Goal: Task Accomplishment & Management: Use online tool/utility

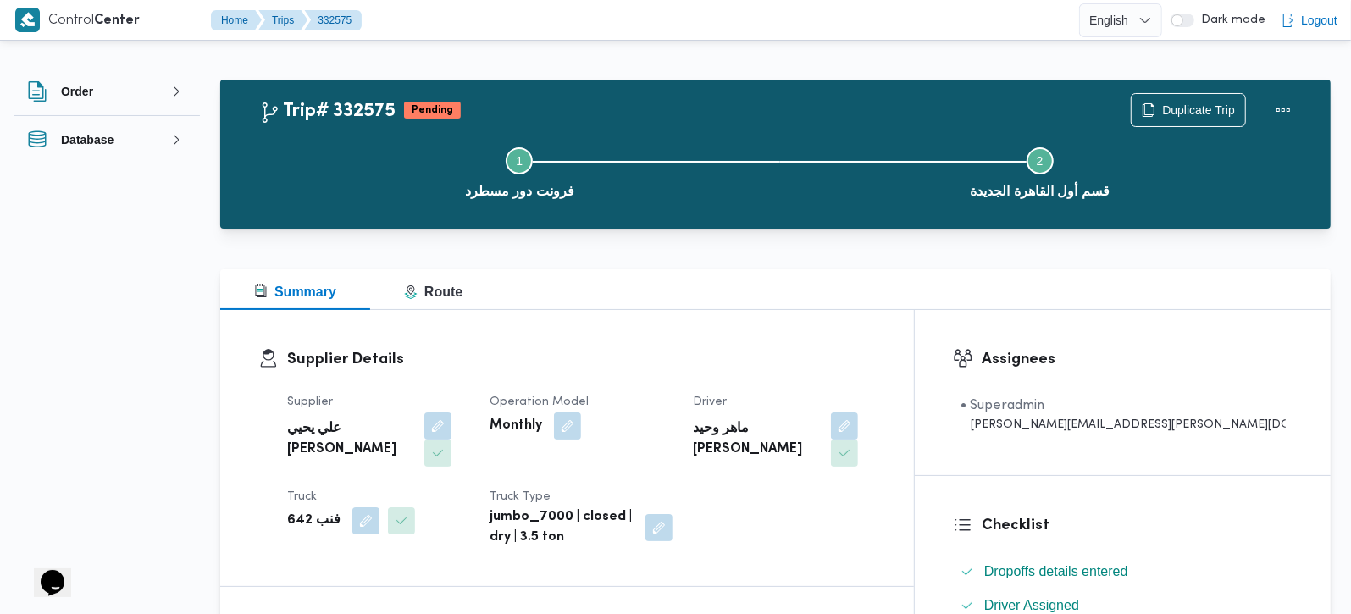
click at [1185, 118] on div "Step 1 is incomplete 1 فرونت دور مسطرد Step 2 is incomplete 2 قسم أول القاهرة ا…" at bounding box center [780, 171] width 1062 height 108
click at [1185, 115] on span "Duplicate Trip" at bounding box center [1198, 109] width 73 height 20
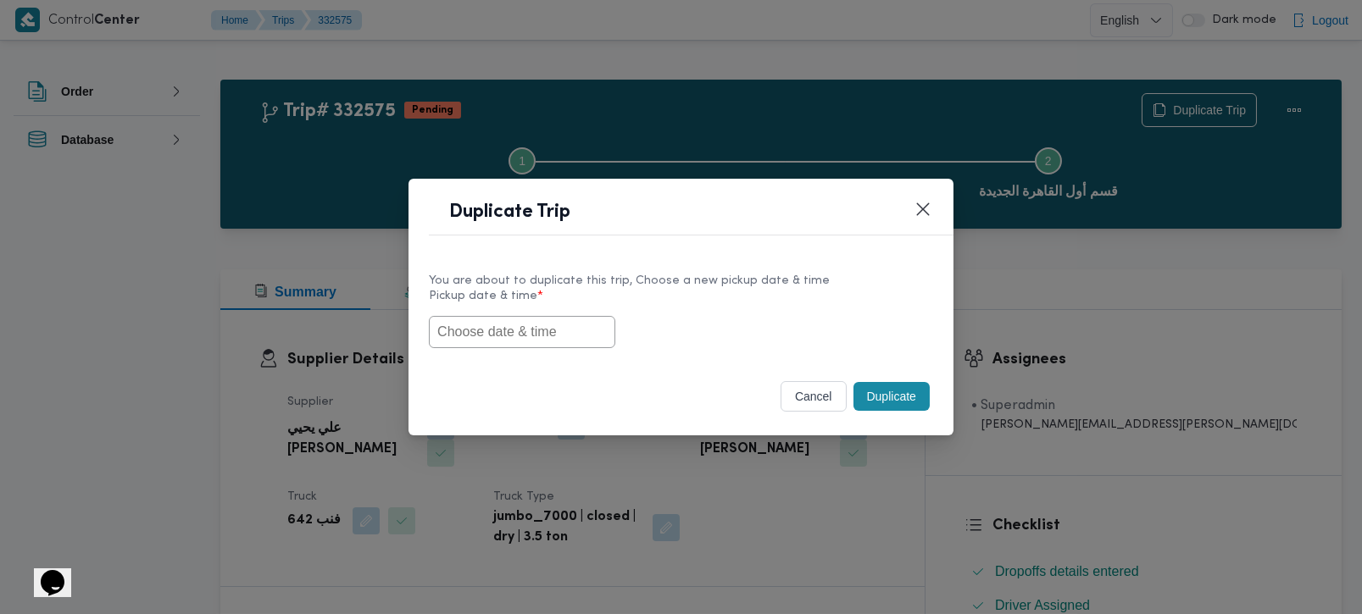
click at [464, 321] on input "text" at bounding box center [522, 332] width 186 height 32
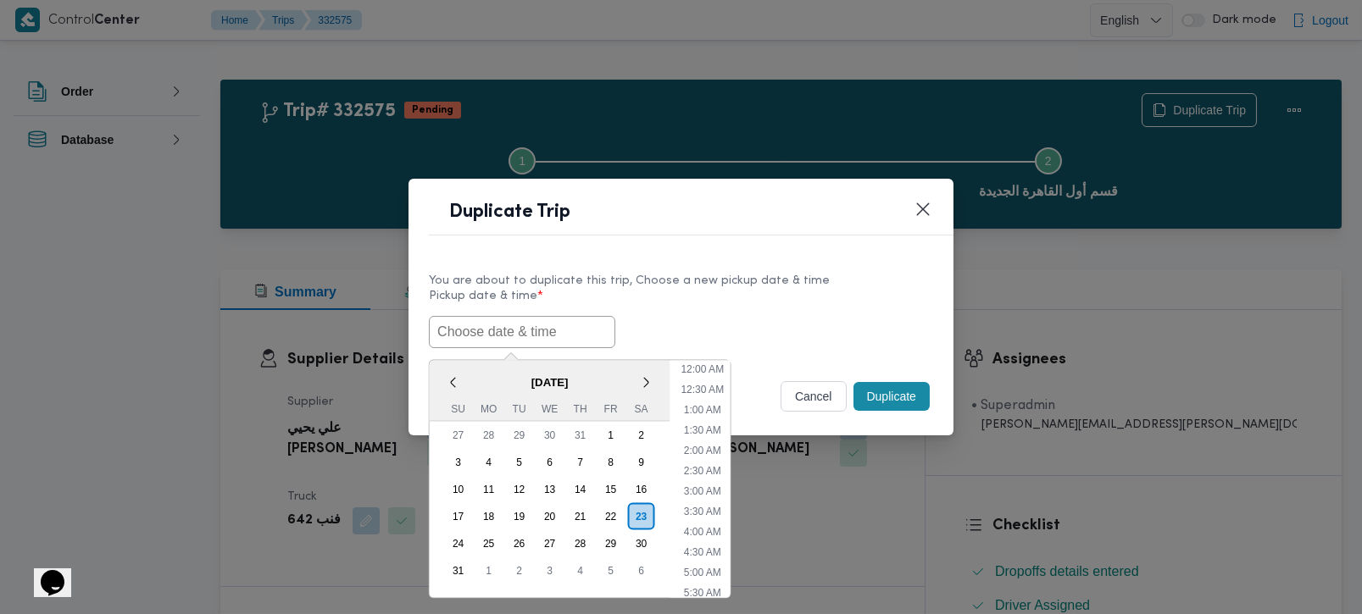
paste input "[DATE] 7:00AM"
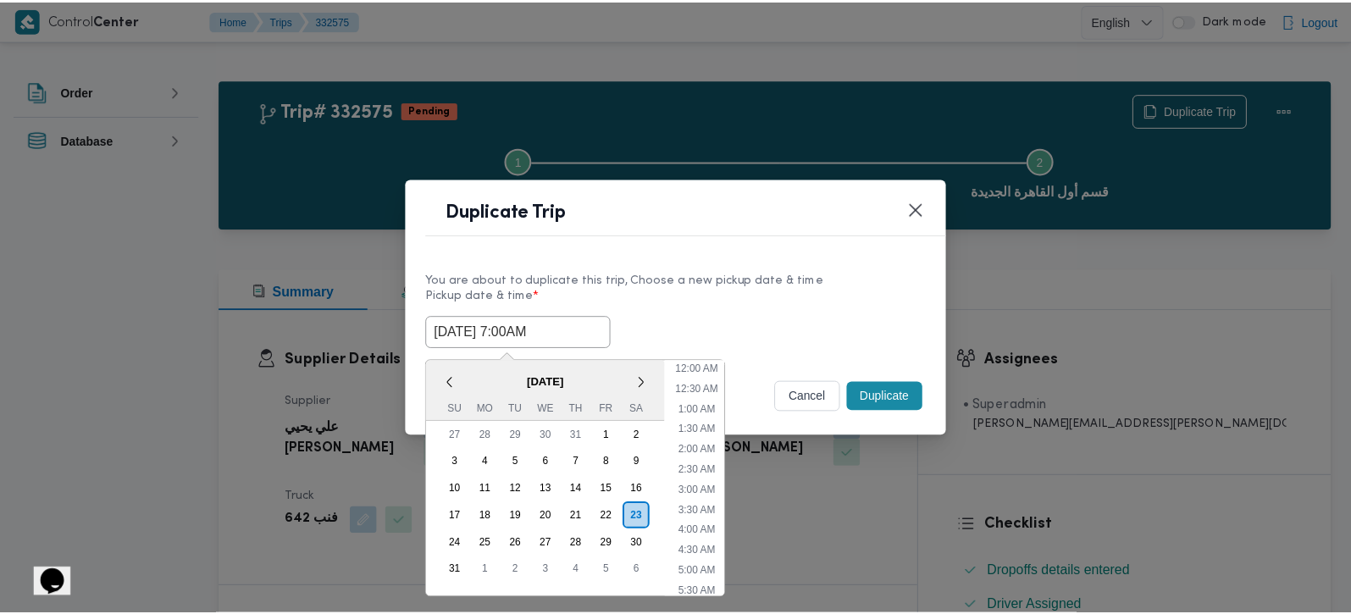
scroll to position [15, 0]
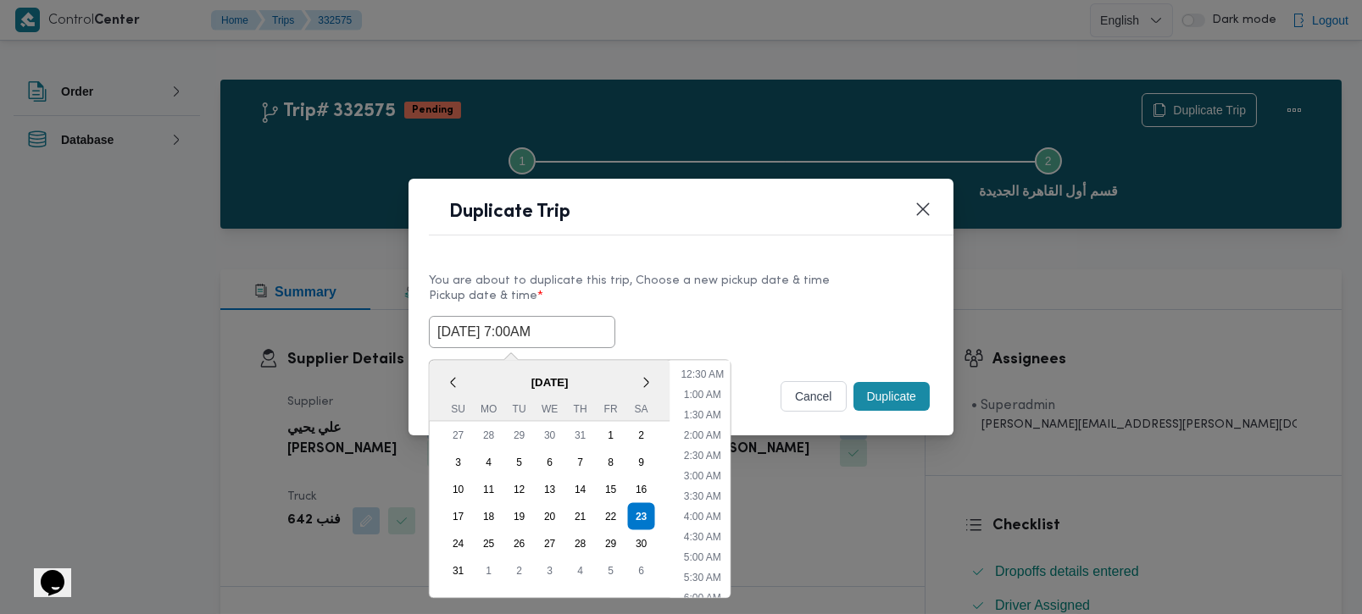
type input "[DATE] 7:00AM"
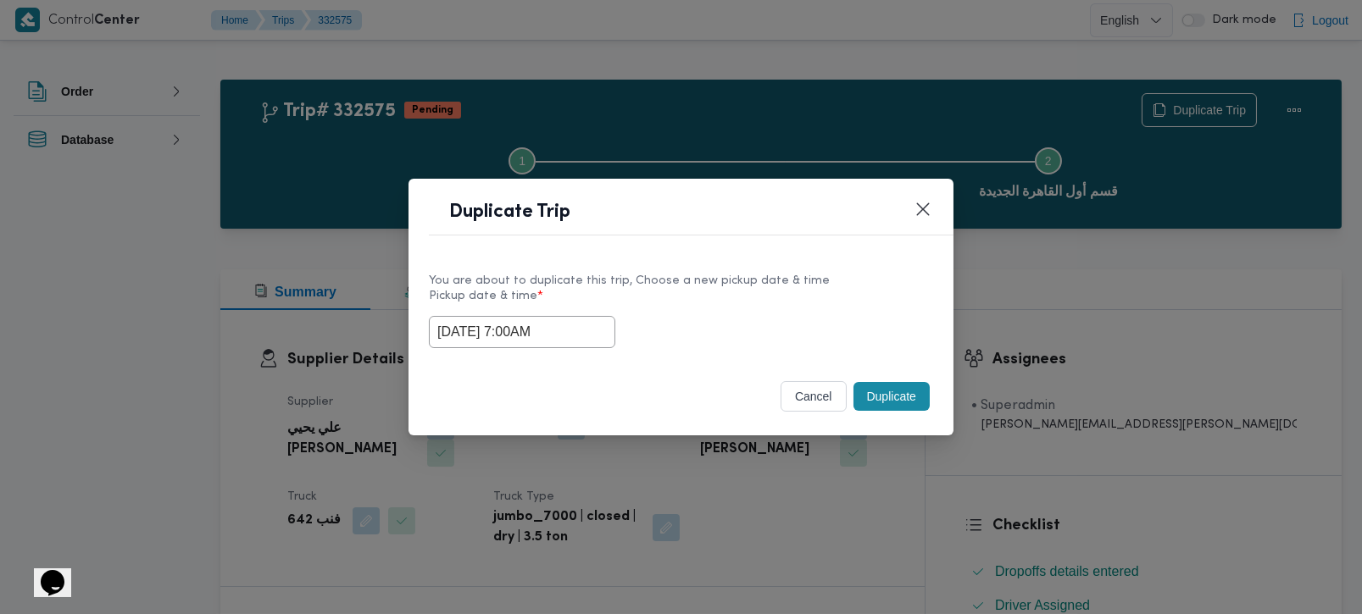
drag, startPoint x: 647, startPoint y: 325, endPoint x: 662, endPoint y: 328, distance: 14.8
click at [651, 325] on div "[DATE] 7:00AM" at bounding box center [681, 332] width 504 height 32
click at [866, 403] on button "Duplicate" at bounding box center [891, 396] width 76 height 29
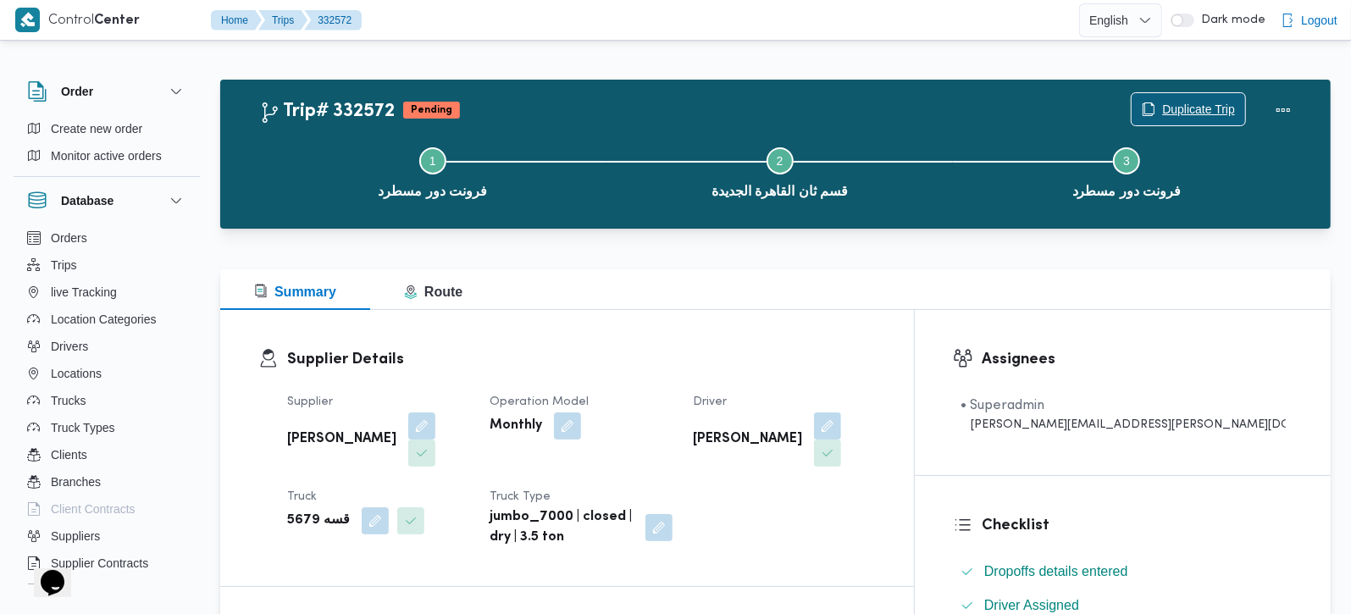
click at [1172, 105] on span "Duplicate Trip" at bounding box center [1198, 109] width 73 height 20
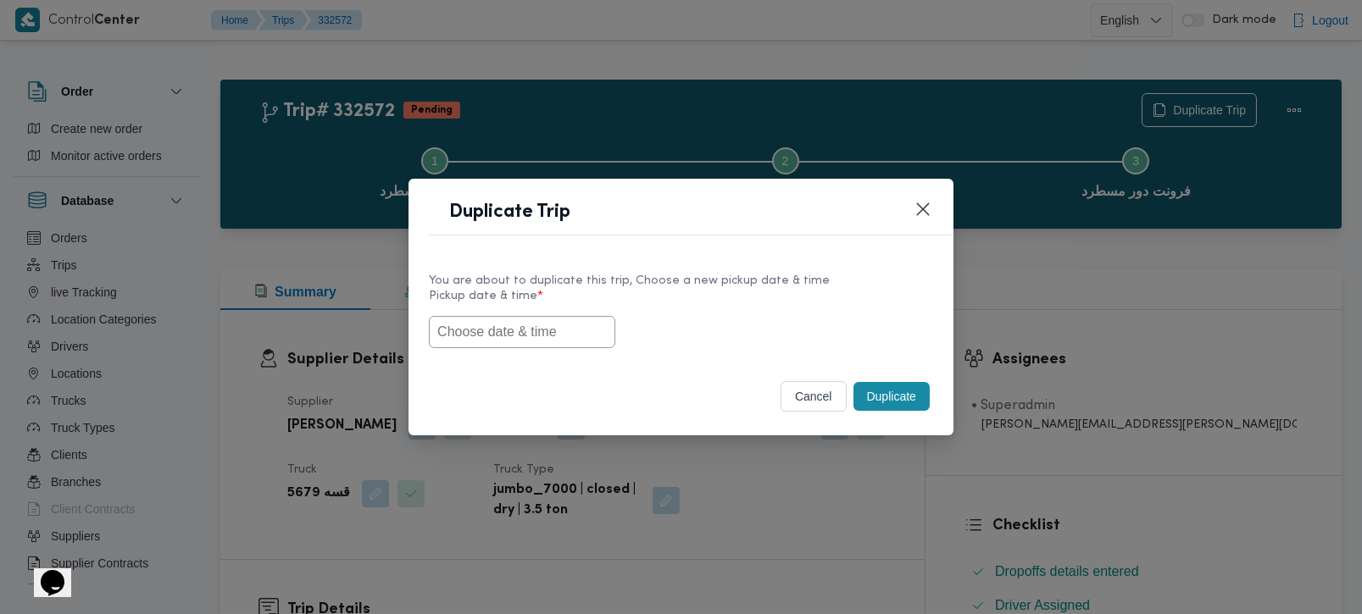
click at [541, 330] on input "text" at bounding box center [522, 332] width 186 height 32
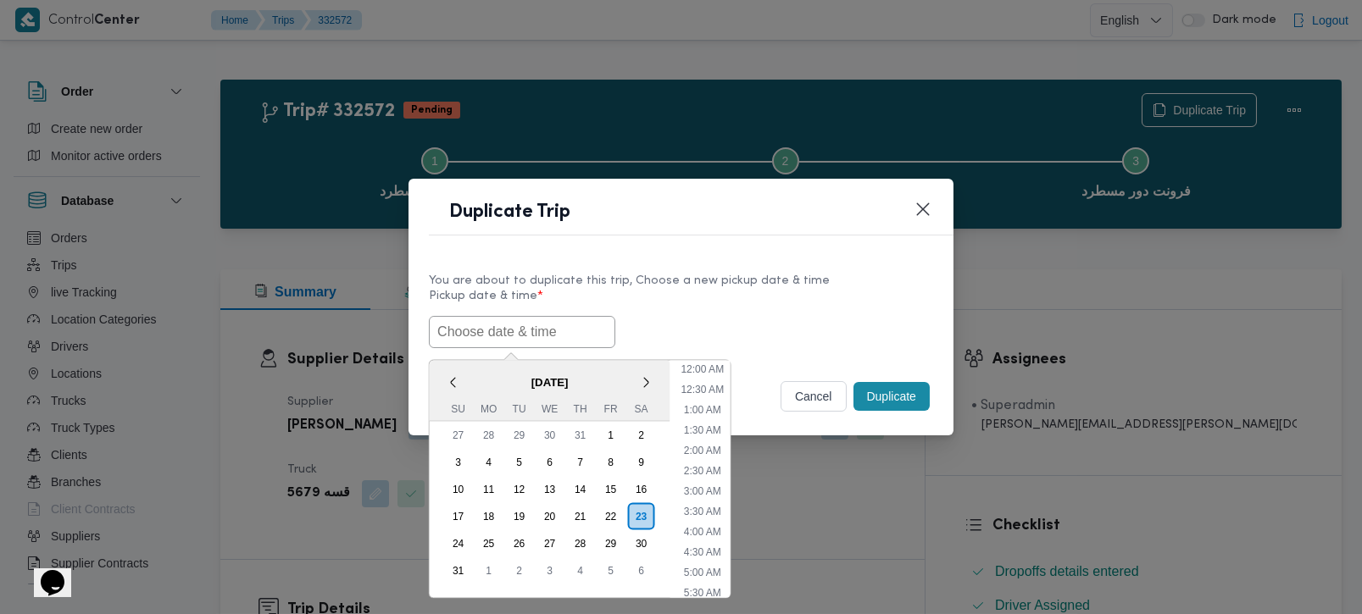
paste input "[DATE] 7:00AM"
type input "[DATE] 7:00AM"
click at [816, 300] on label "Pickup date & time *" at bounding box center [681, 303] width 504 height 26
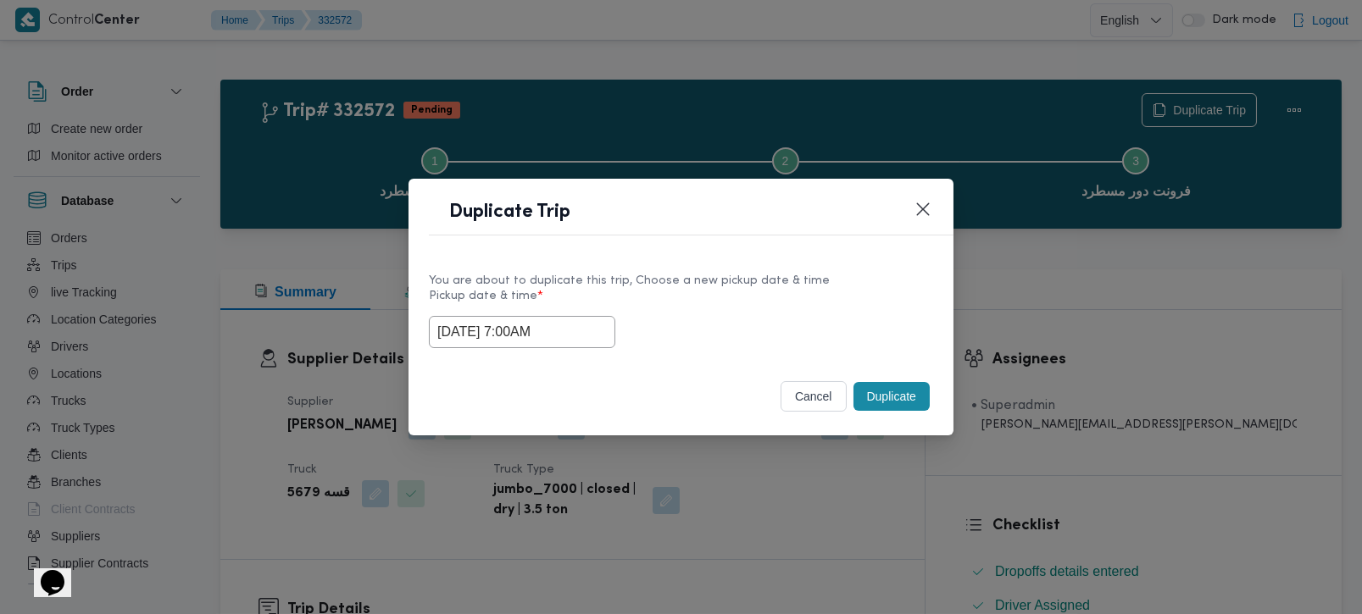
click at [921, 406] on button "Duplicate" at bounding box center [891, 396] width 76 height 29
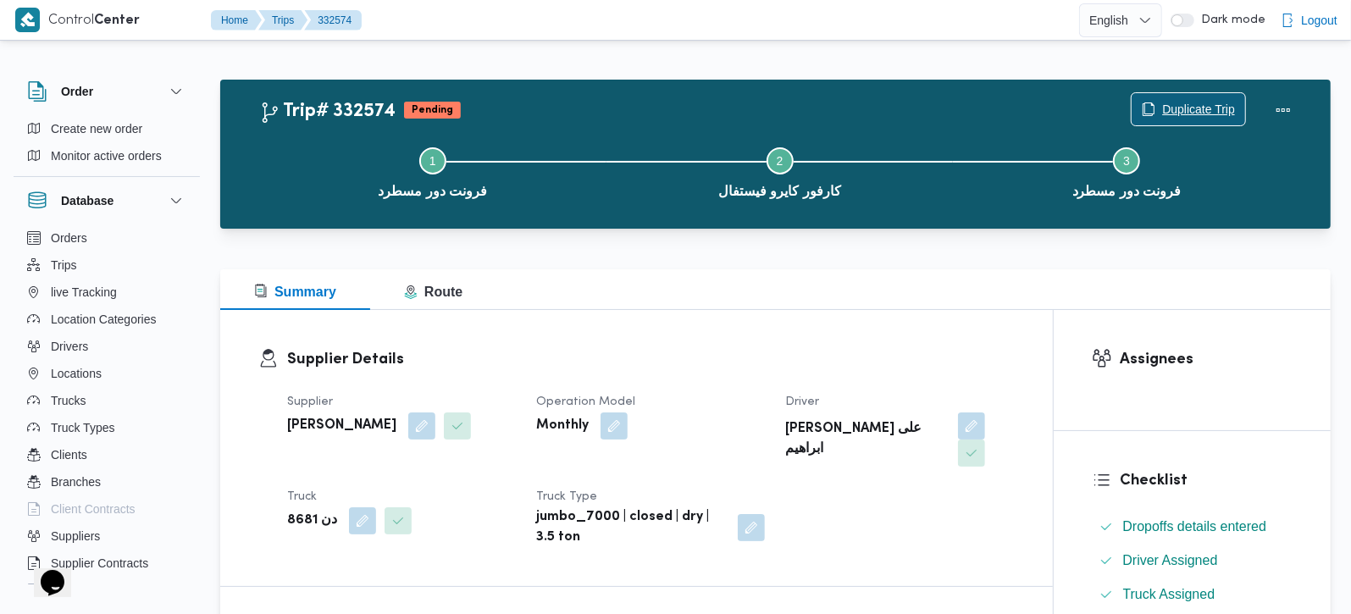
click at [1179, 93] on div "Duplicate Trip" at bounding box center [1188, 110] width 115 height 34
click at [1201, 104] on span "Duplicate Trip" at bounding box center [1198, 109] width 73 height 20
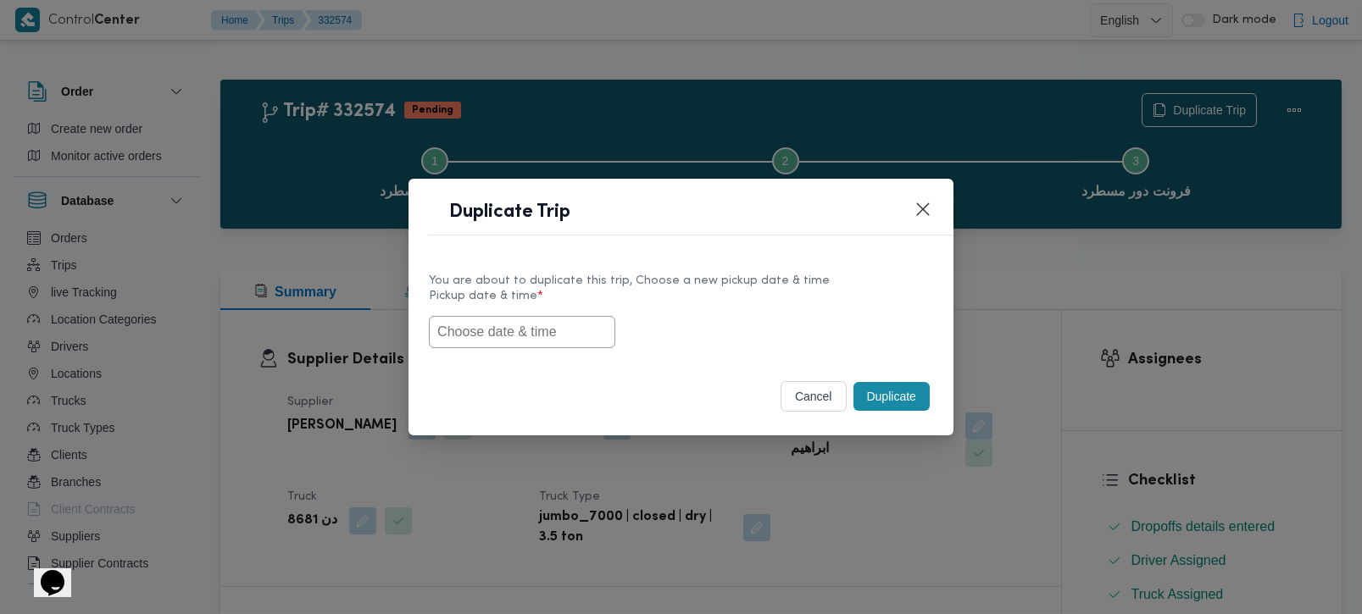
click at [511, 340] on input "text" at bounding box center [522, 332] width 186 height 32
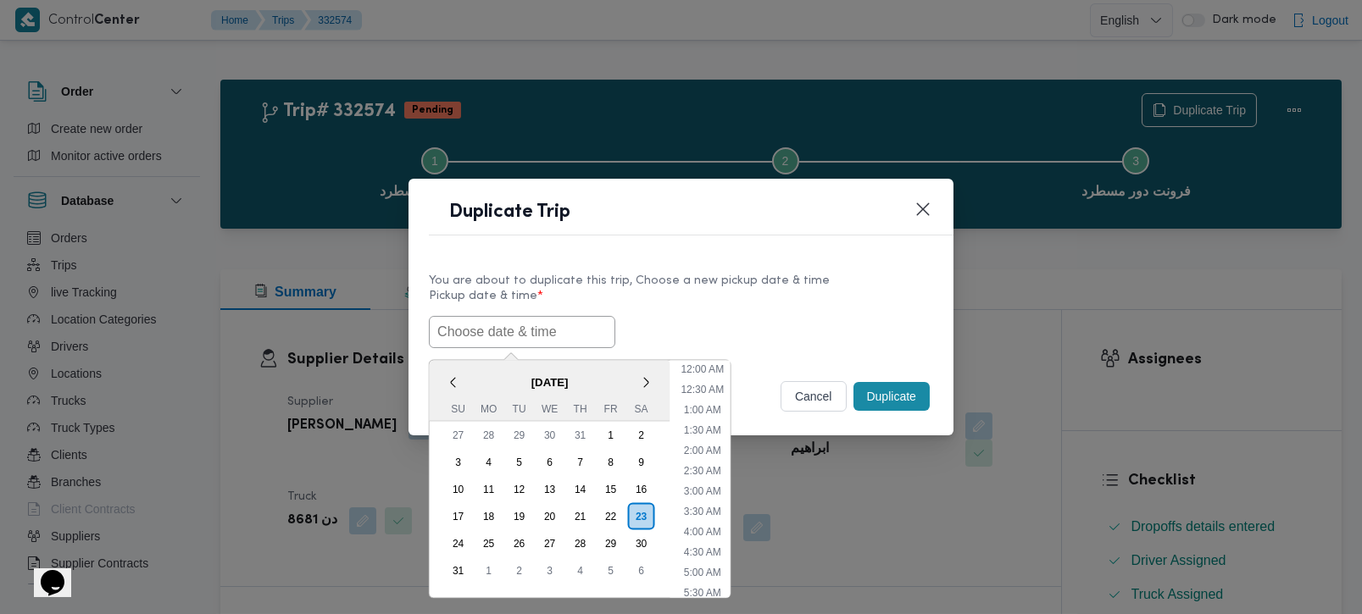
paste input "[DATE] 7:00AM"
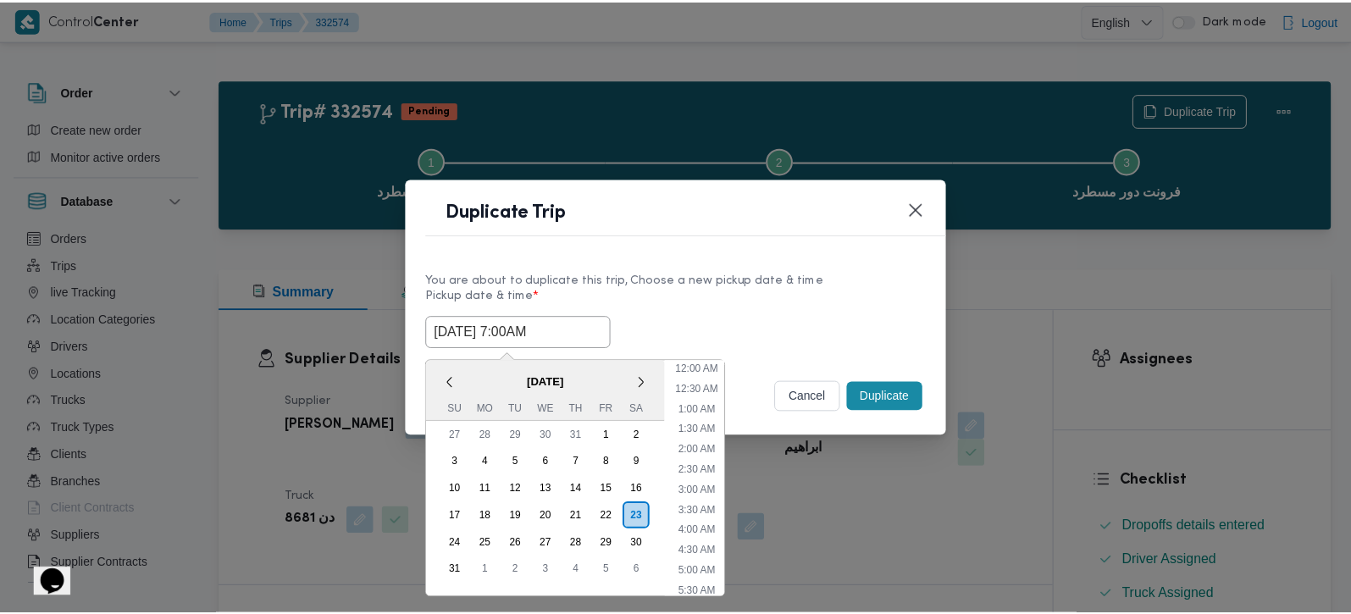
scroll to position [15, 0]
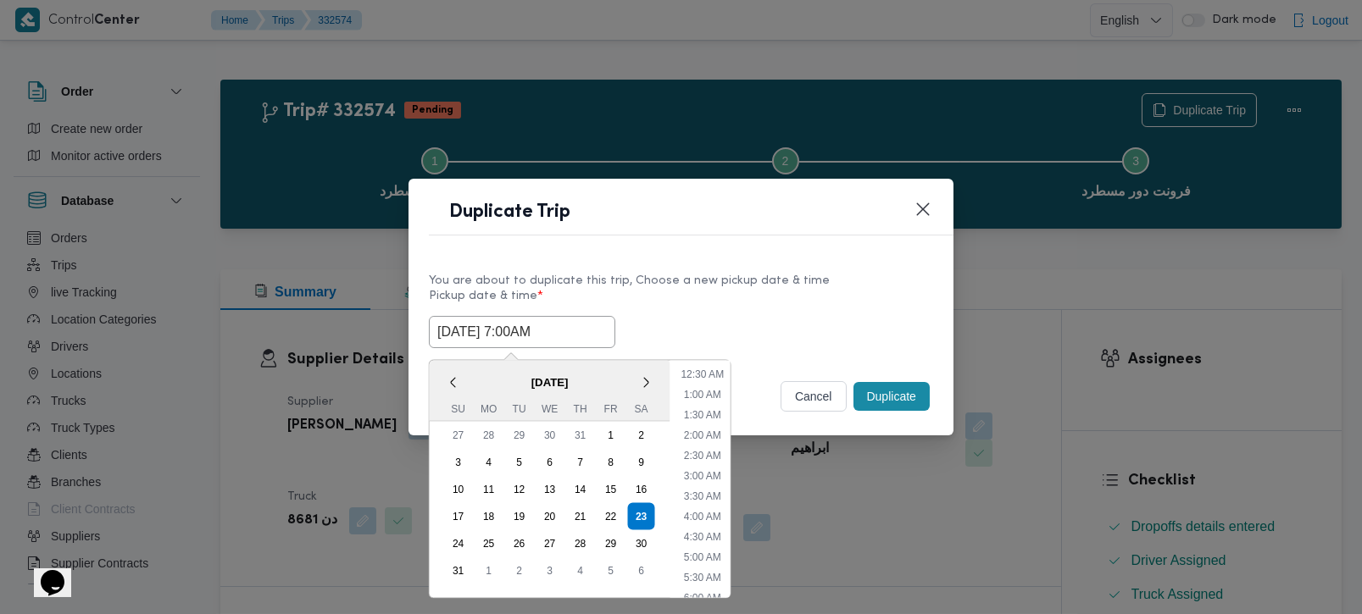
type input "[DATE] 7:00AM"
click at [755, 268] on div "You are about to duplicate this trip, Choose a new pickup date & time Pickup da…" at bounding box center [680, 310] width 545 height 108
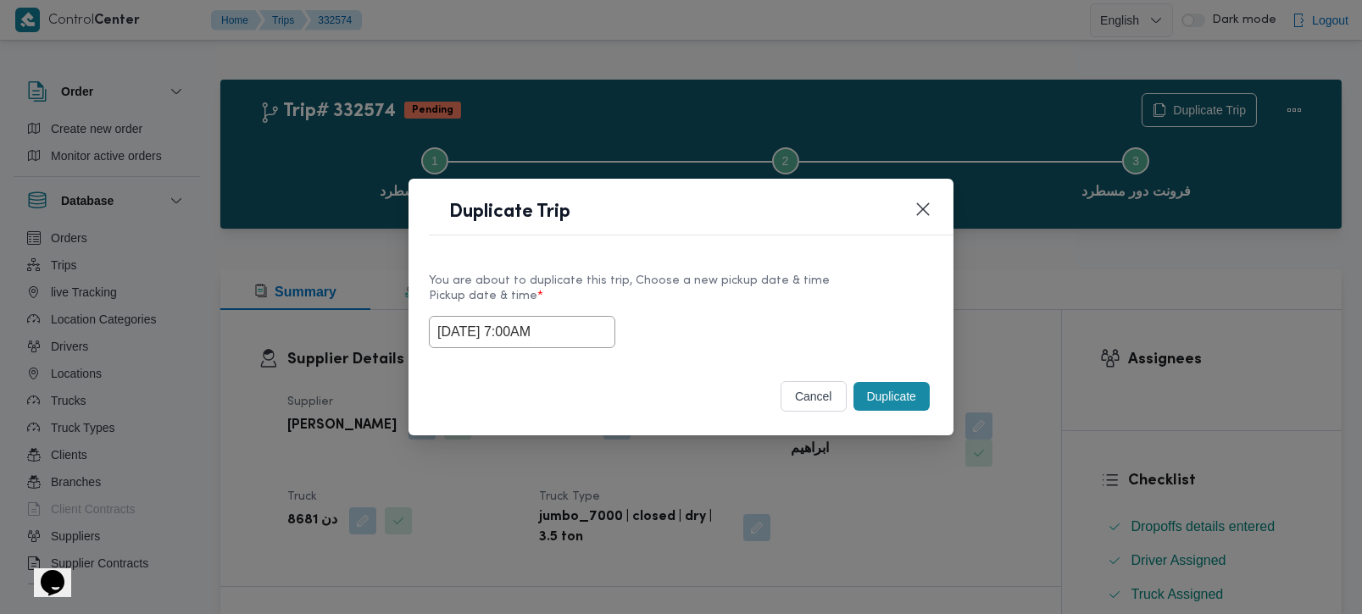
click at [878, 397] on button "Duplicate" at bounding box center [891, 396] width 76 height 29
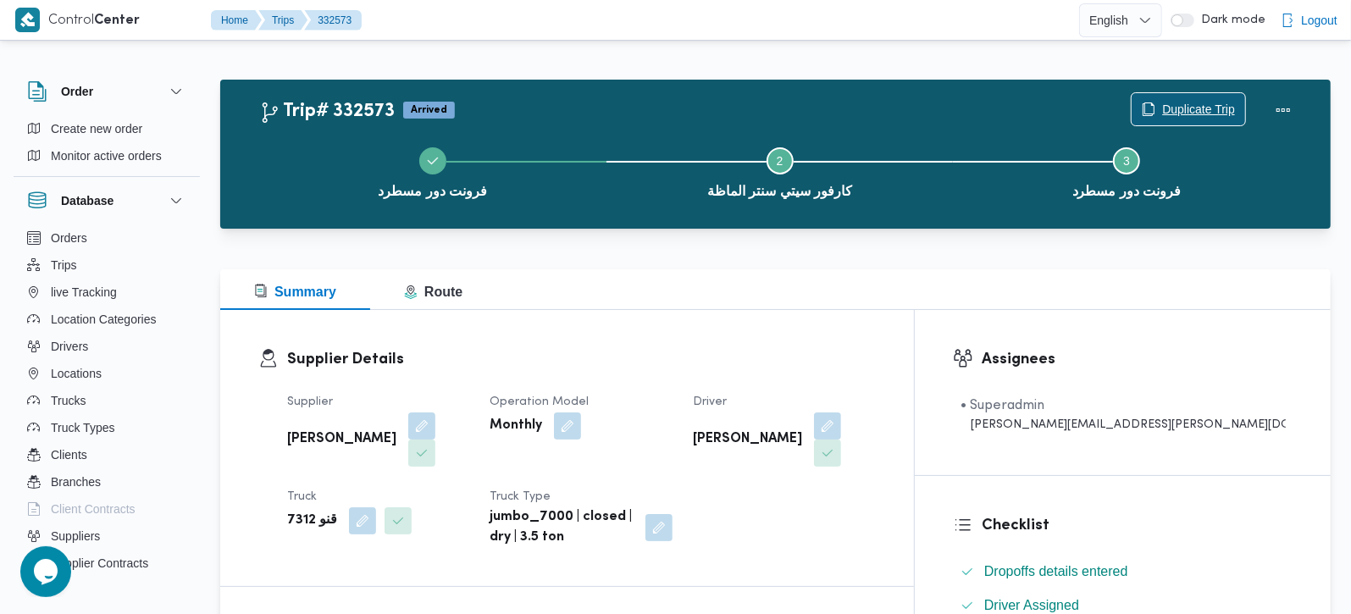
click at [1159, 111] on span "Duplicate Trip" at bounding box center [1189, 109] width 114 height 32
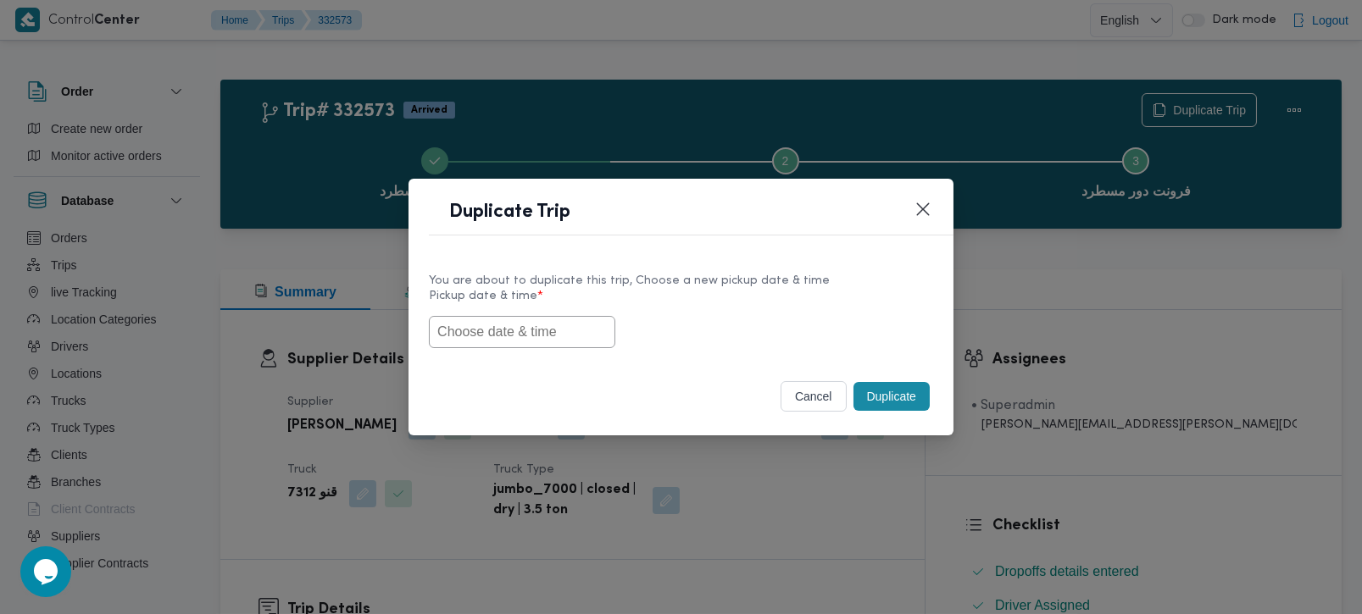
click at [562, 319] on input "text" at bounding box center [522, 332] width 186 height 32
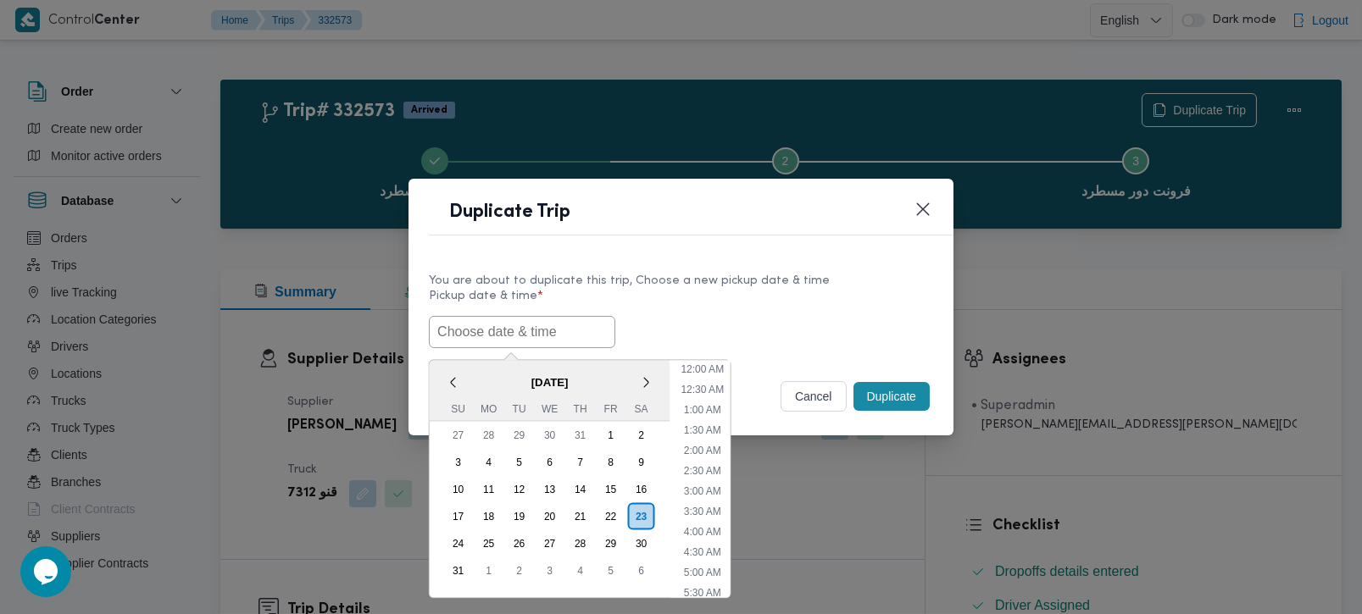
paste input "[DATE] 7:00AM"
type input "[DATE] 7:00AM"
click at [686, 280] on div "You are about to duplicate this trip, Choose a new pickup date & time" at bounding box center [681, 281] width 504 height 18
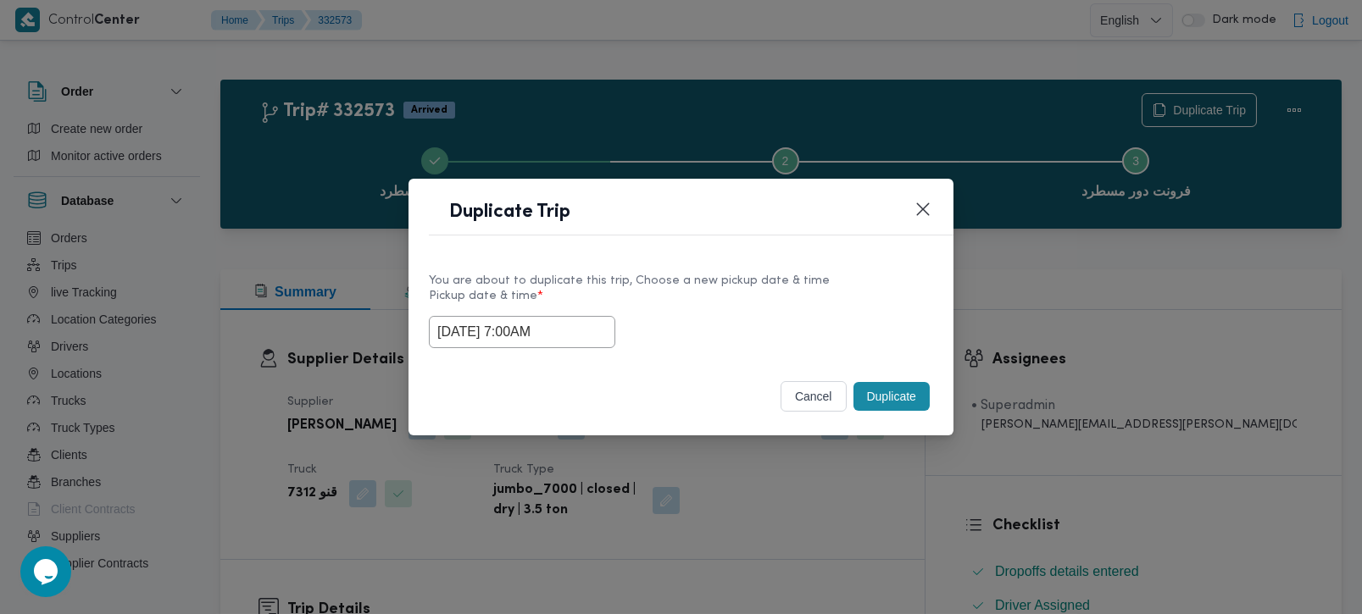
click at [897, 386] on button "Duplicate" at bounding box center [891, 396] width 76 height 29
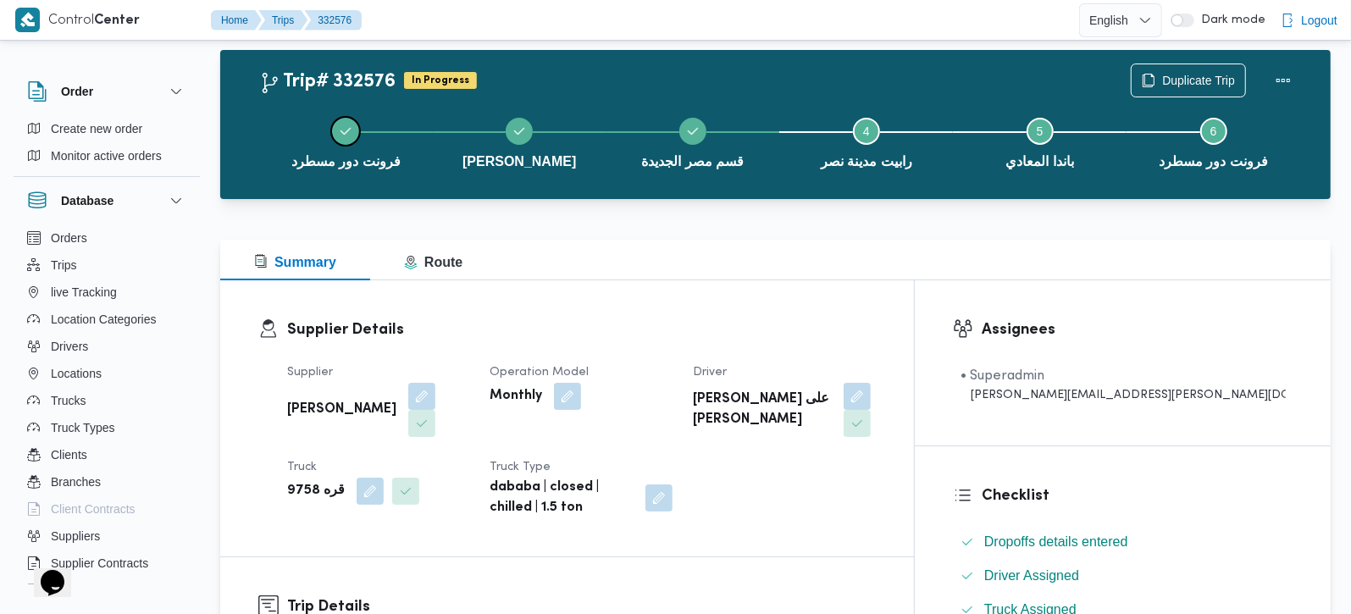
click at [321, 175] on button "فرونت دور مسطرد" at bounding box center [346, 141] width 174 height 88
click at [1209, 80] on span "Duplicate Trip" at bounding box center [1198, 79] width 73 height 20
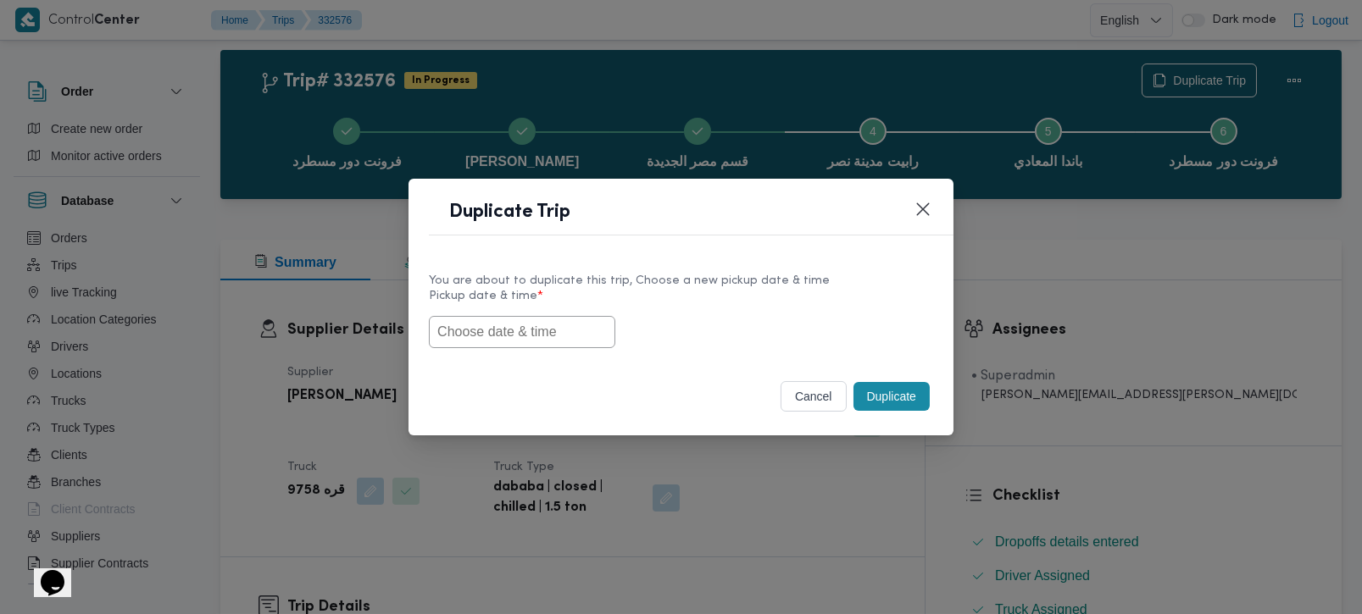
click at [506, 347] on input "text" at bounding box center [522, 332] width 186 height 32
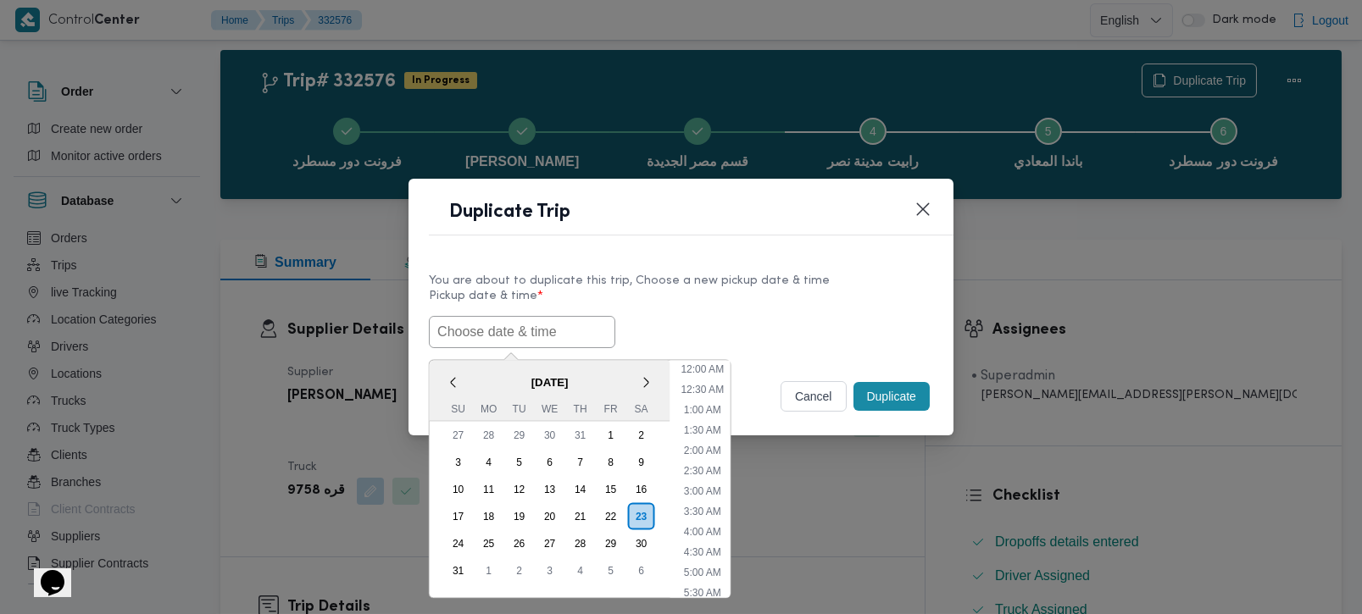
scroll to position [15, 0]
click at [477, 368] on span "[DATE]" at bounding box center [550, 382] width 241 height 30
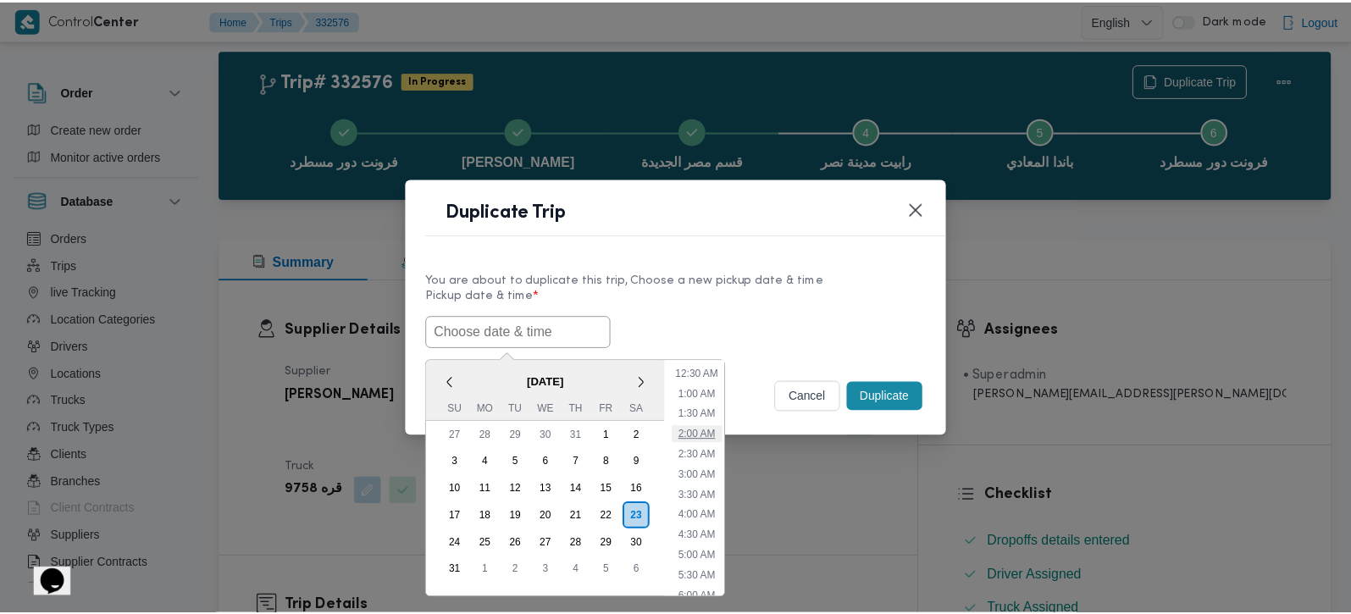
scroll to position [115, 0]
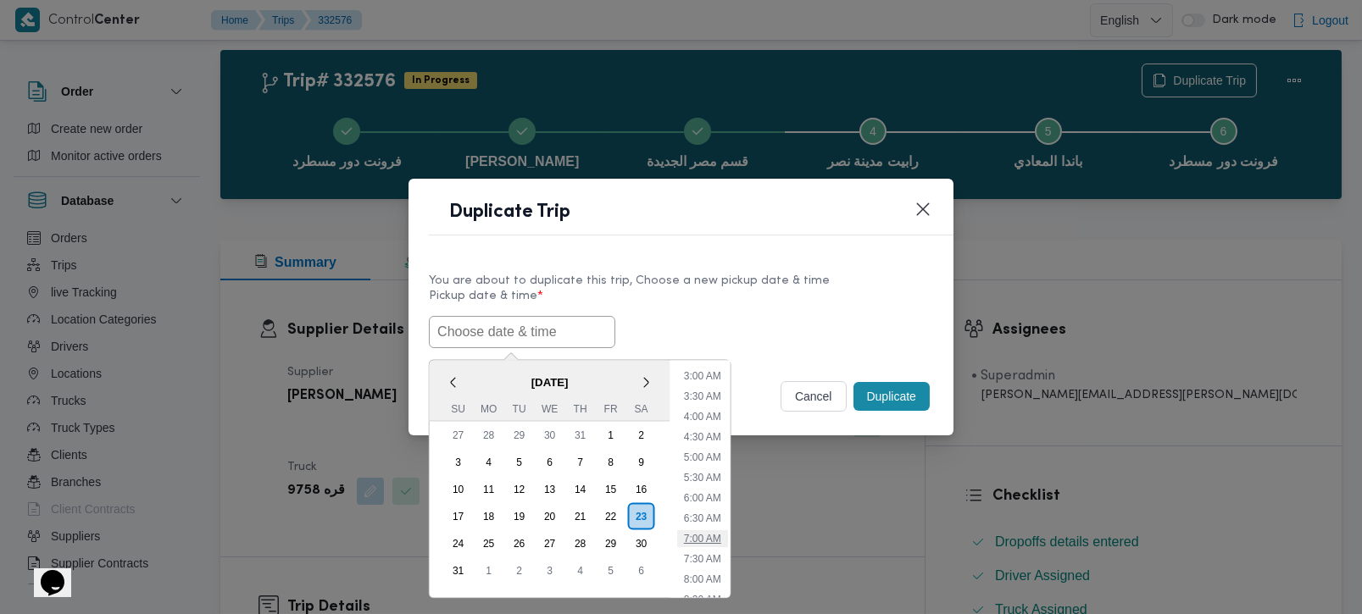
click at [702, 533] on li "7:00 AM" at bounding box center [701, 538] width 51 height 17
type input "[DATE] 7:00AM"
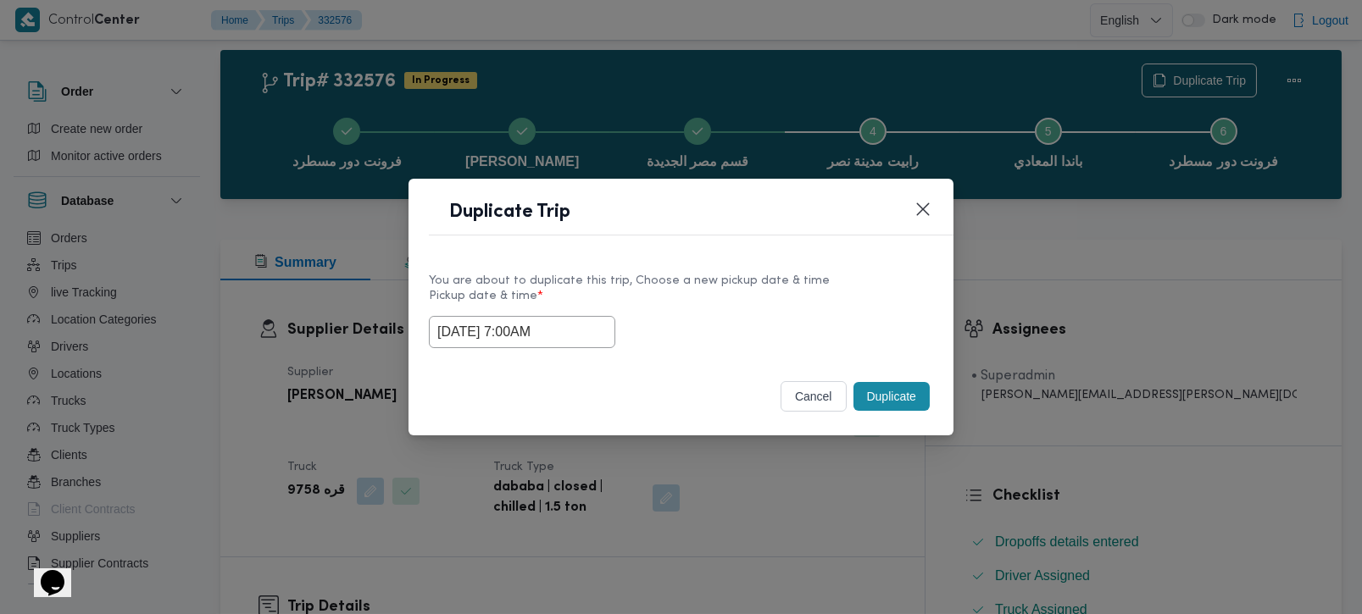
drag, startPoint x: 563, startPoint y: 332, endPoint x: 234, endPoint y: 342, distance: 328.9
click at [236, 342] on div "Duplicate Trip You are about to duplicate this trip, Choose a new pickup date &…" at bounding box center [681, 307] width 1362 height 614
click at [825, 332] on div "Selected date: Saturday, August 23rd, 2025 at 7:00 AM 23/08/2025 7:00AM" at bounding box center [681, 332] width 504 height 32
click at [902, 387] on button "Duplicate" at bounding box center [891, 396] width 76 height 29
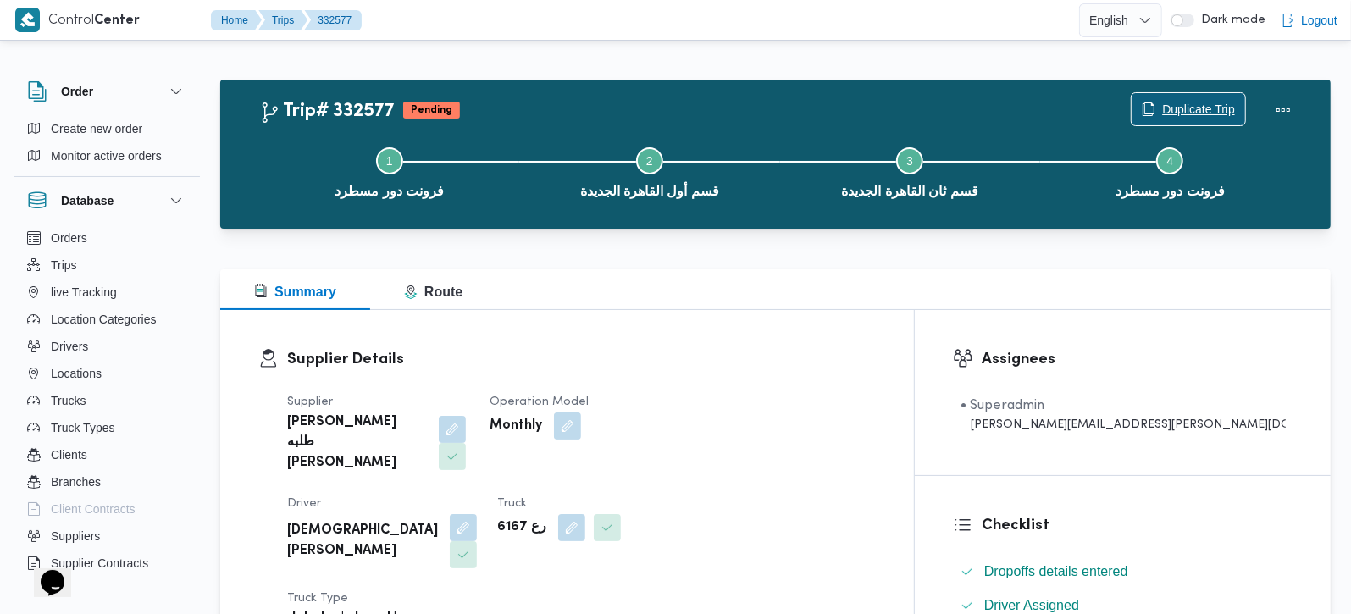
click at [1190, 100] on span "Duplicate Trip" at bounding box center [1198, 109] width 73 height 20
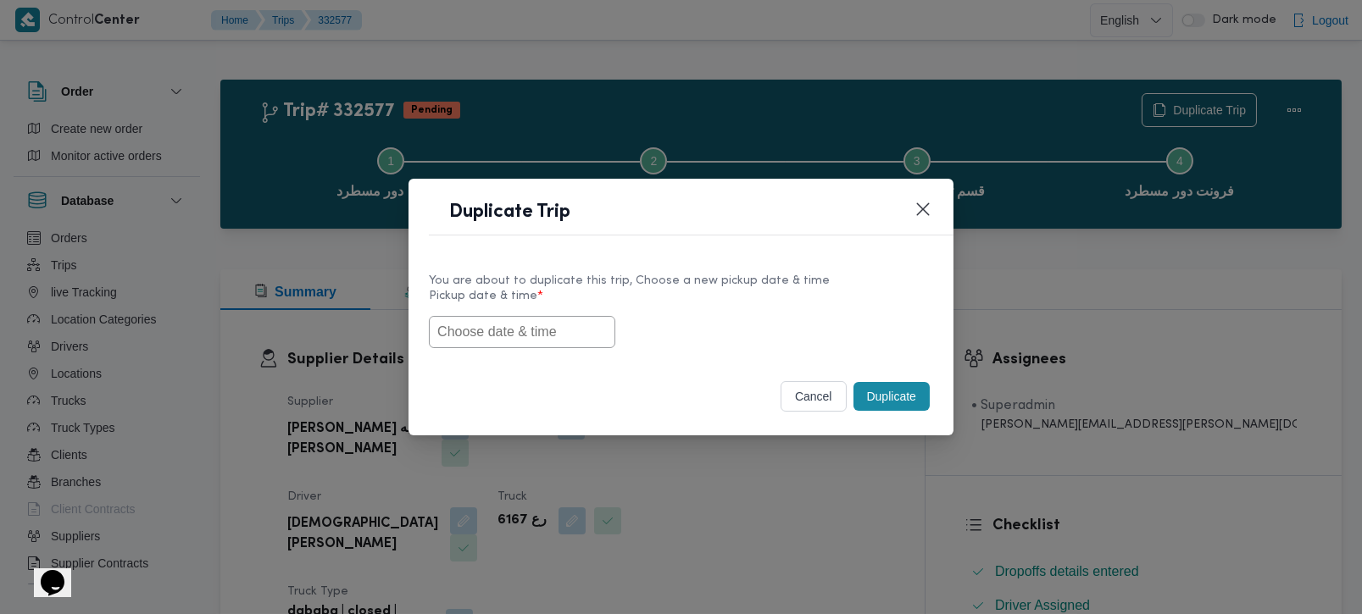
click at [487, 334] on input "text" at bounding box center [522, 332] width 186 height 32
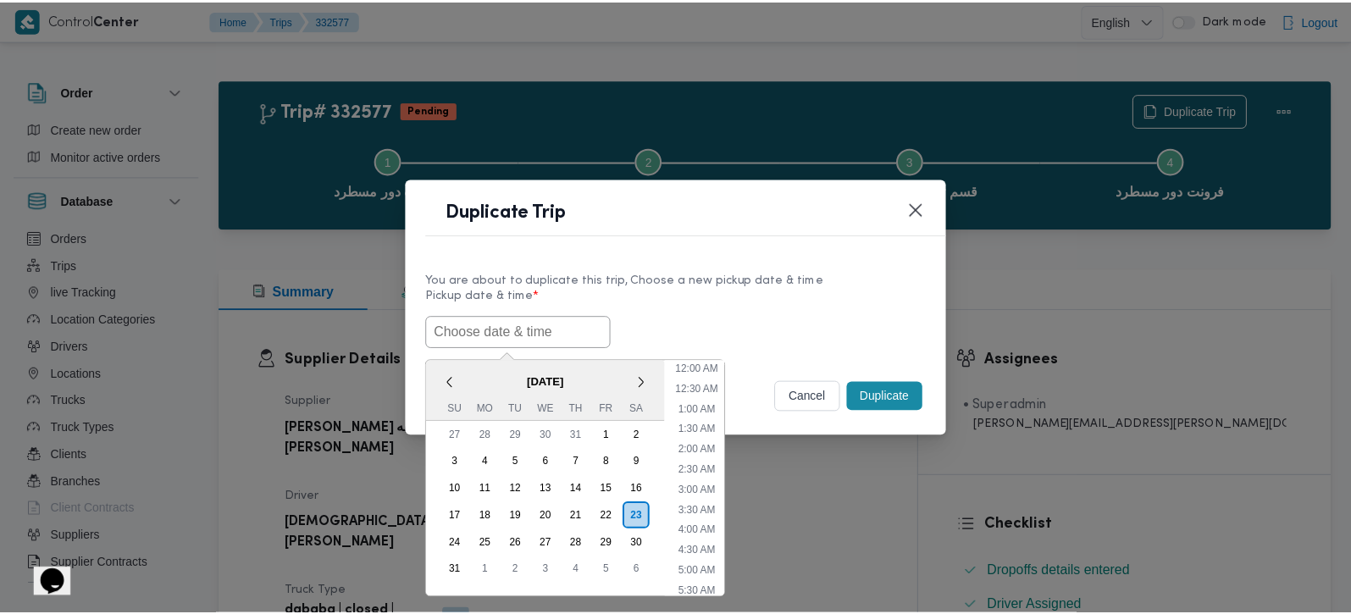
scroll to position [15, 0]
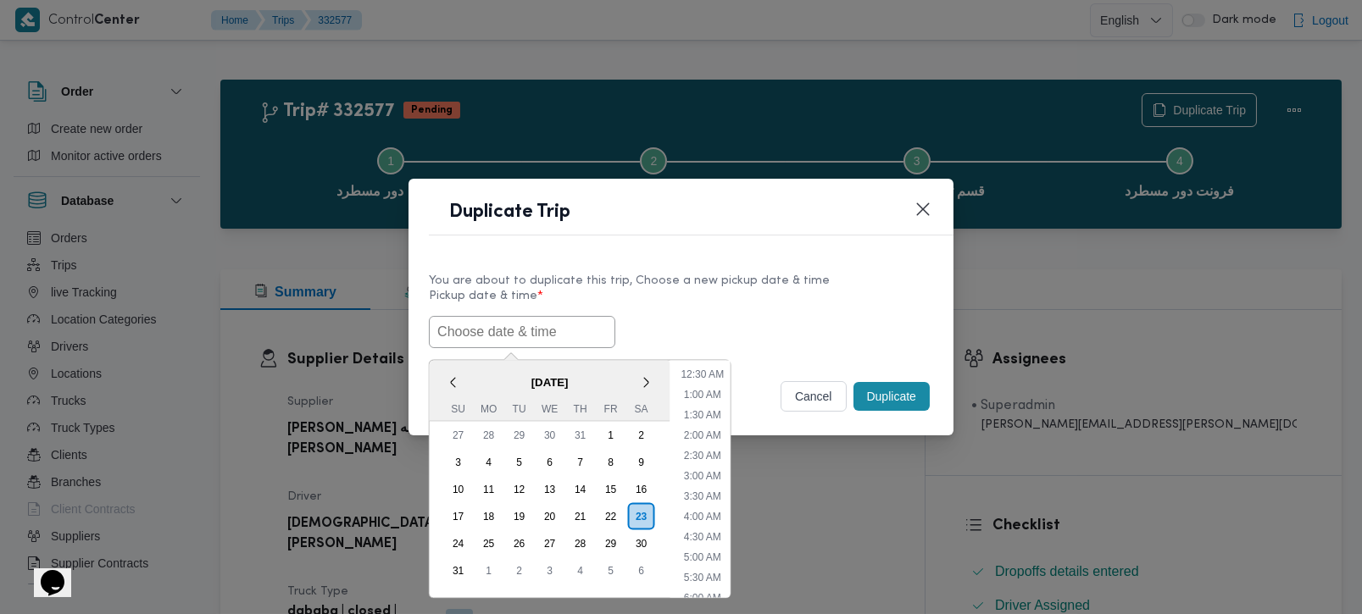
paste input "[DATE] 7:00AM"
type input "[DATE] 7:00AM"
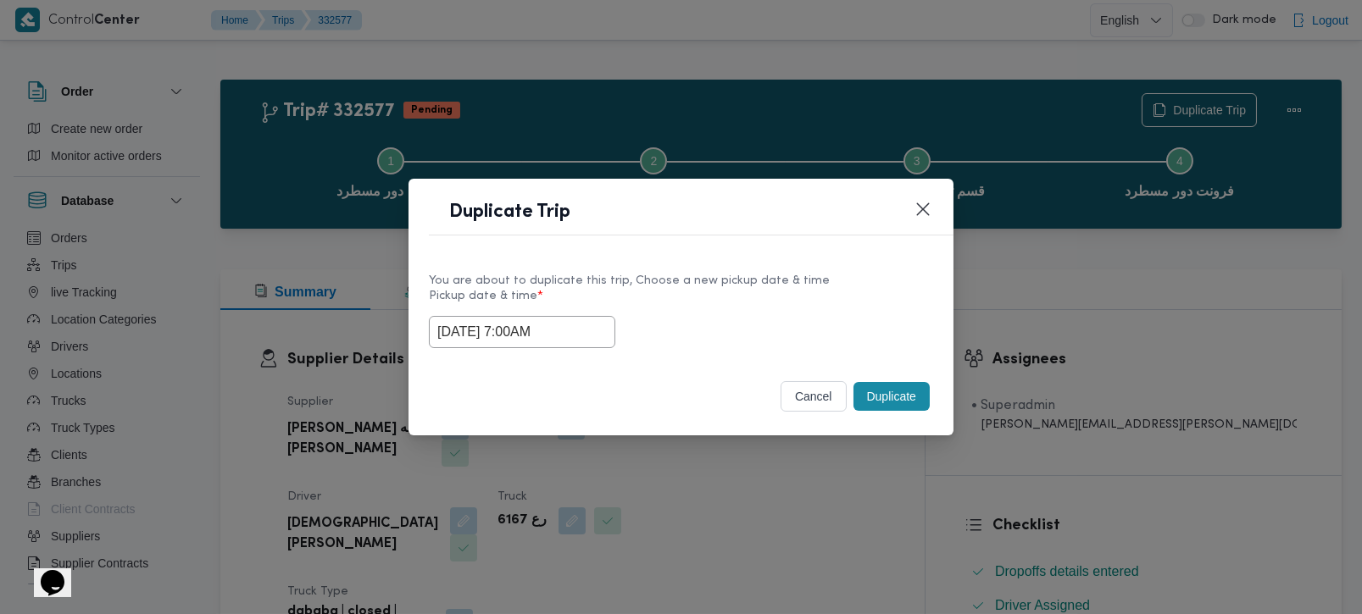
click at [691, 312] on label "Pickup date & time *" at bounding box center [681, 303] width 504 height 26
click at [877, 411] on button "Duplicate" at bounding box center [891, 396] width 76 height 29
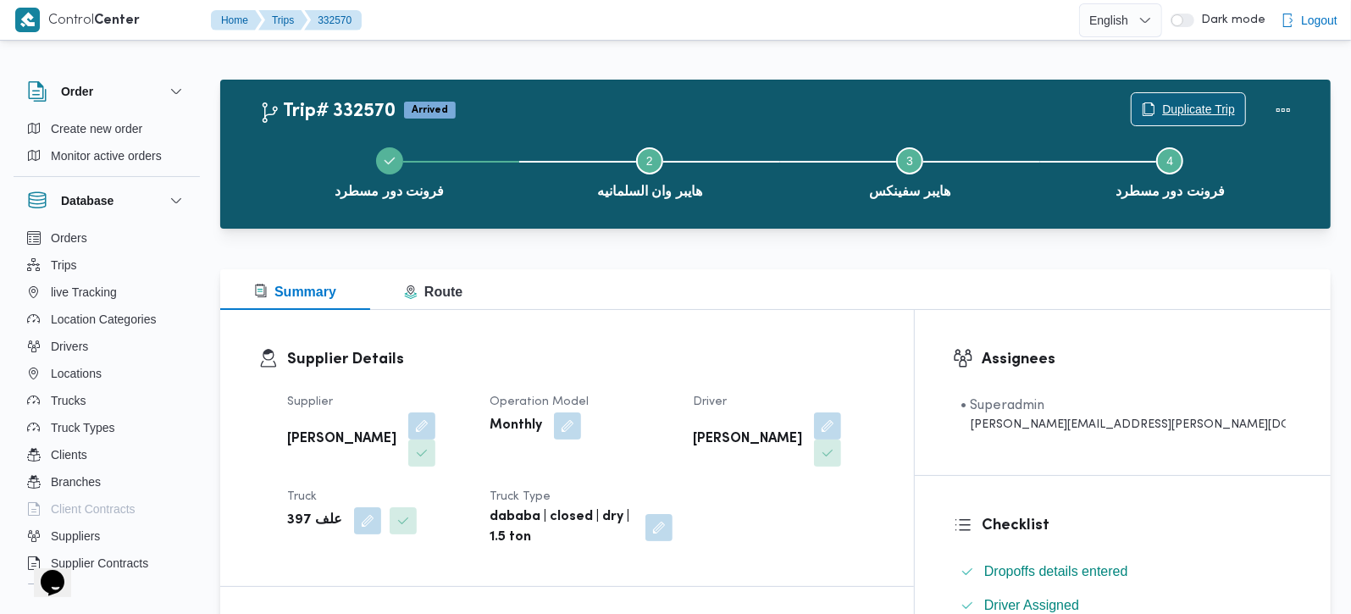
click at [1223, 97] on span "Duplicate Trip" at bounding box center [1189, 109] width 114 height 32
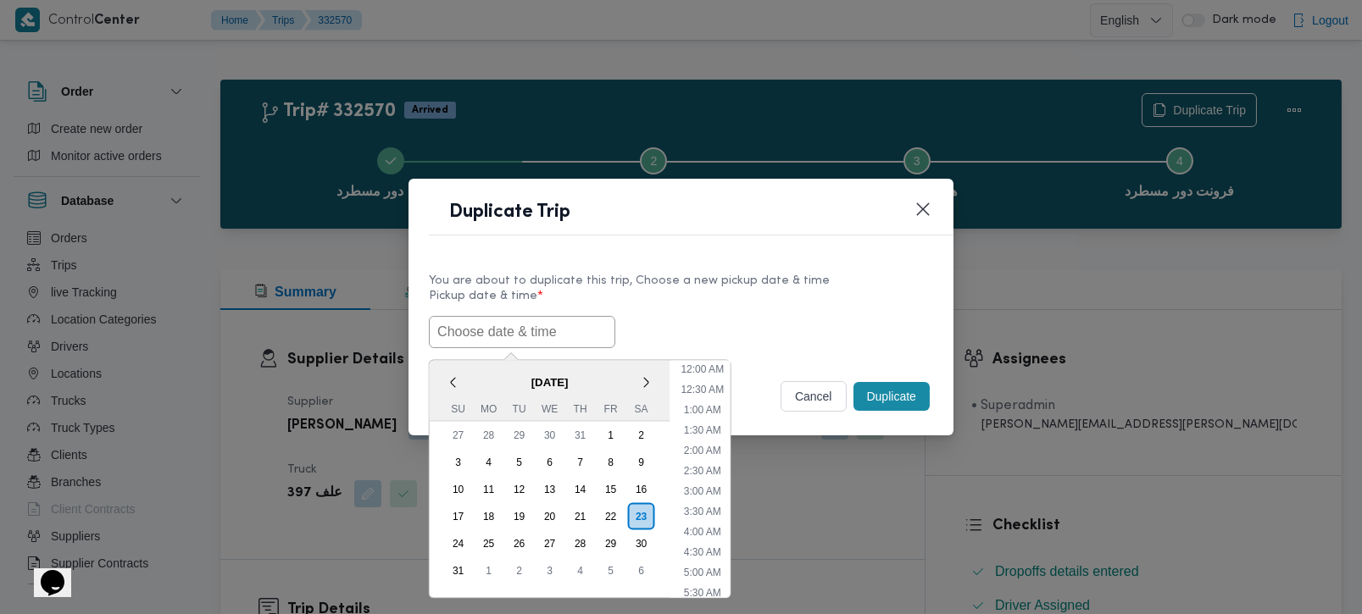
click at [505, 324] on input "text" at bounding box center [522, 332] width 186 height 32
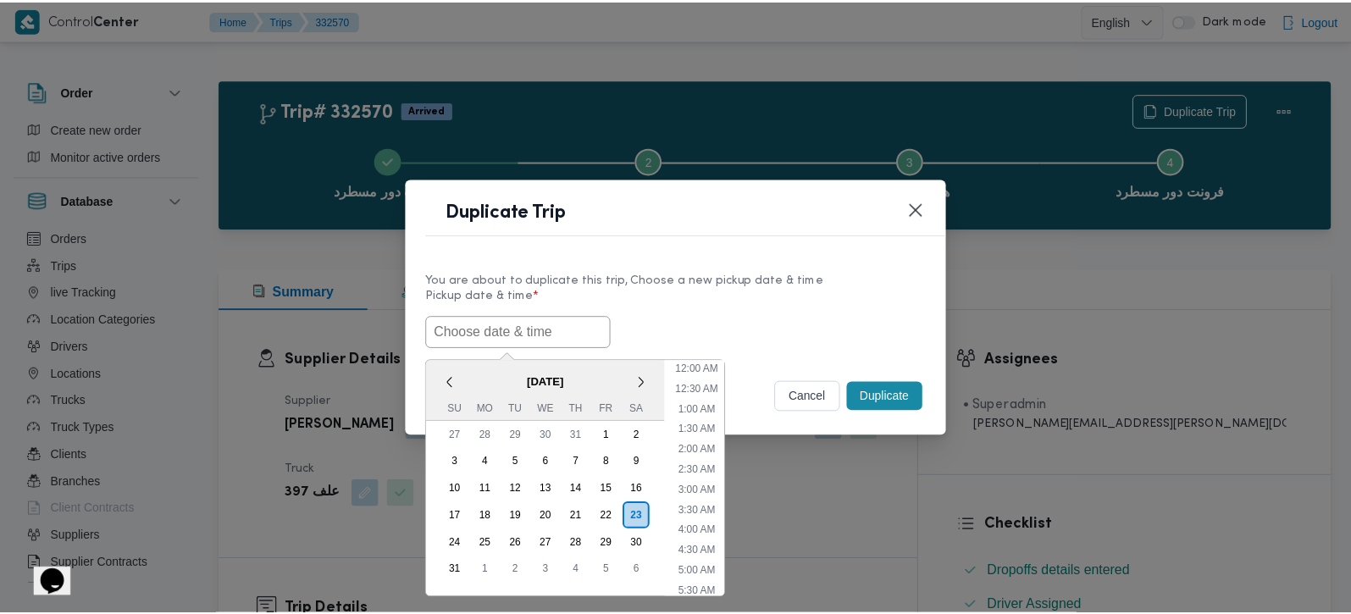
scroll to position [15, 0]
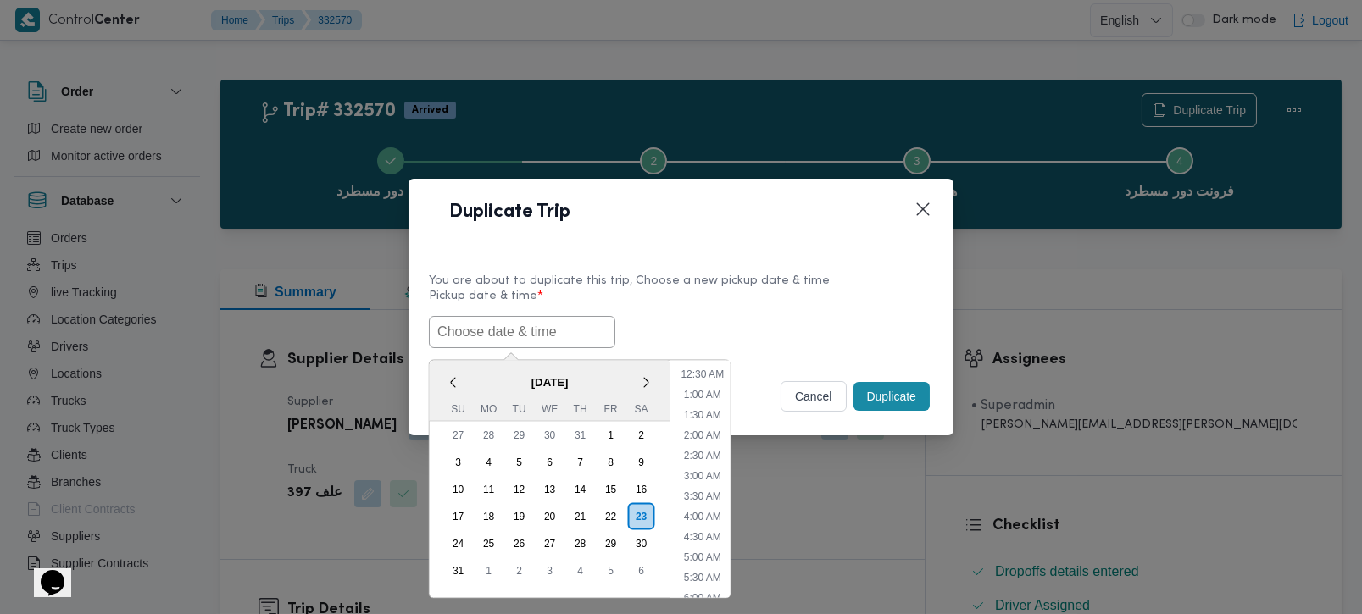
paste input "[DATE] 7:00AM"
drag, startPoint x: 596, startPoint y: 309, endPoint x: 703, endPoint y: 283, distance: 109.9
click at [703, 283] on div "You are about to duplicate this trip, Choose a new pickup date & time Pickup da…" at bounding box center [681, 310] width 504 height 76
type input "[DATE] 7:00AM"
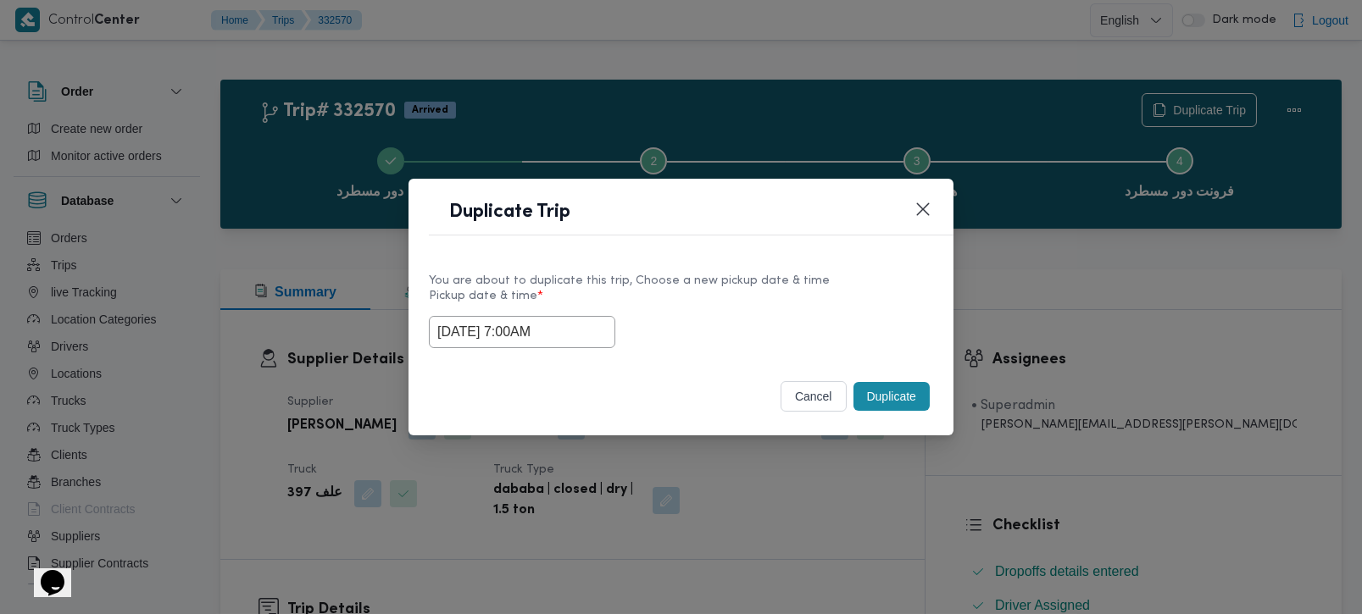
click at [703, 283] on div "You are about to duplicate this trip, Choose a new pickup date & time" at bounding box center [681, 281] width 504 height 18
click at [874, 397] on button "Duplicate" at bounding box center [891, 396] width 76 height 29
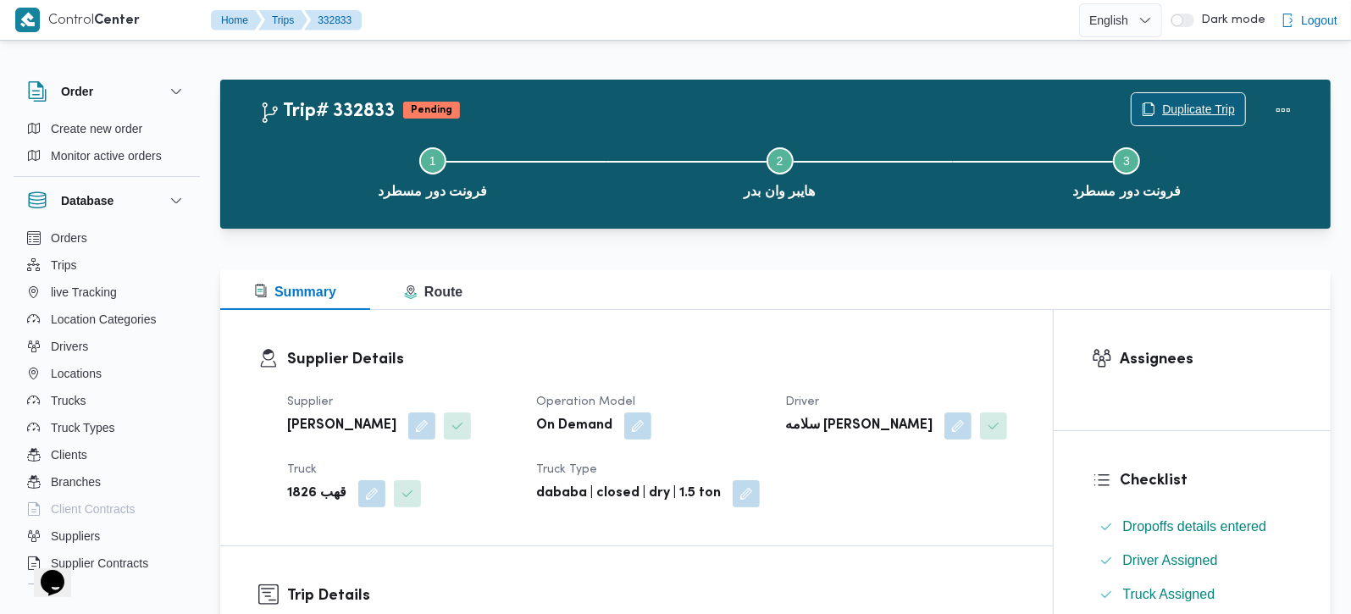
click at [1222, 103] on span "Duplicate Trip" at bounding box center [1198, 109] width 73 height 20
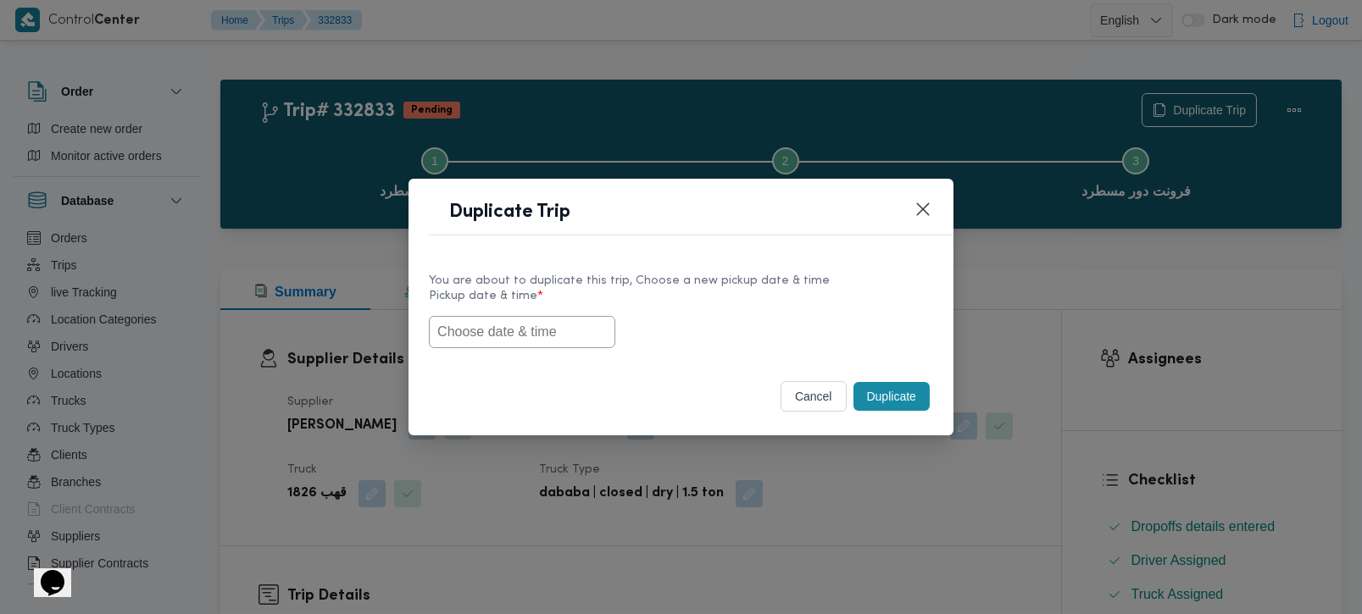
click at [499, 326] on input "text" at bounding box center [522, 332] width 186 height 32
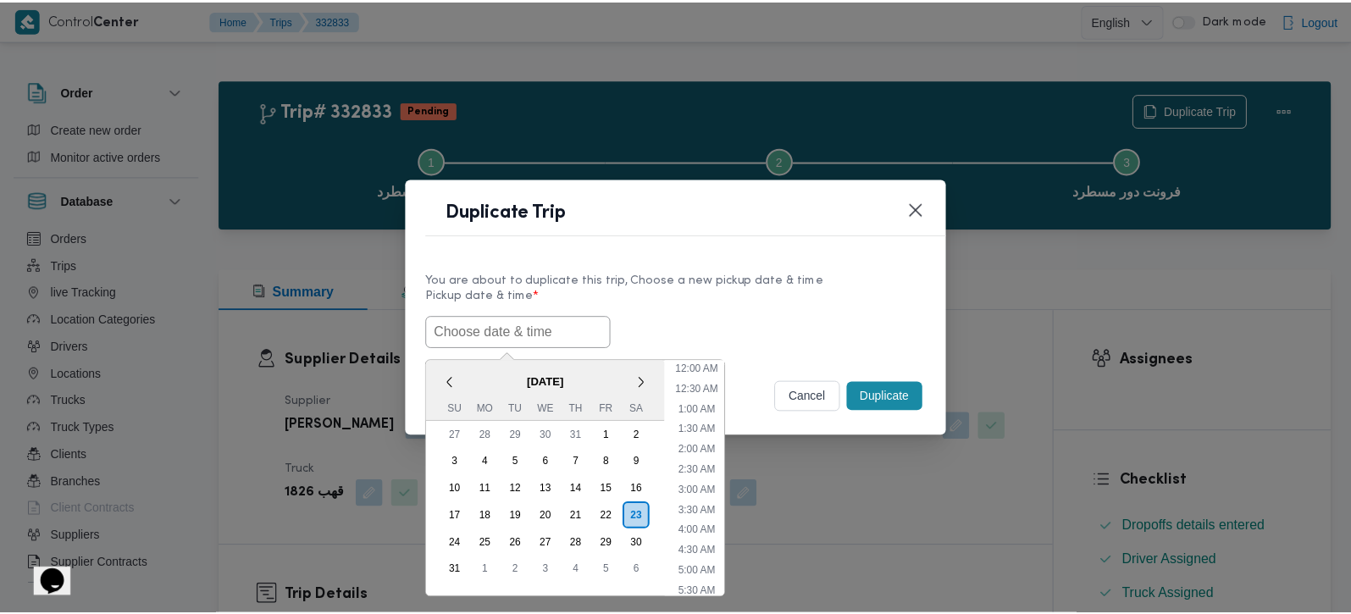
scroll to position [15, 0]
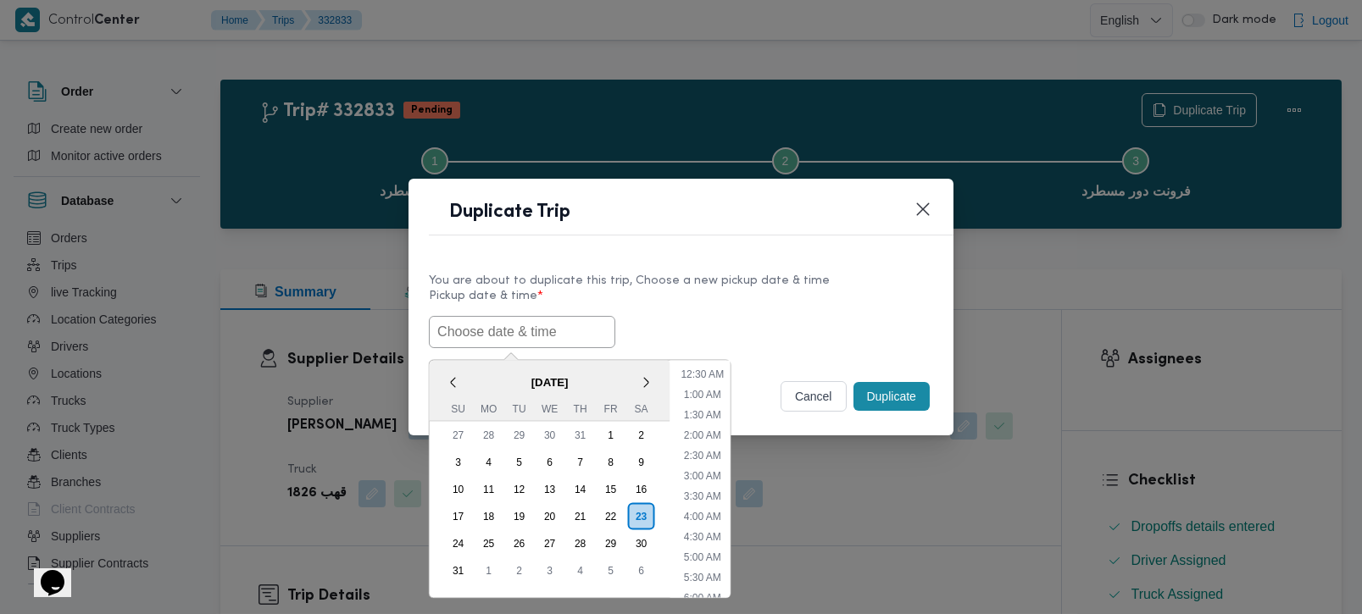
paste input "[DATE] 7:00AM"
type input "[DATE] 7:00AM"
click at [691, 324] on div "23/08/2025 7:00AM < August 2025 > Su Mo Tu We Th Fr Sa 27 28 29 30 31 1 2 3 4 5…" at bounding box center [681, 332] width 504 height 32
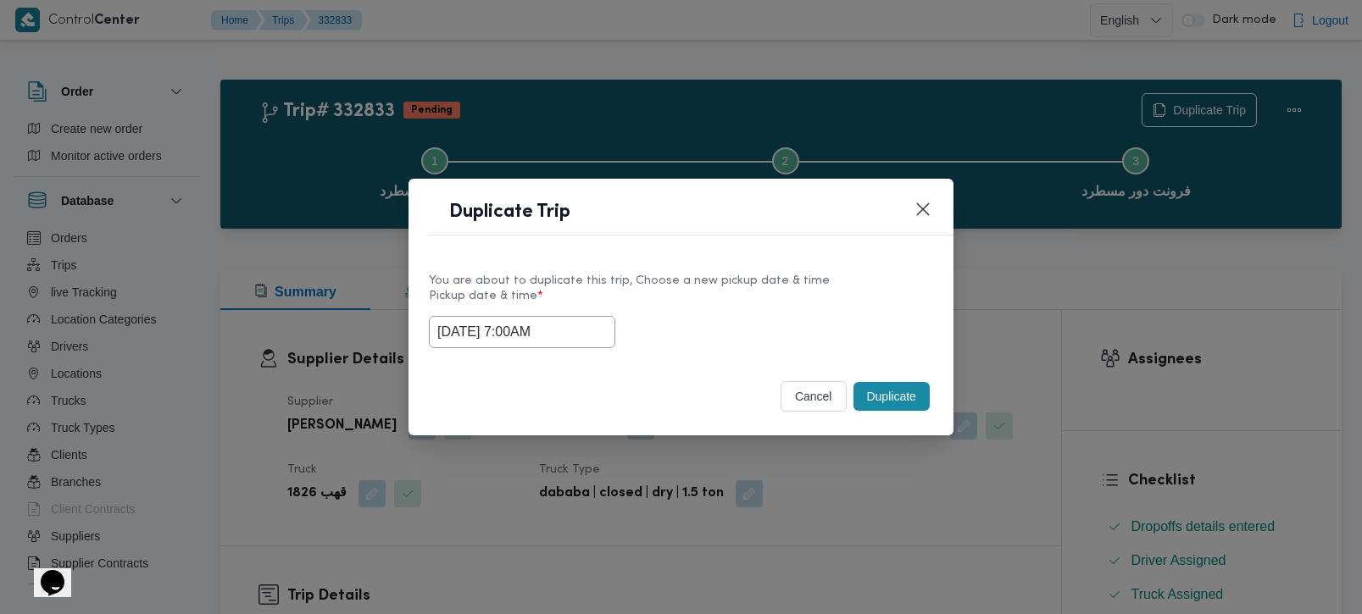
click at [887, 394] on button "Duplicate" at bounding box center [891, 396] width 76 height 29
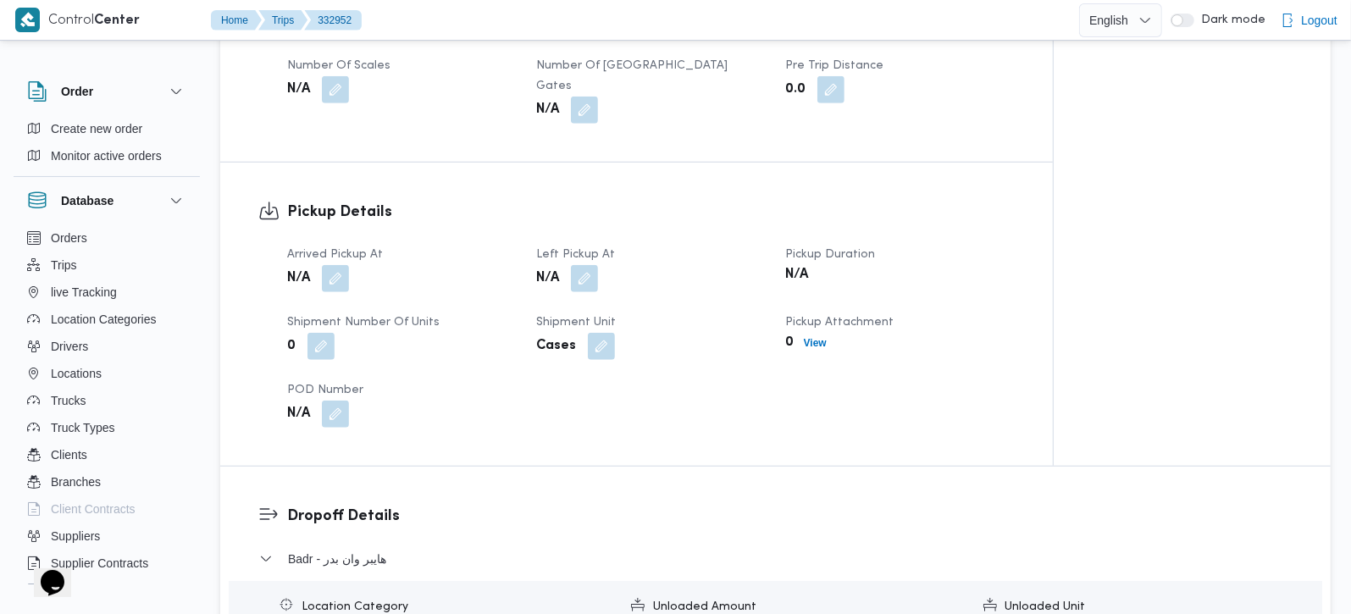
scroll to position [697, 0]
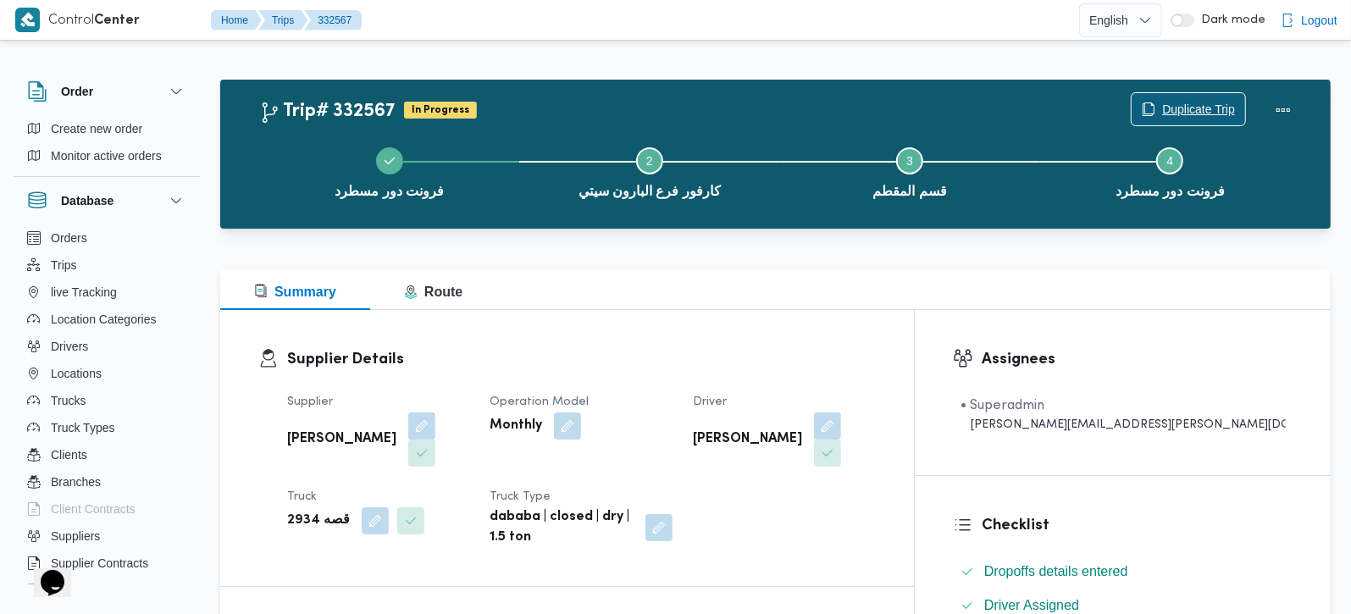
click at [1188, 114] on span "Duplicate Trip" at bounding box center [1198, 109] width 73 height 20
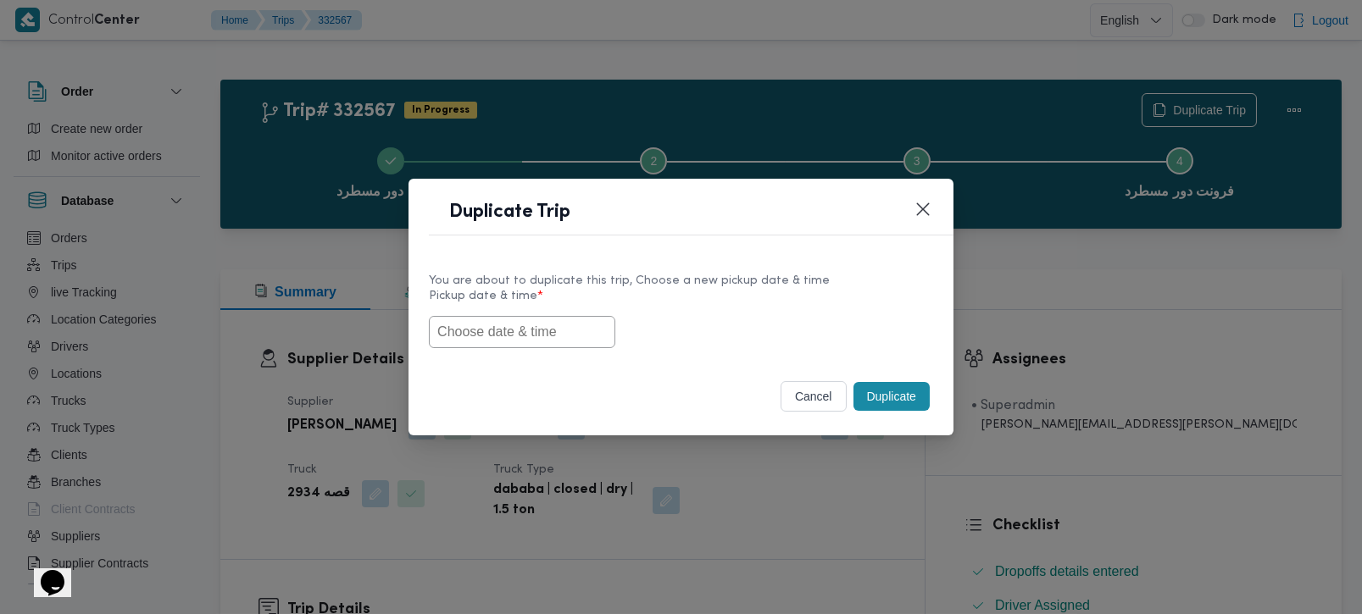
click at [548, 330] on input "text" at bounding box center [522, 332] width 186 height 32
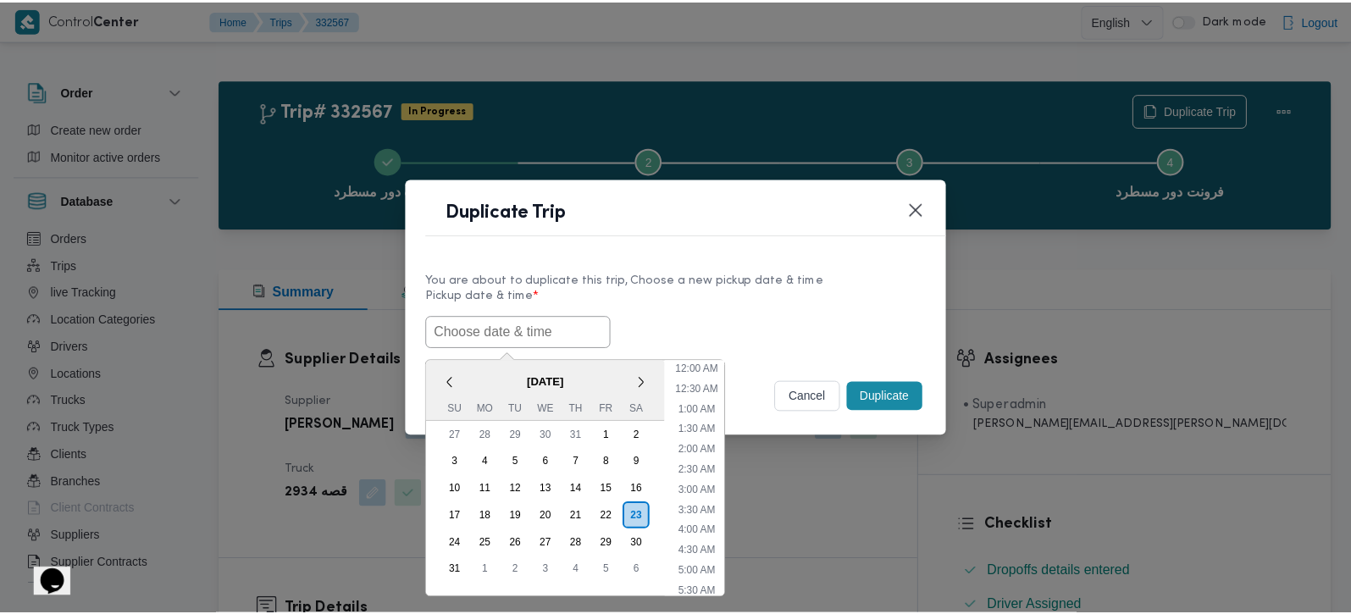
scroll to position [15, 0]
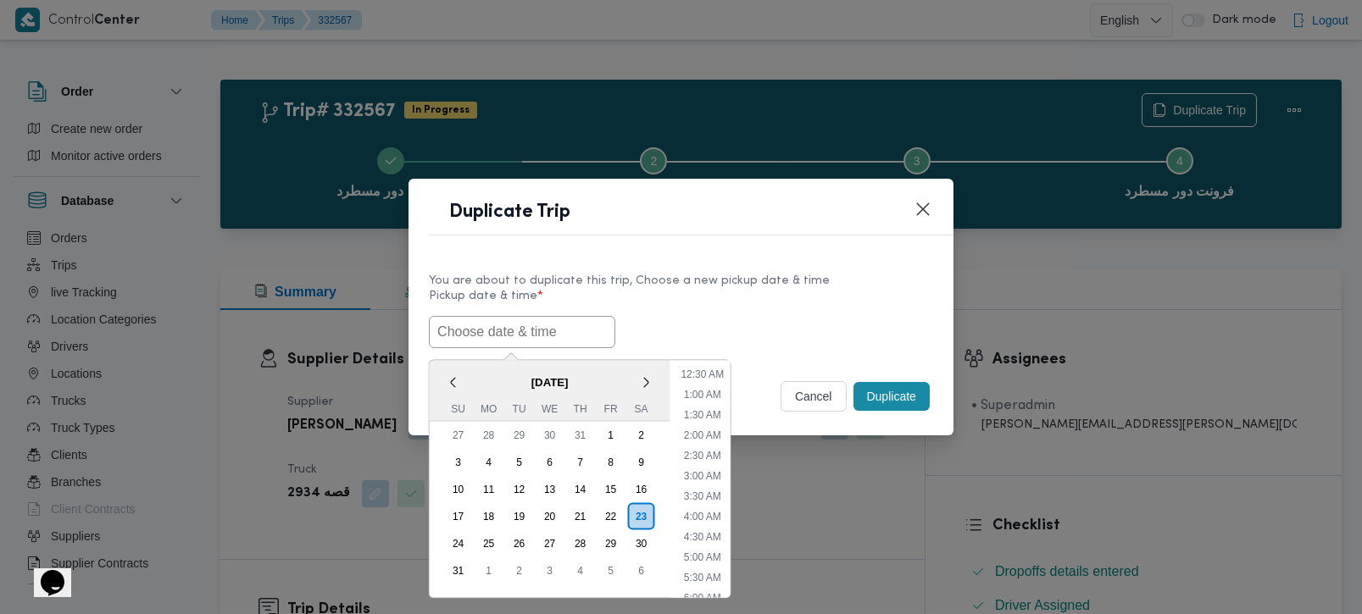
paste input "[DATE] 7:00AM"
type input "[DATE] 7:00AM"
click at [721, 308] on label "Pickup date & time *" at bounding box center [681, 303] width 504 height 26
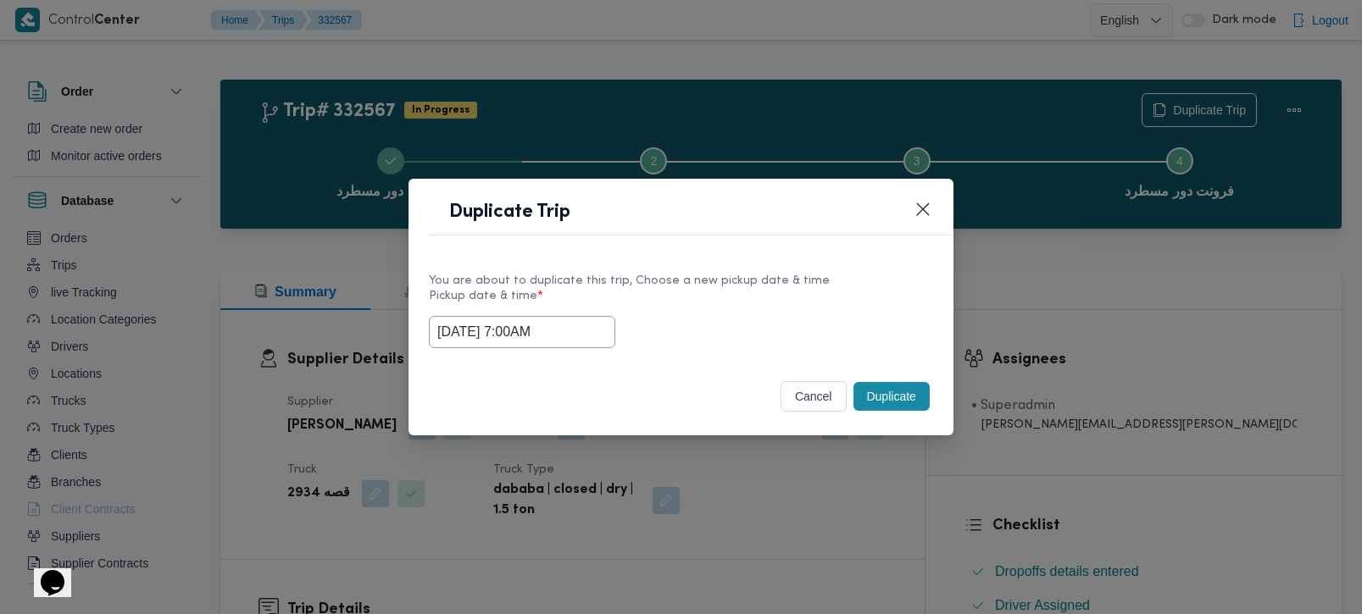
click at [895, 393] on button "Duplicate" at bounding box center [891, 396] width 76 height 29
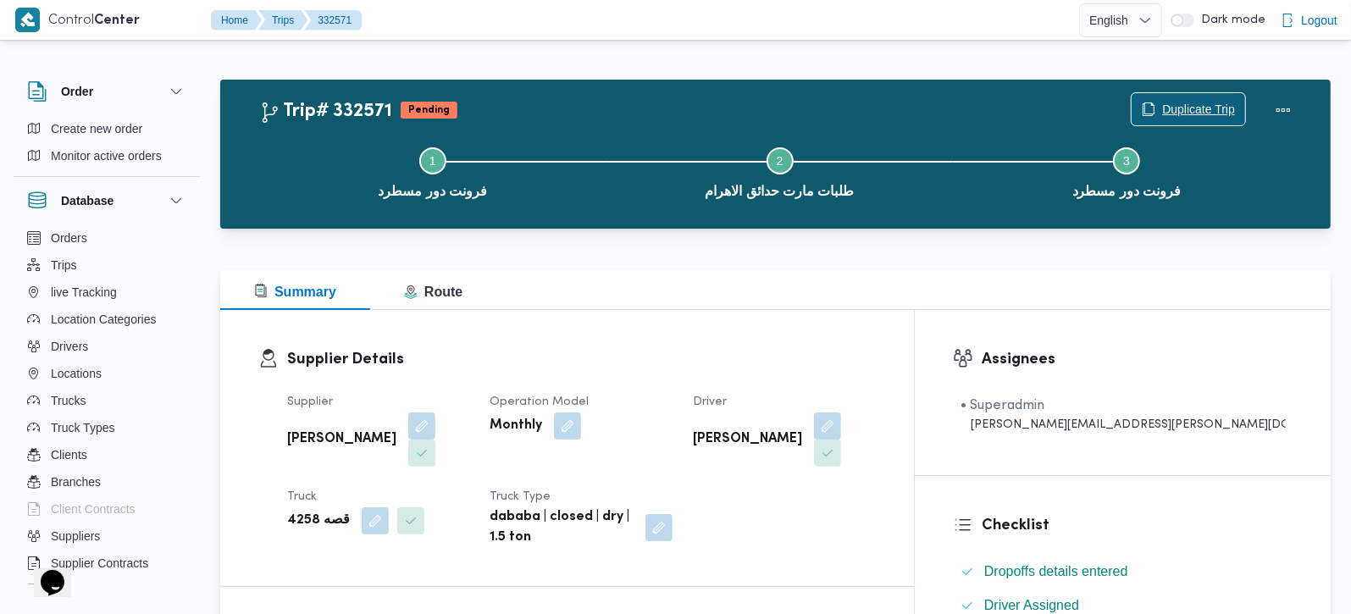
click at [1222, 114] on span "Duplicate Trip" at bounding box center [1198, 109] width 73 height 20
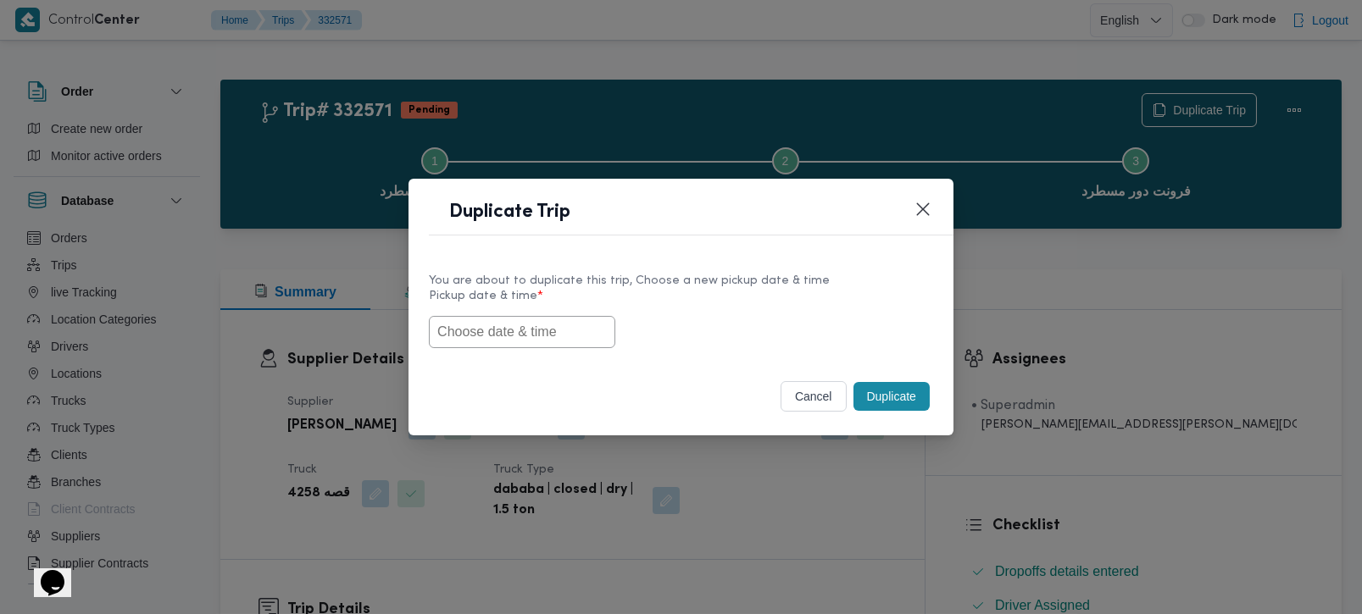
click at [526, 325] on input "text" at bounding box center [522, 332] width 186 height 32
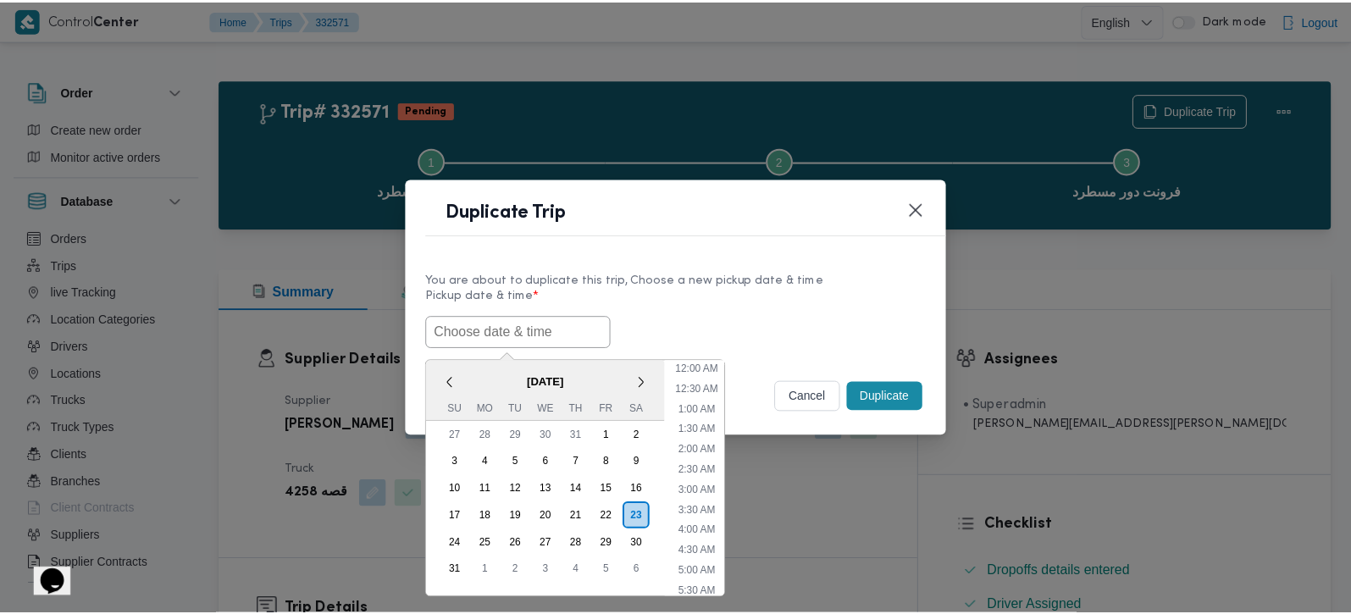
scroll to position [15, 0]
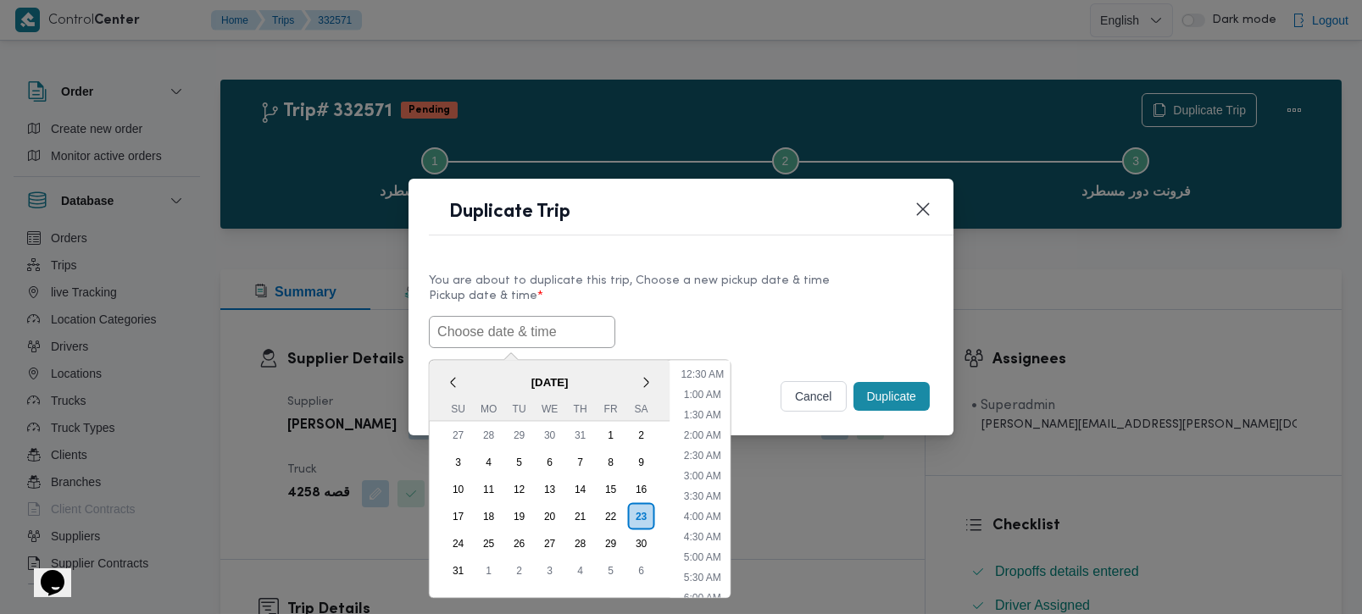
paste input "[DATE] 7:00AM"
type input "[DATE] 7:00AM"
click at [733, 309] on label "Pickup date & time *" at bounding box center [681, 303] width 504 height 26
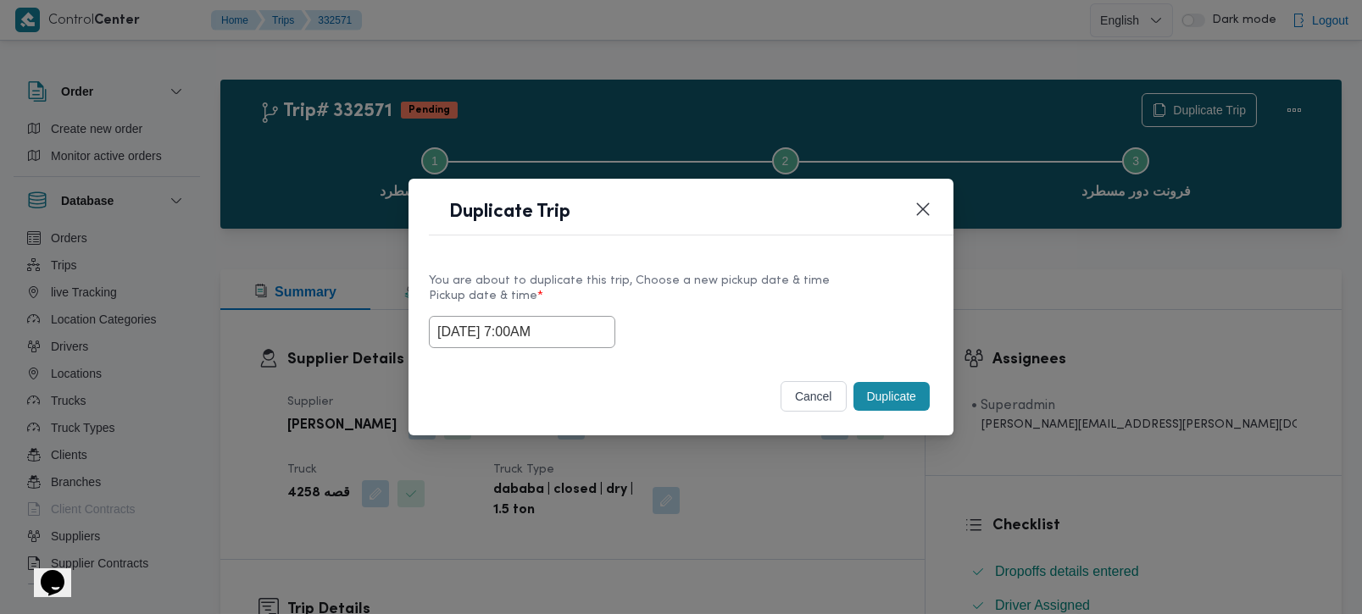
click at [929, 393] on button "Duplicate" at bounding box center [891, 396] width 76 height 29
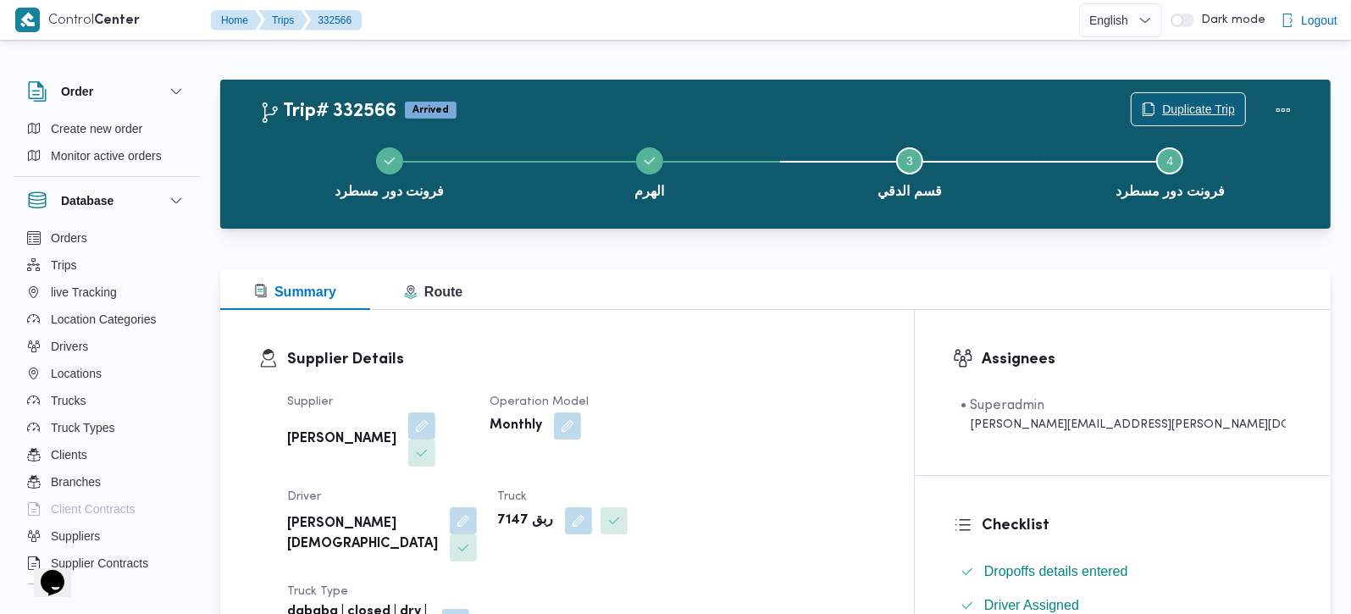
click at [1201, 110] on span "Duplicate Trip" at bounding box center [1198, 109] width 73 height 20
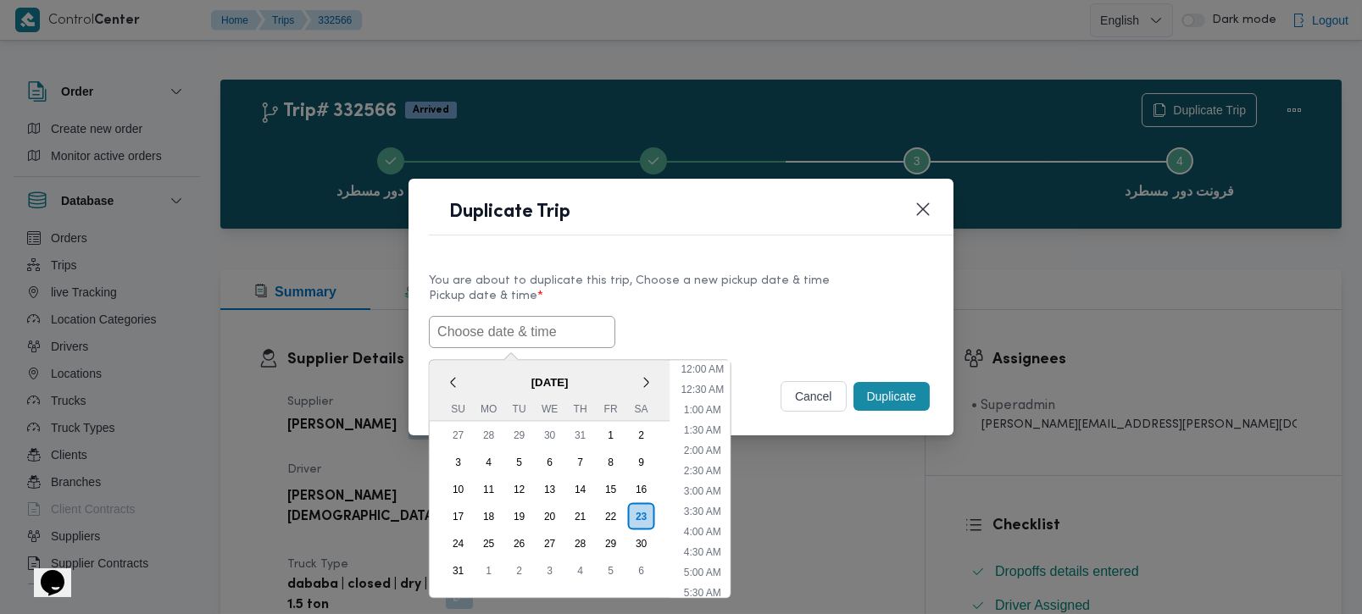
click at [496, 345] on input "text" at bounding box center [522, 332] width 186 height 32
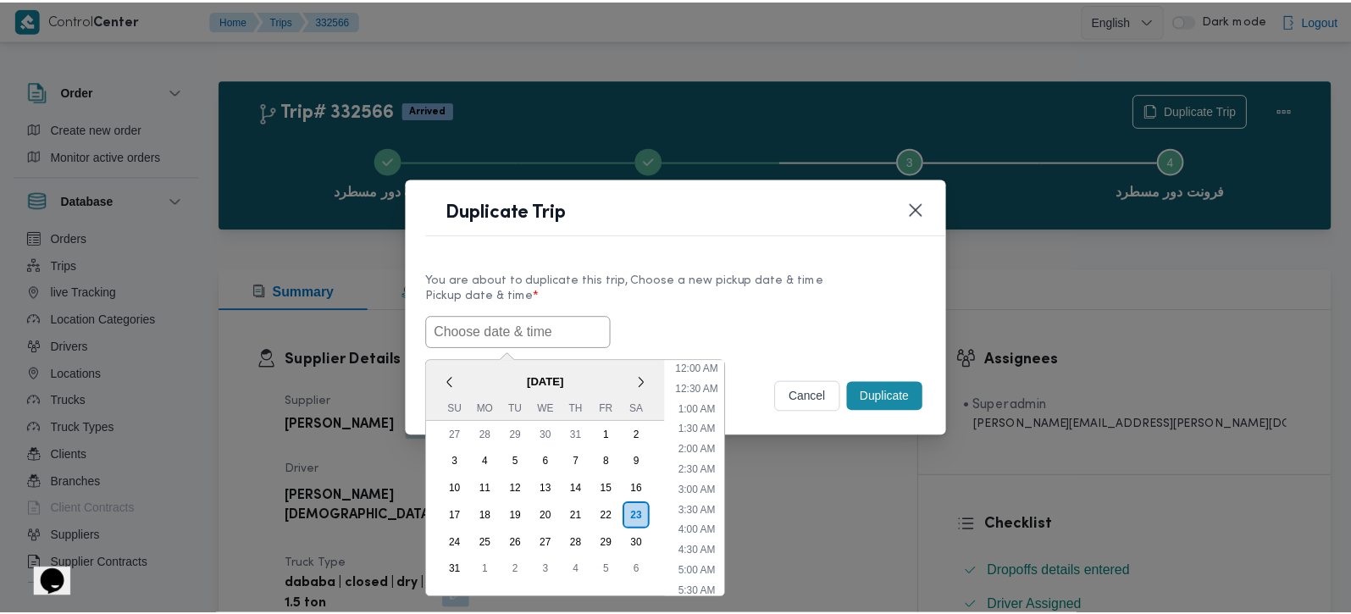
scroll to position [15, 0]
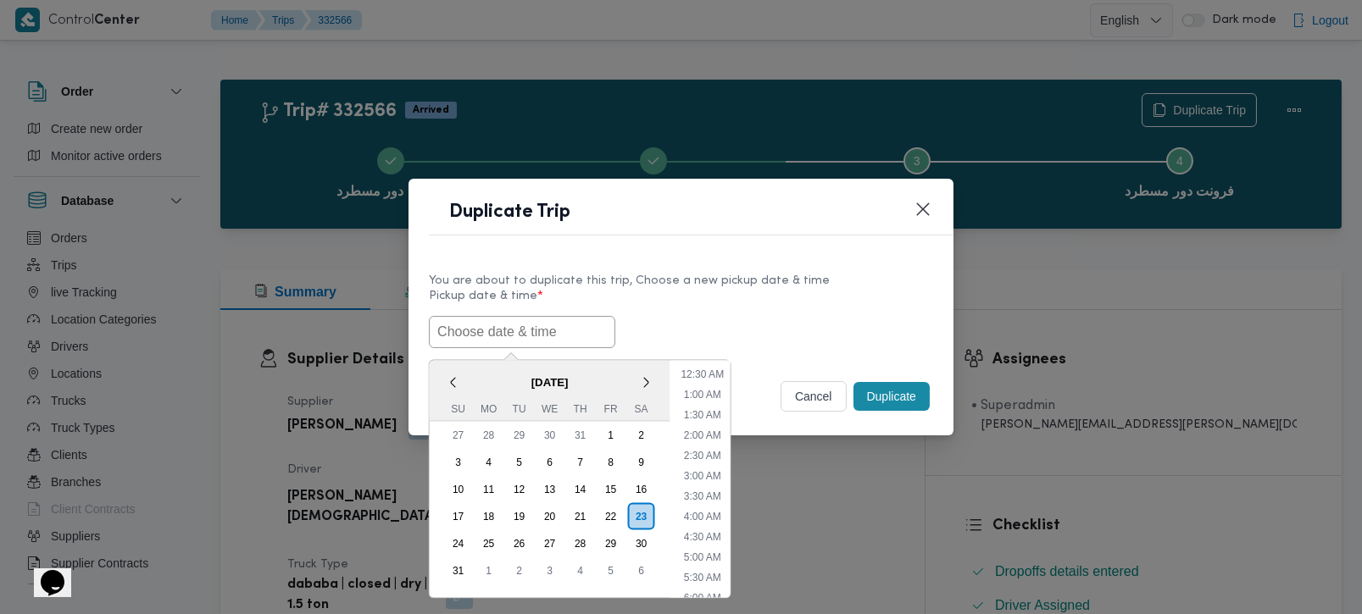
paste input "[DATE] 7:00AM"
type input "[DATE] 7:00AM"
click at [660, 316] on div "[DATE] 7:00AM < [DATE] > Su Mo Tu We Th Fr Sa 27 28 29 30 31 1 2 3 4 5 6 7 8 9 …" at bounding box center [681, 332] width 504 height 32
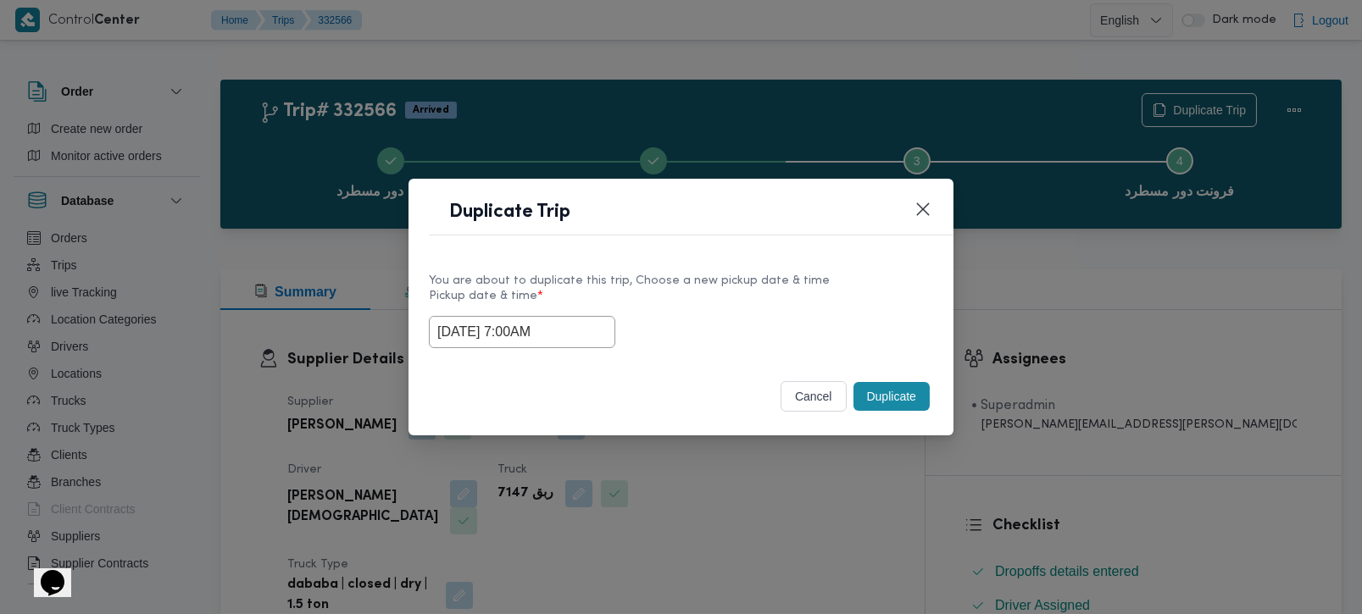
click at [895, 386] on button "Duplicate" at bounding box center [891, 396] width 76 height 29
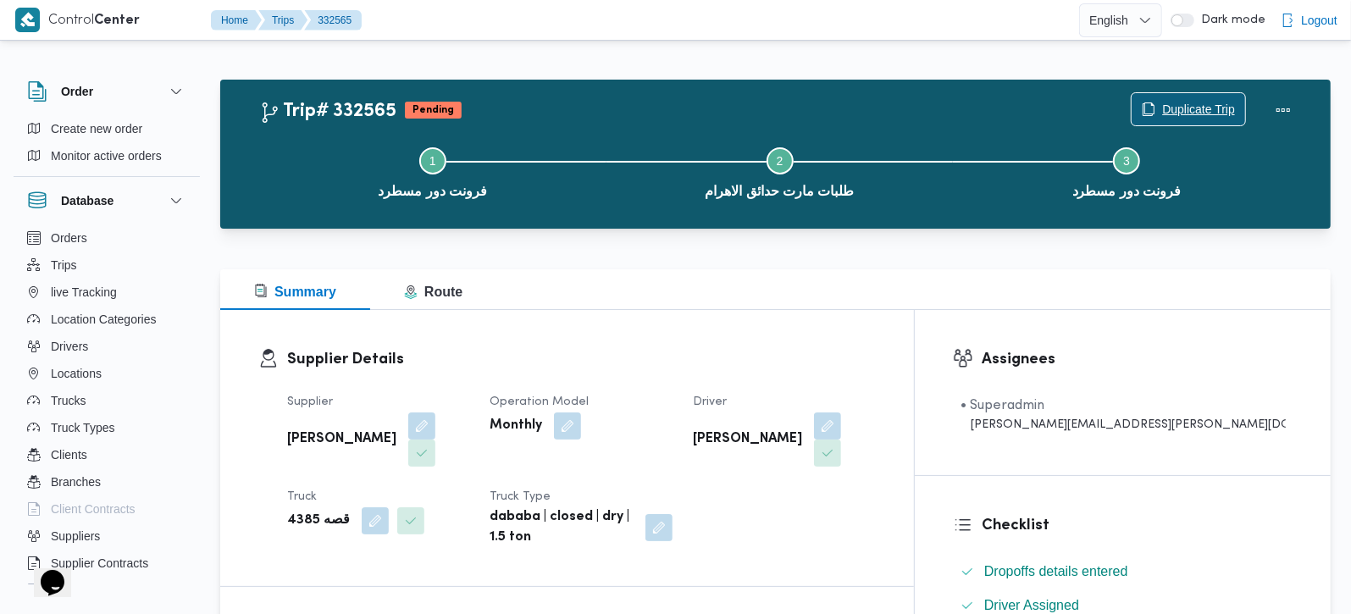
click at [1185, 95] on span "Duplicate Trip" at bounding box center [1189, 109] width 114 height 32
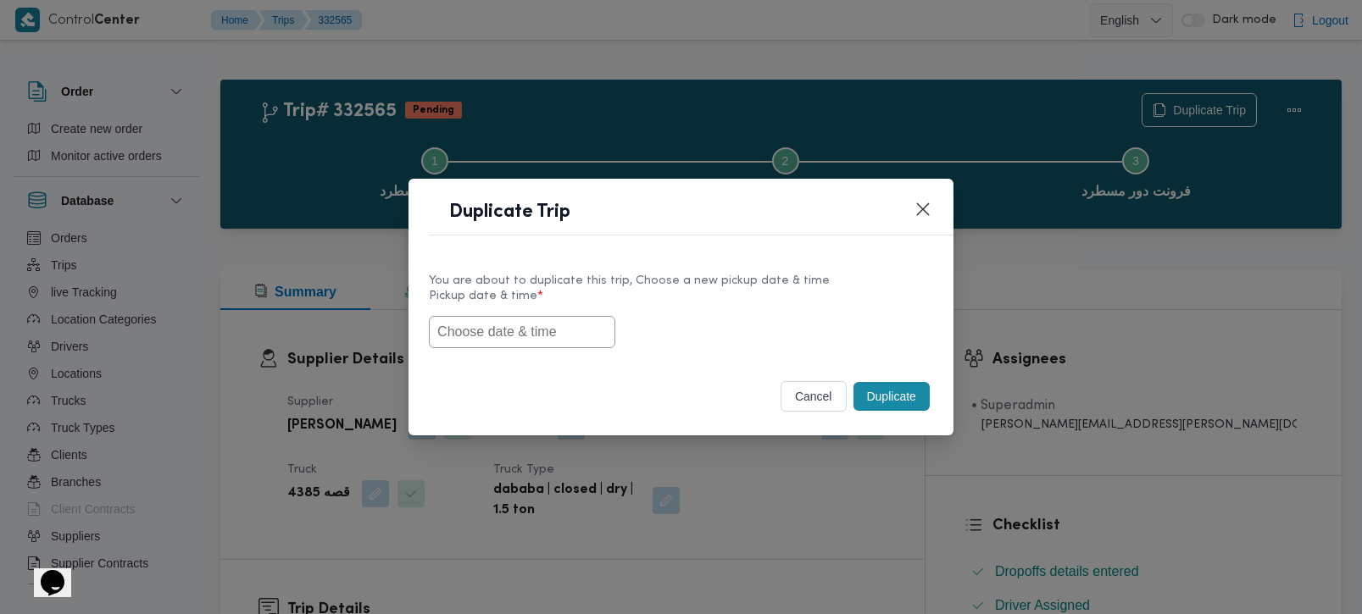
click at [529, 321] on input "text" at bounding box center [522, 332] width 186 height 32
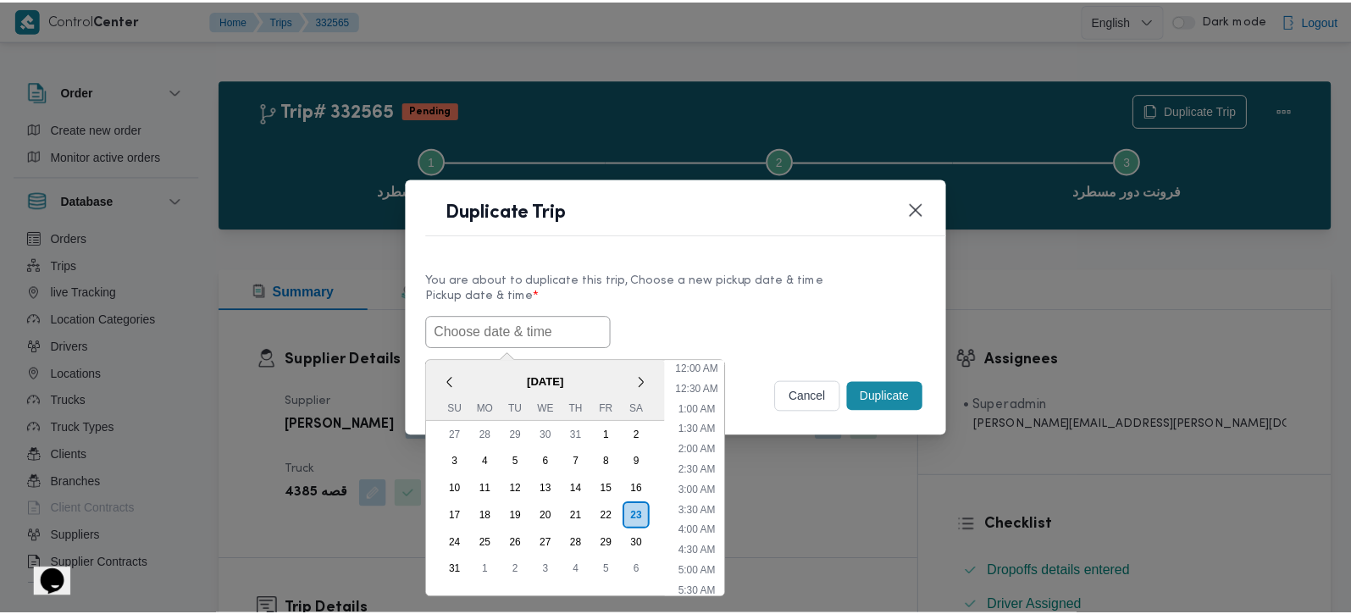
scroll to position [15, 0]
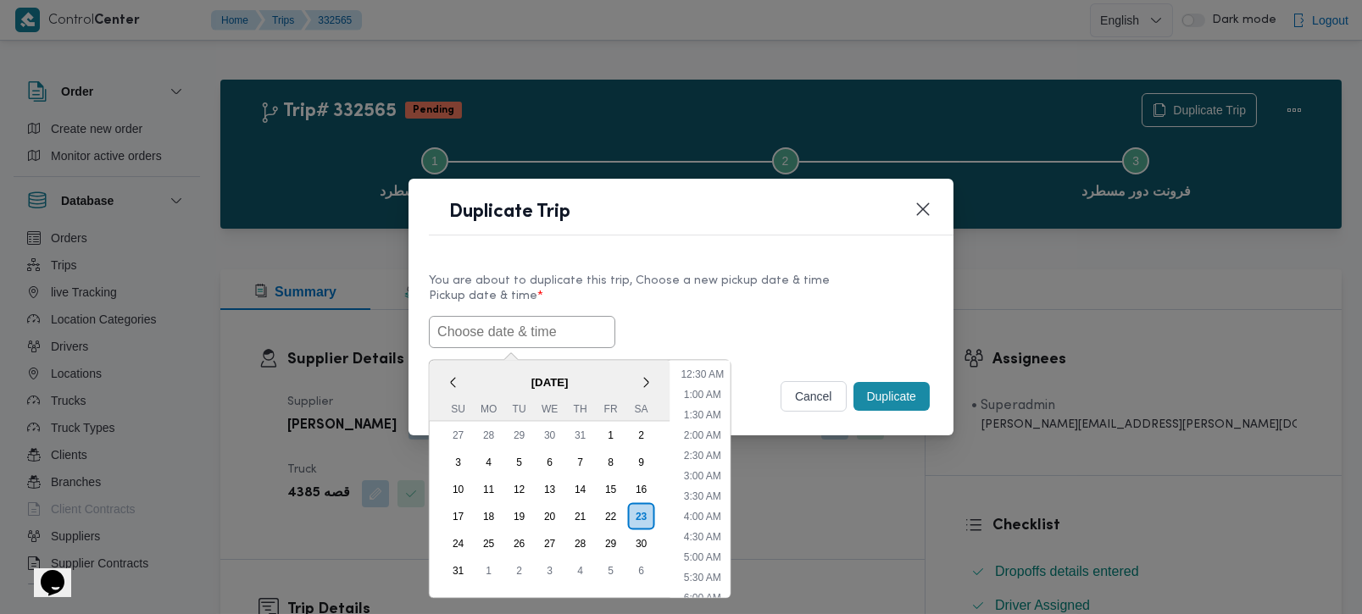
paste input "[DATE] 7:00AM"
type input "[DATE] 7:00AM"
click at [713, 316] on div "23/08/2025 7:00AM < August 2025 > Su Mo Tu We Th Fr Sa 27 28 29 30 31 1 2 3 4 5…" at bounding box center [681, 332] width 504 height 32
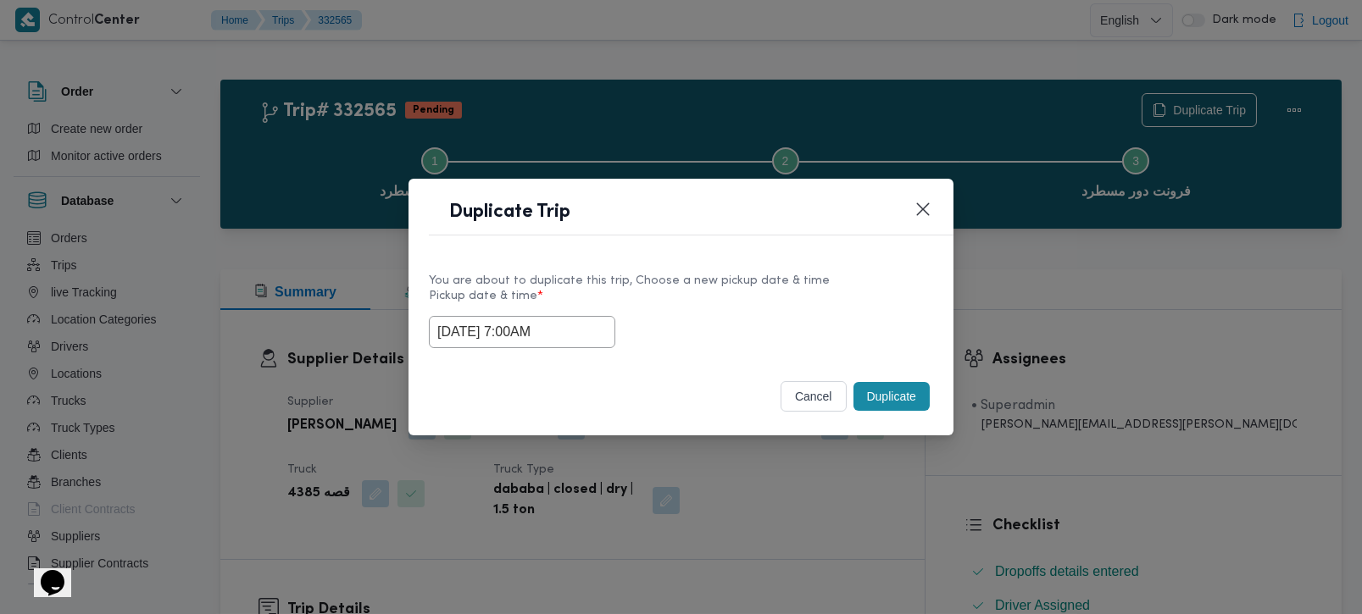
click at [902, 402] on button "Duplicate" at bounding box center [891, 396] width 76 height 29
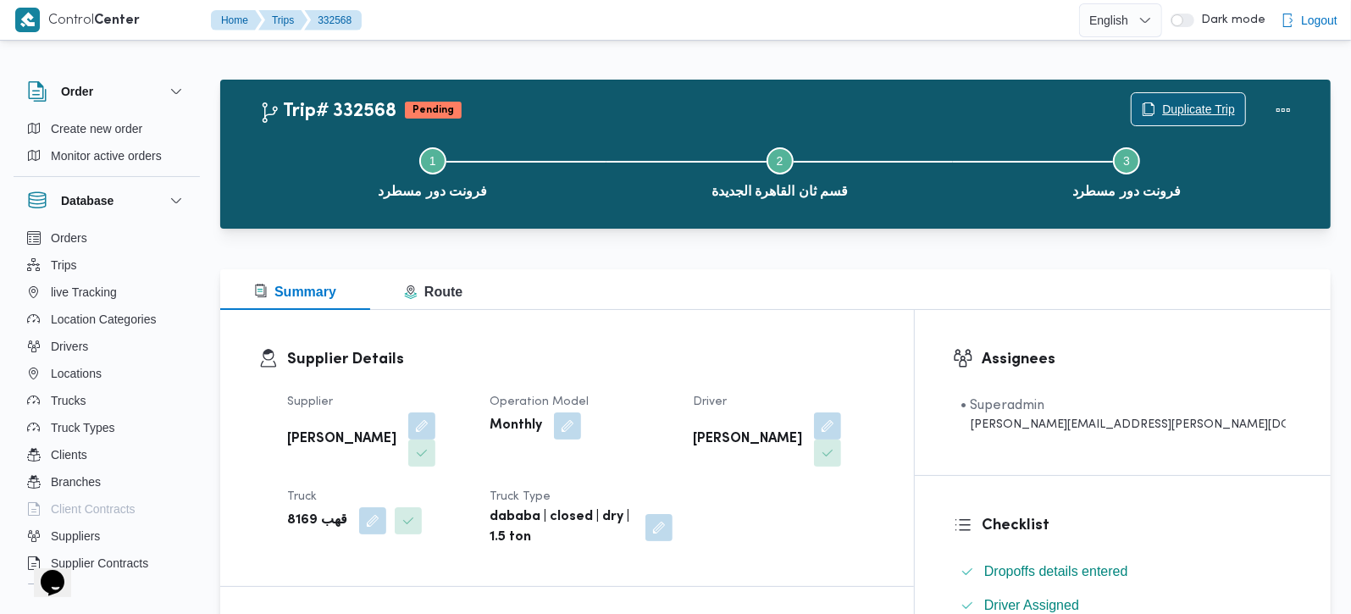
click at [1185, 99] on span "Duplicate Trip" at bounding box center [1189, 109] width 114 height 32
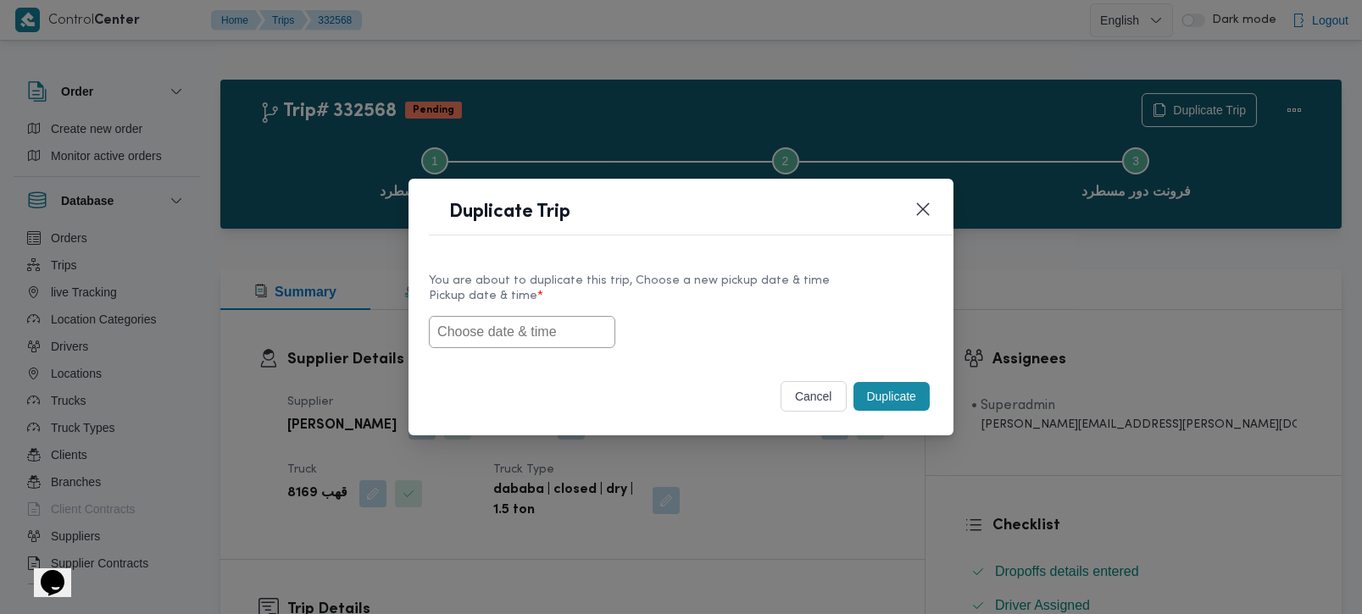
click at [552, 319] on input "text" at bounding box center [522, 332] width 186 height 32
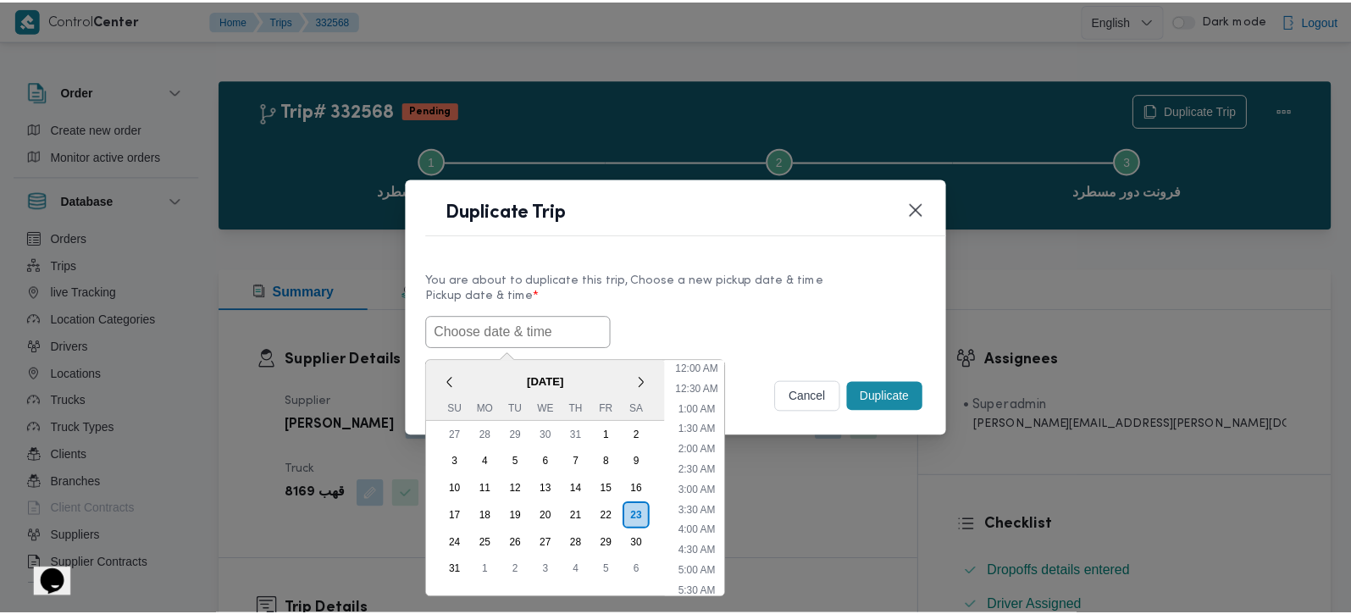
scroll to position [15, 0]
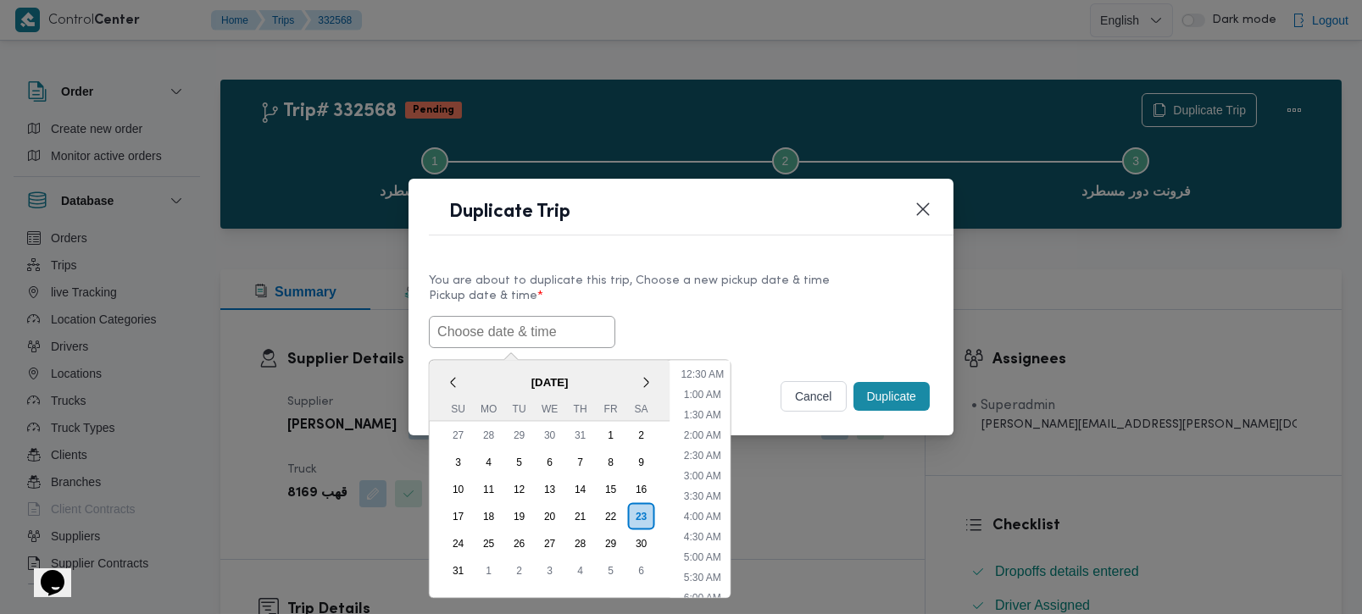
paste input "[DATE] 7:00AM"
type input "[DATE] 7:00AM"
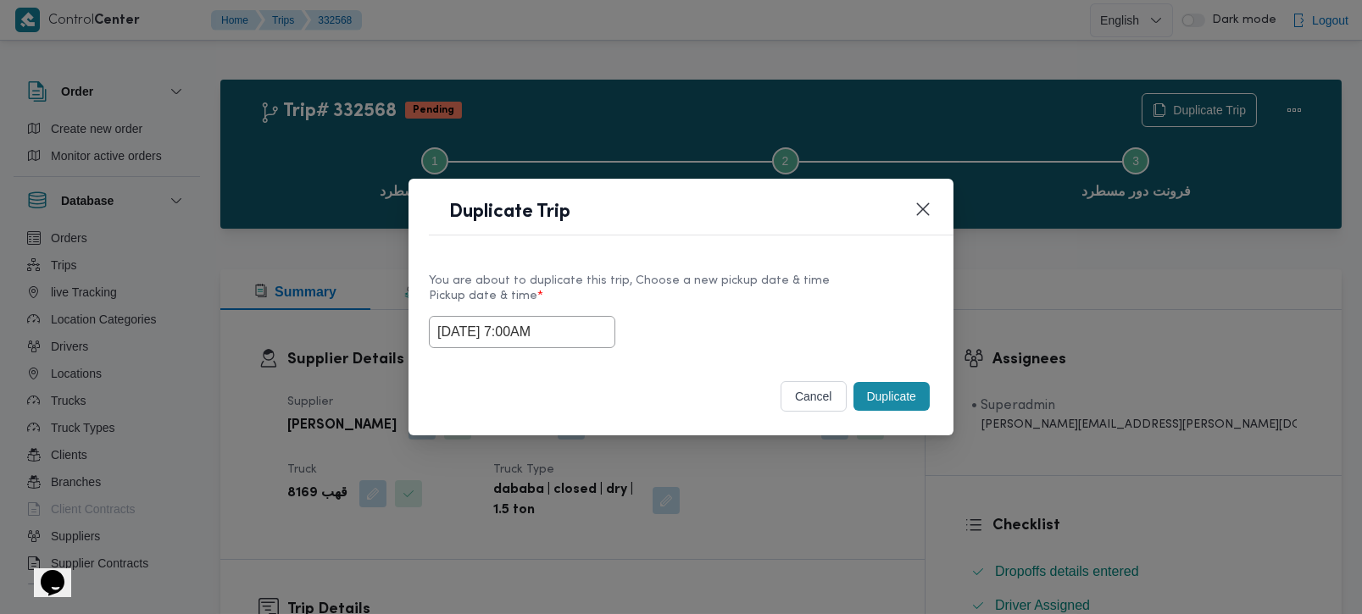
drag, startPoint x: 724, startPoint y: 283, endPoint x: 829, endPoint y: 348, distance: 124.4
click at [724, 283] on div "You are about to duplicate this trip, Choose a new pickup date & time" at bounding box center [681, 281] width 504 height 18
click at [885, 393] on button "Duplicate" at bounding box center [891, 396] width 76 height 29
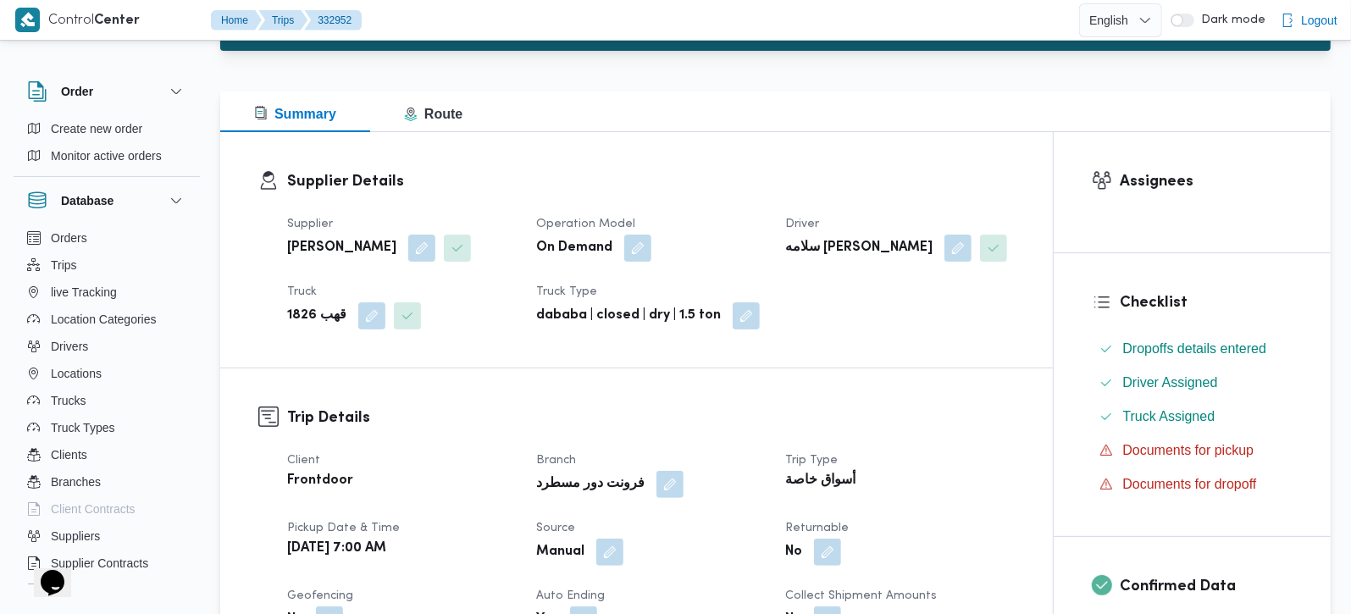
scroll to position [199, 0]
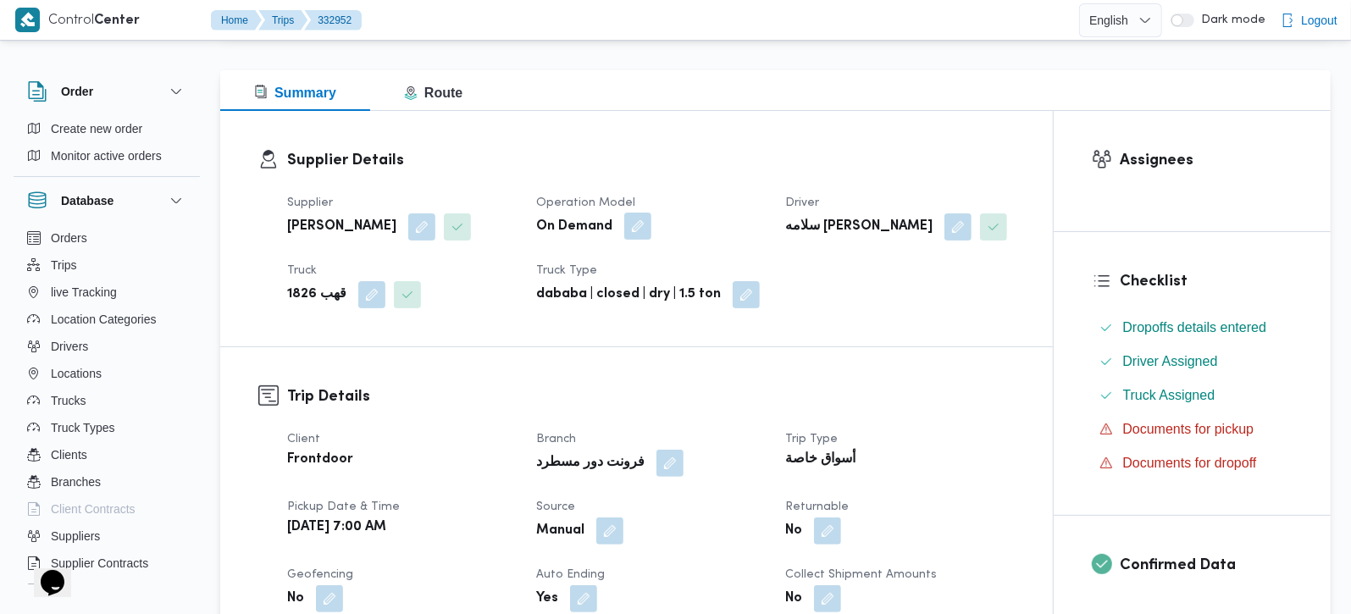
click at [647, 222] on div "On Demand" at bounding box center [651, 227] width 232 height 31
click at [636, 230] on button "button" at bounding box center [637, 226] width 27 height 27
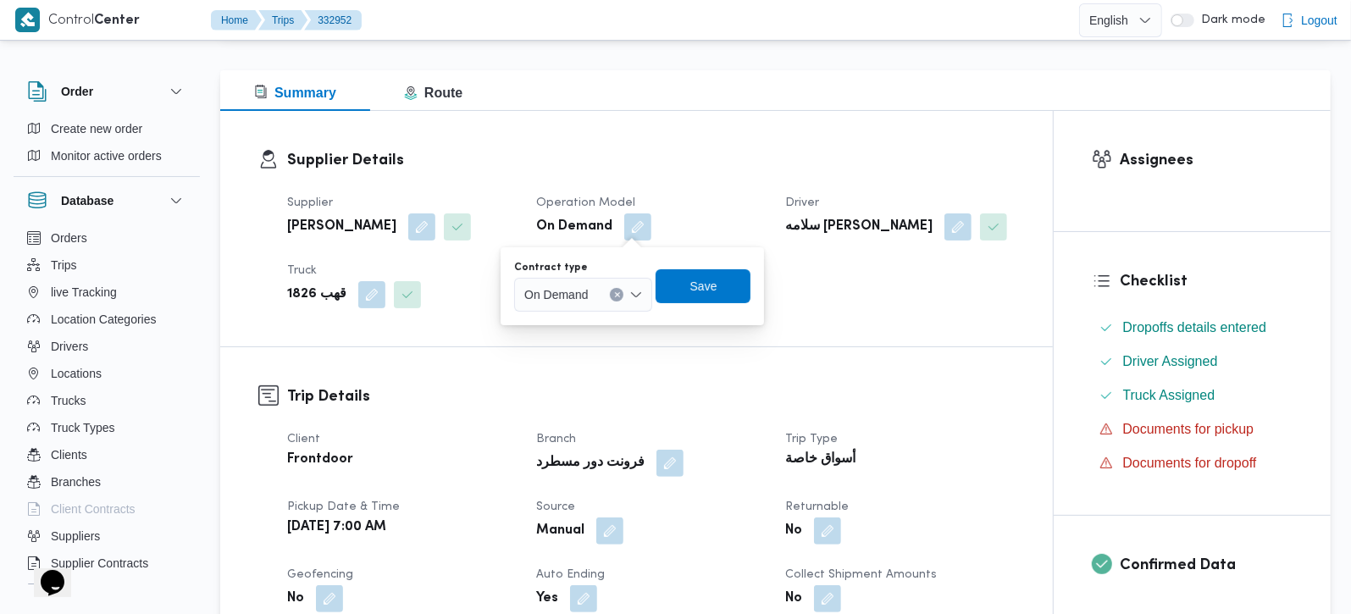
click at [646, 286] on div "On Demand" at bounding box center [583, 295] width 138 height 34
click at [637, 288] on icon "Close list of options" at bounding box center [637, 295] width 14 height 14
click at [636, 288] on icon "Open list of options" at bounding box center [637, 295] width 14 height 14
click at [596, 318] on span "Monthly" at bounding box center [593, 325] width 97 height 20
click at [738, 278] on span "Save" at bounding box center [698, 286] width 95 height 34
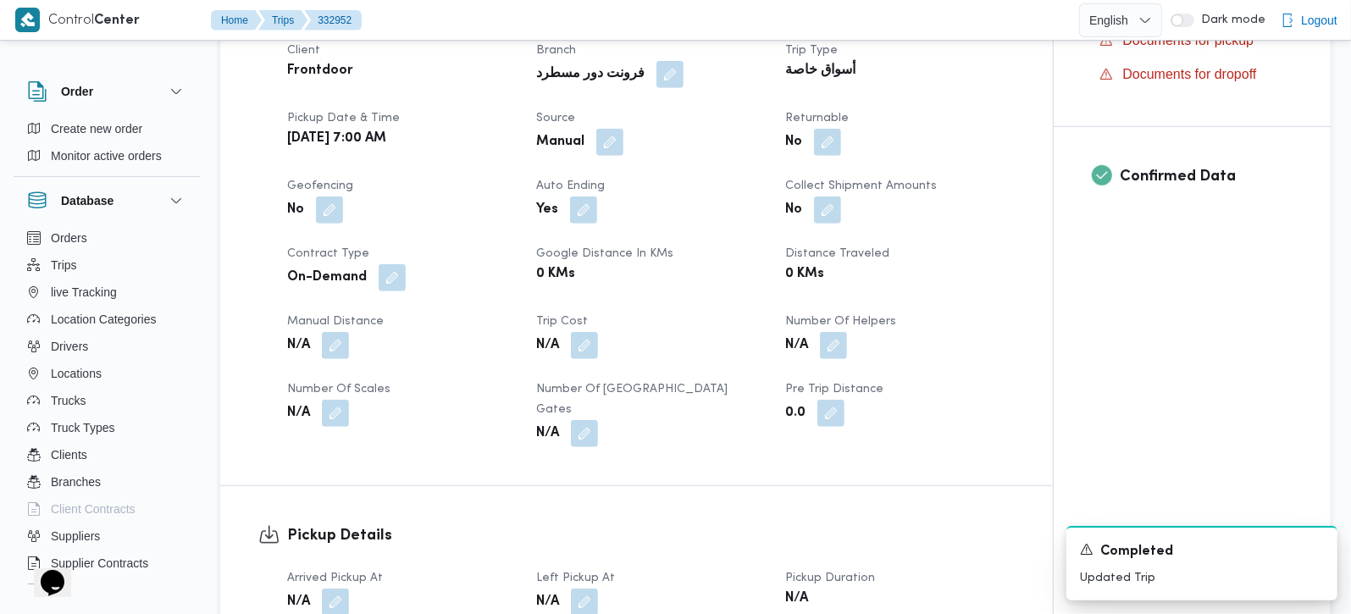
scroll to position [597, 0]
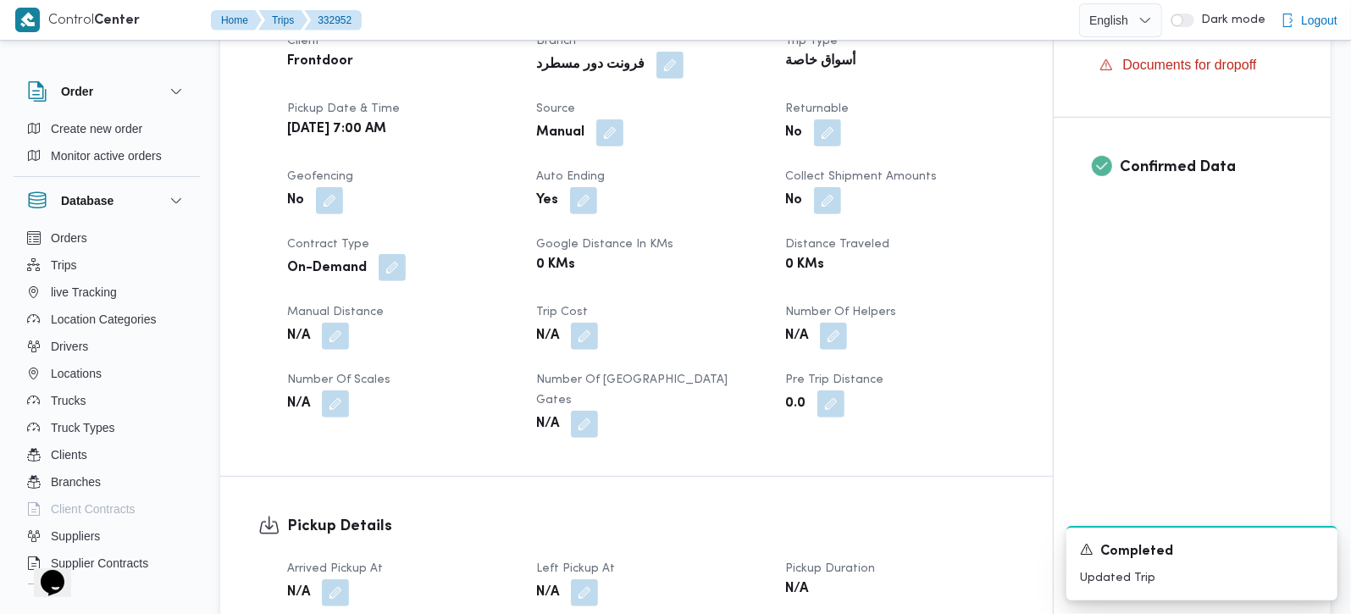
click at [382, 269] on button "button" at bounding box center [392, 267] width 27 height 27
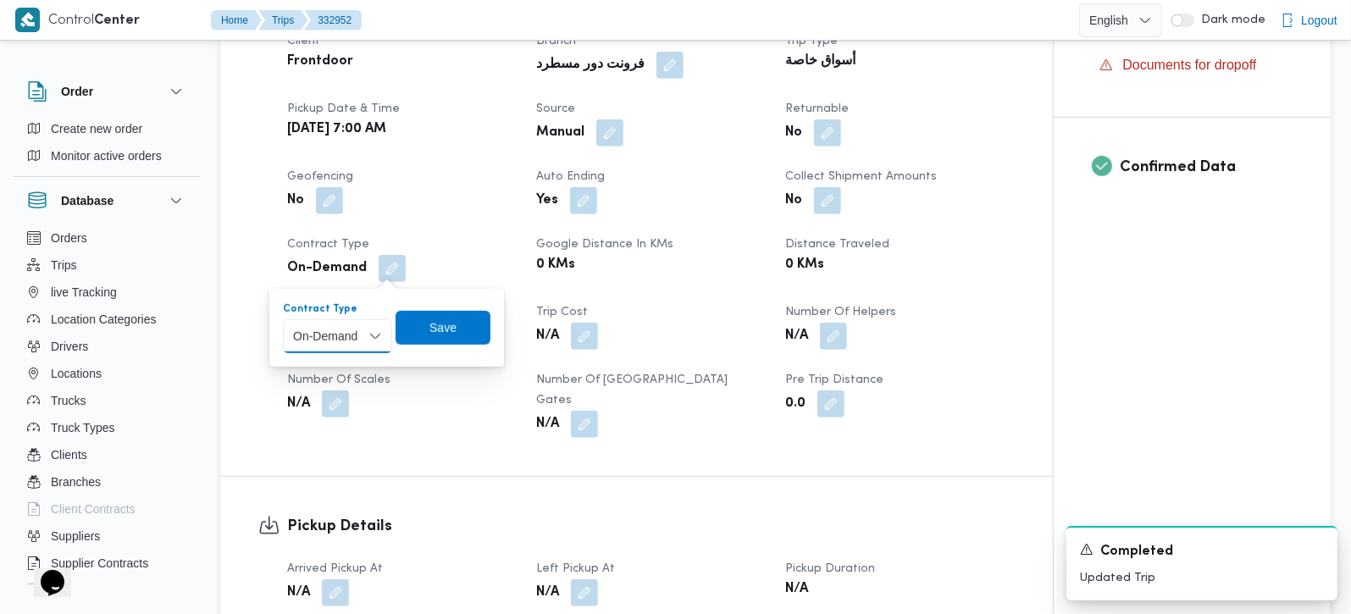
click at [366, 323] on select "Monthly On-Demand Daily Rental" at bounding box center [337, 336] width 109 height 34
select select "monthly"
click at [283, 319] on select "Monthly On-Demand Daily Rental" at bounding box center [337, 336] width 109 height 34
click at [440, 325] on span "Save" at bounding box center [443, 327] width 27 height 20
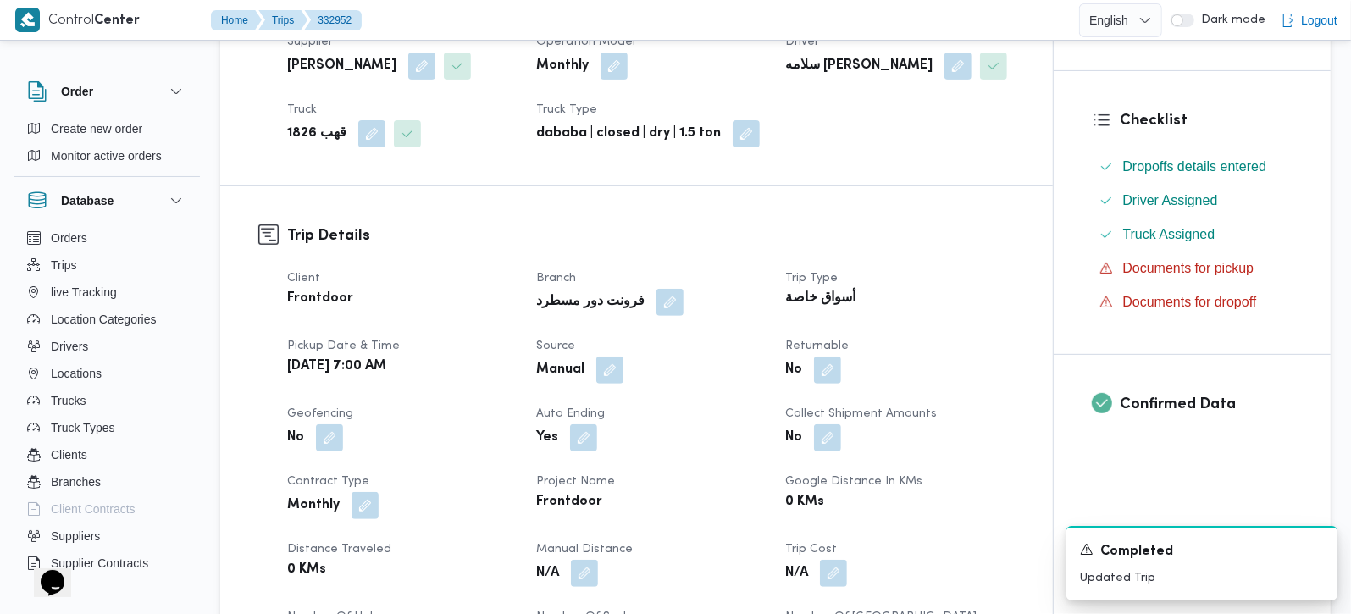
scroll to position [99, 0]
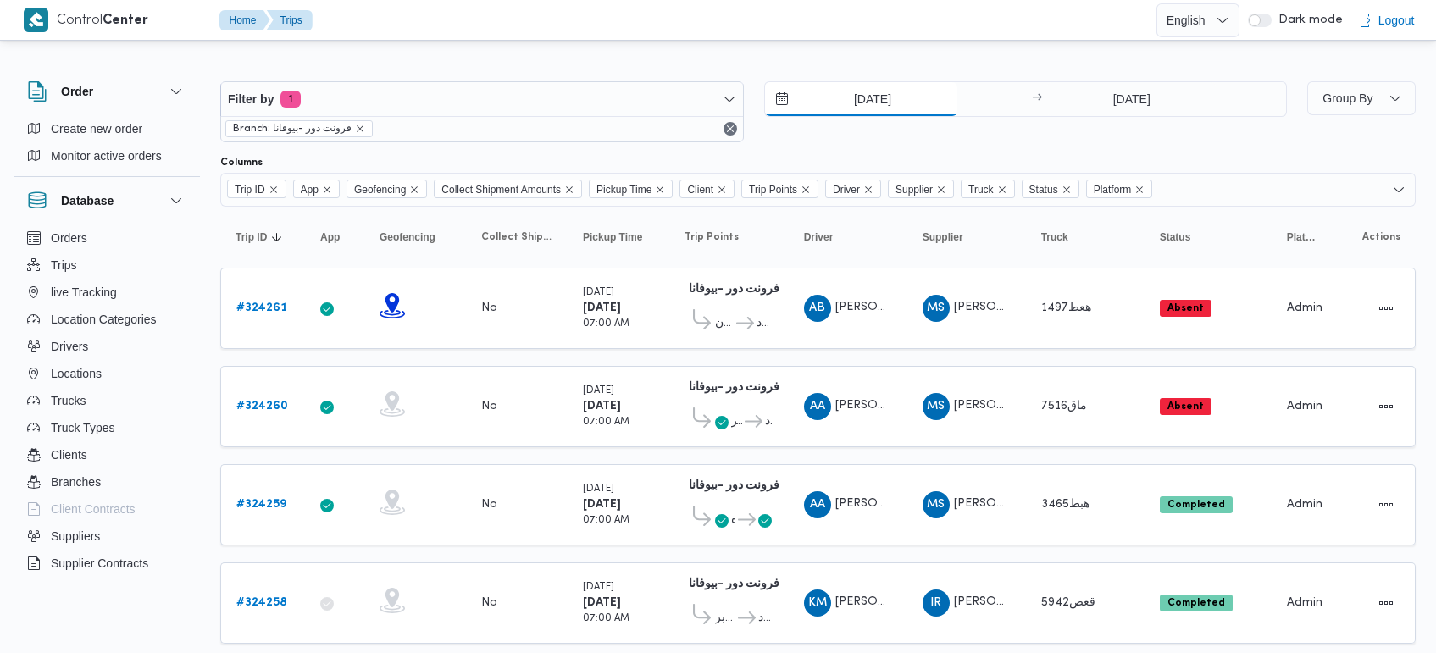
click at [873, 103] on input "10/7/2025" at bounding box center [861, 99] width 192 height 34
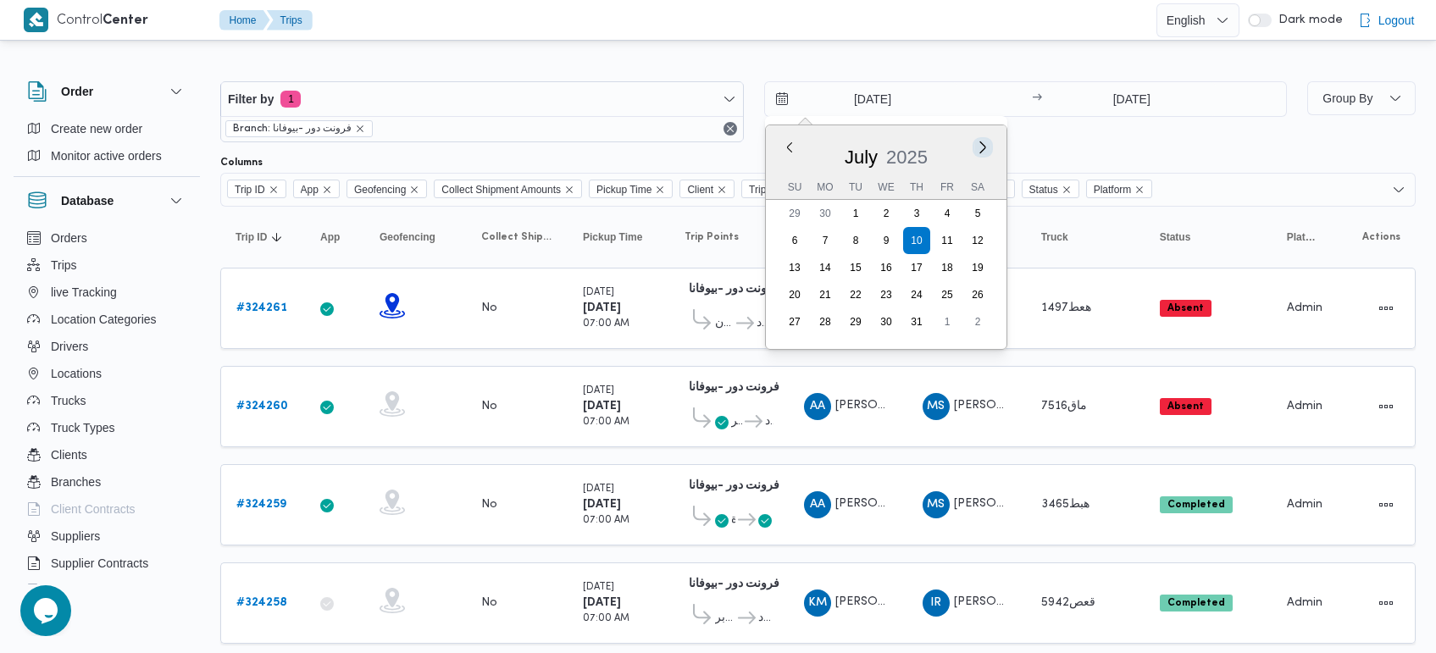
click at [981, 147] on button "Next month" at bounding box center [982, 147] width 16 height 16
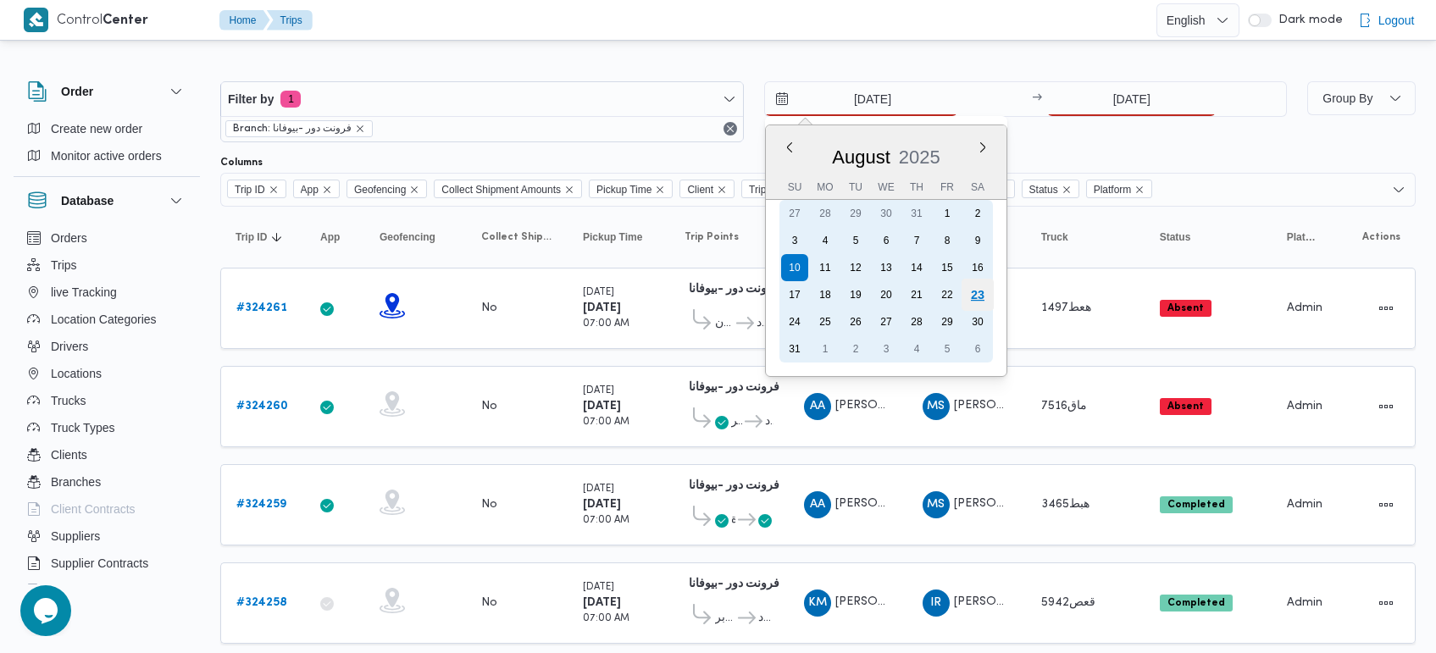
click at [973, 289] on div "23" at bounding box center [977, 295] width 32 height 32
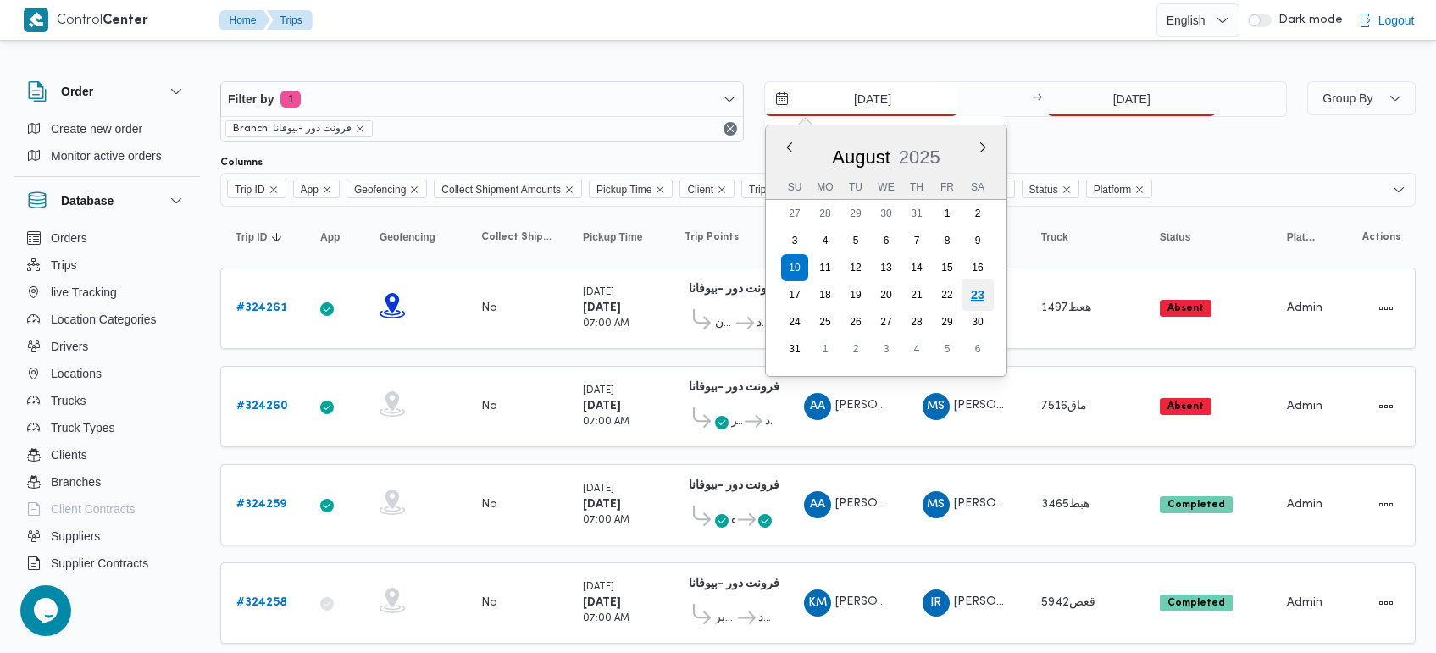
type input "23/8/2025"
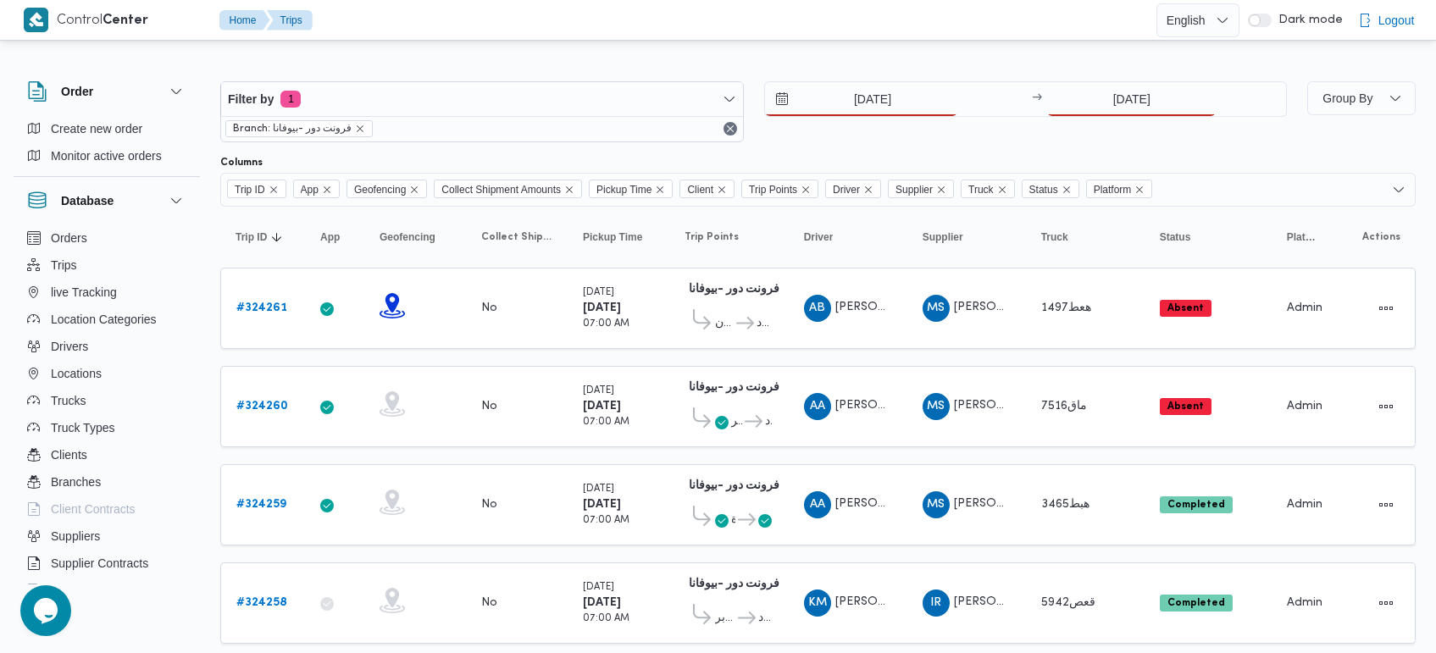
click at [1115, 78] on div "Filter by 1 Branch: فرونت دور -بيوفانا 23/8/2025 → 10/7/2025" at bounding box center [753, 111] width 1087 height 81
click at [1114, 90] on input "10/7/2025" at bounding box center [1131, 99] width 169 height 34
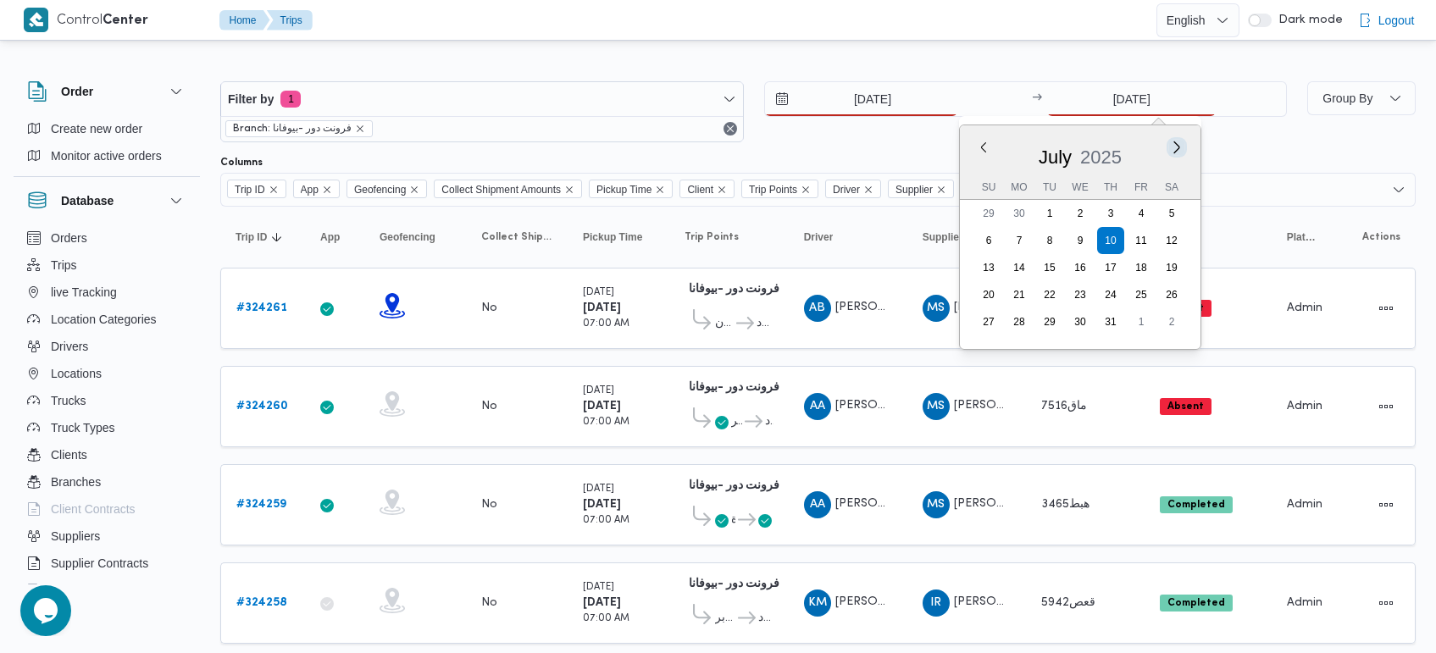
click at [1179, 153] on button "Next month" at bounding box center [1177, 147] width 16 height 16
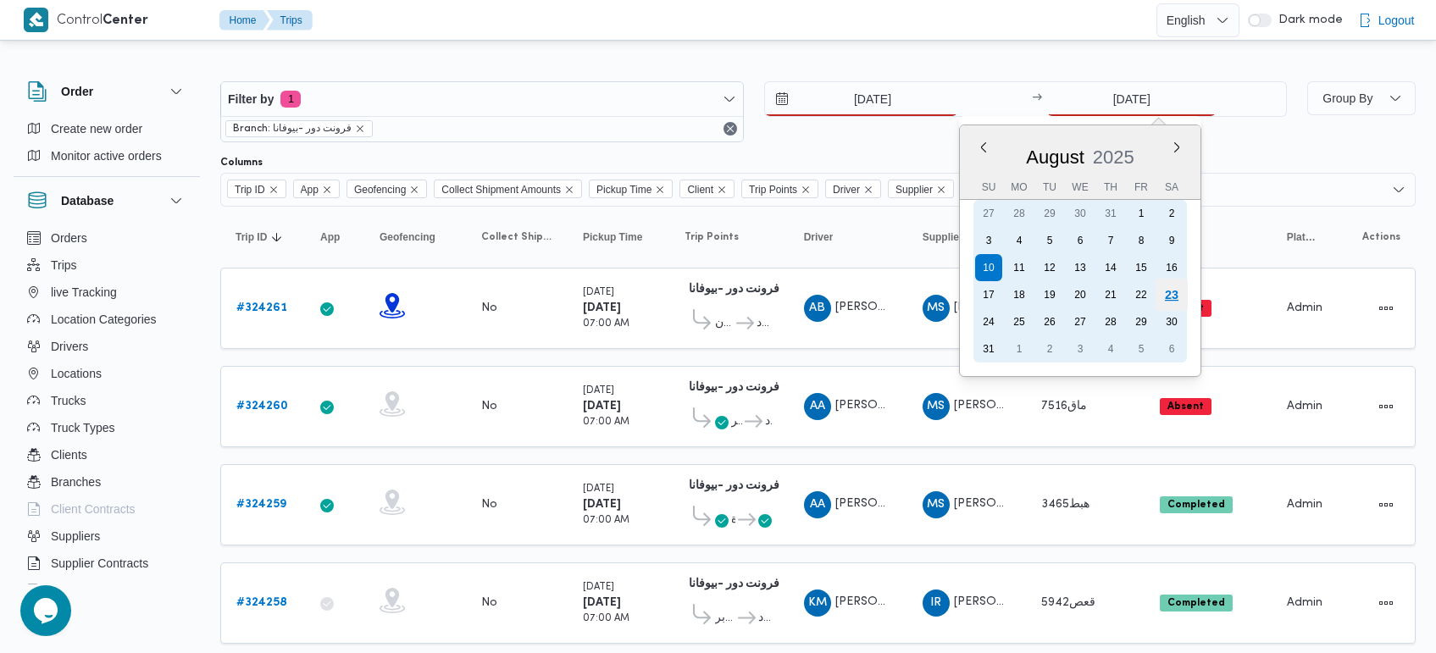
click at [1162, 288] on div "23" at bounding box center [1172, 295] width 32 height 32
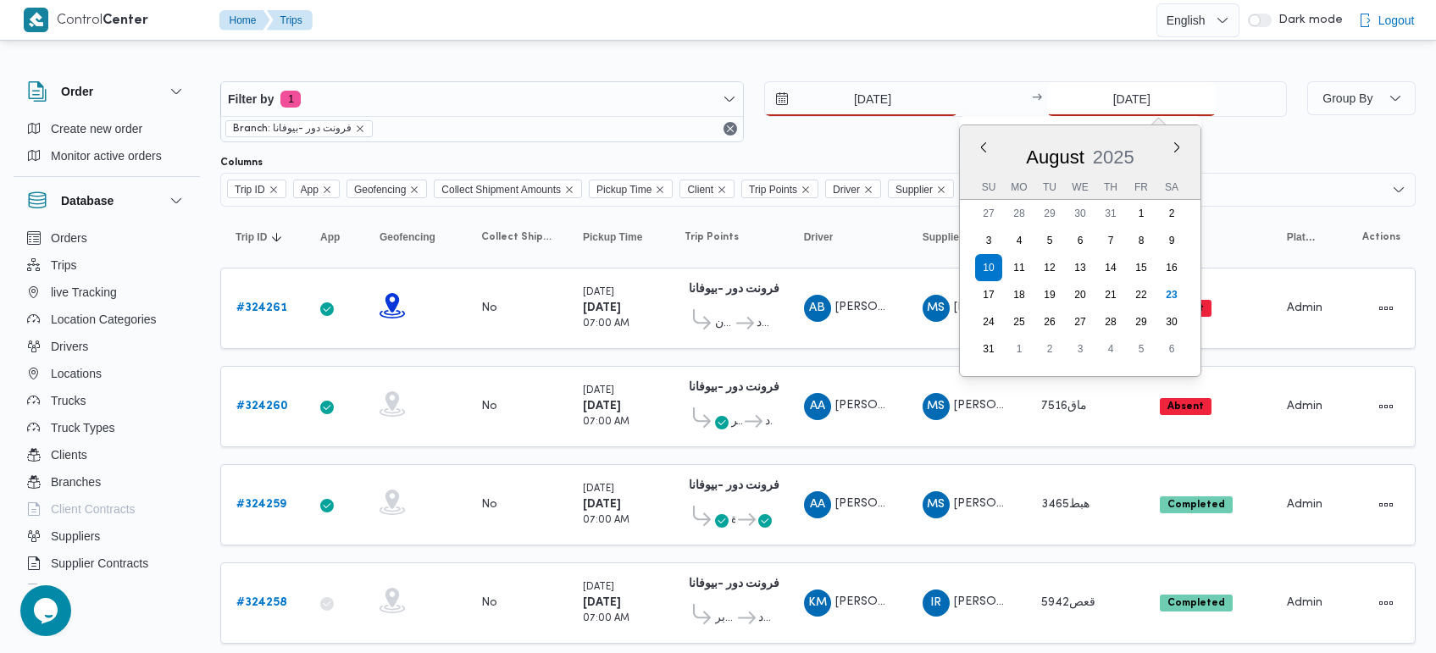
type input "23/8/2025"
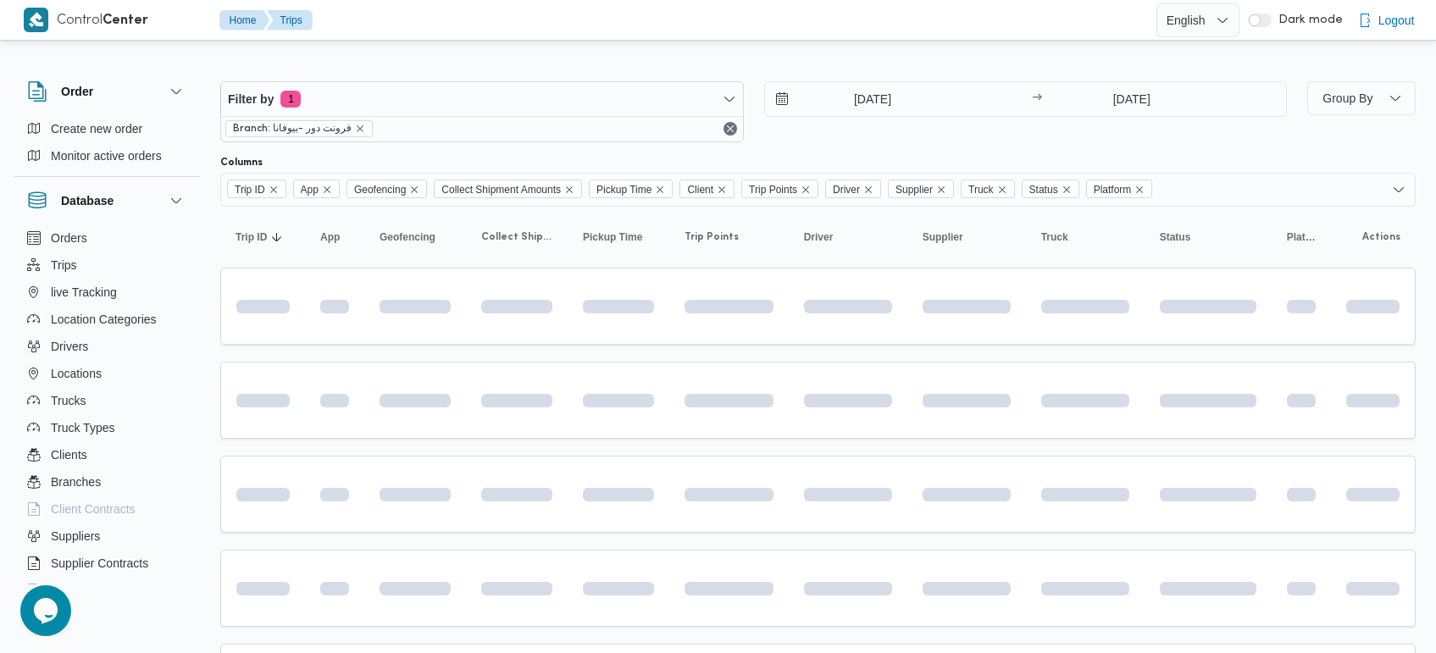
click at [920, 60] on div at bounding box center [818, 67] width 1196 height 27
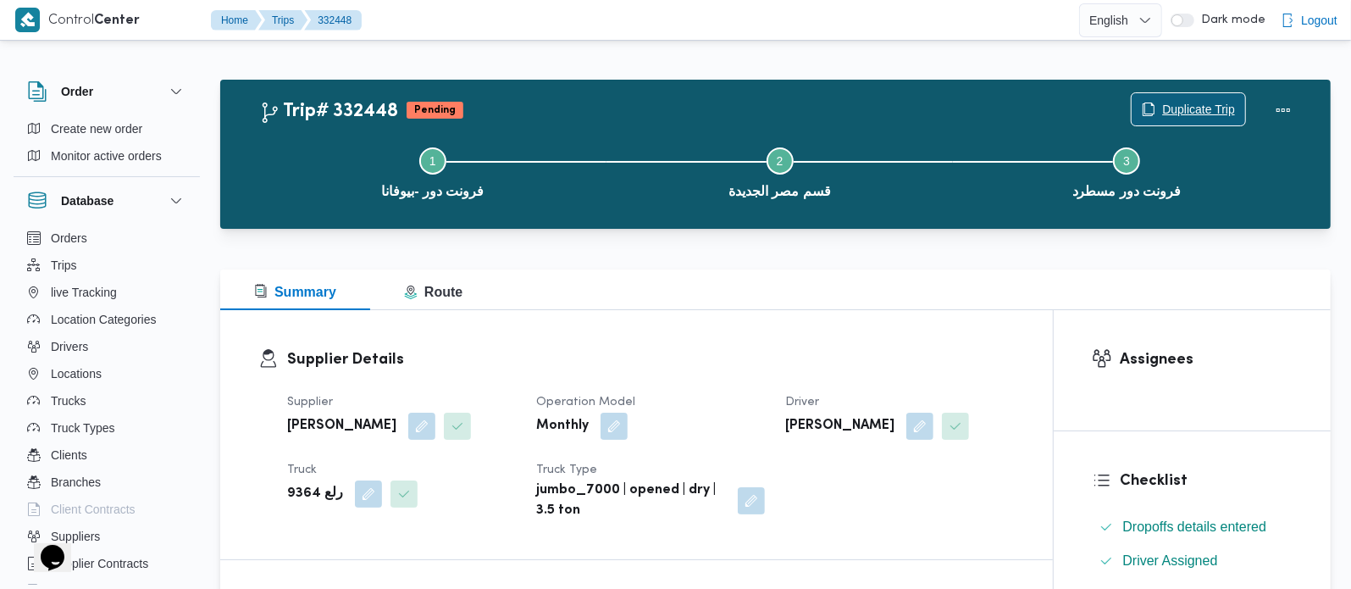
click at [1162, 103] on span "Duplicate Trip" at bounding box center [1198, 109] width 73 height 20
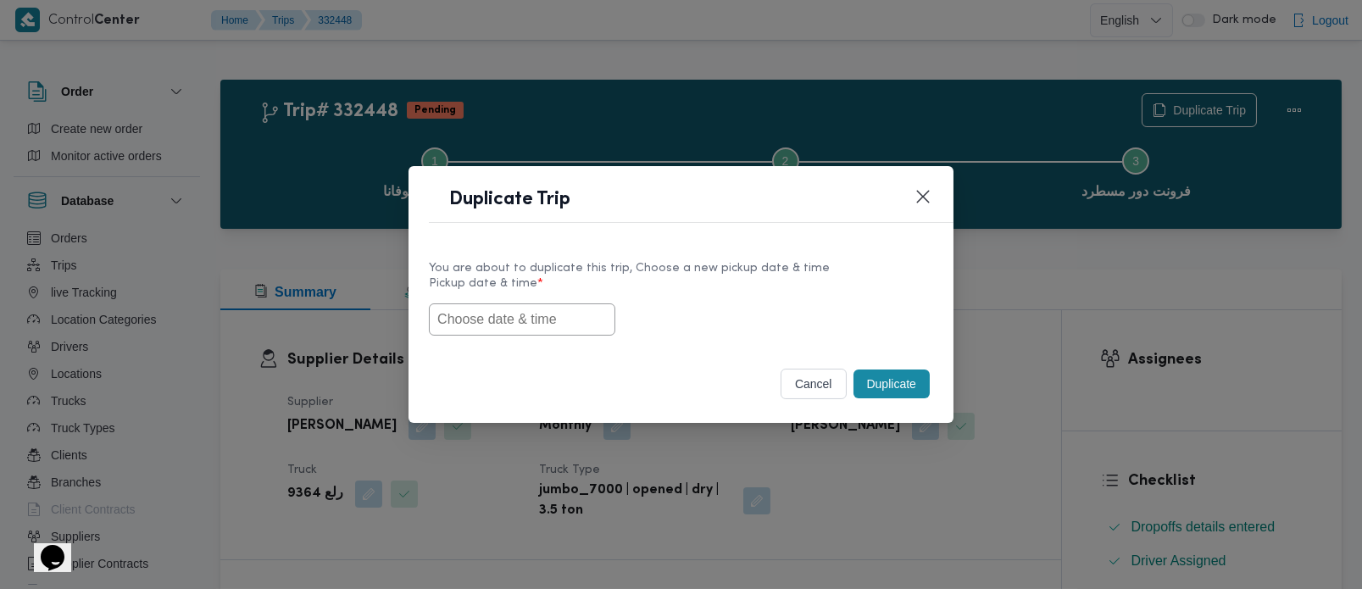
click at [501, 324] on input "text" at bounding box center [522, 319] width 186 height 32
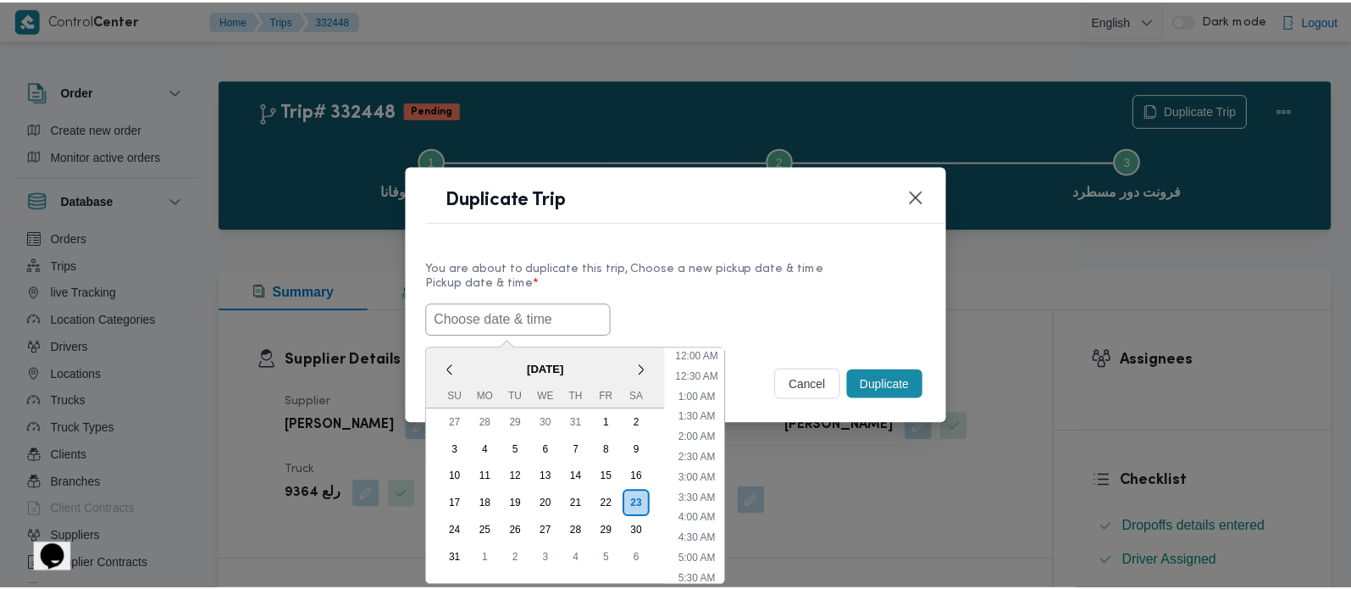
scroll to position [15, 0]
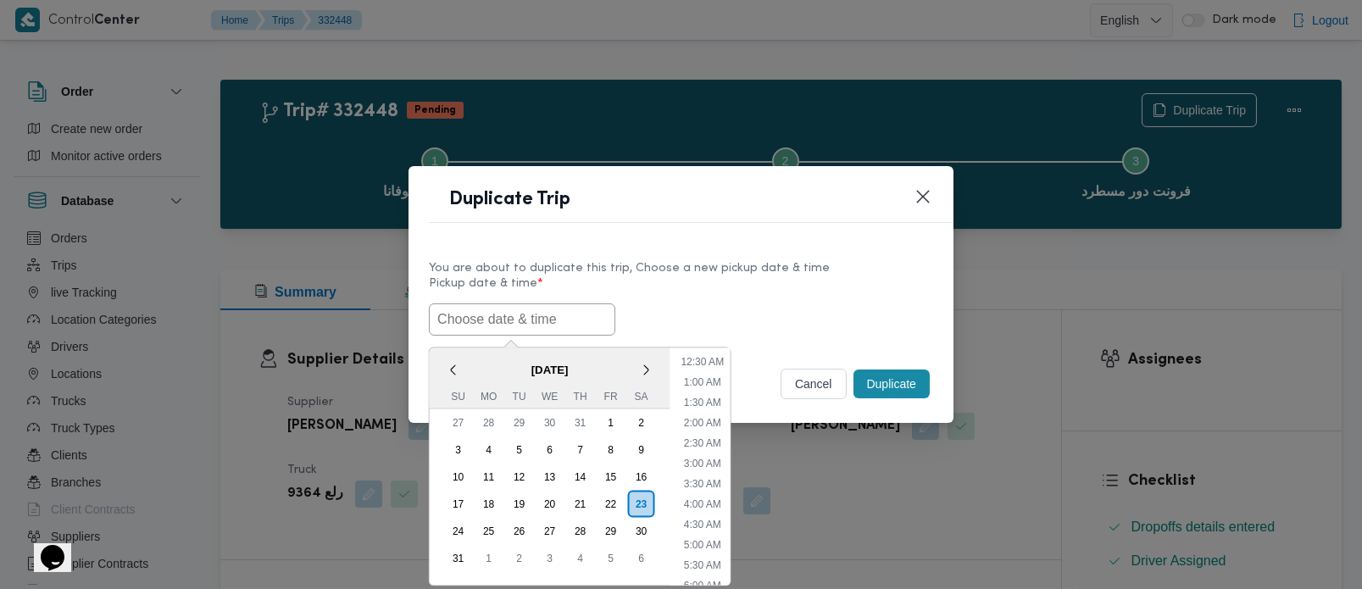
paste input "[DATE] 7:00AM"
type input "[DATE] 7:00AM"
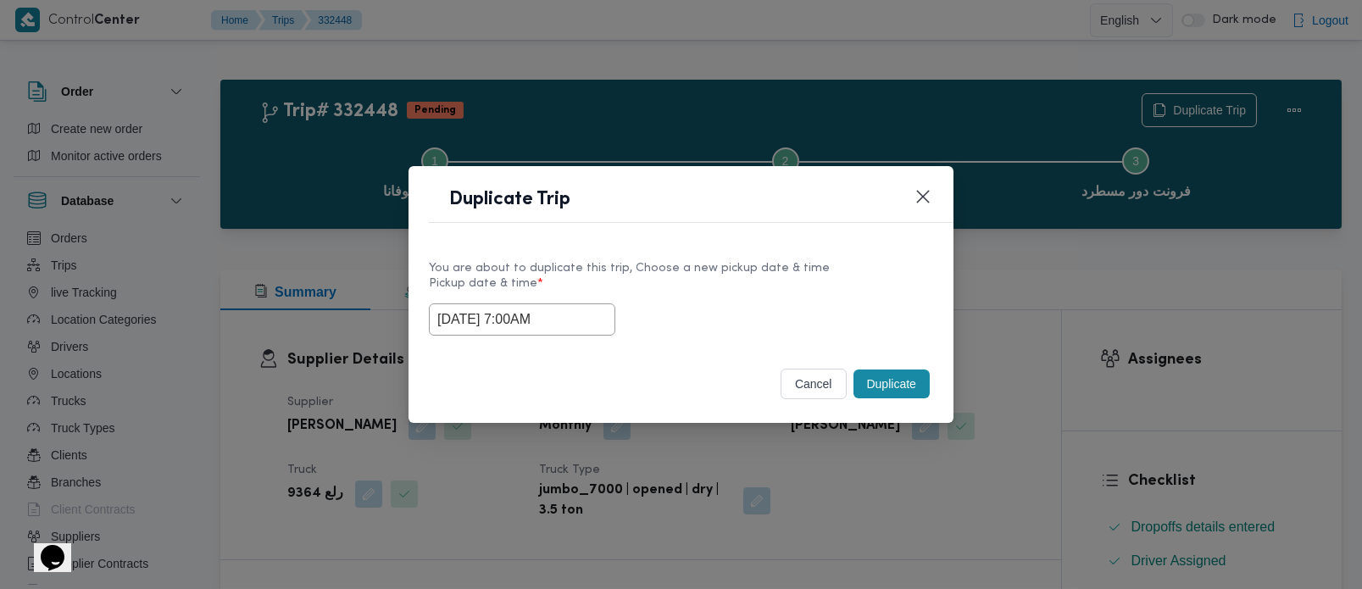
drag, startPoint x: 663, startPoint y: 297, endPoint x: 698, endPoint y: 313, distance: 39.4
click at [663, 297] on label "Pickup date & time *" at bounding box center [681, 290] width 504 height 26
click at [904, 397] on button "Duplicate" at bounding box center [891, 383] width 76 height 29
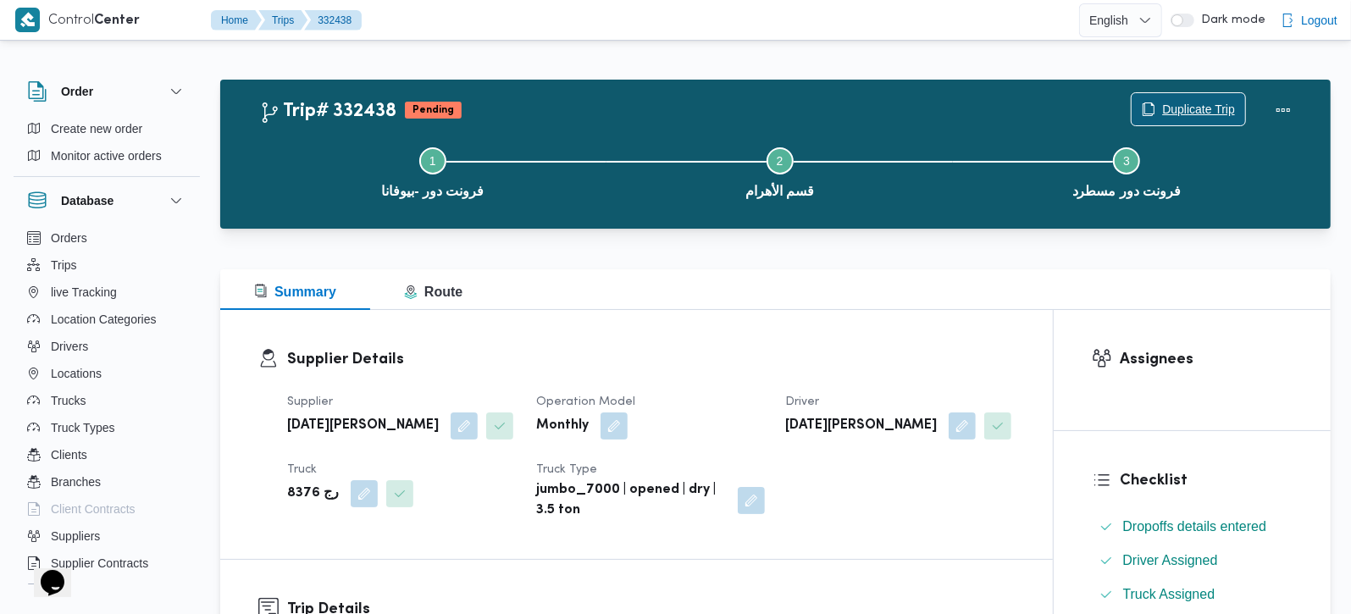
click at [1179, 108] on span "Duplicate Trip" at bounding box center [1198, 109] width 73 height 20
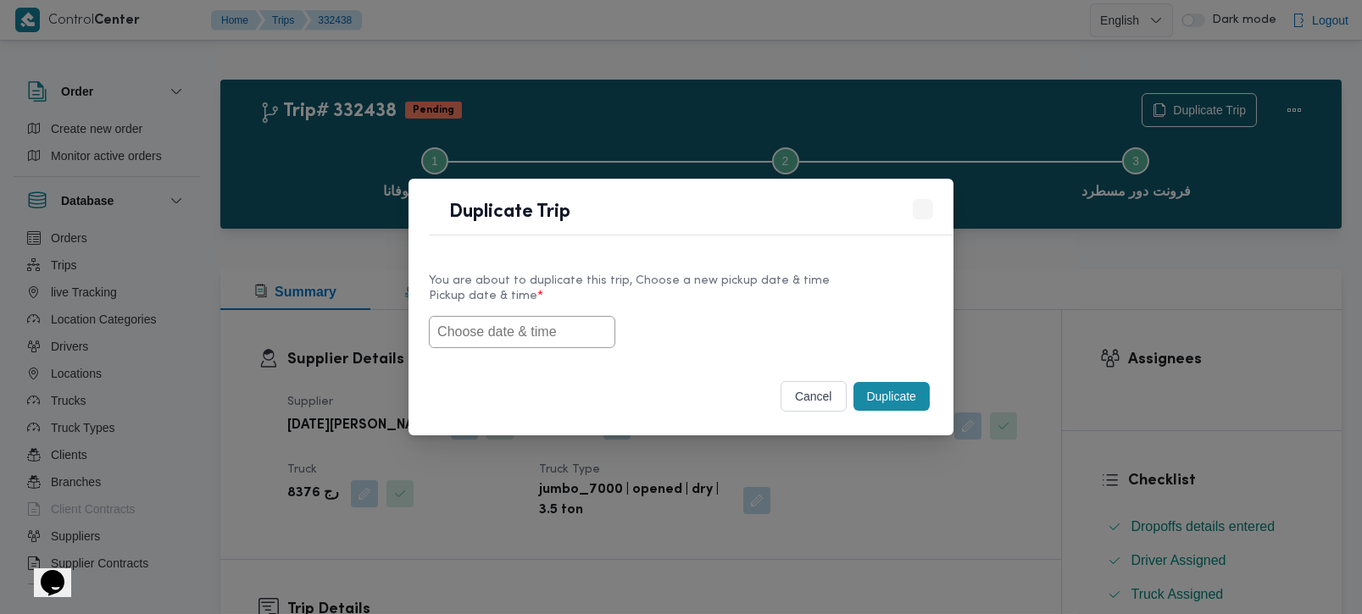
click at [546, 329] on input "text" at bounding box center [522, 332] width 186 height 32
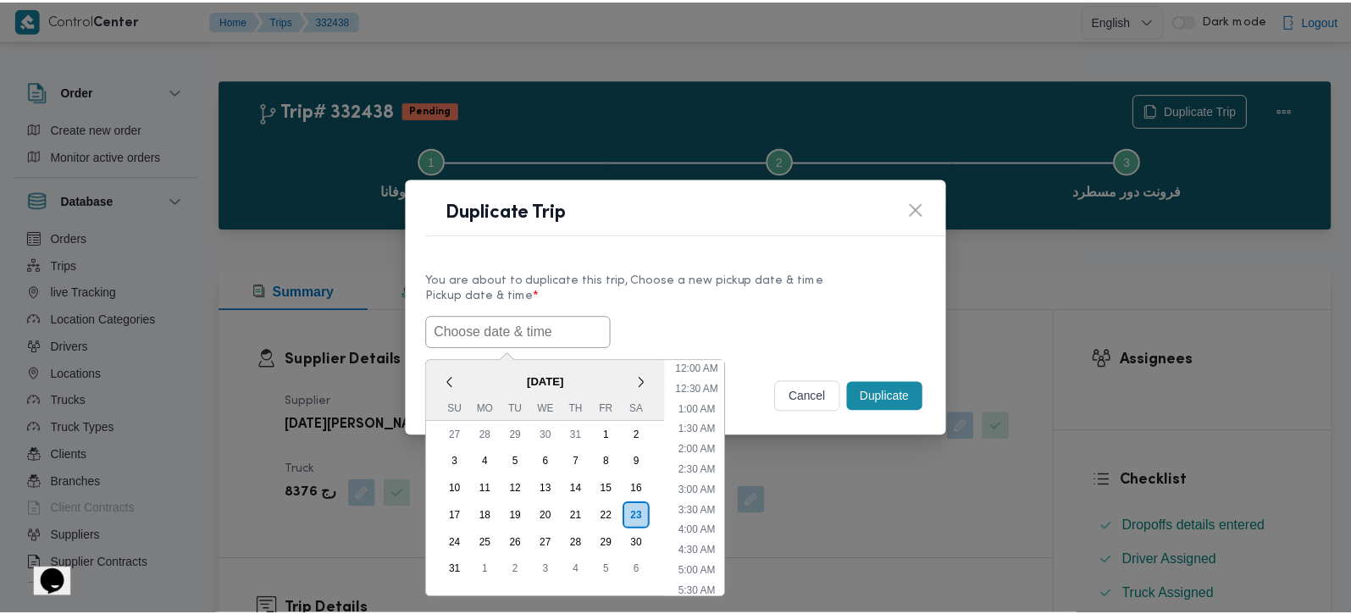
scroll to position [15, 0]
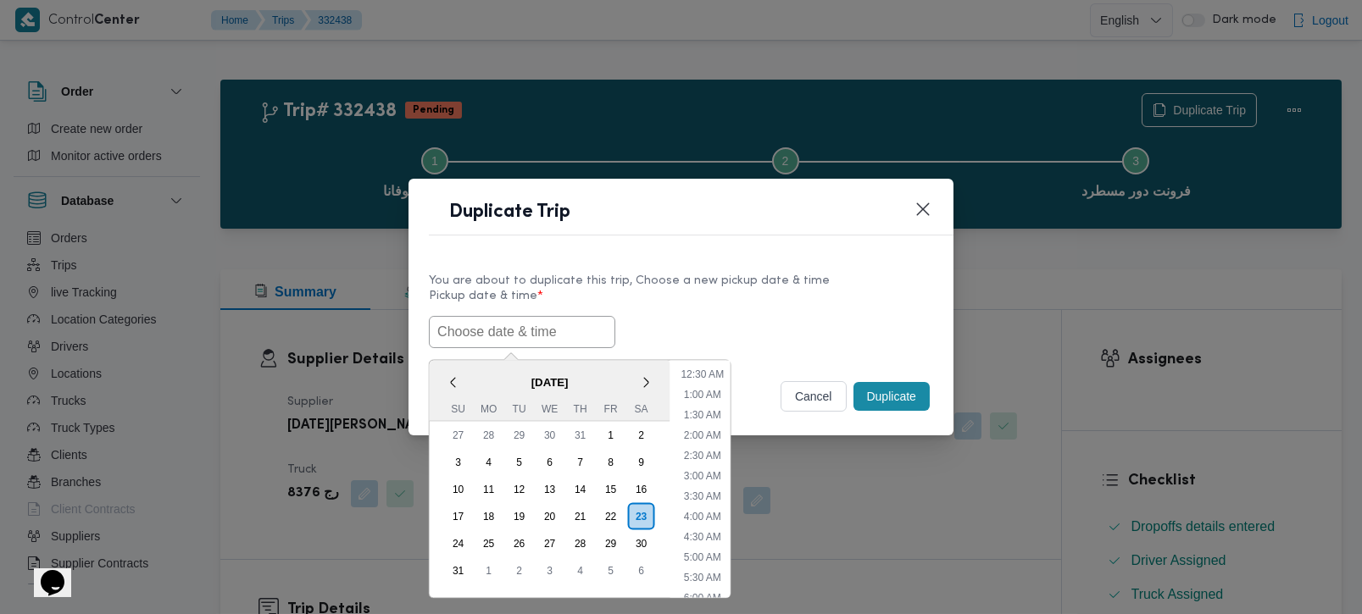
paste input "[DATE] 7:00AM"
type input "[DATE] 7:00AM"
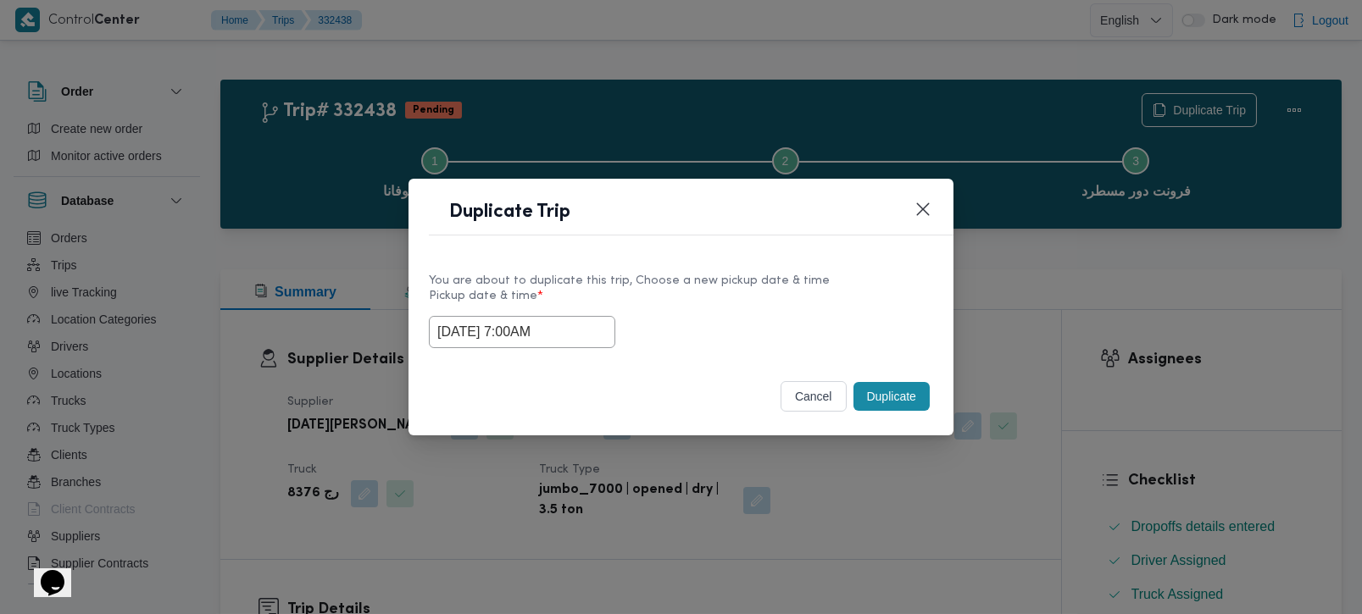
click at [820, 273] on div "You are about to duplicate this trip, Choose a new pickup date & time" at bounding box center [681, 281] width 504 height 18
click at [889, 404] on button "Duplicate" at bounding box center [891, 396] width 76 height 29
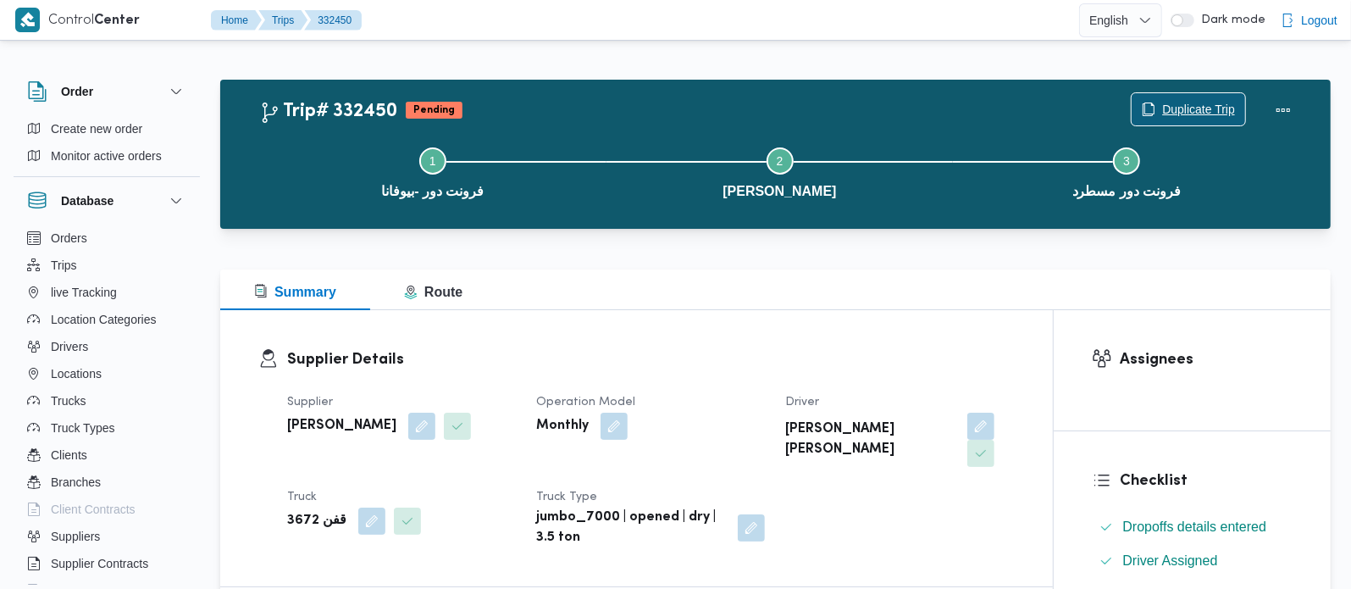
click at [1207, 114] on span "Duplicate Trip" at bounding box center [1198, 109] width 73 height 20
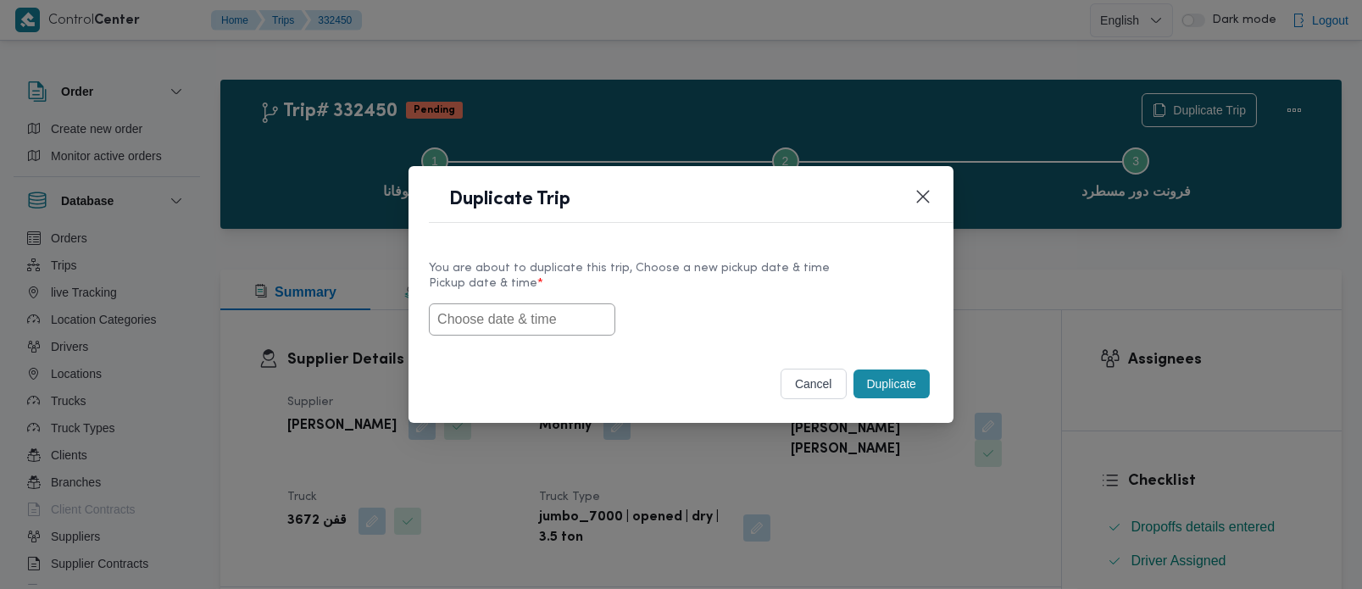
click at [562, 311] on input "text" at bounding box center [522, 319] width 186 height 32
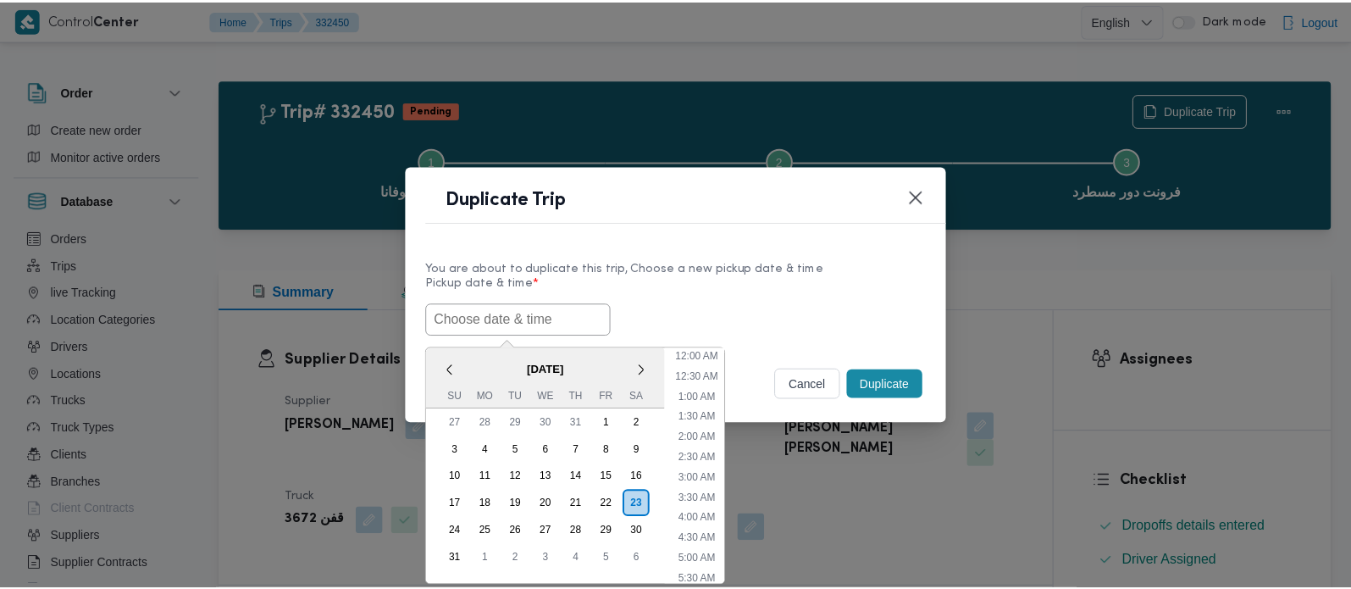
scroll to position [15, 0]
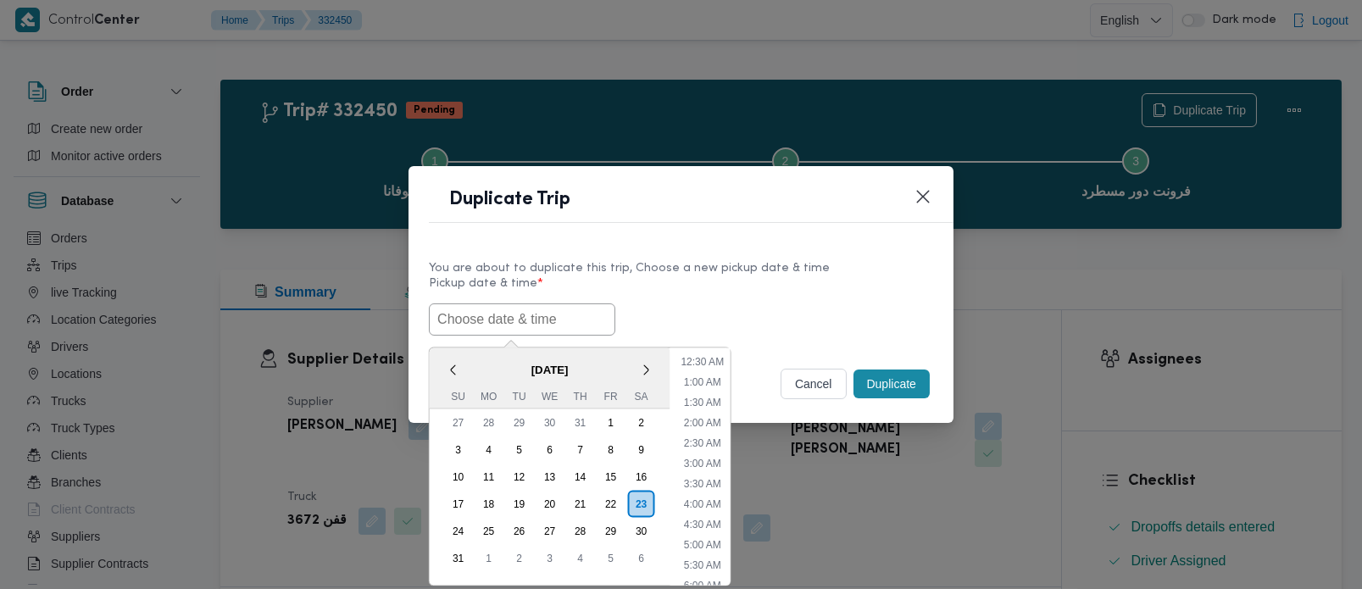
paste input "[DATE] 7:00AM"
type input "[DATE] 7:00AM"
click at [687, 291] on label "Pickup date & time *" at bounding box center [681, 290] width 504 height 26
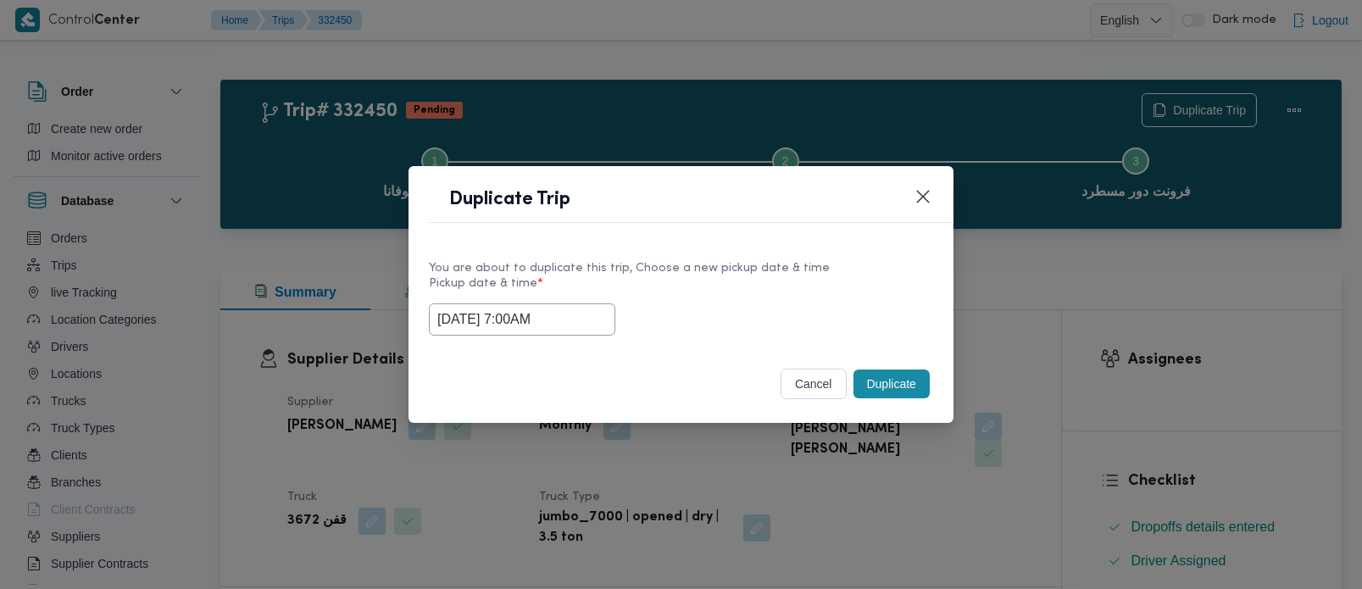
click at [891, 386] on button "Duplicate" at bounding box center [891, 383] width 76 height 29
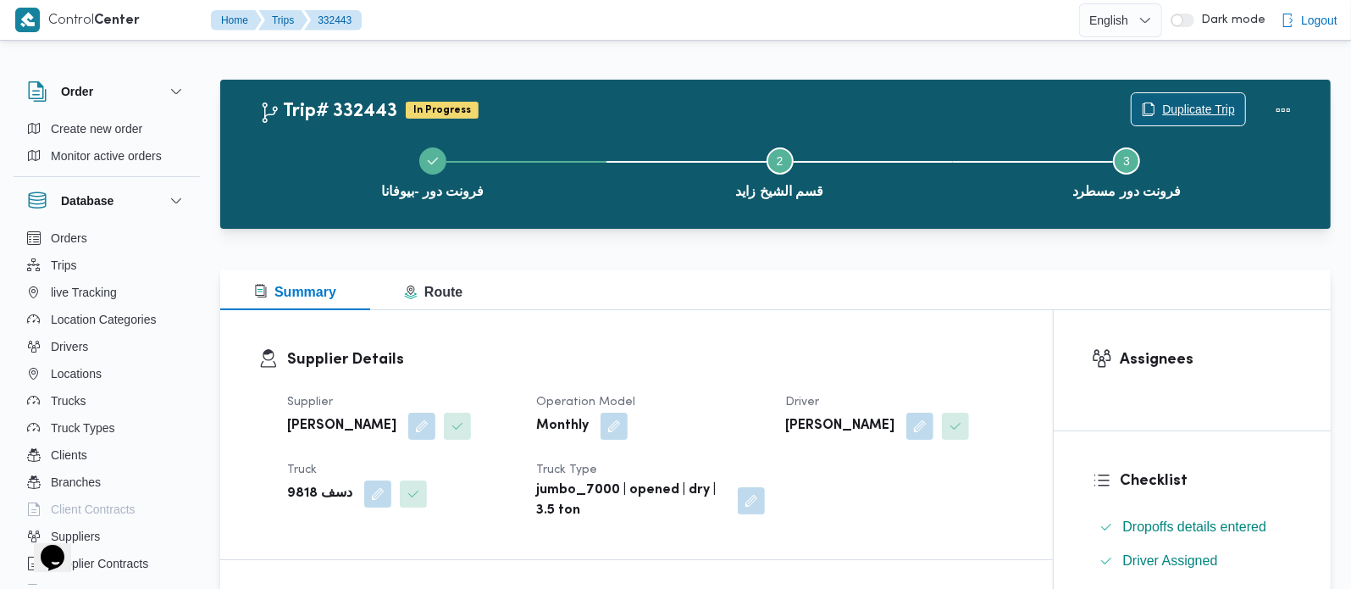
drag, startPoint x: 1184, startPoint y: 98, endPoint x: 1160, endPoint y: 118, distance: 30.7
click at [1185, 98] on span "Duplicate Trip" at bounding box center [1189, 109] width 114 height 32
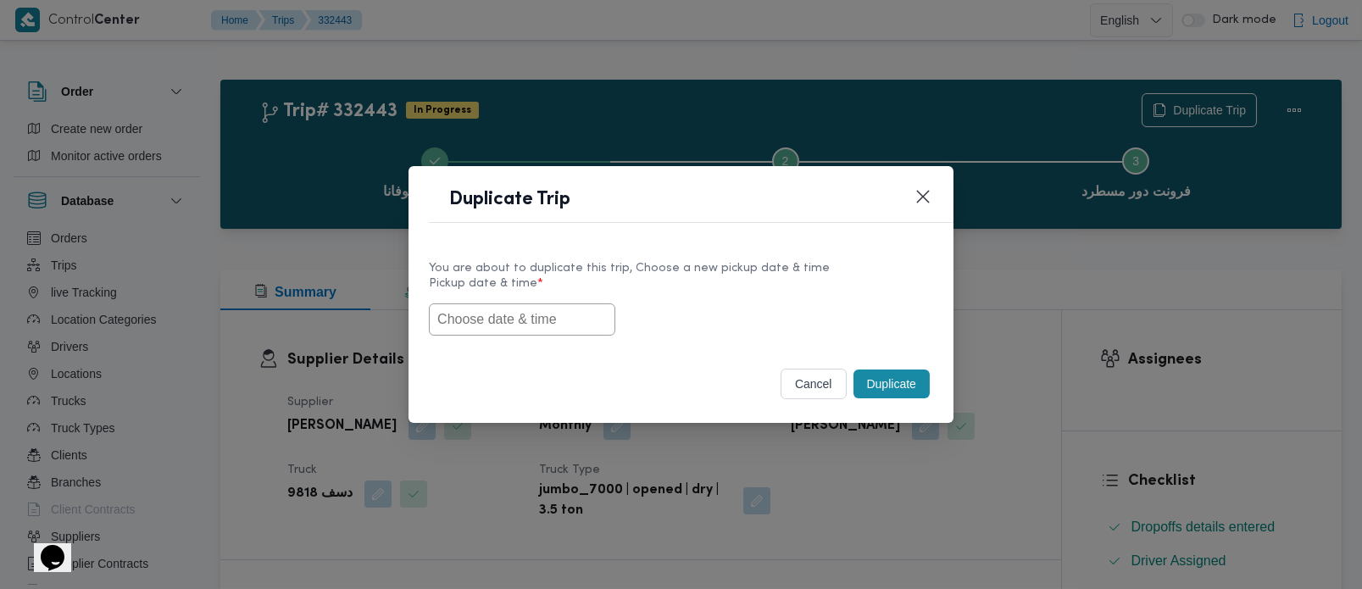
click at [534, 330] on input "text" at bounding box center [522, 319] width 186 height 32
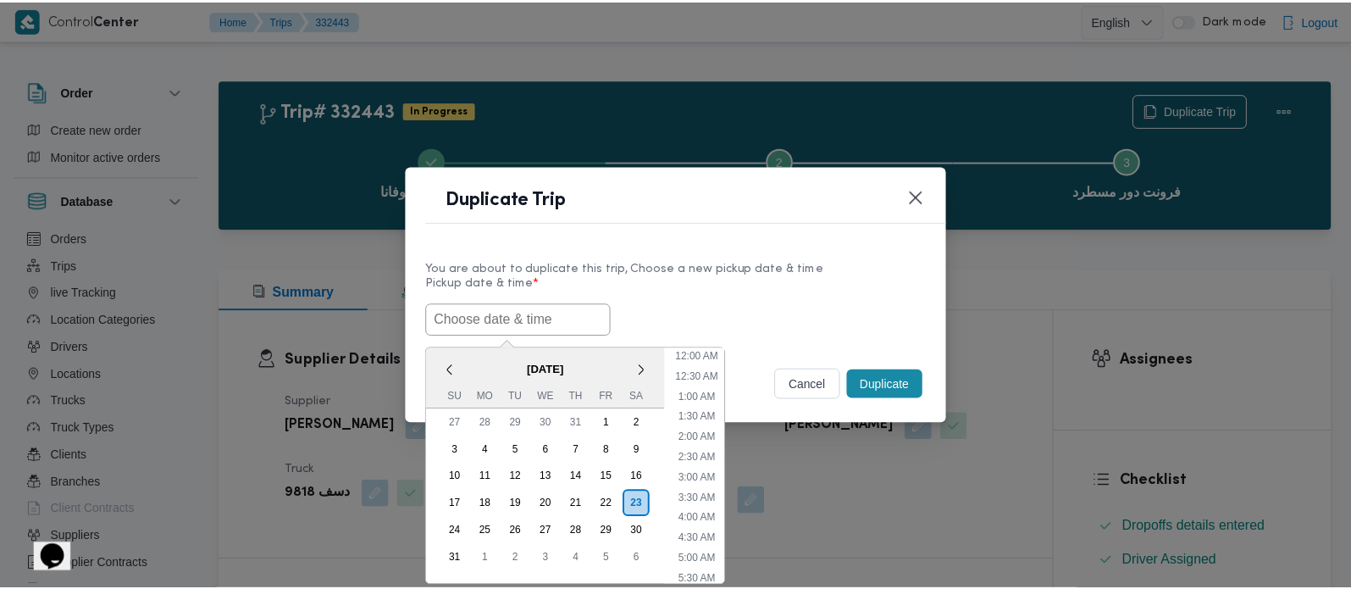
scroll to position [15, 0]
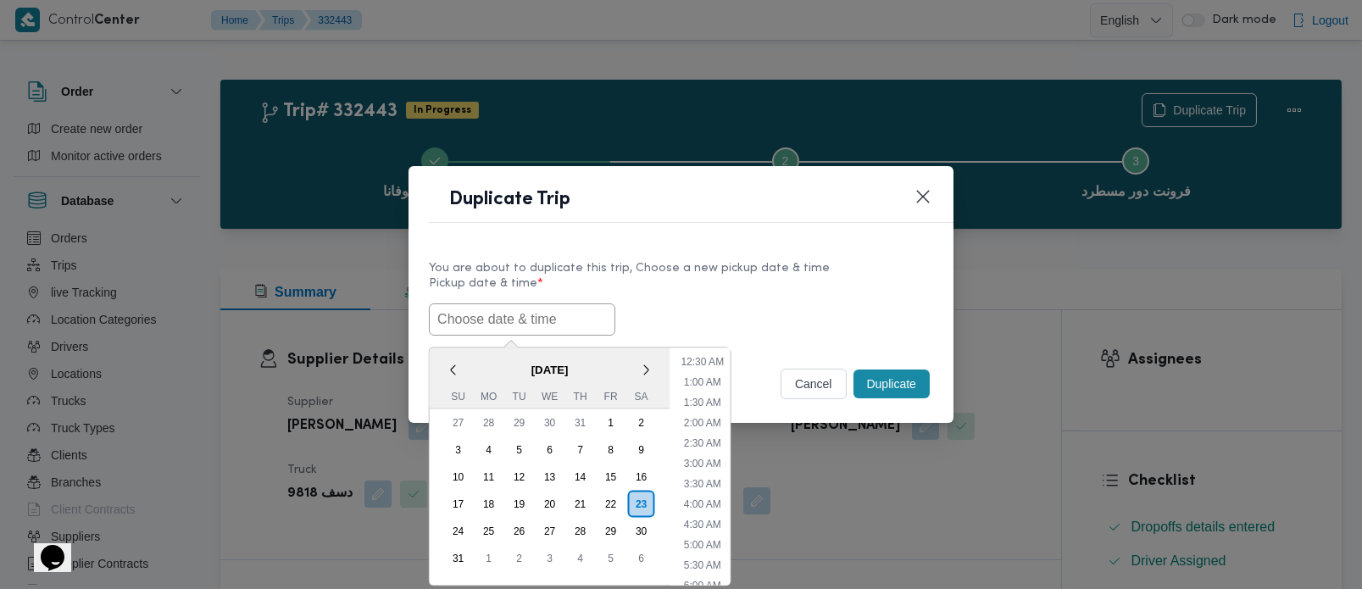
paste input "[DATE] 7:00AM"
type input "[DATE] 7:00AM"
click at [687, 297] on label "Pickup date & time *" at bounding box center [681, 290] width 504 height 26
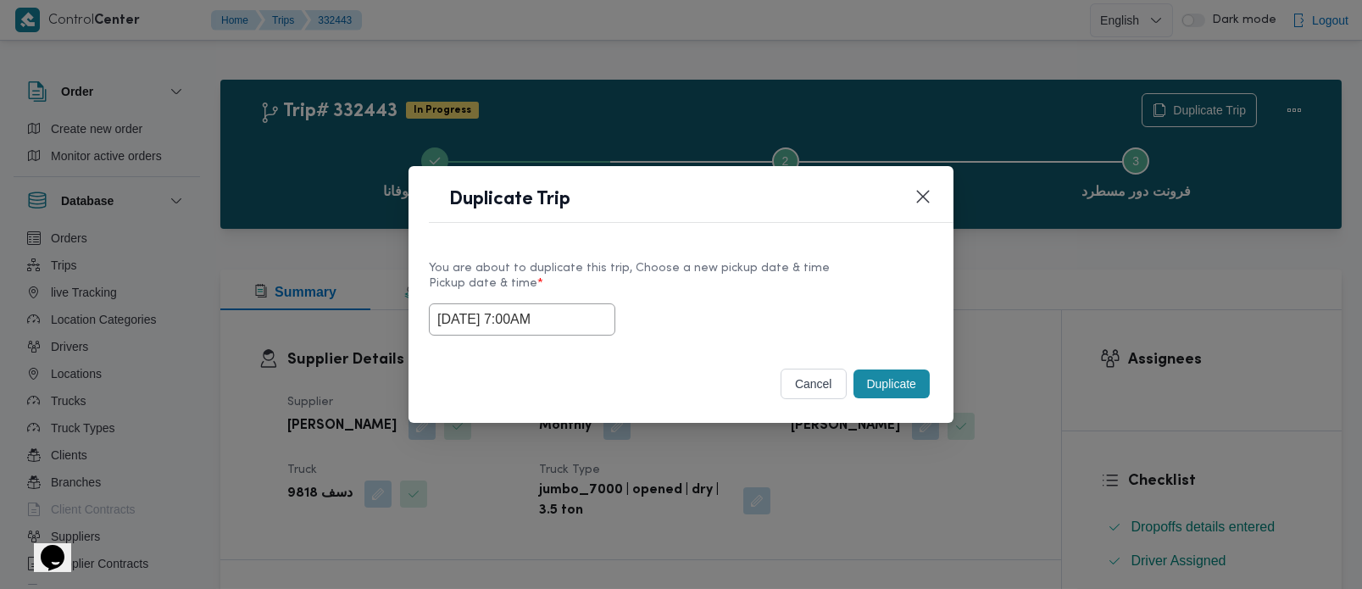
click at [897, 385] on button "Duplicate" at bounding box center [891, 383] width 76 height 29
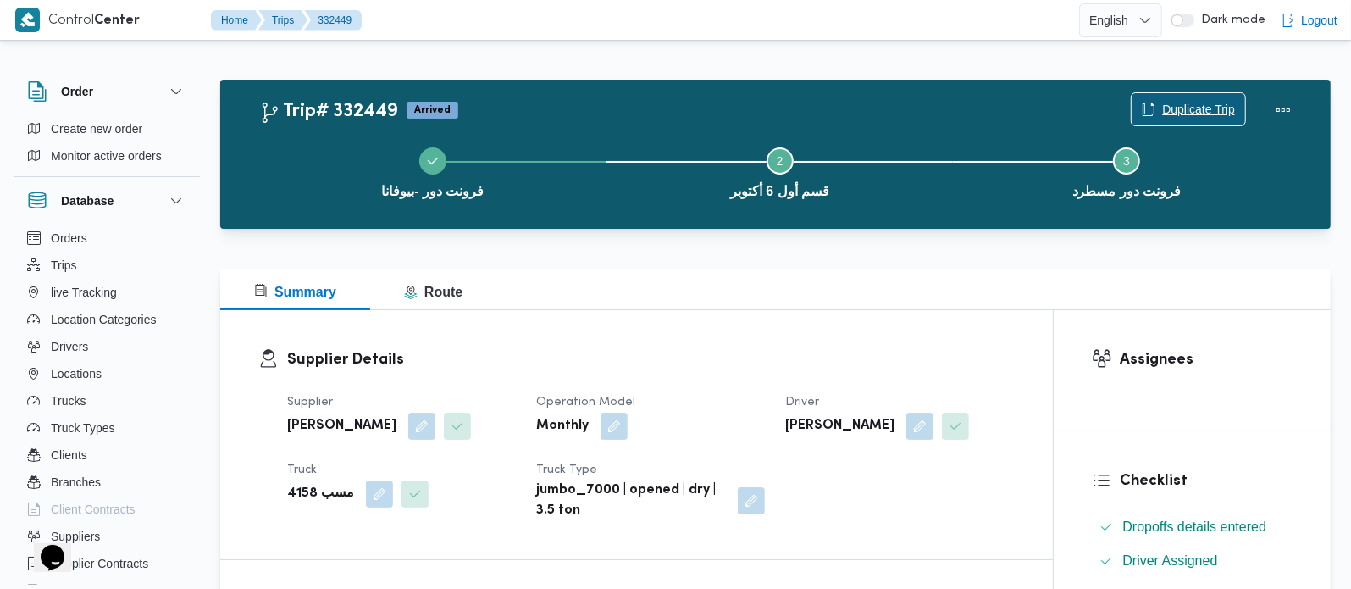
click at [1183, 93] on div "Duplicate Trip" at bounding box center [1188, 110] width 115 height 34
click at [1196, 117] on div "فرونت دور -بيوفانا Step 2 is incomplete 2 قسم أول 6 أكتوبر Step 3 is incomplete…" at bounding box center [780, 171] width 1062 height 108
click at [1188, 109] on span "Duplicate Trip" at bounding box center [1198, 109] width 73 height 20
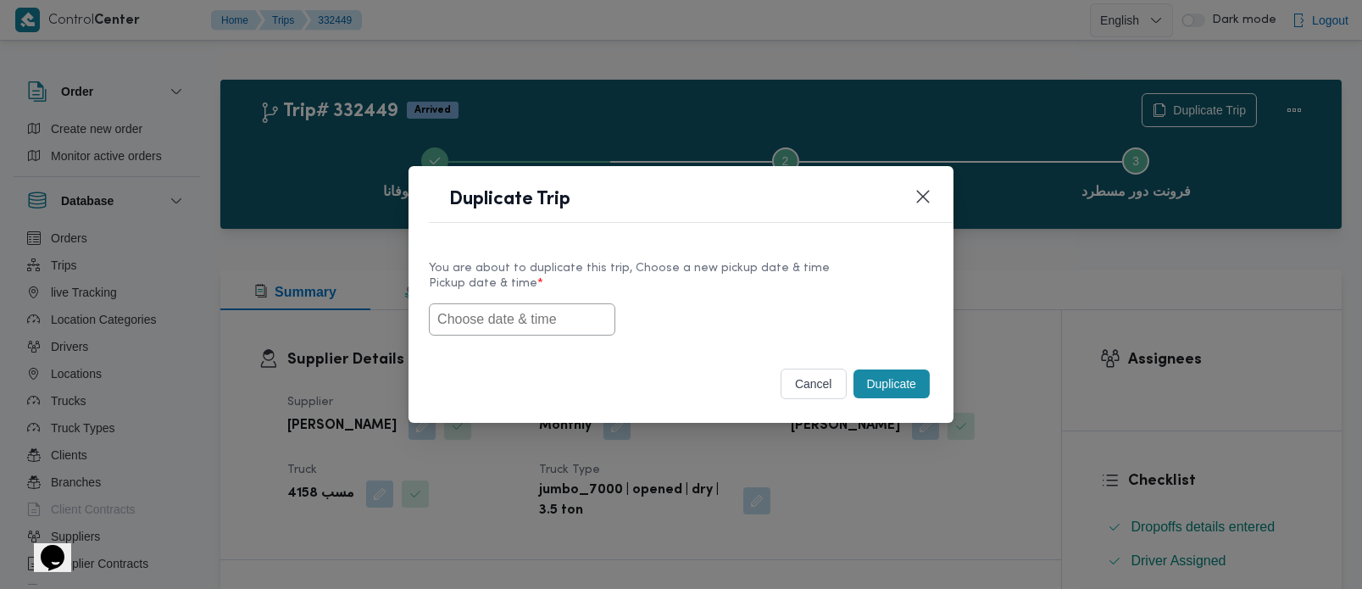
click at [503, 324] on input "text" at bounding box center [522, 319] width 186 height 32
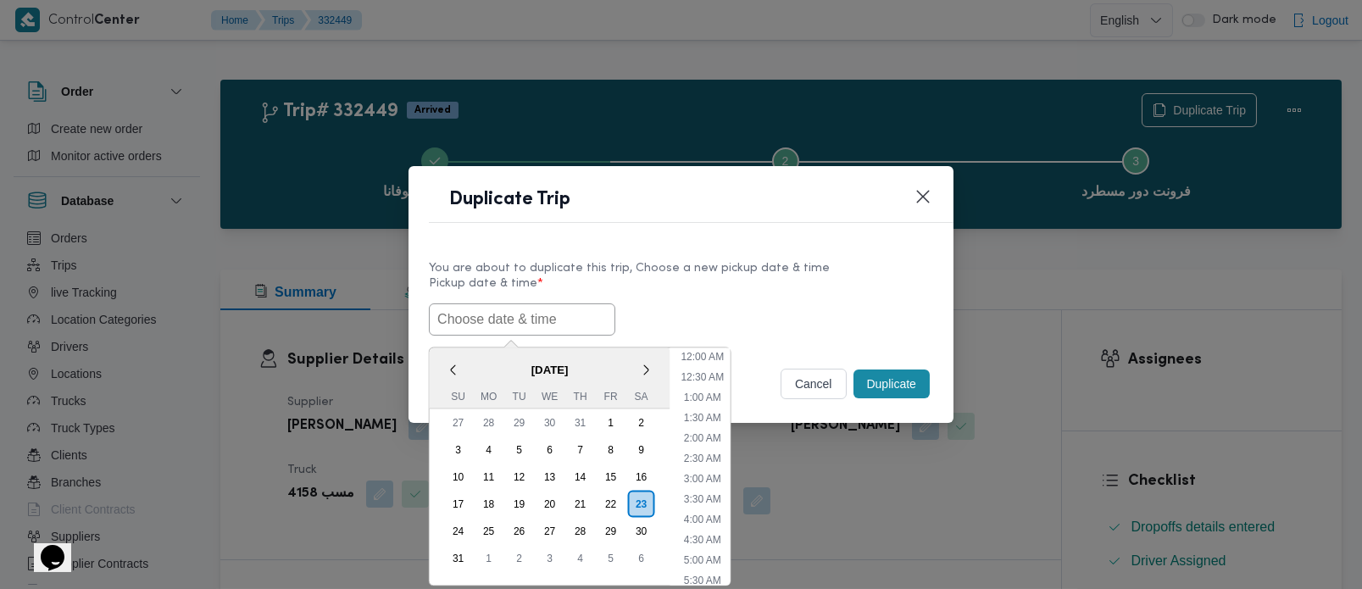
paste input "[DATE] 7:00AM"
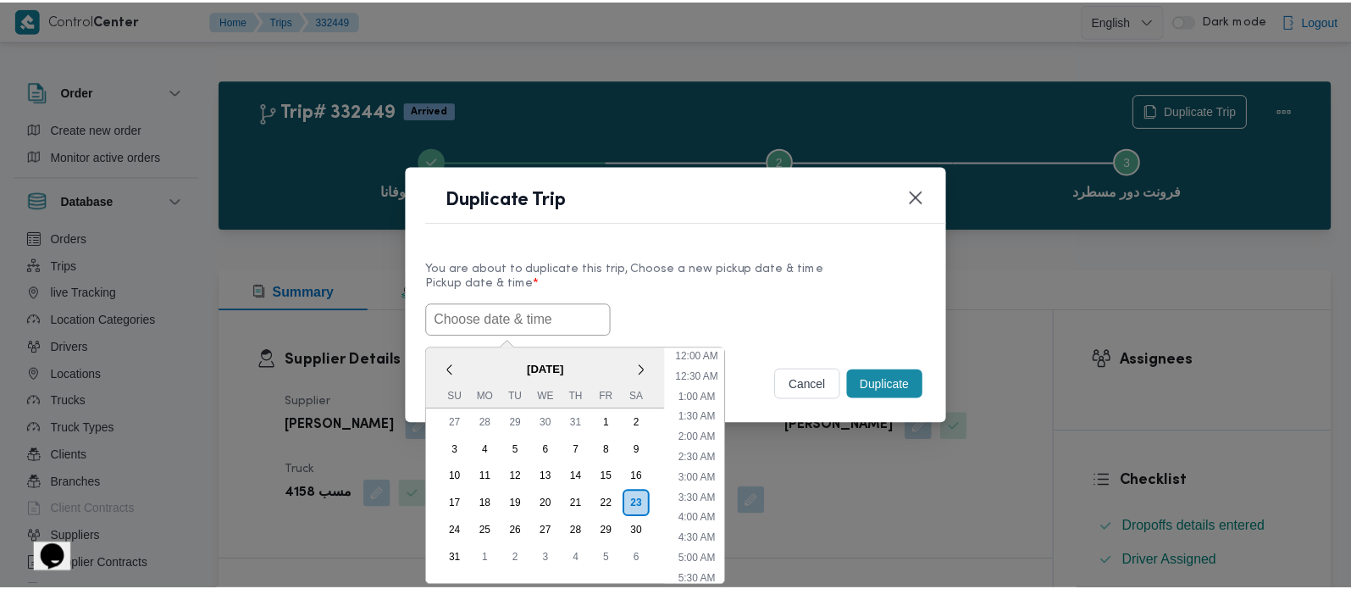
scroll to position [15, 0]
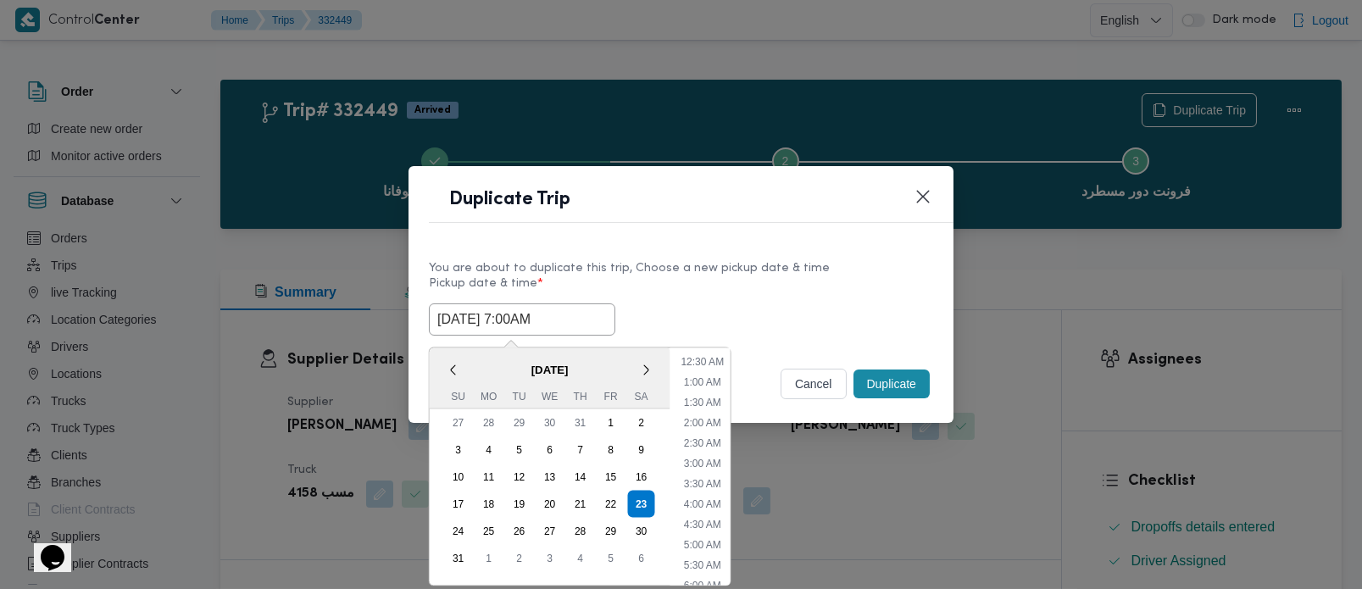
type input "[DATE] 7:00AM"
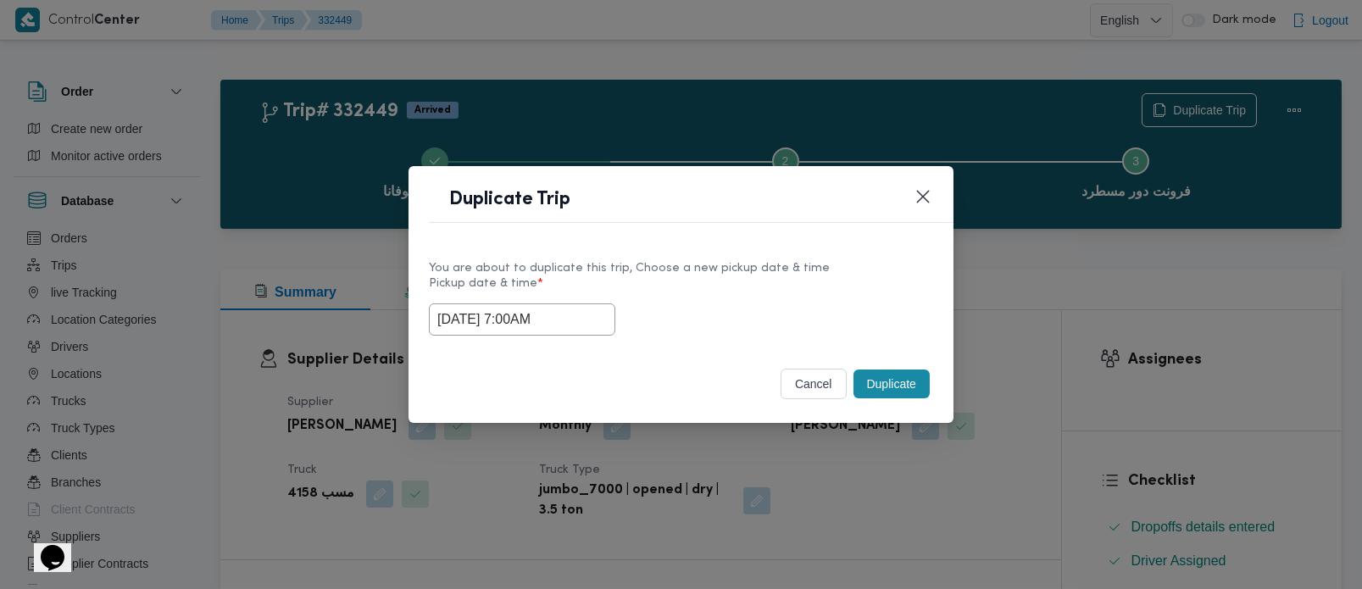
click at [663, 277] on label "Pickup date & time *" at bounding box center [681, 290] width 504 height 26
click at [867, 376] on button "Duplicate" at bounding box center [891, 383] width 76 height 29
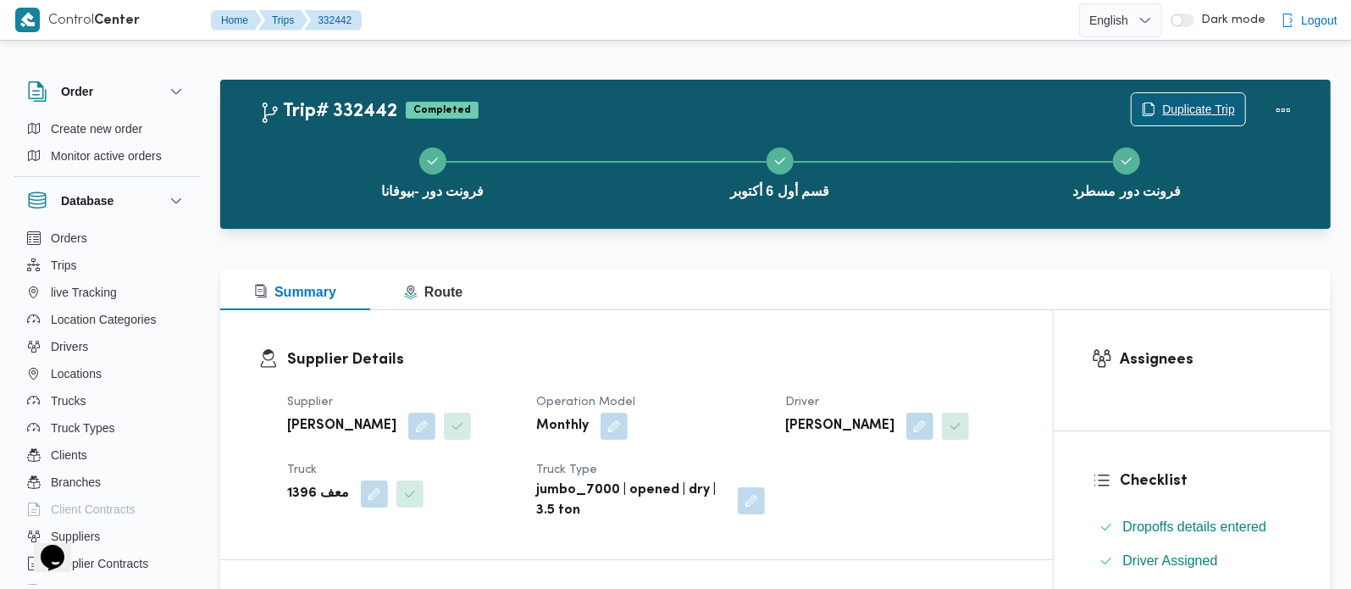
click at [1219, 98] on span "Duplicate Trip" at bounding box center [1189, 109] width 114 height 32
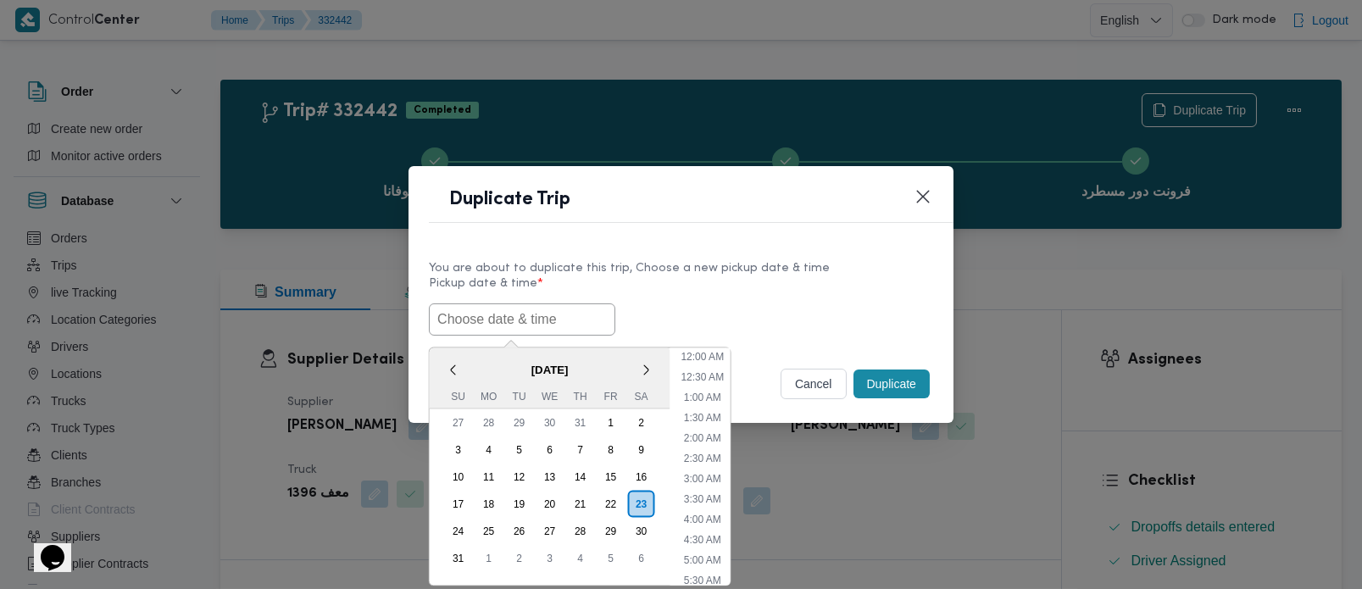
click at [501, 319] on input "text" at bounding box center [522, 319] width 186 height 32
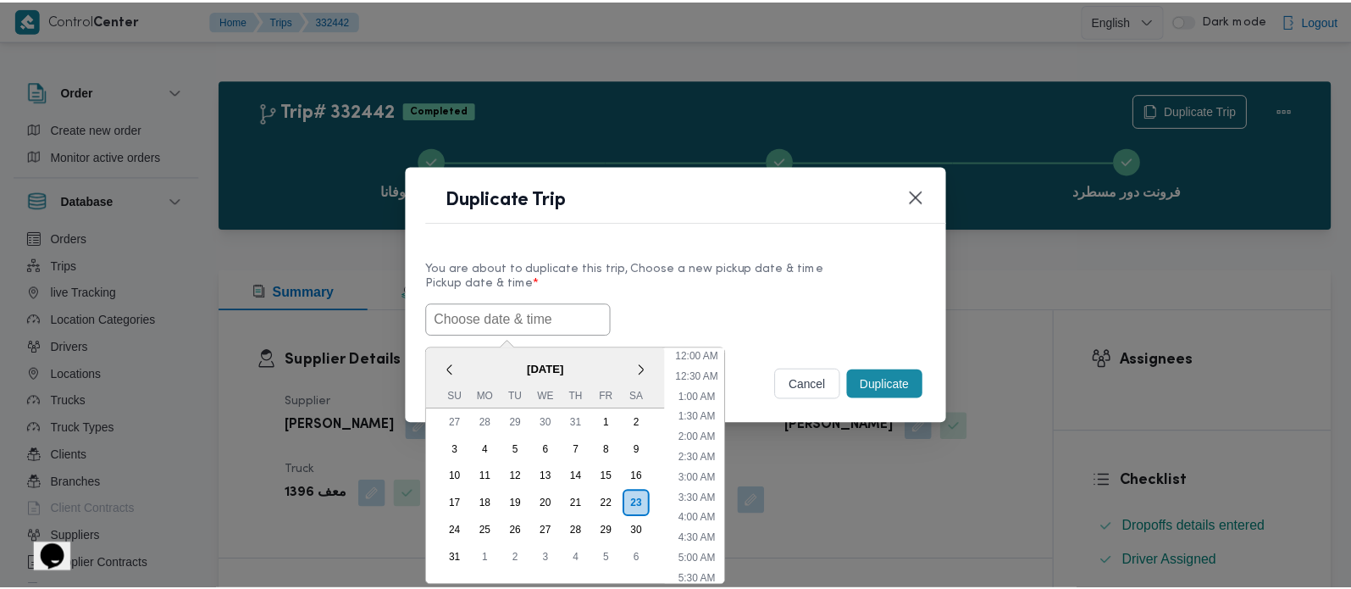
scroll to position [15, 0]
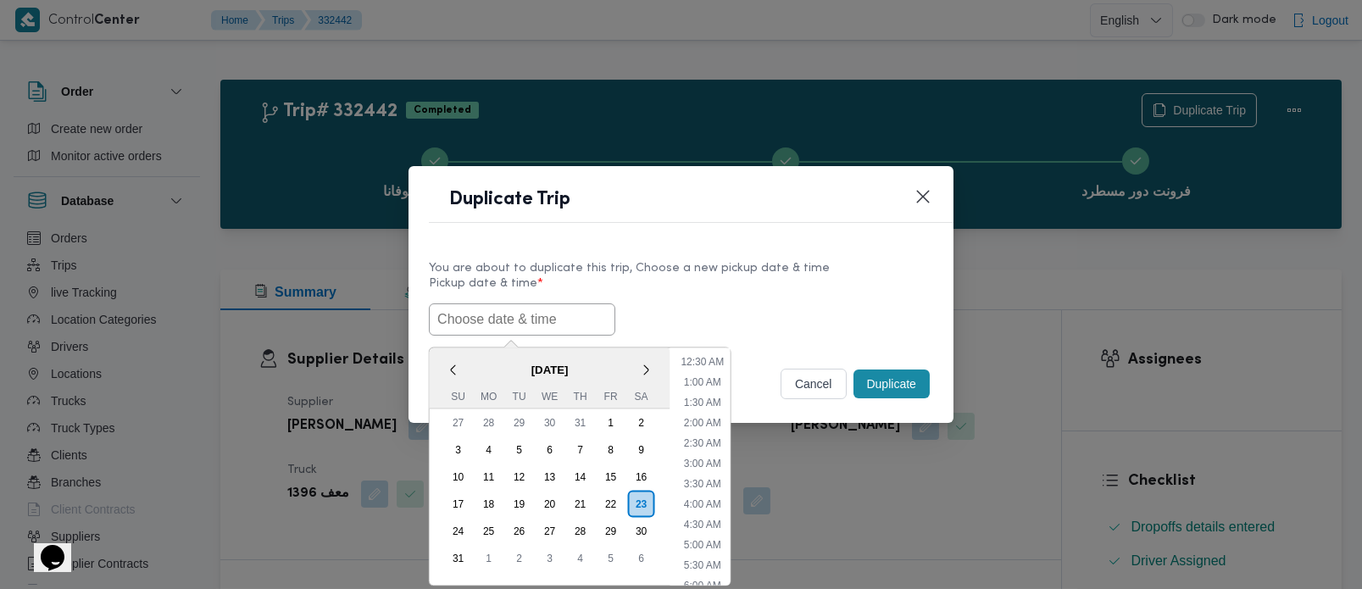
paste input "[DATE] 7:00AM"
type input "[DATE] 7:00AM"
click at [839, 266] on div "You are about to duplicate this trip, Choose a new pickup date & time" at bounding box center [681, 268] width 504 height 18
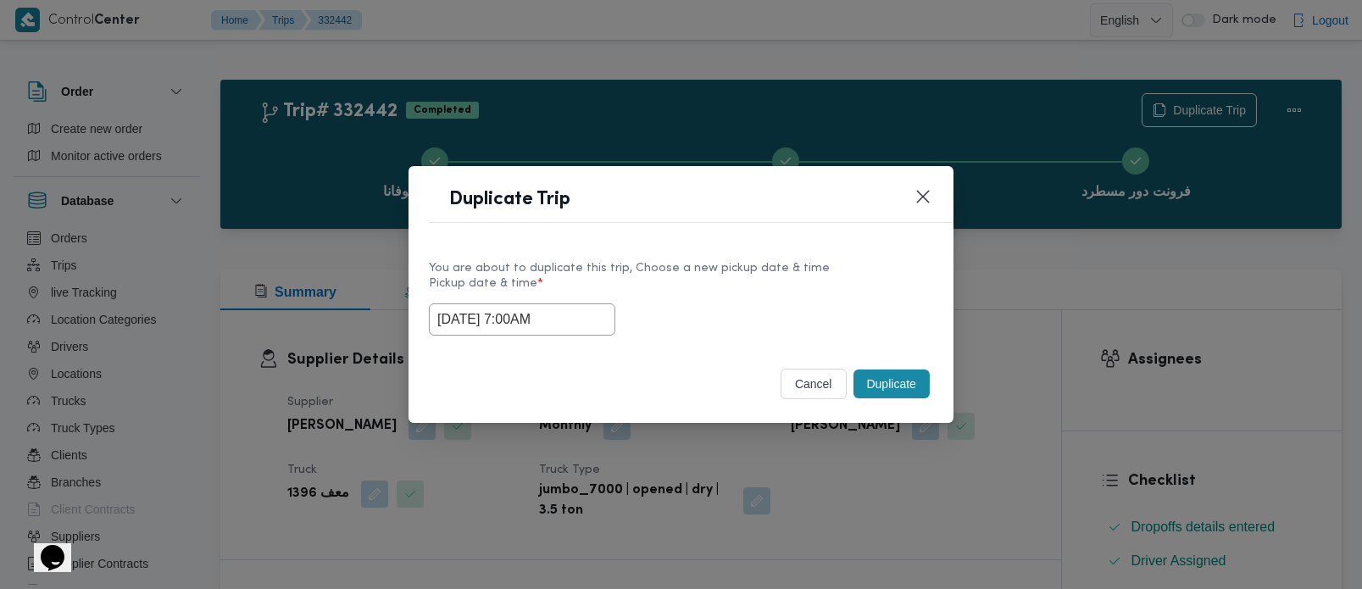
click at [879, 391] on button "Duplicate" at bounding box center [891, 383] width 76 height 29
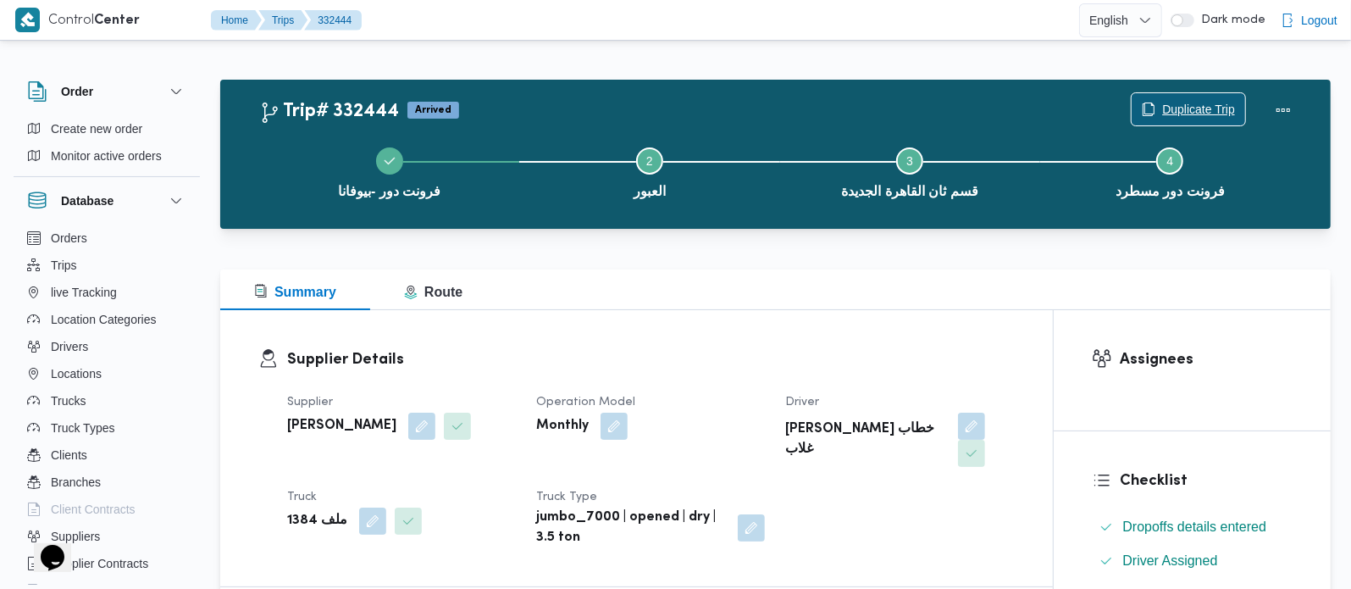
click at [1181, 111] on span "Duplicate Trip" at bounding box center [1198, 109] width 73 height 20
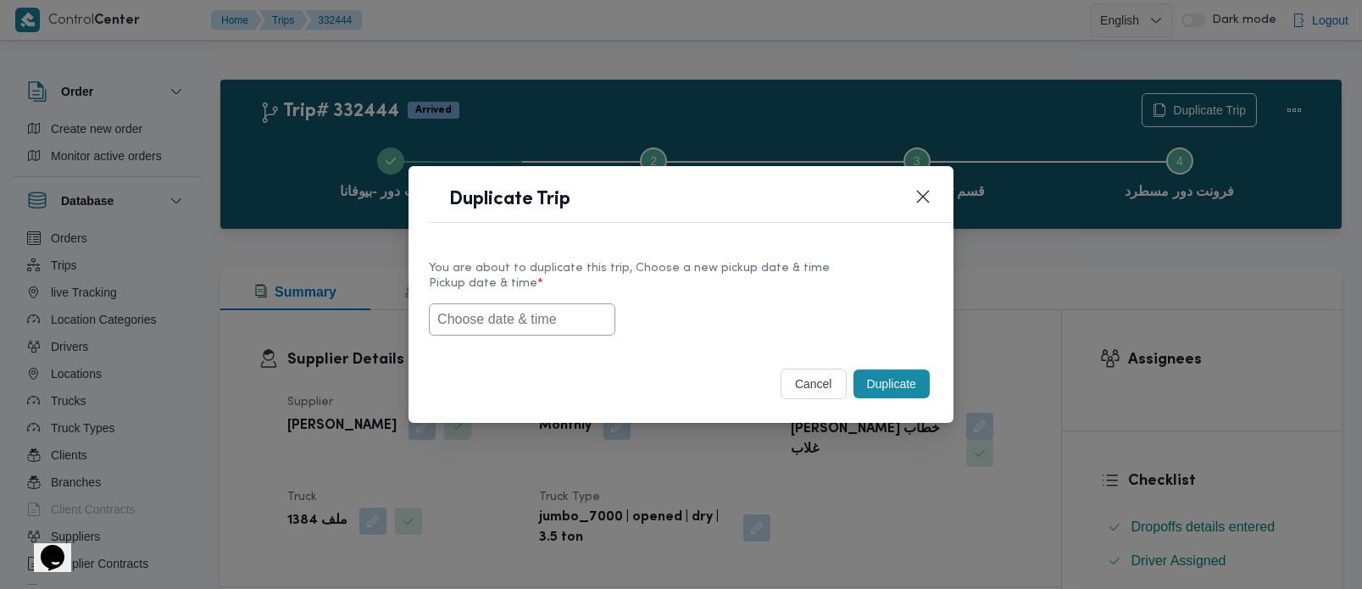
click at [537, 295] on label "Pickup date & time *" at bounding box center [681, 290] width 504 height 26
click at [539, 315] on input "text" at bounding box center [522, 319] width 186 height 32
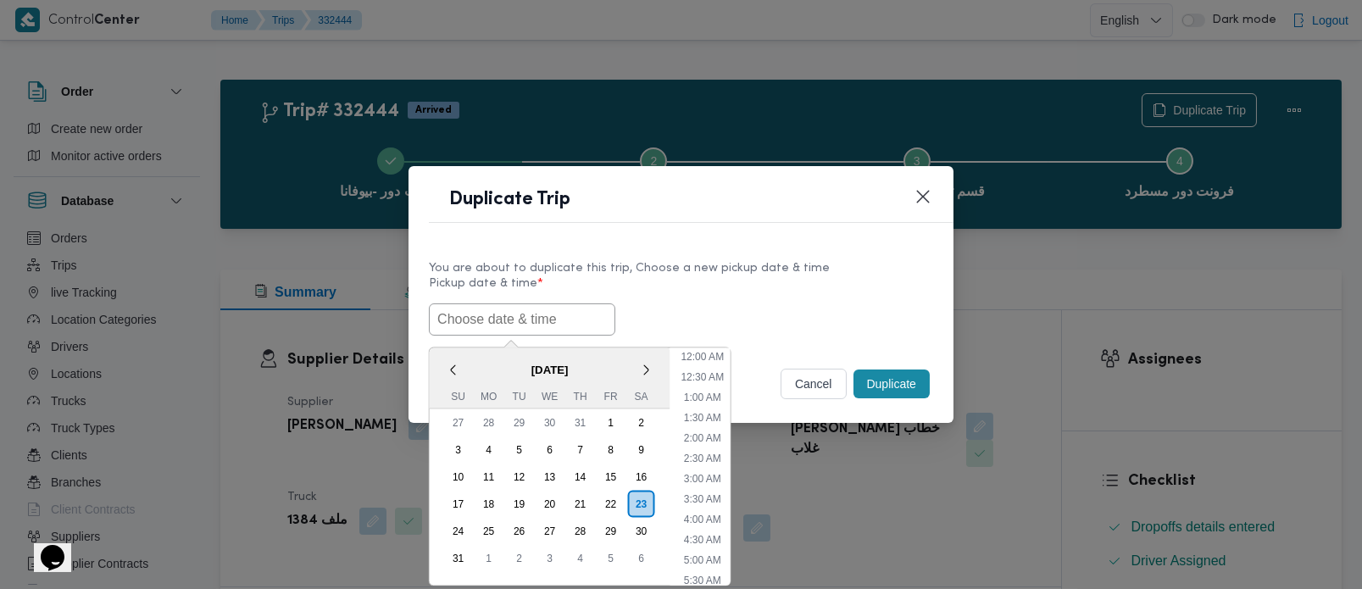
paste input "[DATE] 7:00AM"
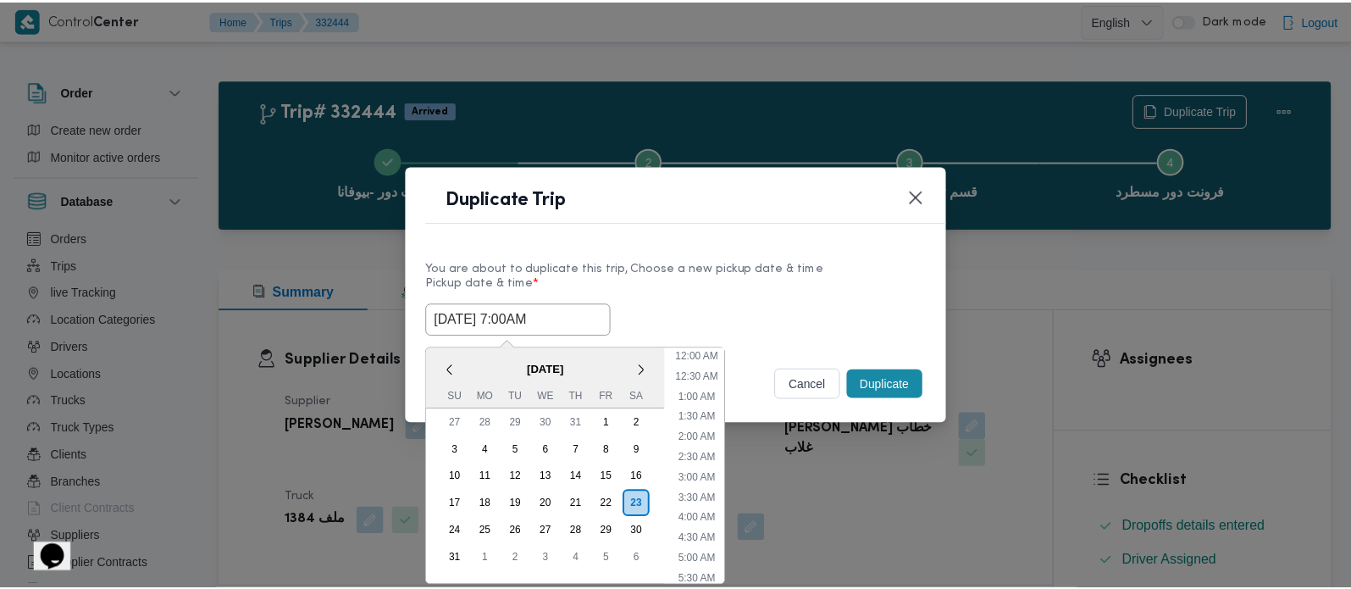
scroll to position [15, 0]
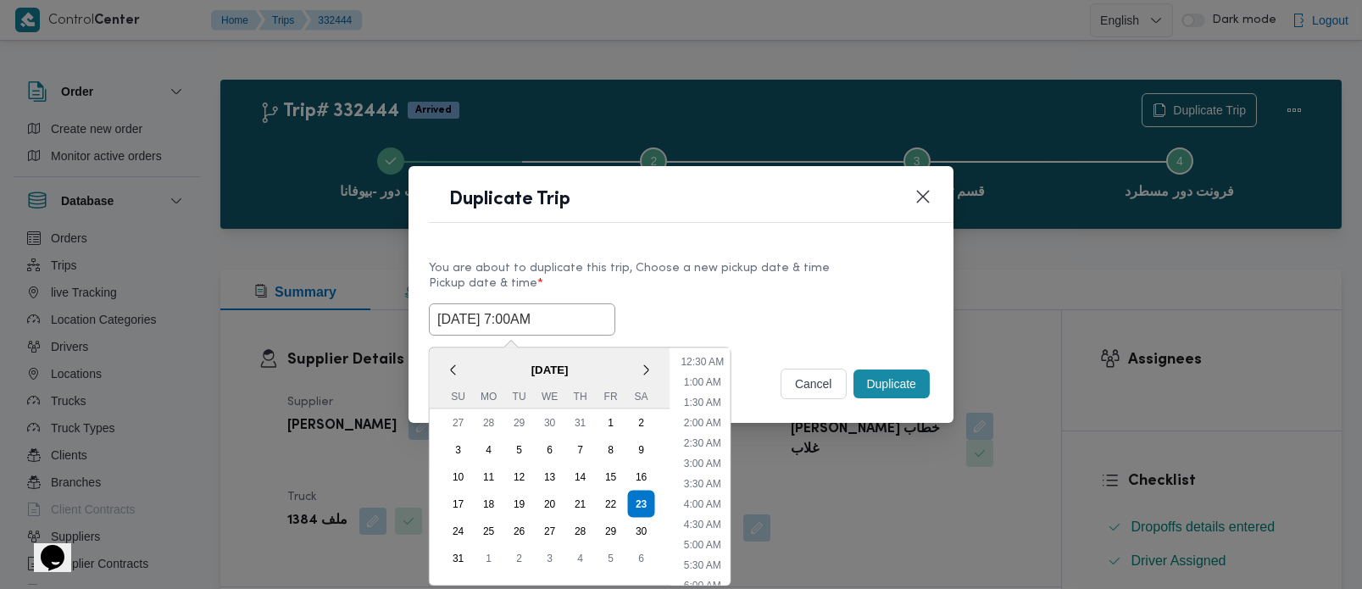
type input "[DATE] 7:00AM"
click at [741, 279] on label "Pickup date & time *" at bounding box center [681, 290] width 504 height 26
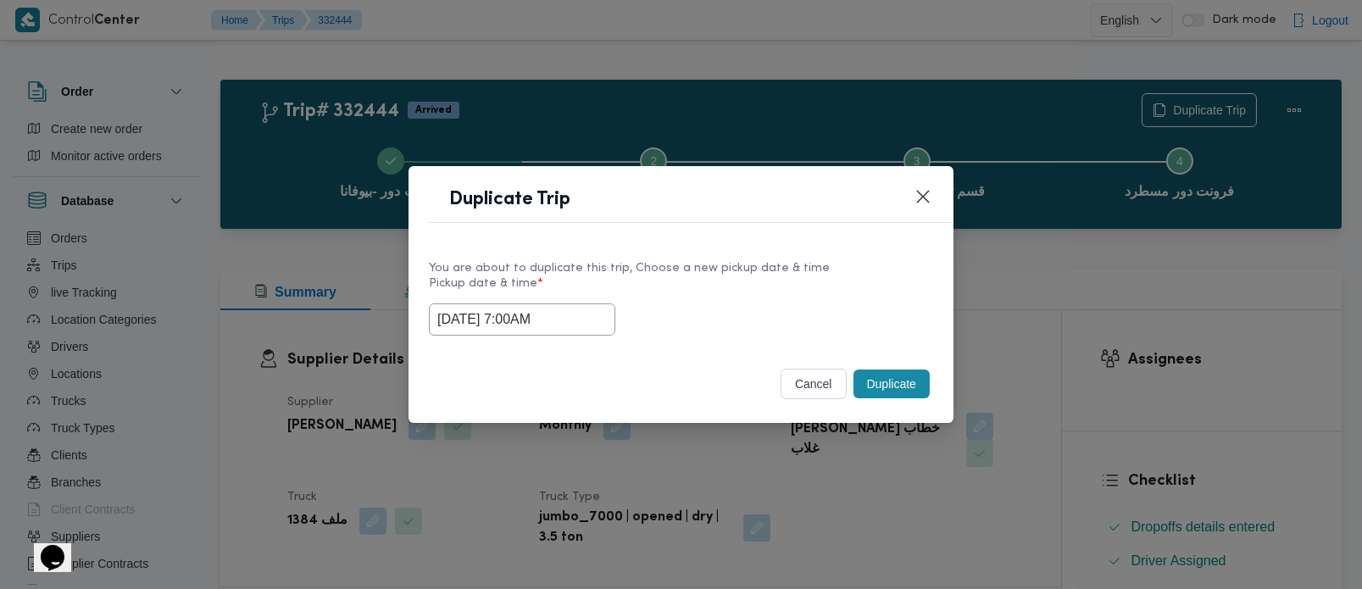
click at [913, 370] on button "Duplicate" at bounding box center [891, 383] width 76 height 29
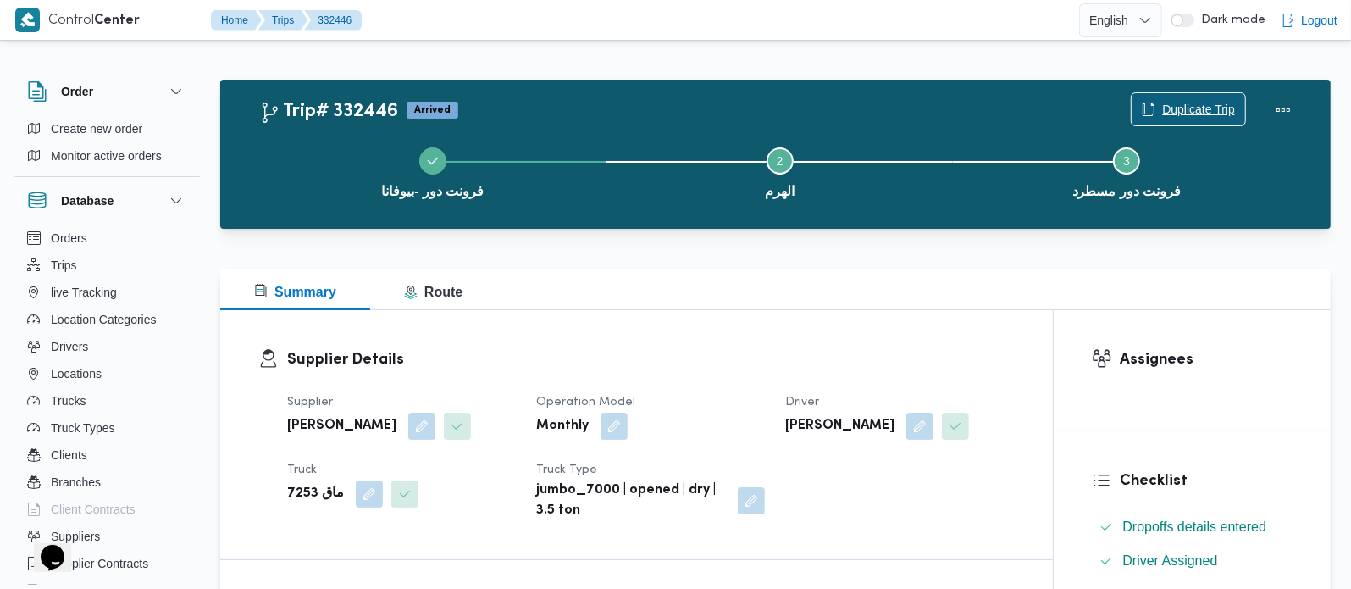
click at [1201, 94] on span "Duplicate Trip" at bounding box center [1189, 109] width 114 height 32
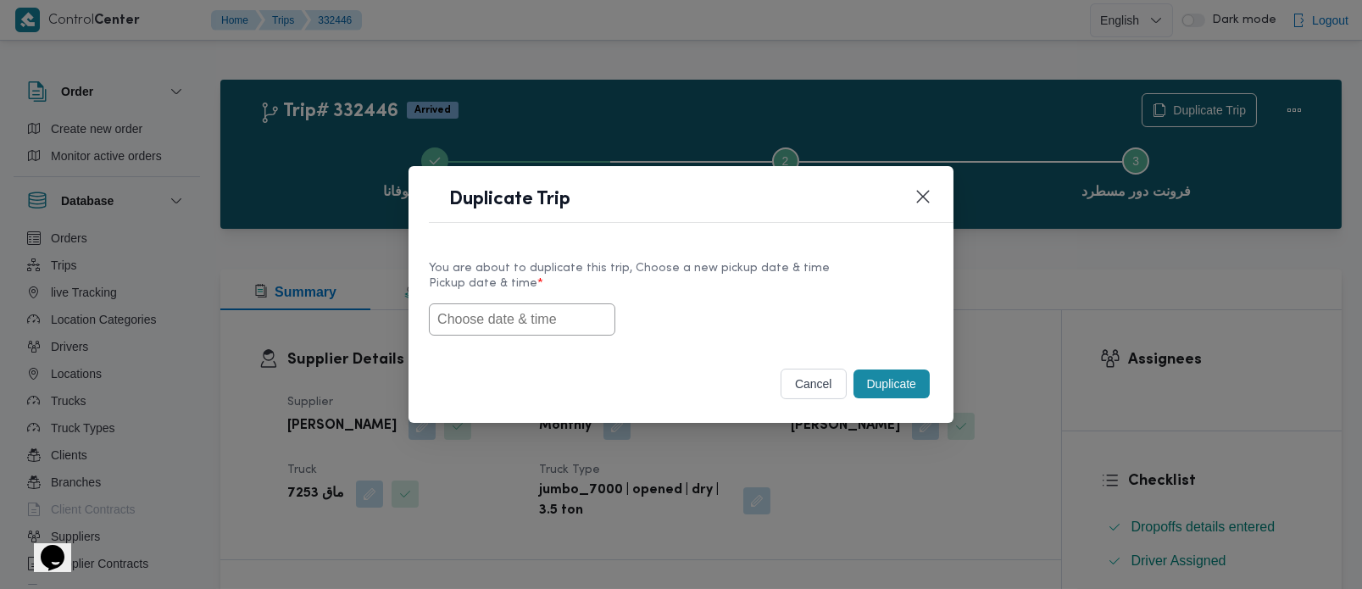
click at [533, 318] on input "text" at bounding box center [522, 319] width 186 height 32
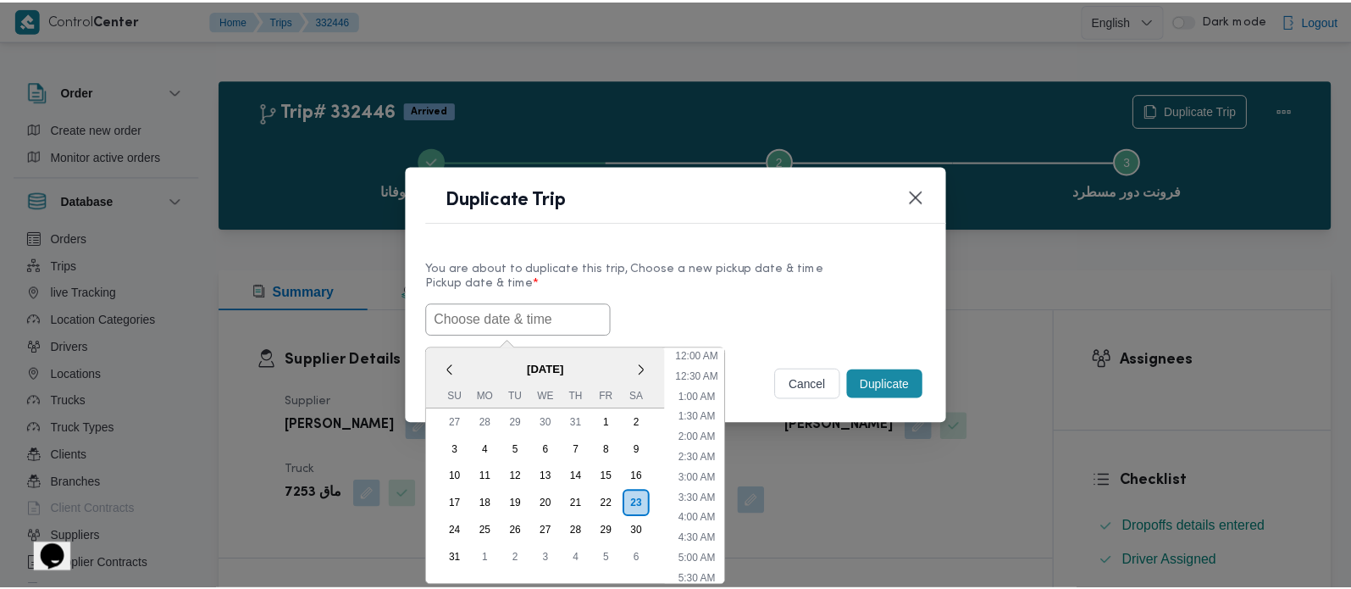
scroll to position [15, 0]
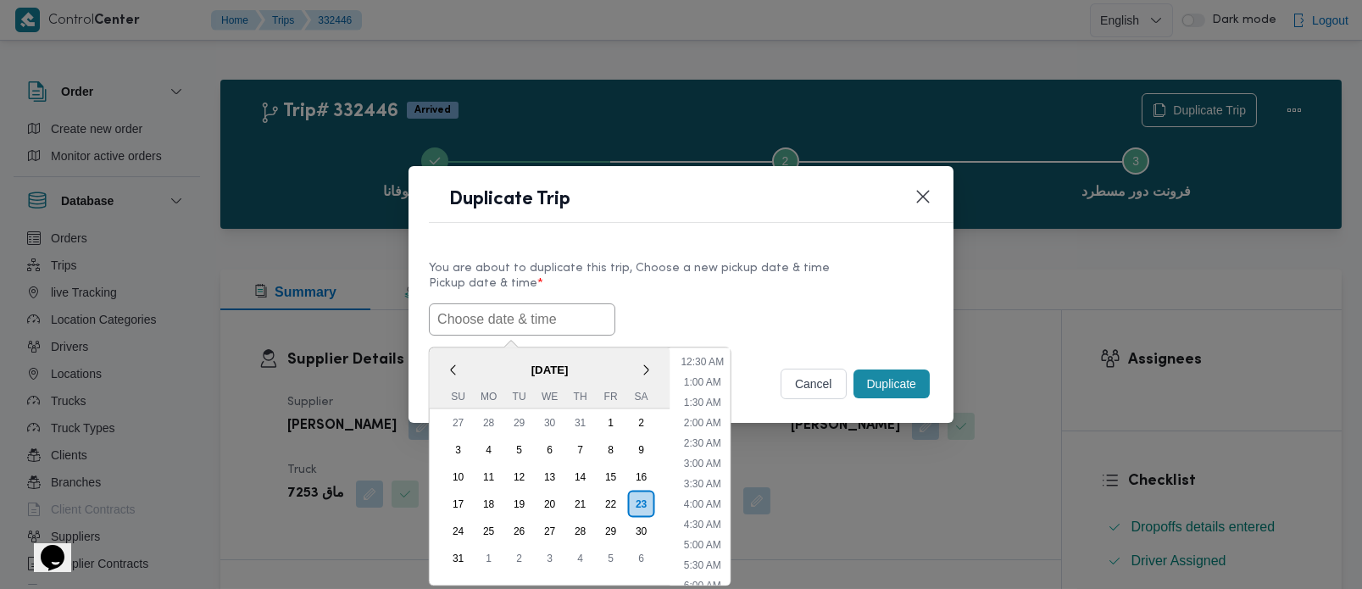
paste input "[DATE] 7:00AM"
type input "[DATE] 7:00AM"
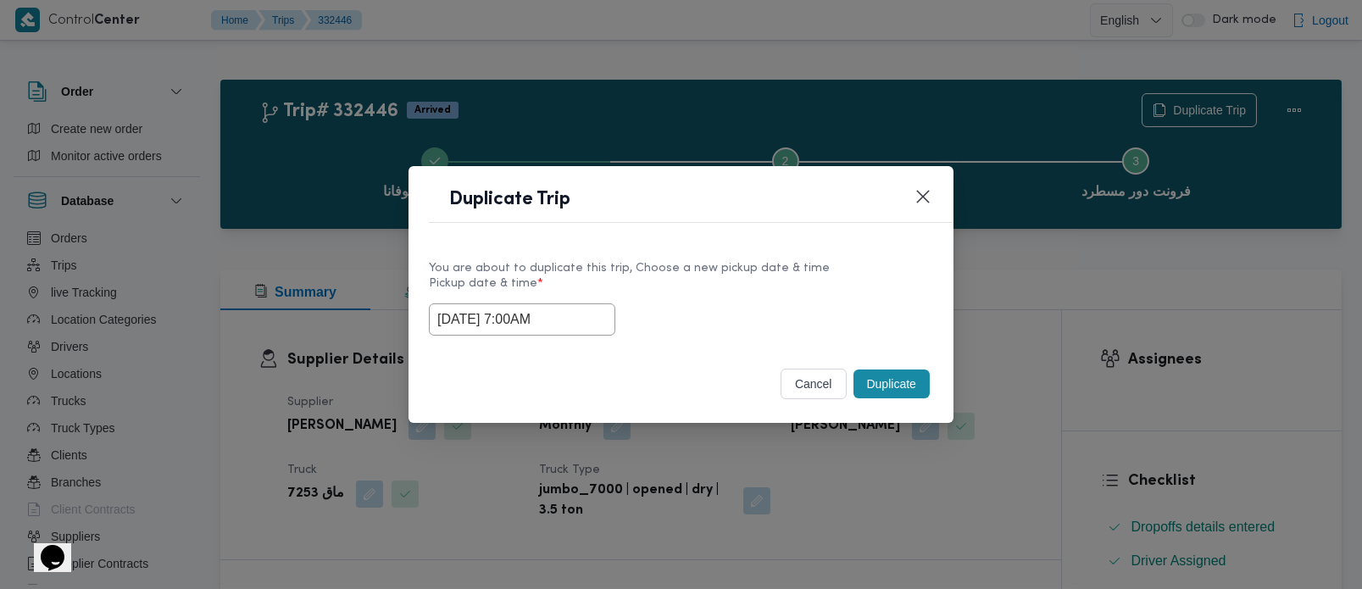
click at [658, 309] on div "[DATE] 7:00AM" at bounding box center [681, 319] width 504 height 32
click at [883, 389] on button "Duplicate" at bounding box center [891, 383] width 76 height 29
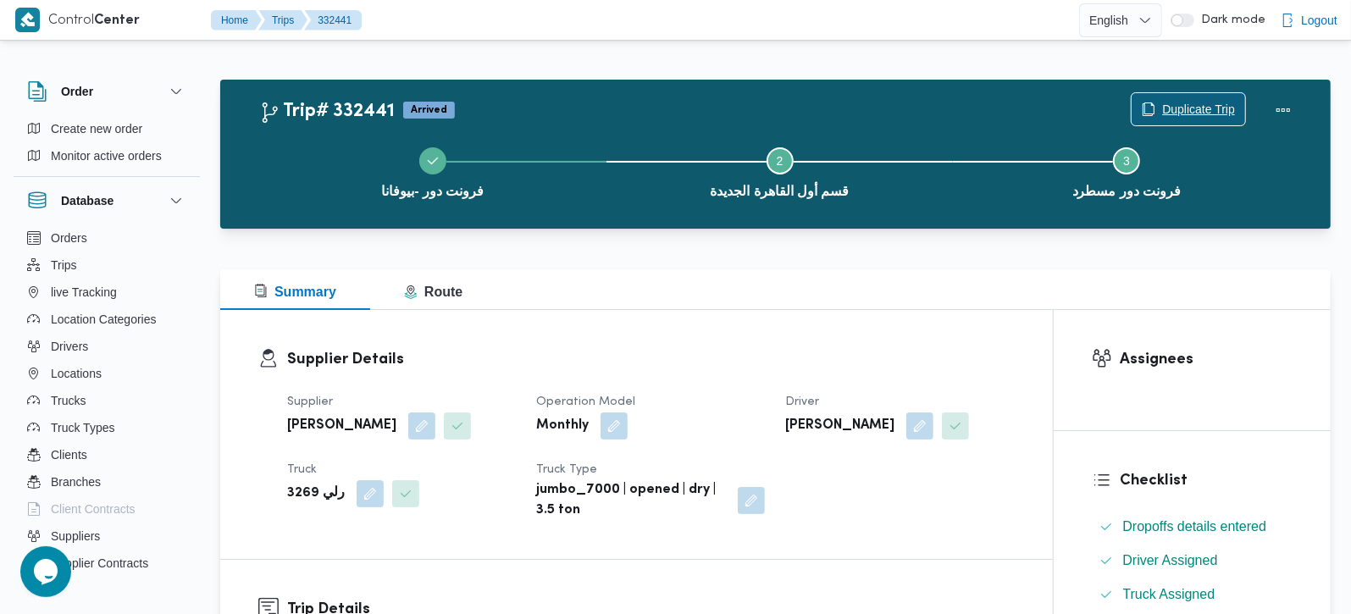
click at [1167, 112] on span "Duplicate Trip" at bounding box center [1198, 109] width 73 height 20
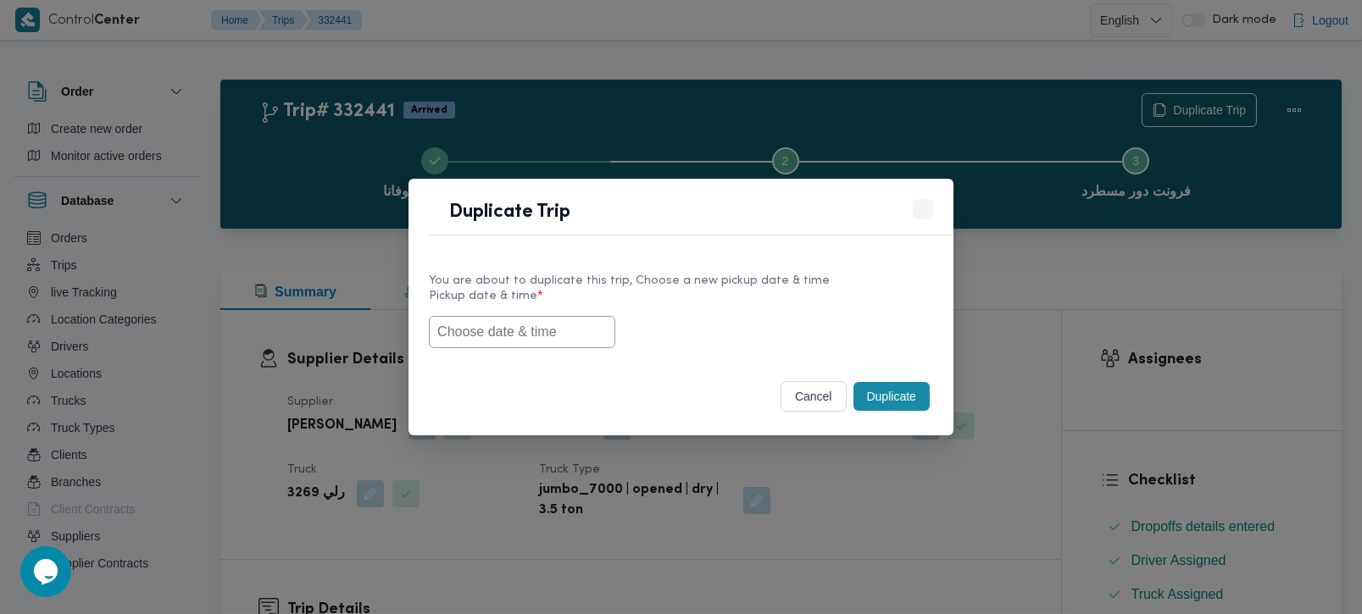
click at [524, 317] on input "text" at bounding box center [522, 332] width 186 height 32
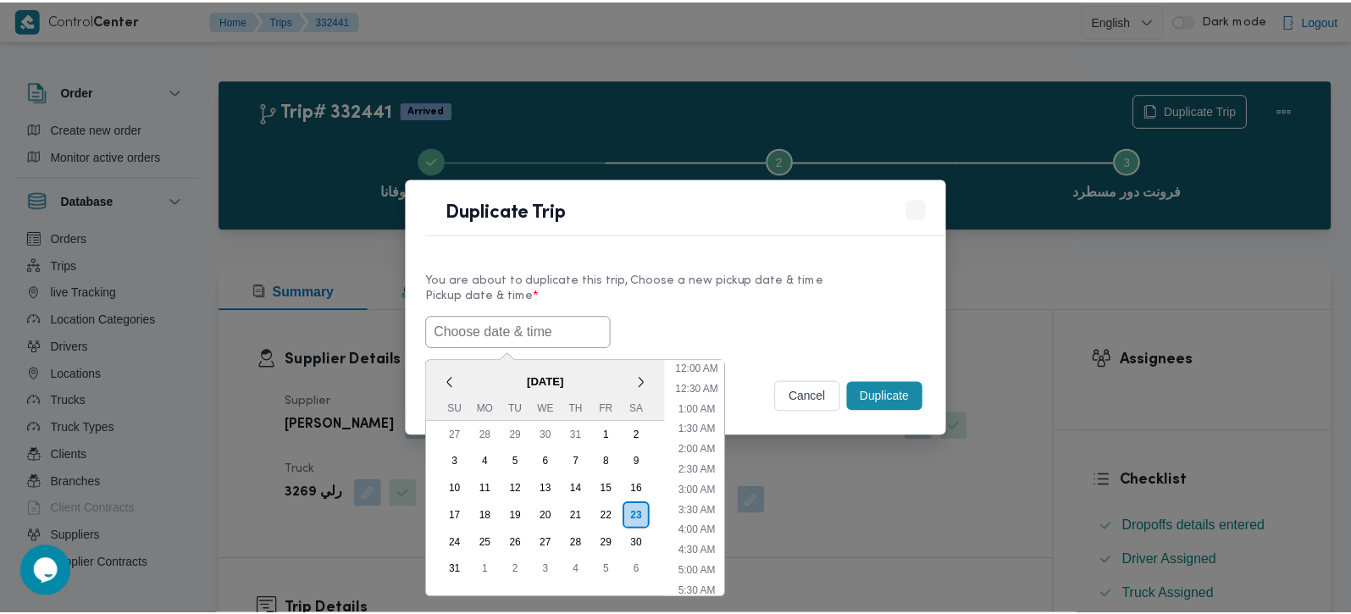
scroll to position [15, 0]
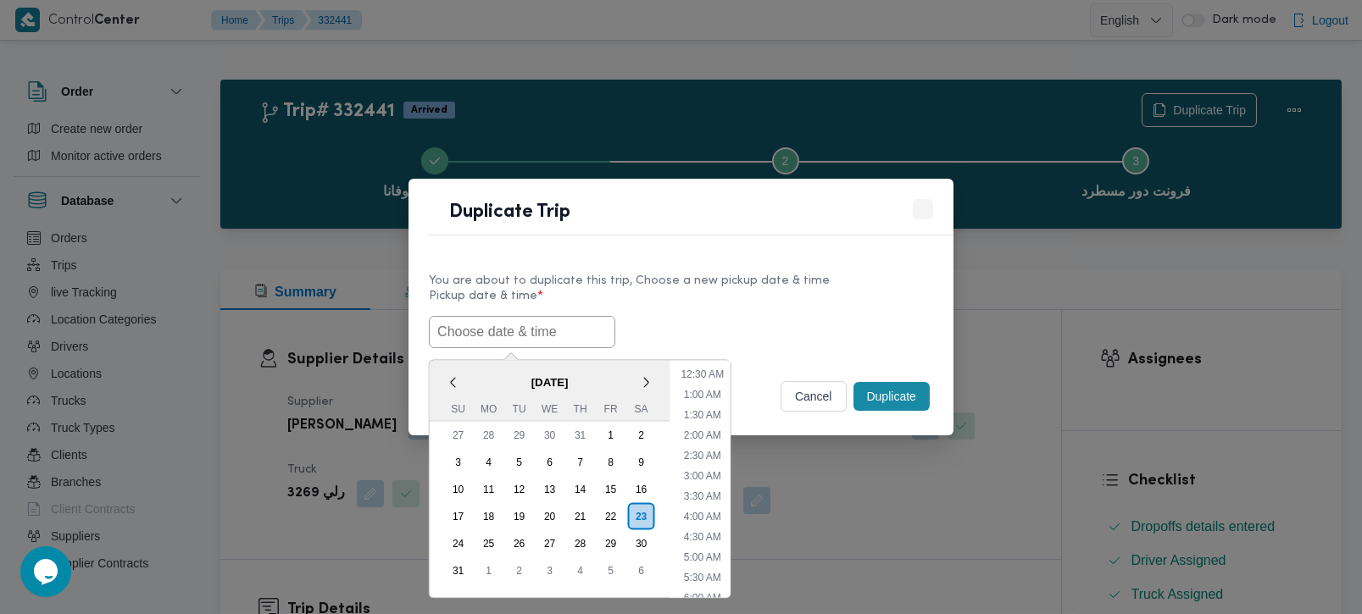
paste input "[DATE] 7:00AM"
type input "[DATE] 7:00AM"
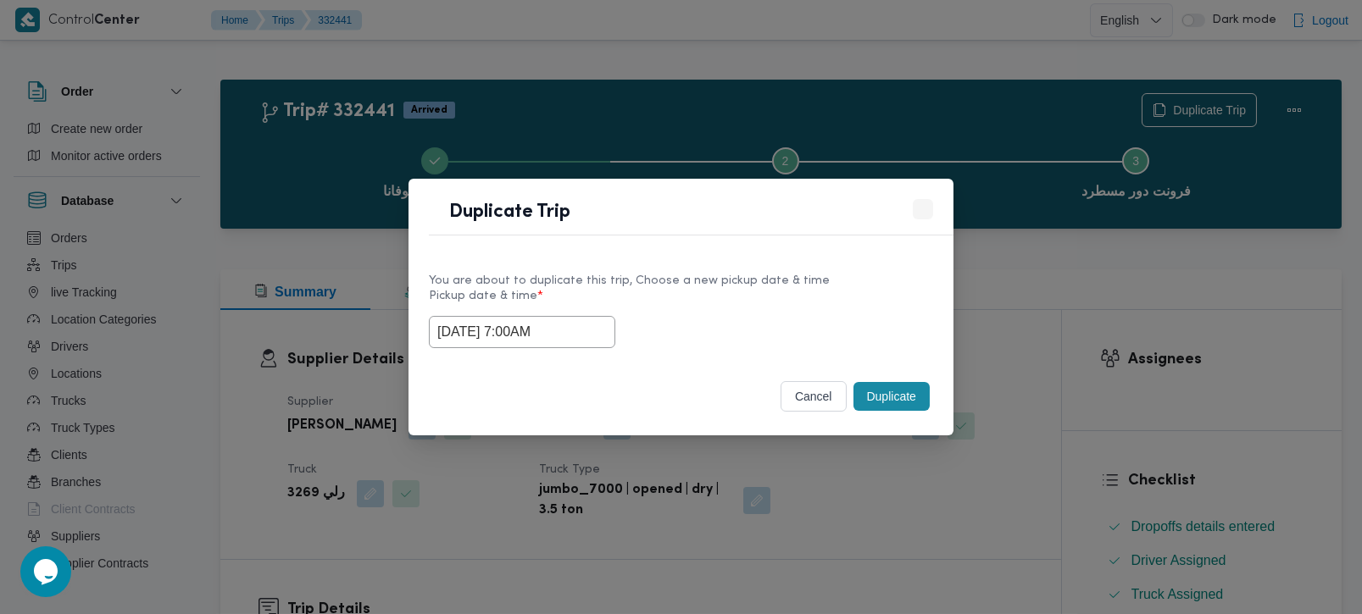
click at [670, 280] on div "You are about to duplicate this trip, Choose a new pickup date & time" at bounding box center [681, 281] width 504 height 18
click at [918, 397] on button "Duplicate" at bounding box center [891, 396] width 76 height 29
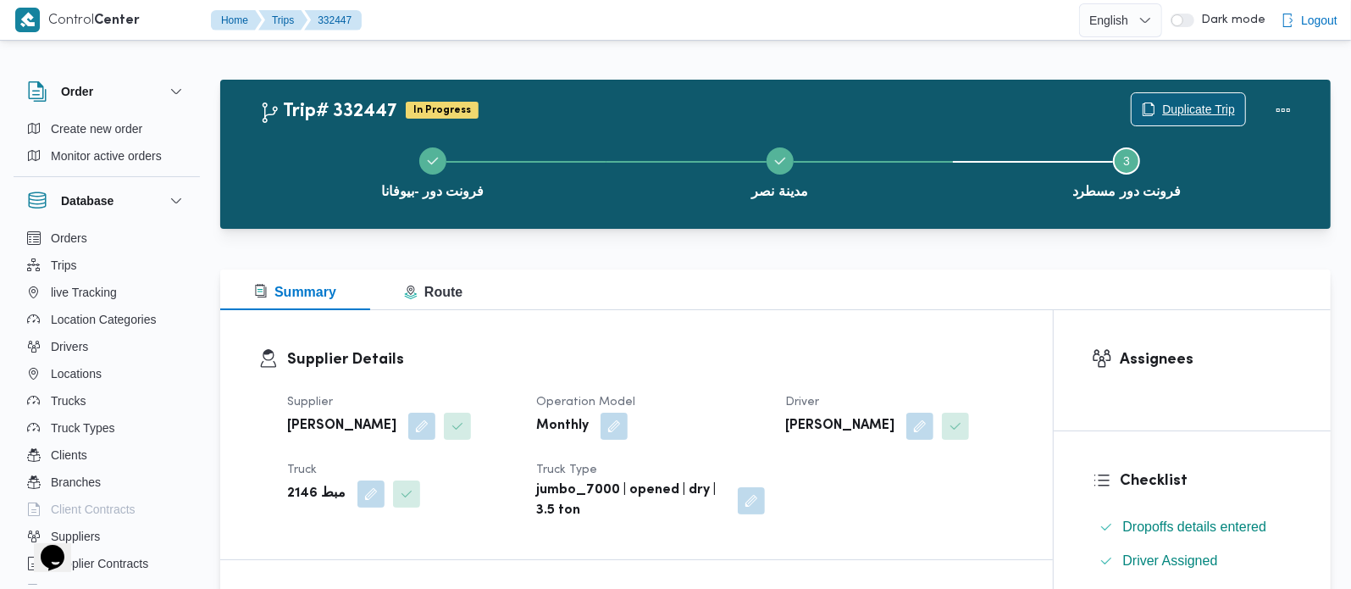
click at [1182, 95] on span "Duplicate Trip" at bounding box center [1189, 109] width 114 height 32
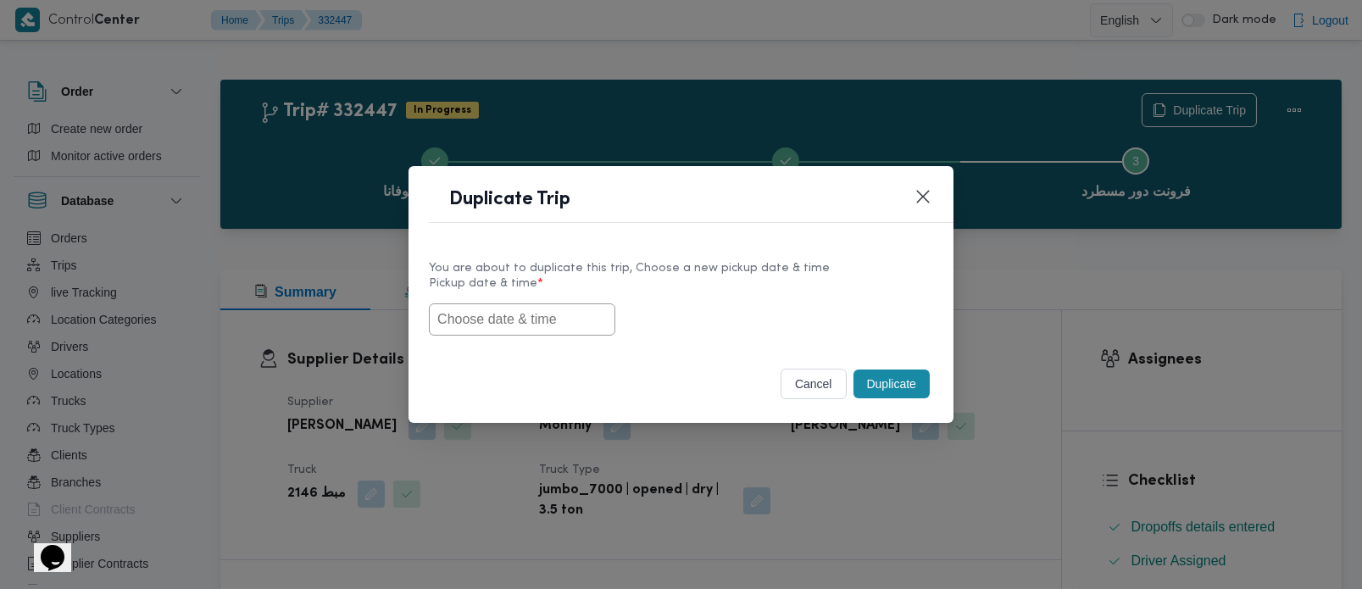
click at [489, 315] on input "text" at bounding box center [522, 319] width 186 height 32
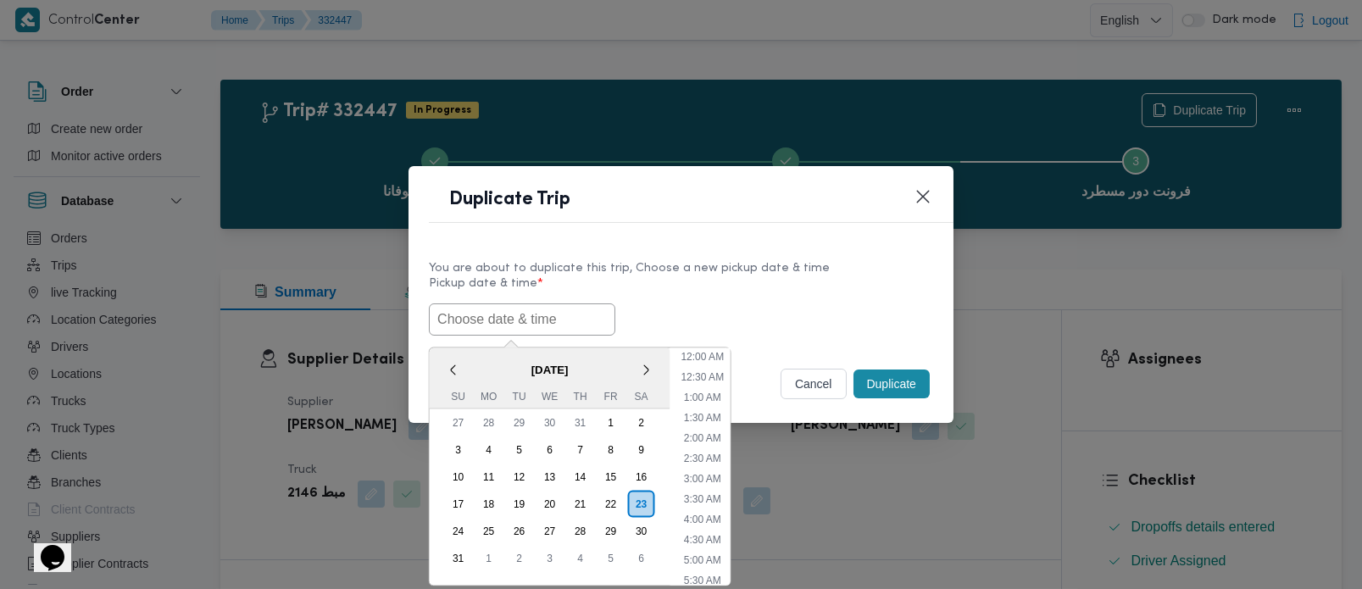
paste input "[DATE] 7:00AM"
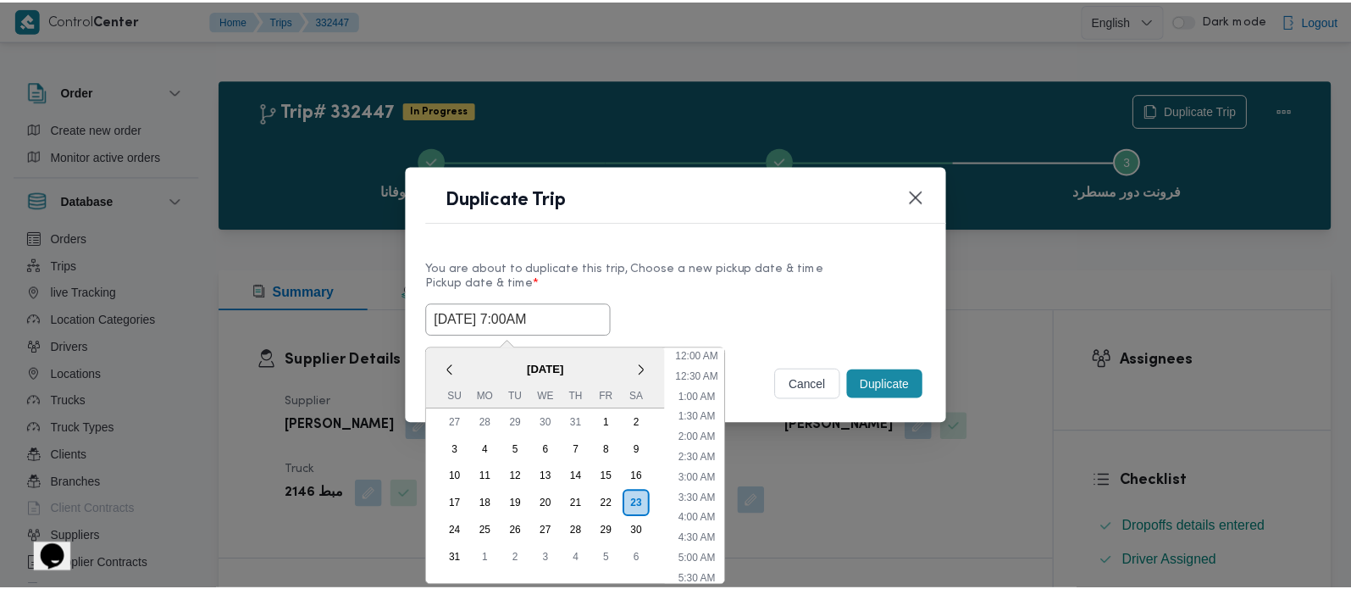
scroll to position [15, 0]
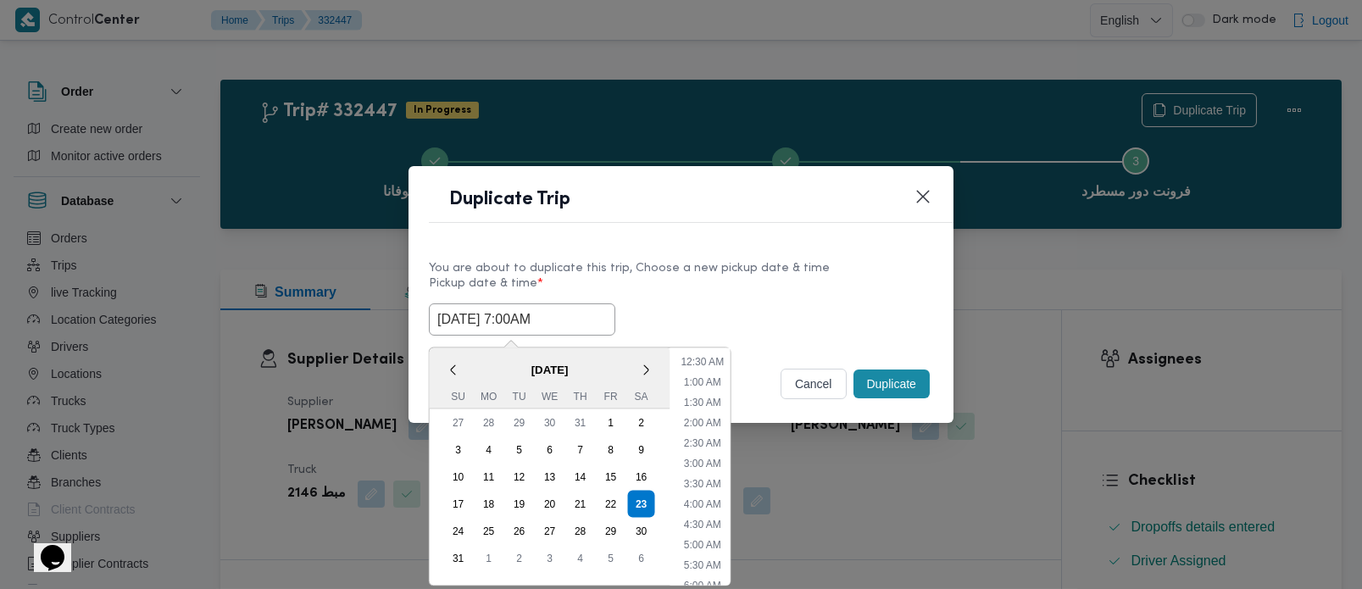
type input "[DATE] 7:00AM"
click at [665, 287] on label "Pickup date & time *" at bounding box center [681, 290] width 504 height 26
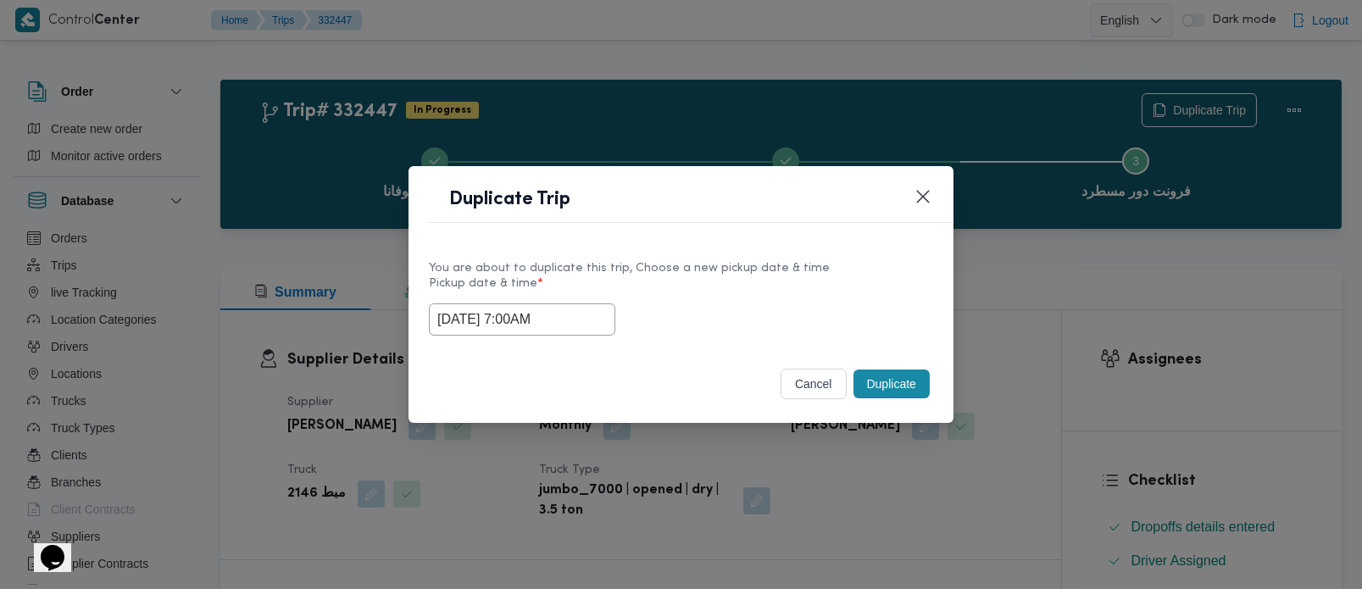
click at [873, 370] on button "Duplicate" at bounding box center [891, 383] width 76 height 29
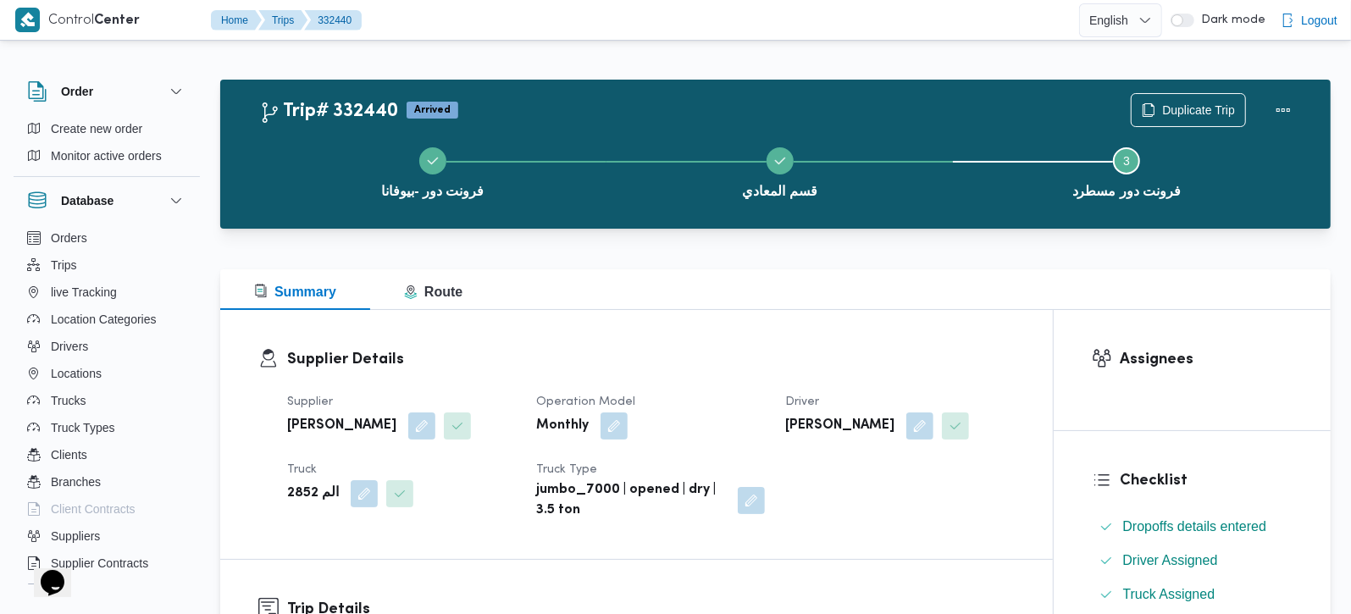
click at [1206, 92] on div "Duplicate Trip" at bounding box center [1216, 110] width 190 height 54
click at [1211, 104] on span "Duplicate Trip" at bounding box center [1198, 109] width 73 height 20
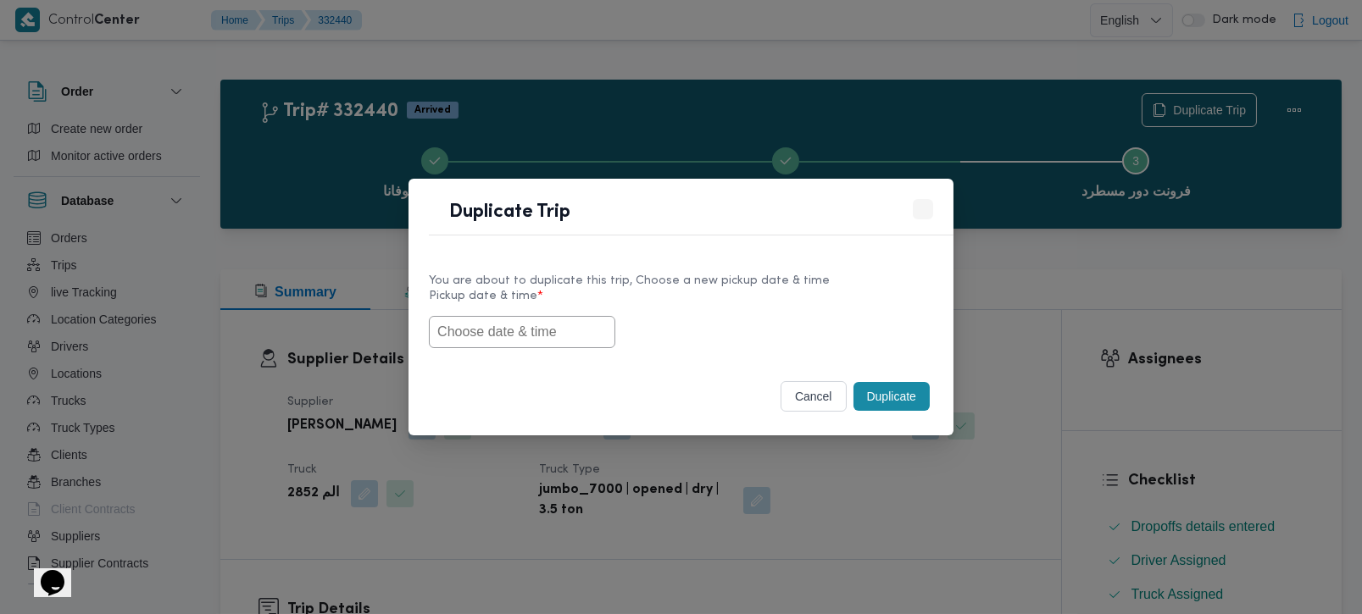
click at [535, 319] on input "text" at bounding box center [522, 332] width 186 height 32
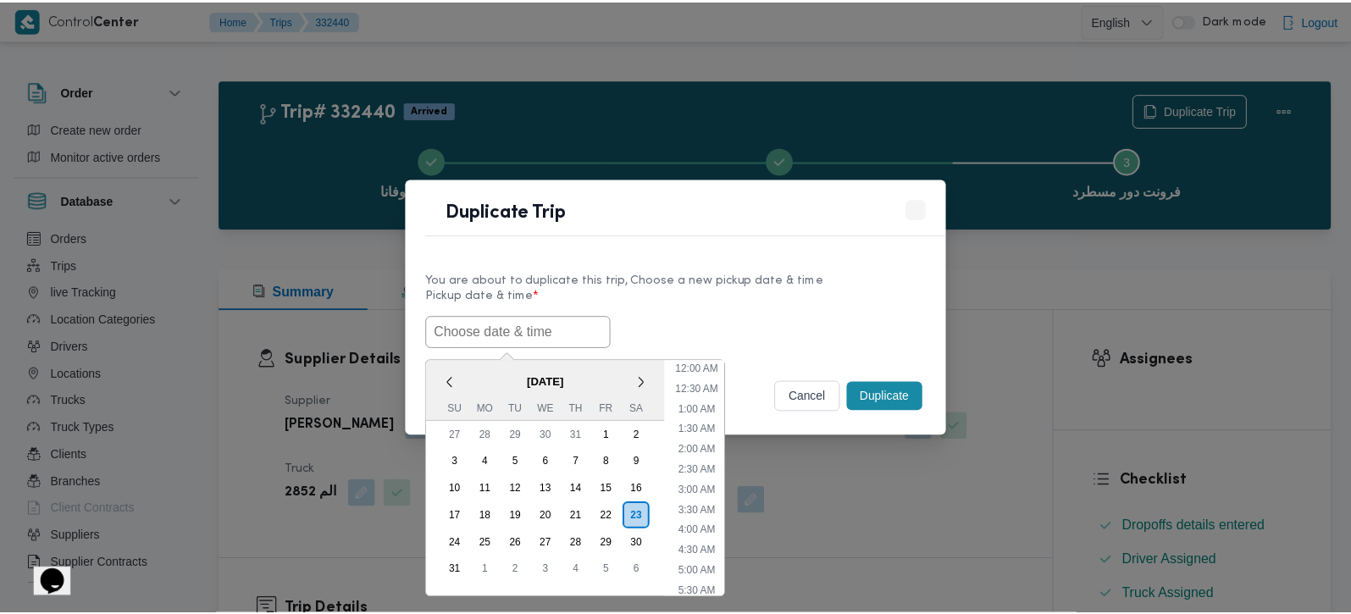
scroll to position [15, 0]
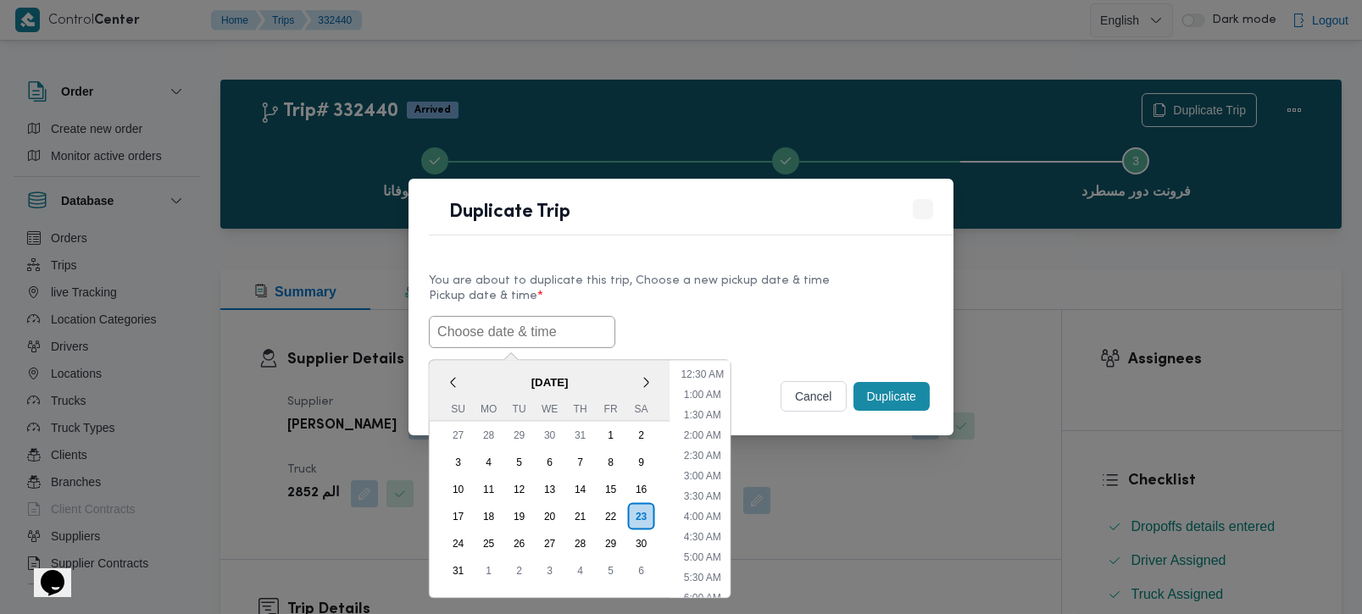
paste input "[DATE] 7:00AM"
type input "[DATE] 7:00AM"
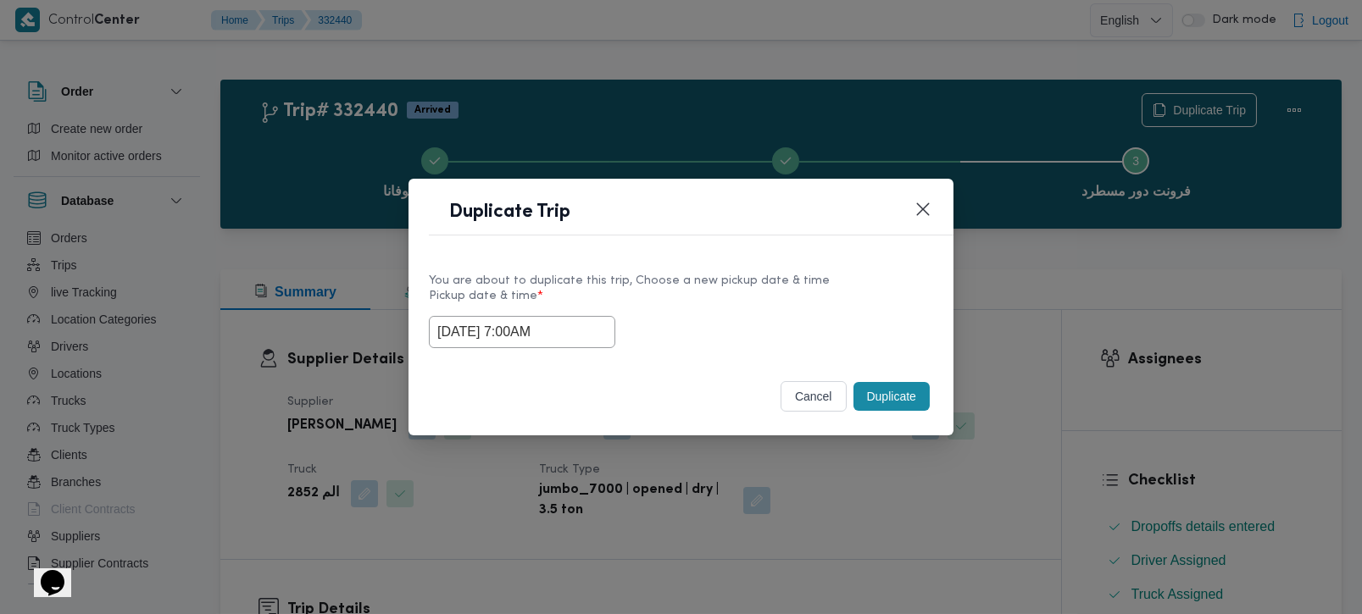
click at [684, 303] on label "Pickup date & time *" at bounding box center [681, 303] width 504 height 26
click at [899, 402] on button "Duplicate" at bounding box center [891, 396] width 76 height 29
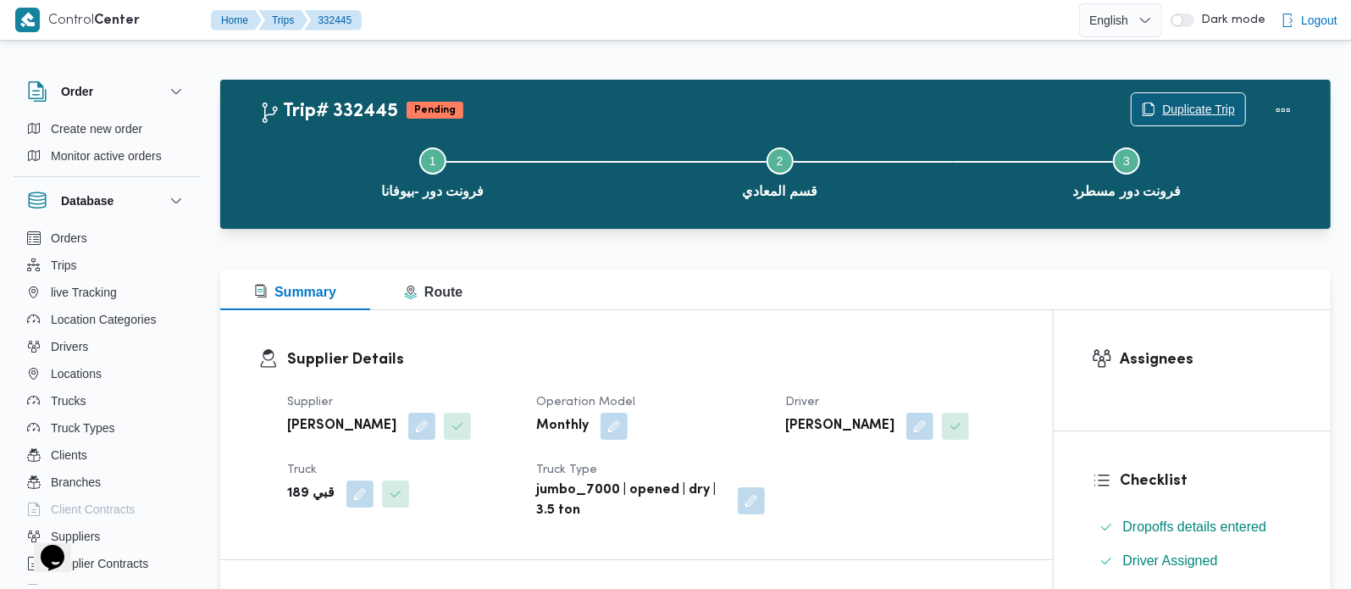
click at [1202, 109] on span "Duplicate Trip" at bounding box center [1198, 109] width 73 height 20
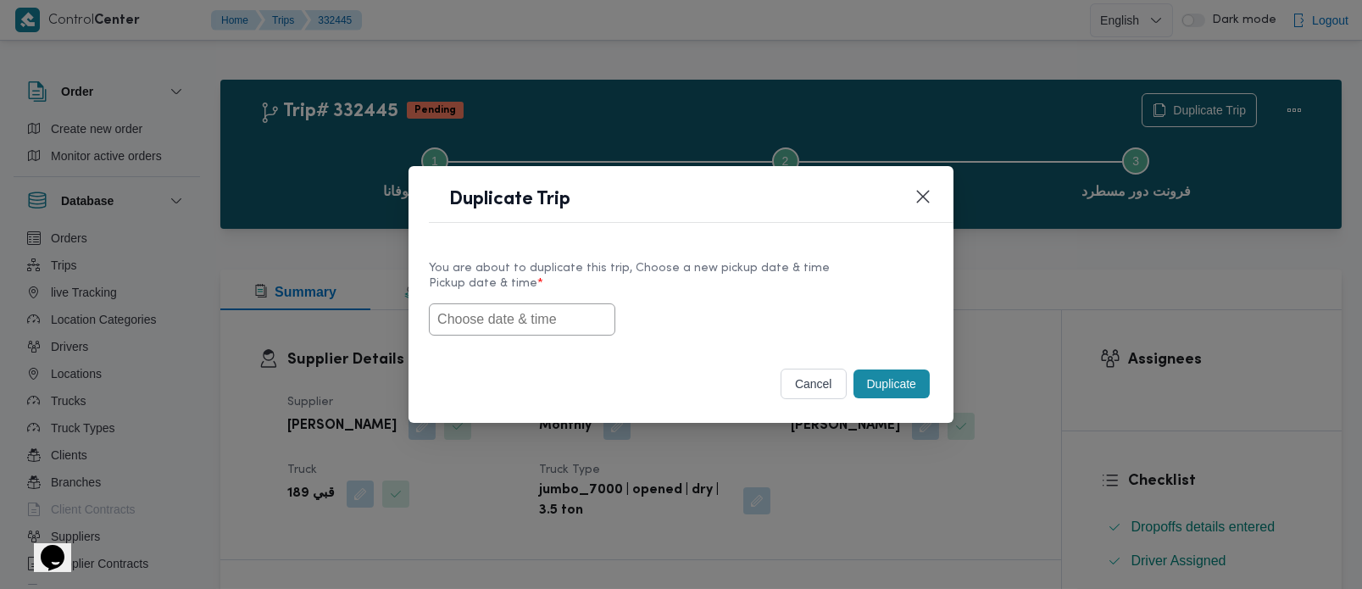
click at [475, 319] on input "text" at bounding box center [522, 319] width 186 height 32
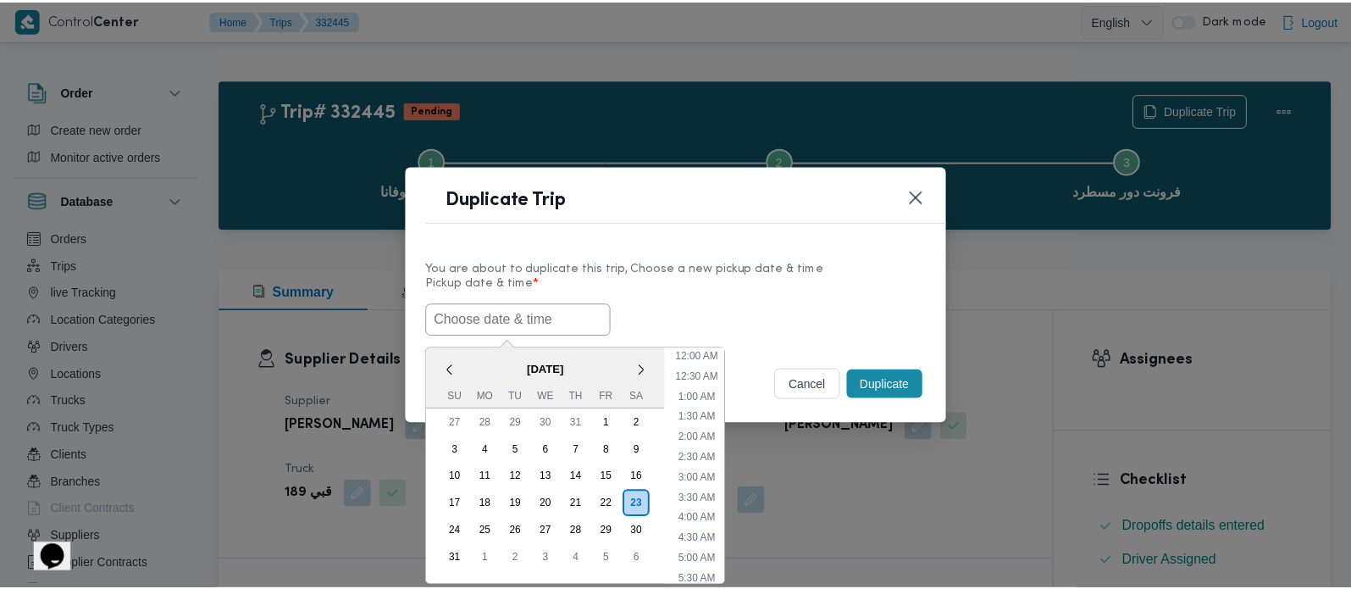
scroll to position [15, 0]
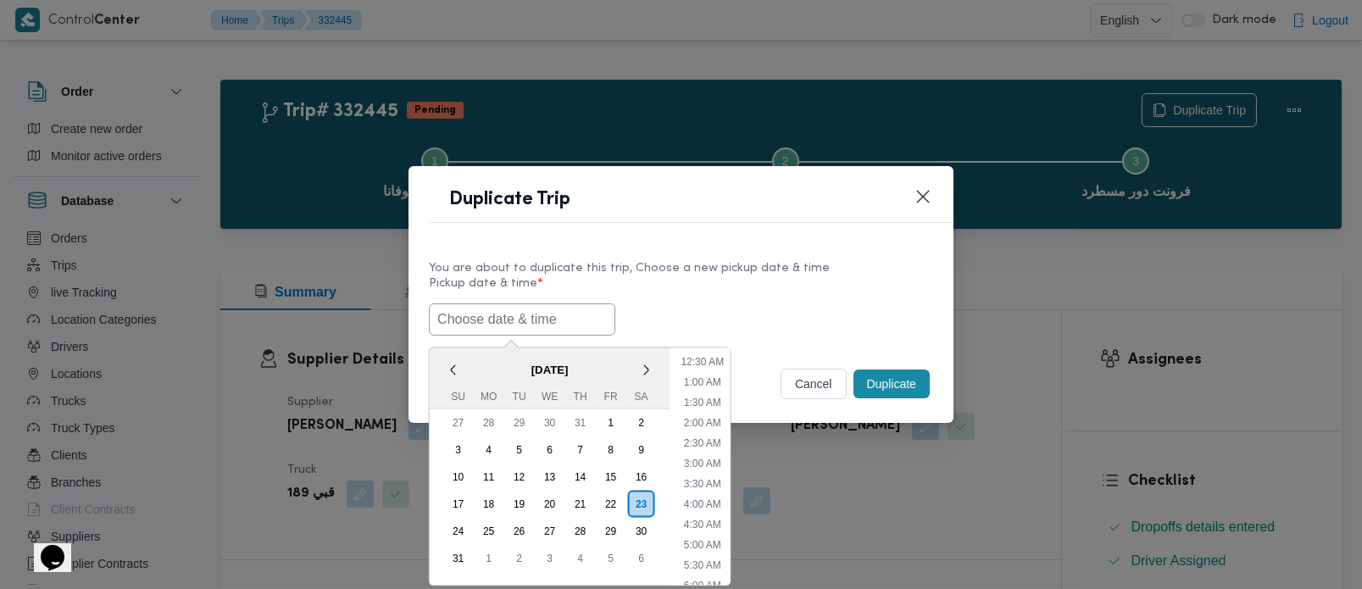
paste input "[DATE] 7:00AM"
type input "[DATE] 7:00AM"
drag, startPoint x: 716, startPoint y: 318, endPoint x: 801, endPoint y: 348, distance: 90.1
click at [718, 318] on div "[DATE] 7:00AM < [DATE] > Su Mo Tu We Th Fr Sa 27 28 29 30 31 1 2 3 4 5 6 7 8 9 …" at bounding box center [681, 319] width 504 height 32
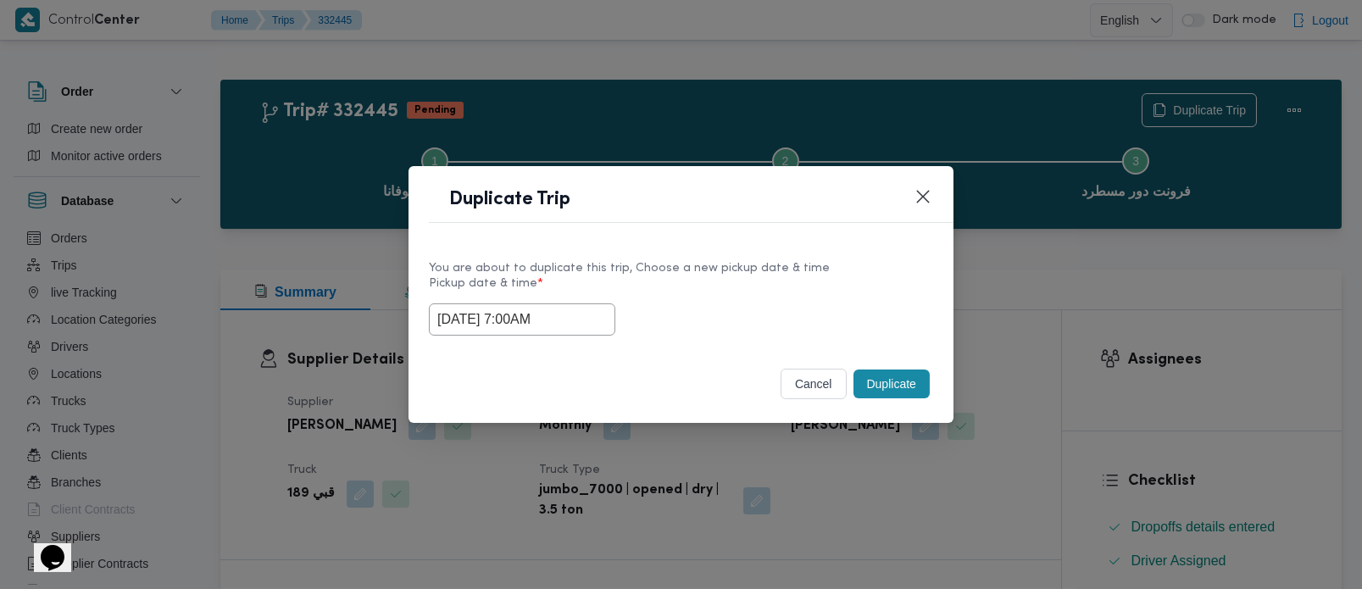
click at [931, 396] on div "Duplicate" at bounding box center [891, 384] width 83 height 36
click at [912, 388] on button "Duplicate" at bounding box center [891, 383] width 76 height 29
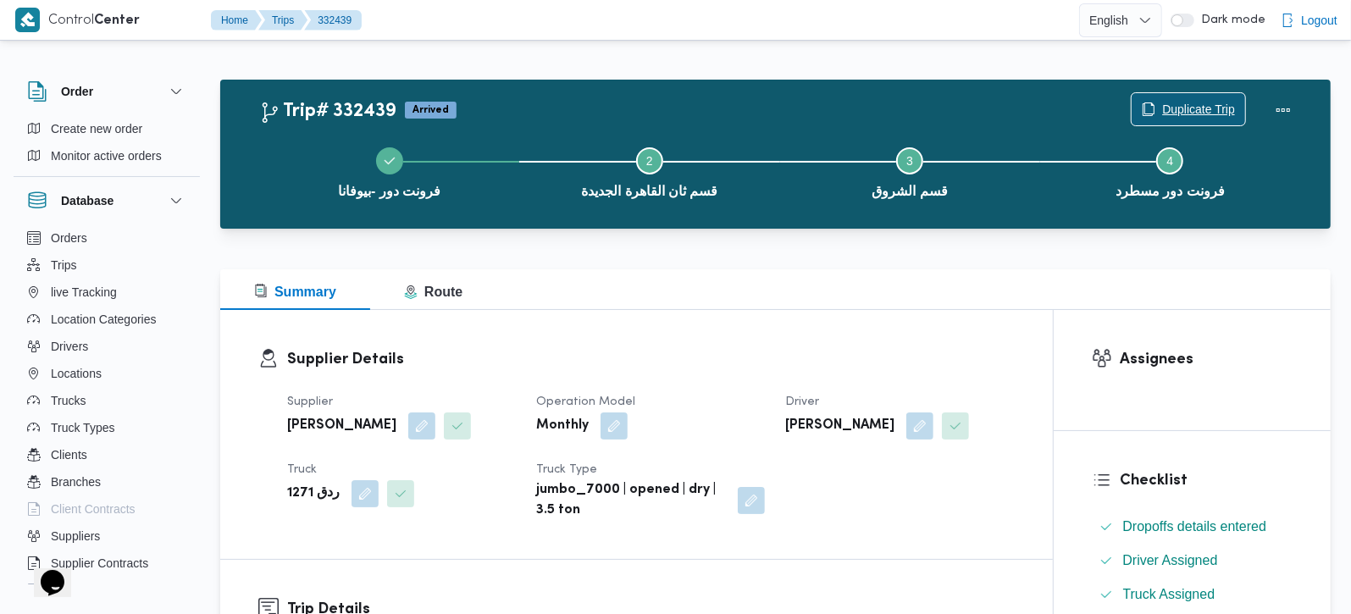
click at [1149, 108] on icon "button" at bounding box center [1149, 110] width 14 height 14
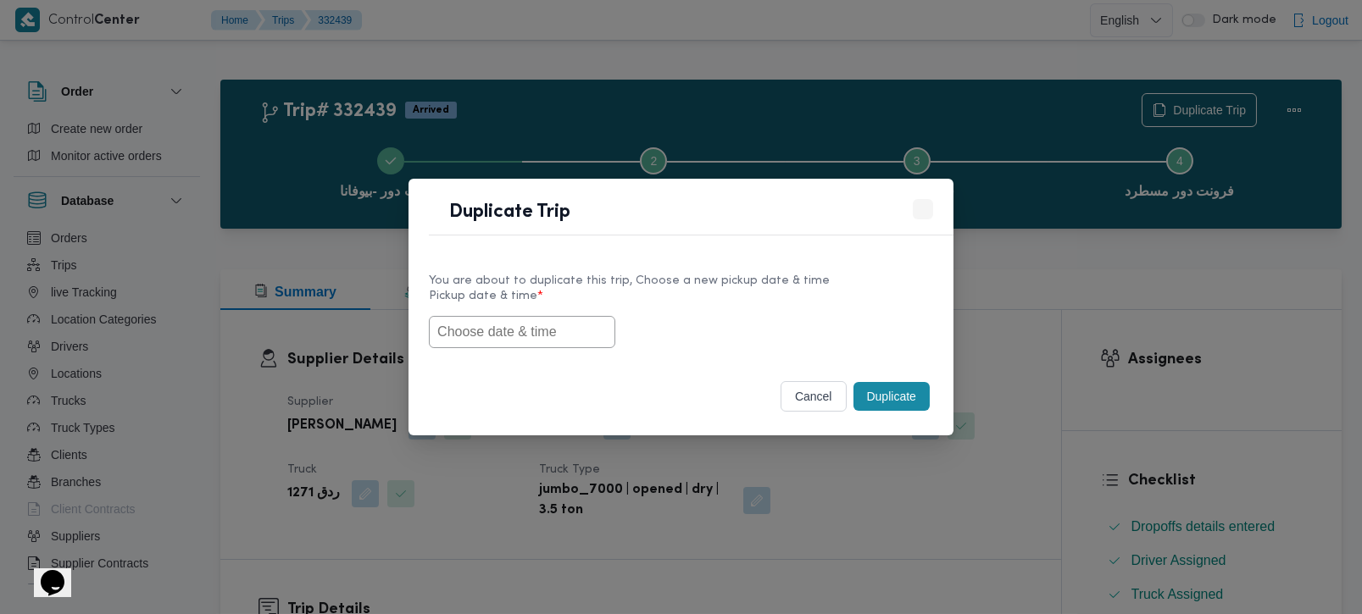
click at [531, 332] on input "text" at bounding box center [522, 332] width 186 height 32
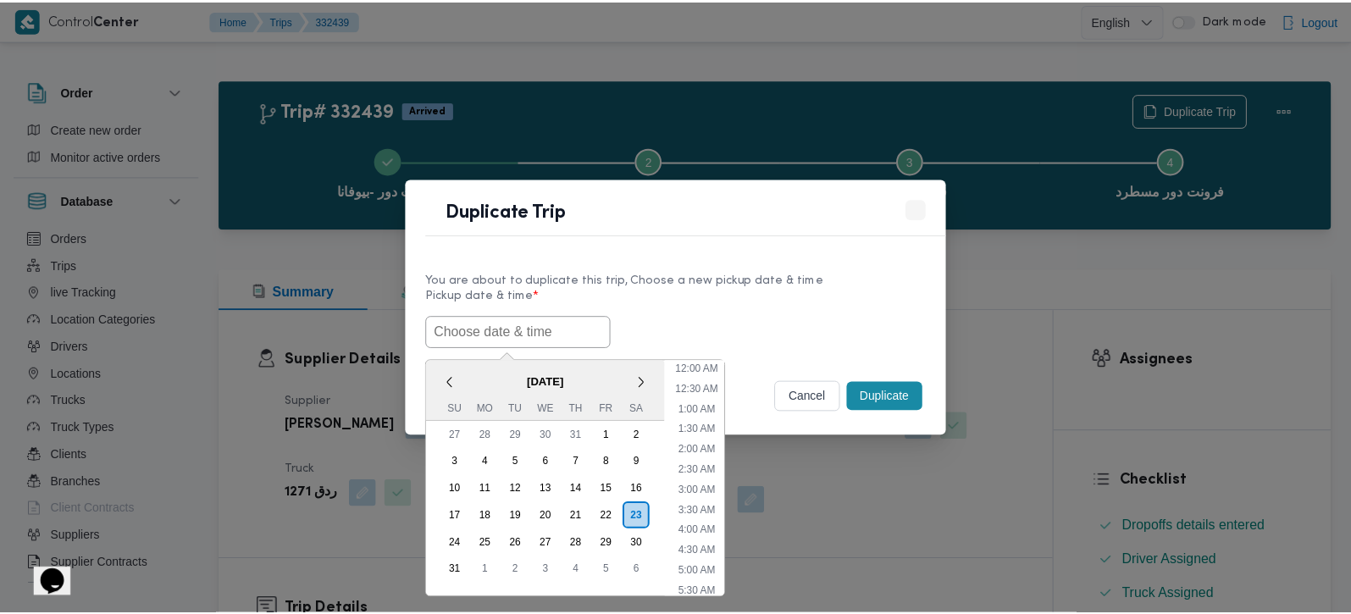
scroll to position [15, 0]
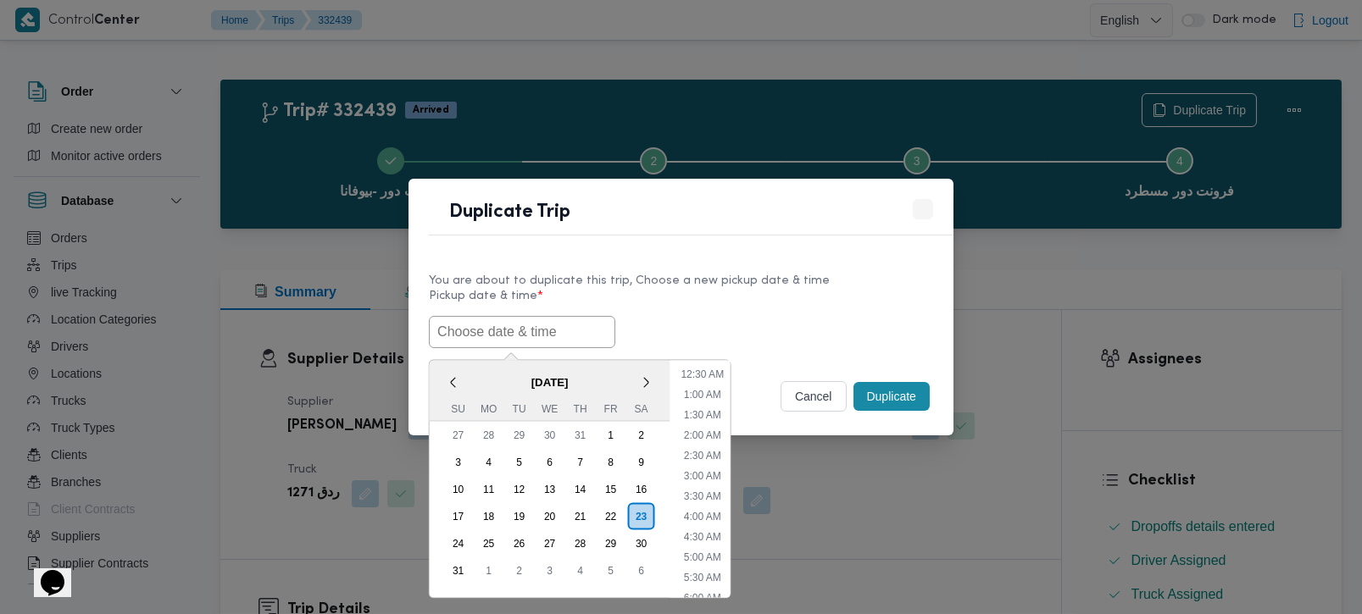
paste input "[DATE] 7:00AM"
type input "[DATE] 7:00AM"
click at [718, 316] on div "23/08/2025 7:00AM < August 2025 > Su Mo Tu We Th Fr Sa 27 28 29 30 31 1 2 3 4 5…" at bounding box center [681, 332] width 504 height 32
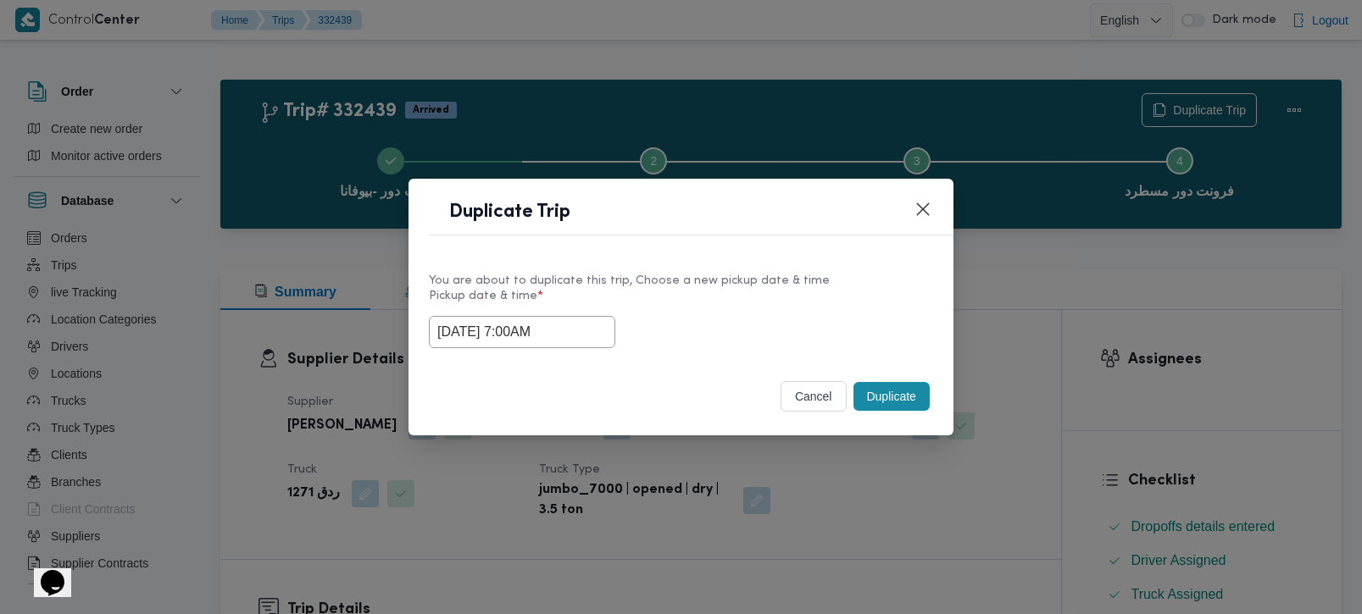
click at [866, 404] on button "Duplicate" at bounding box center [891, 396] width 76 height 29
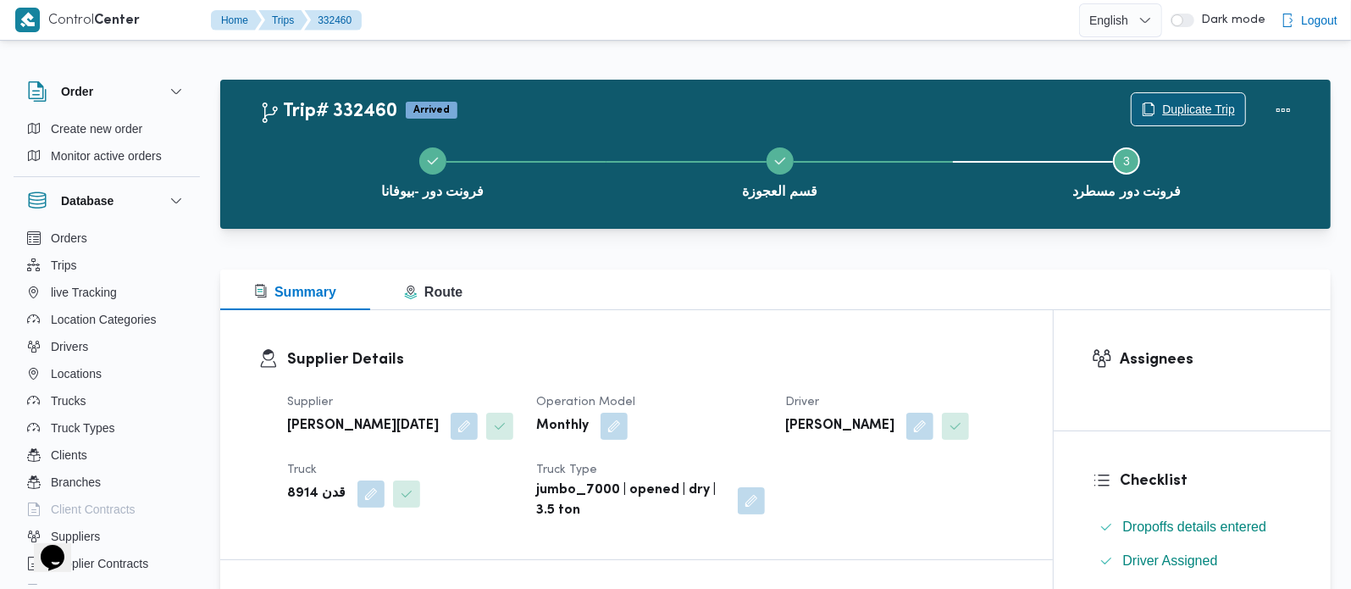
click at [1205, 115] on span "Duplicate Trip" at bounding box center [1198, 109] width 73 height 20
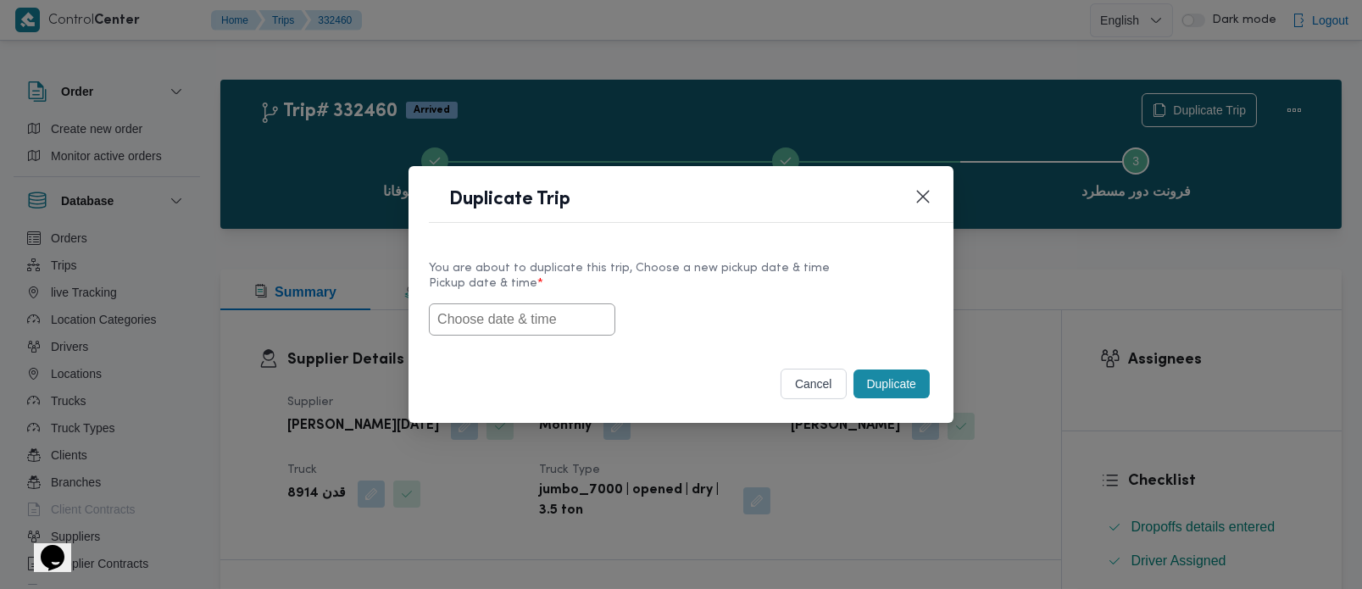
click at [580, 308] on input "text" at bounding box center [522, 319] width 186 height 32
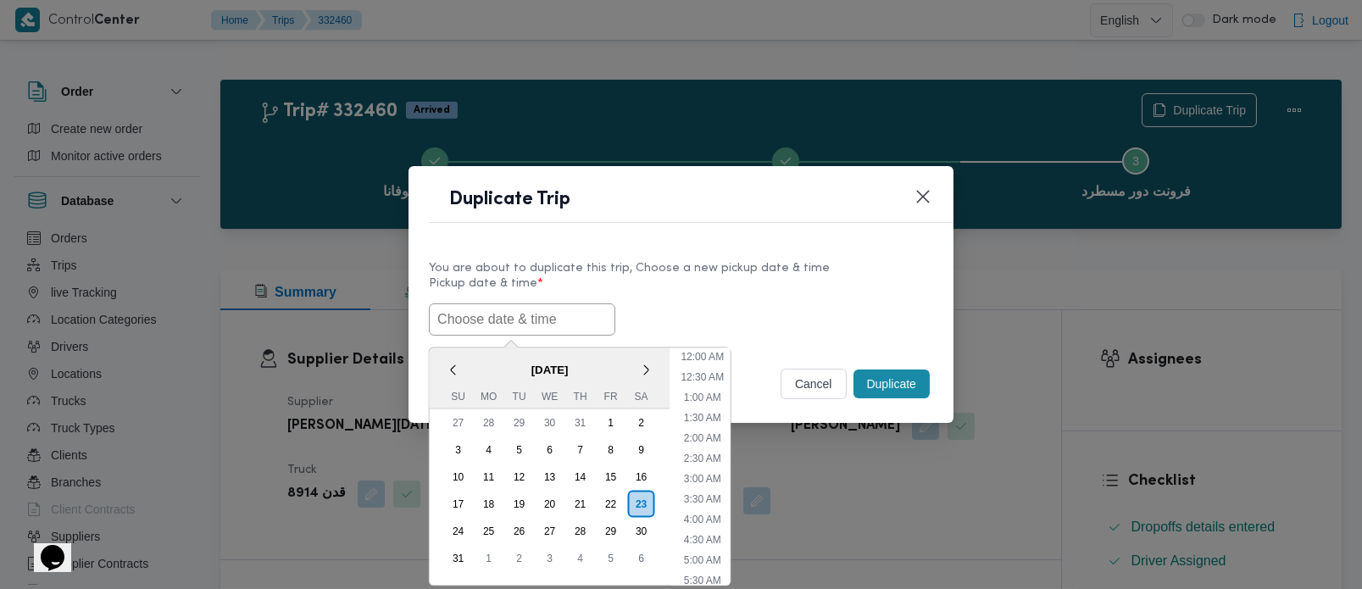
paste input "[DATE] 7:00AM"
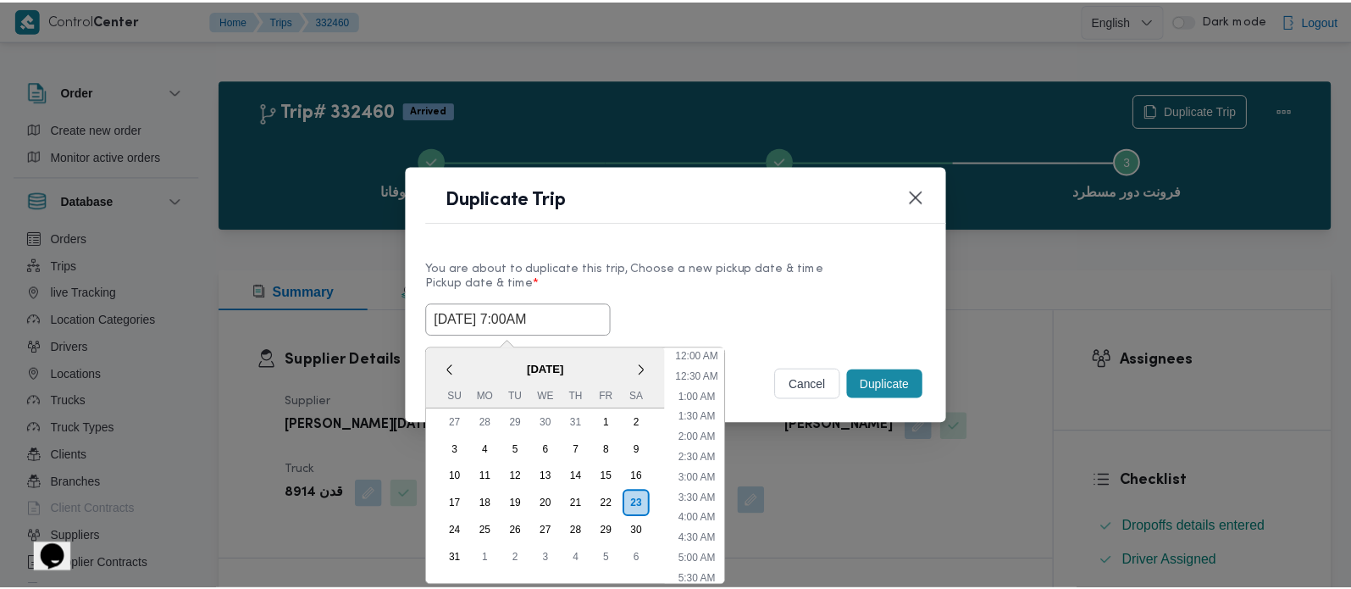
scroll to position [15, 0]
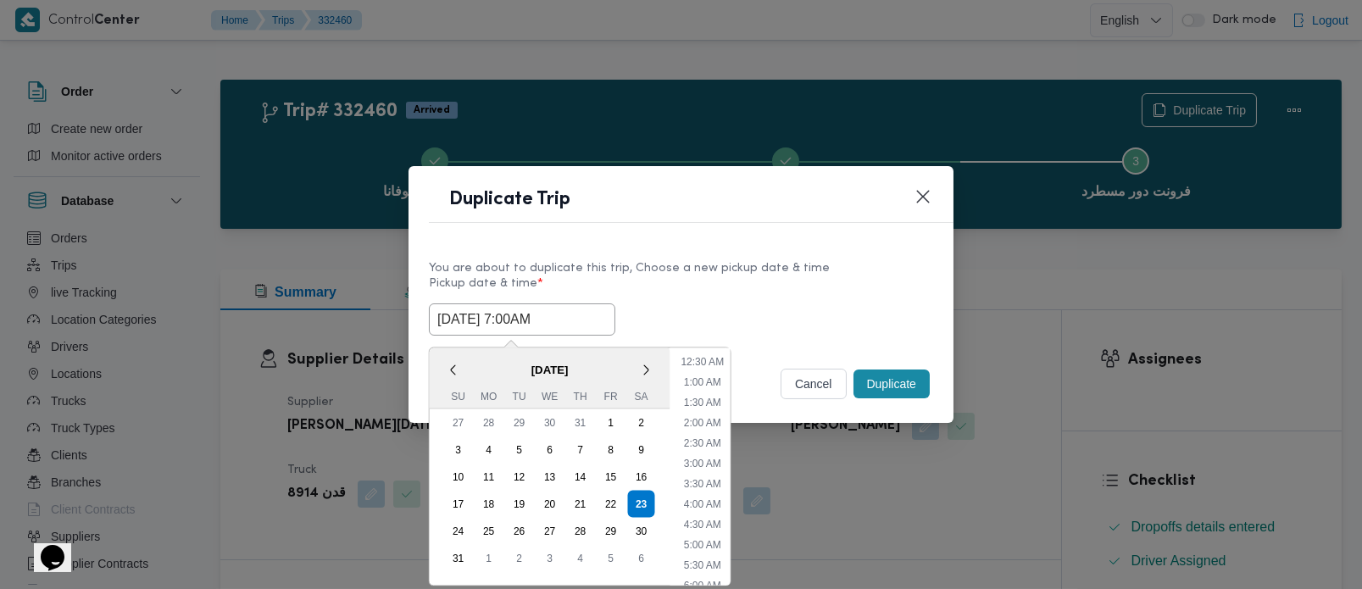
type input "[DATE] 7:00AM"
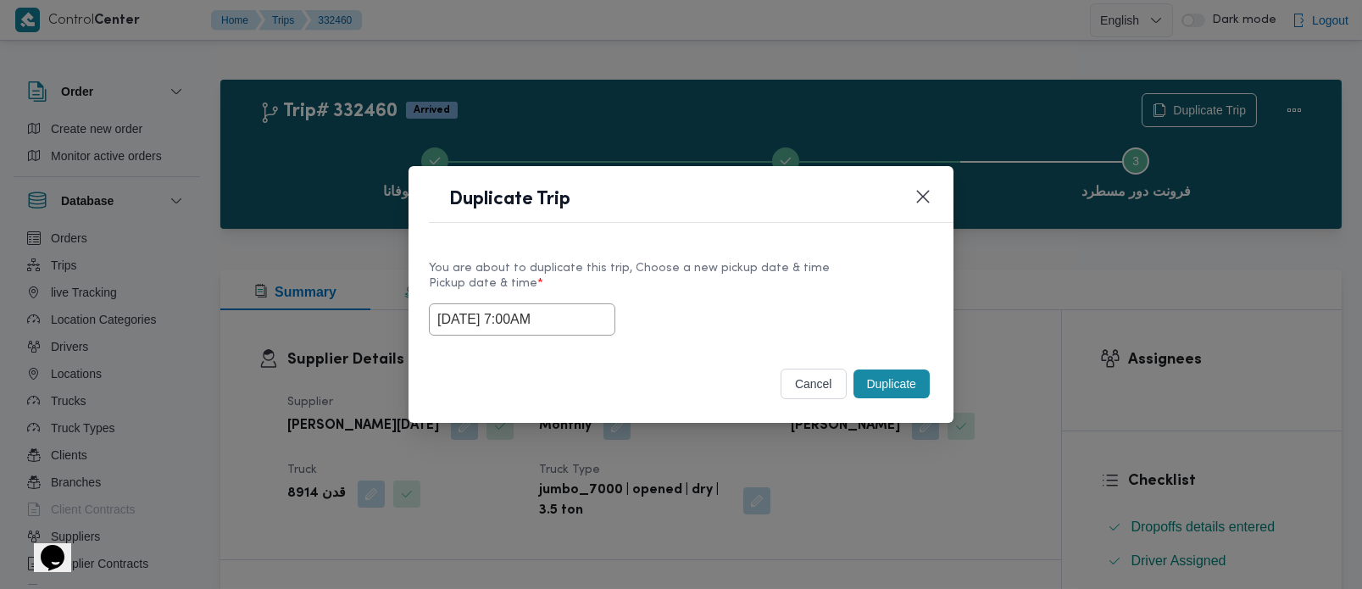
click at [853, 303] on div "[DATE] 7:00AM" at bounding box center [681, 319] width 504 height 32
click at [877, 402] on footer "cancel Duplicate" at bounding box center [681, 383] width 504 height 37
click at [873, 394] on button "Duplicate" at bounding box center [891, 383] width 76 height 29
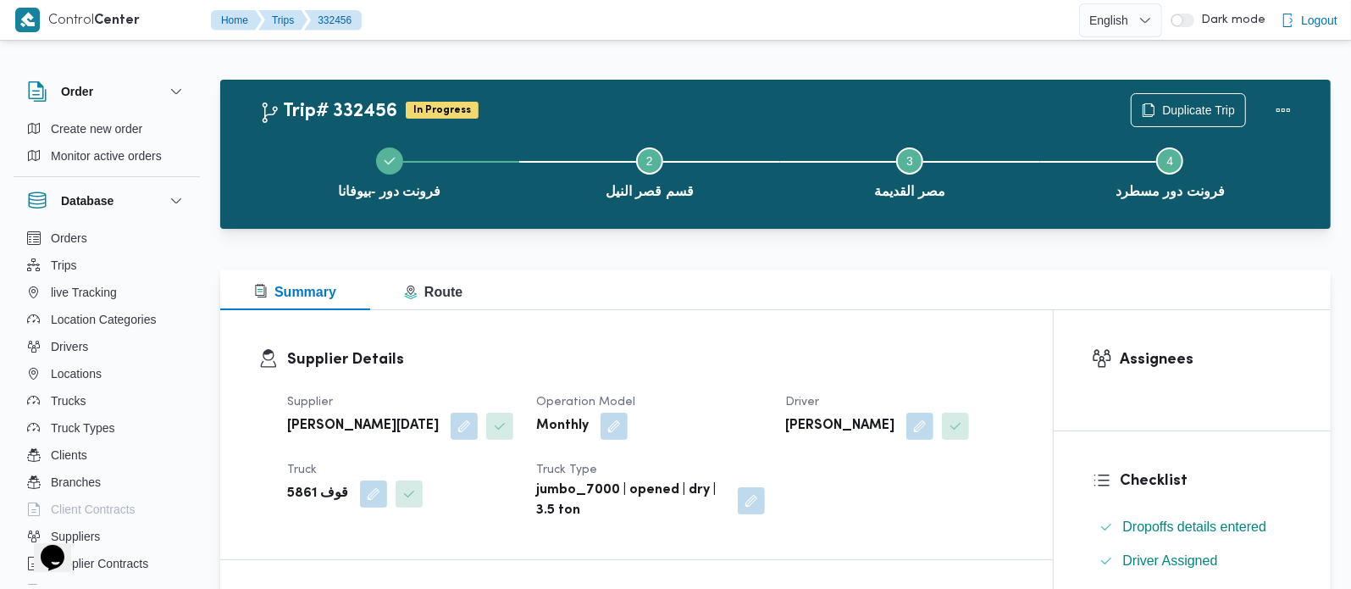
click at [1192, 92] on div "Duplicate Trip" at bounding box center [1216, 110] width 190 height 54
click at [1190, 101] on span "Duplicate Trip" at bounding box center [1198, 109] width 73 height 20
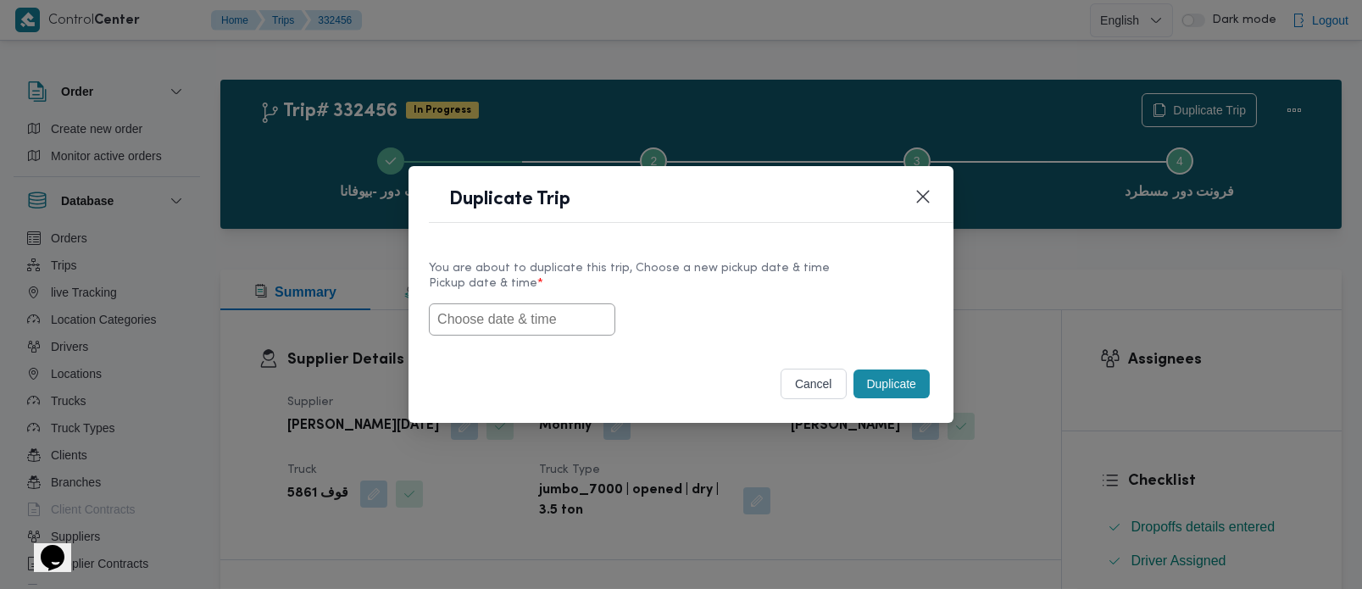
click at [560, 318] on input "text" at bounding box center [522, 319] width 186 height 32
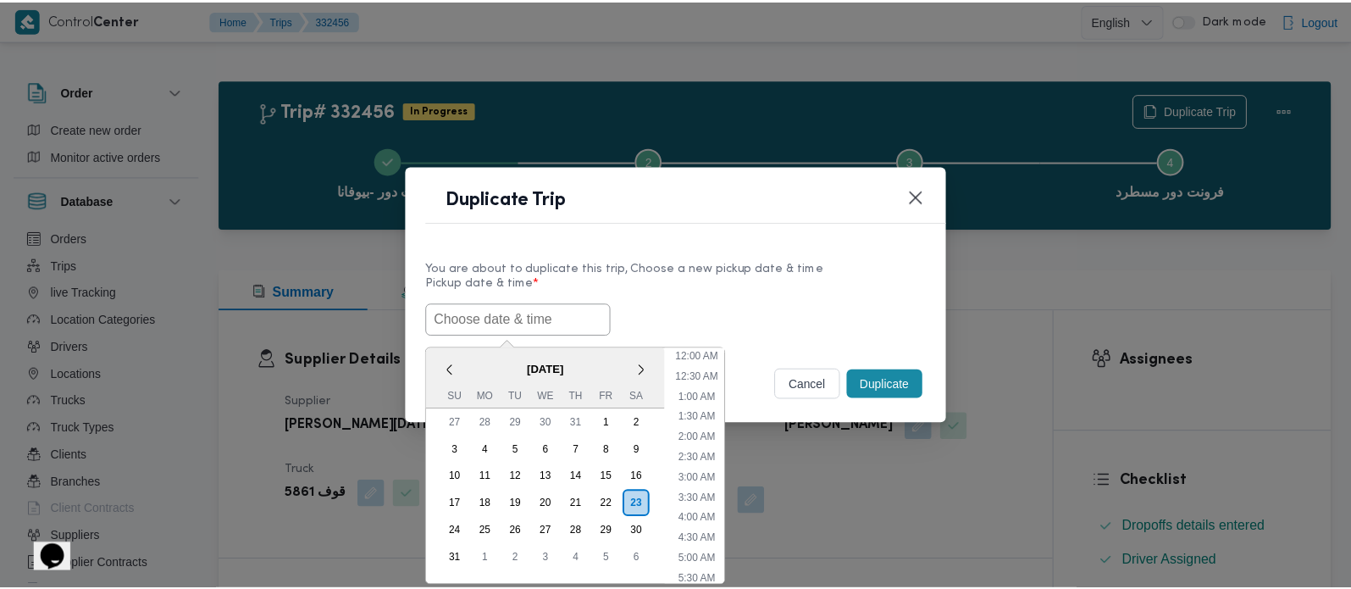
scroll to position [15, 0]
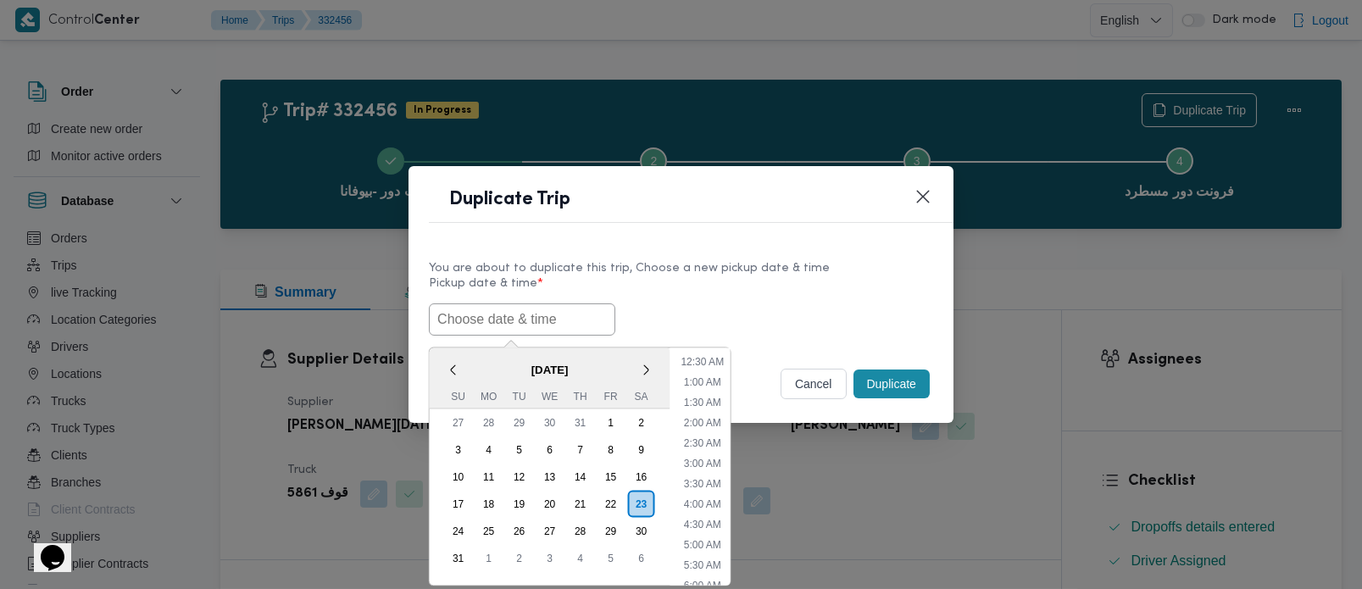
paste input "[DATE] 7:00AM"
type input "[DATE] 7:00AM"
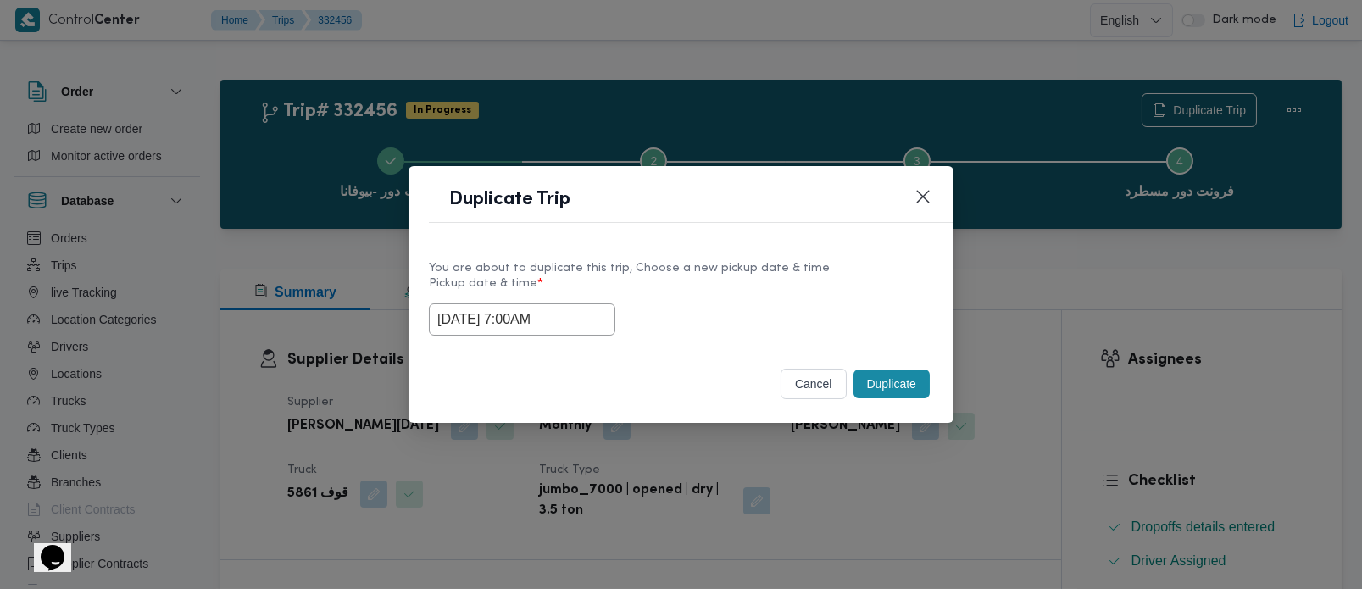
click at [691, 297] on label "Pickup date & time *" at bounding box center [681, 290] width 504 height 26
click at [859, 380] on button "Duplicate" at bounding box center [891, 383] width 76 height 29
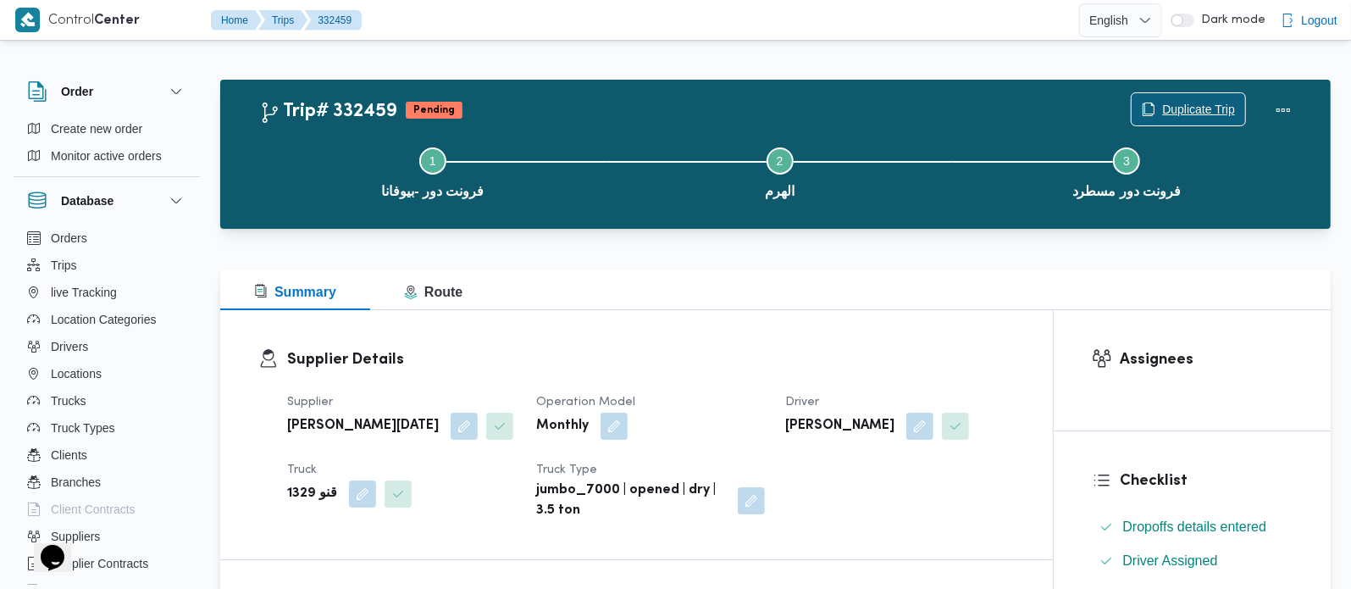
click at [1183, 93] on button "Duplicate Trip" at bounding box center [1188, 109] width 115 height 34
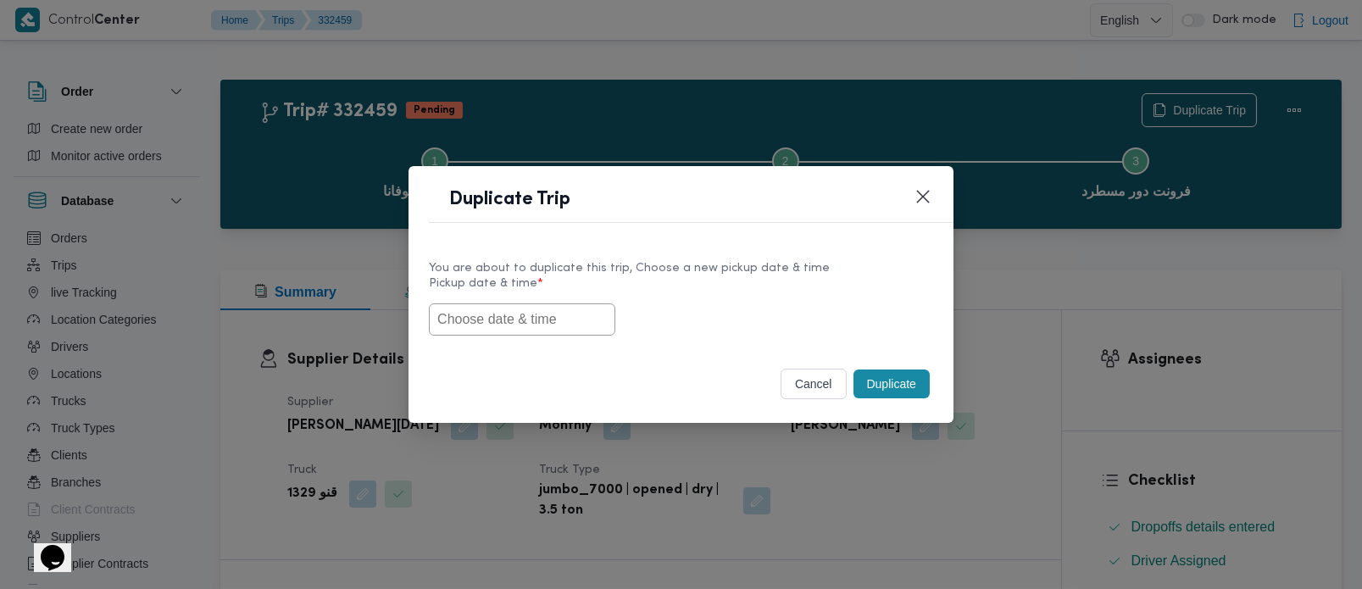
click at [533, 313] on input "text" at bounding box center [522, 319] width 186 height 32
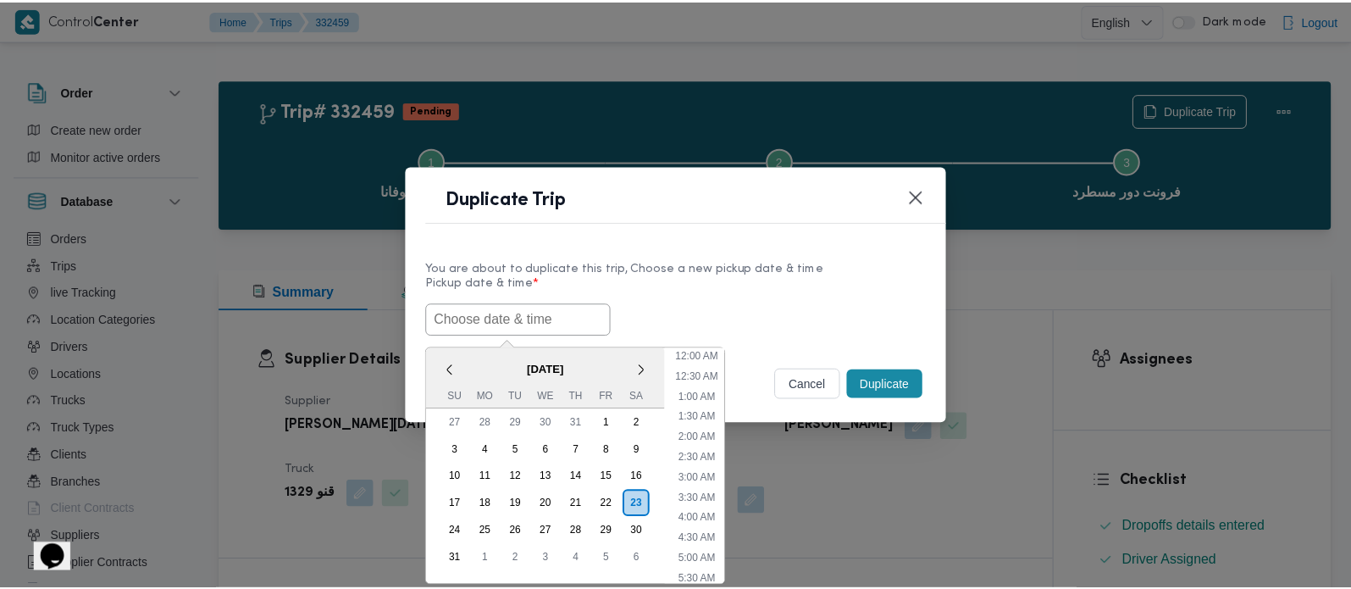
scroll to position [15, 0]
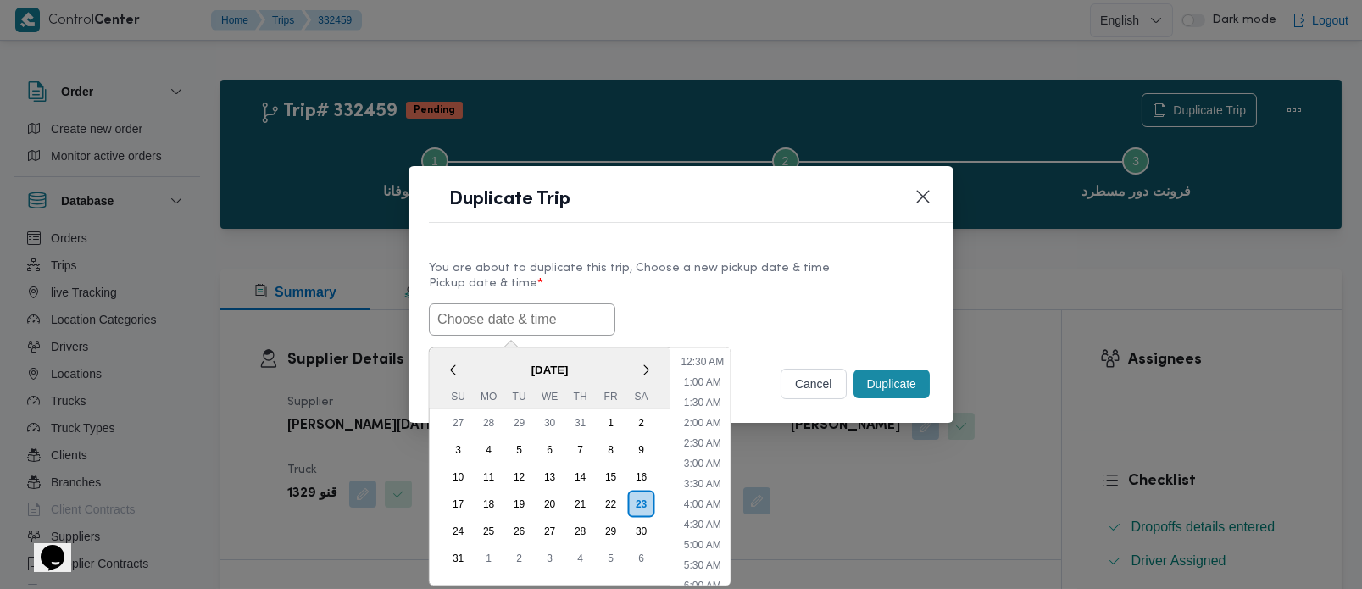
paste input "[DATE] 7:00AM"
type input "[DATE] 7:00AM"
click at [754, 303] on div "23/08/2025 7:00AM < August 2025 > Su Mo Tu We Th Fr Sa 27 28 29 30 31 1 2 3 4 5…" at bounding box center [681, 319] width 504 height 32
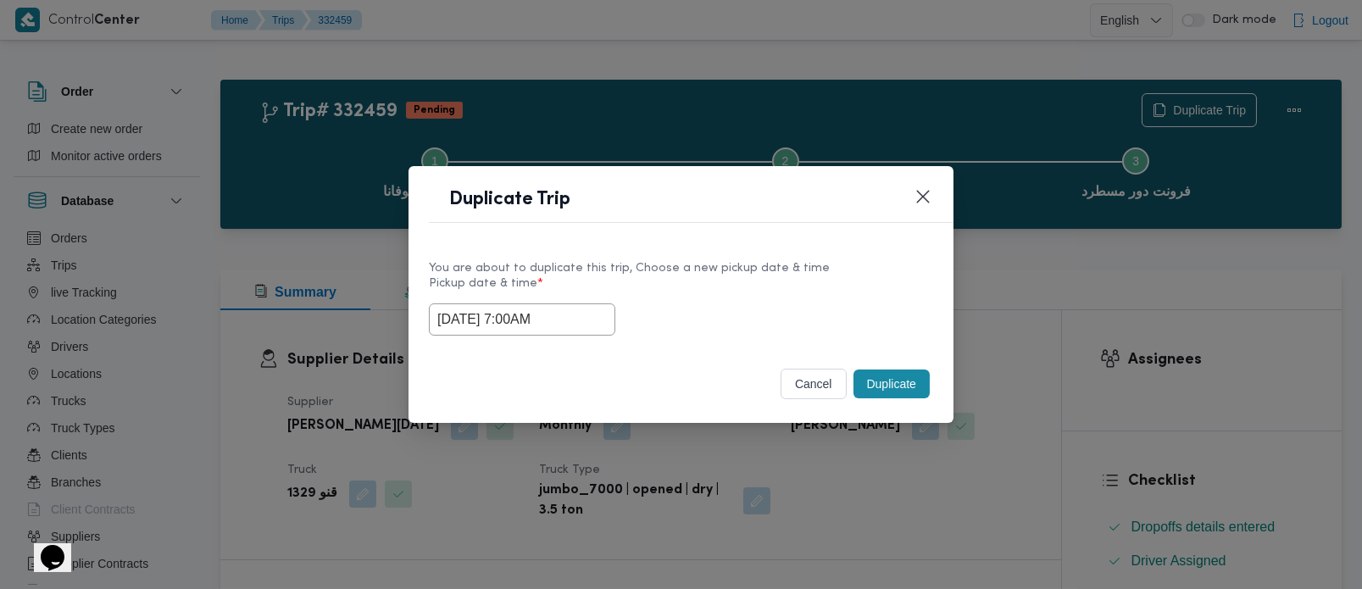
click at [902, 382] on button "Duplicate" at bounding box center [891, 383] width 76 height 29
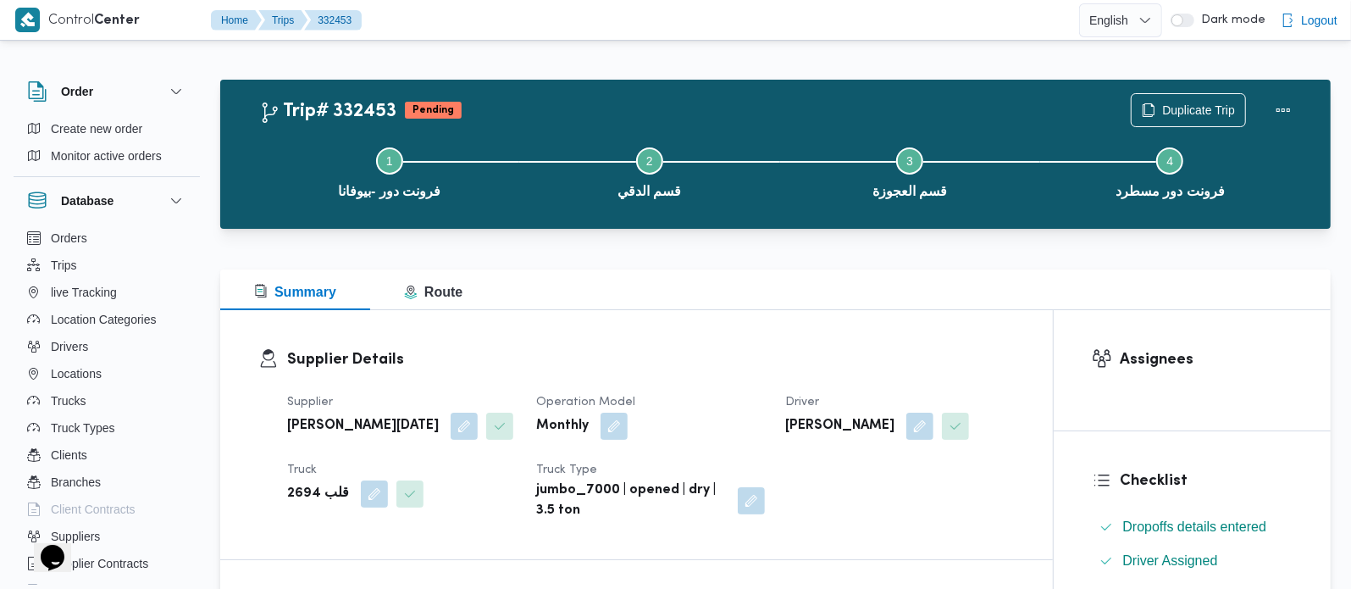
click at [1207, 92] on div "Duplicate Trip" at bounding box center [1216, 110] width 190 height 54
click at [1182, 103] on span "Duplicate Trip" at bounding box center [1198, 109] width 73 height 20
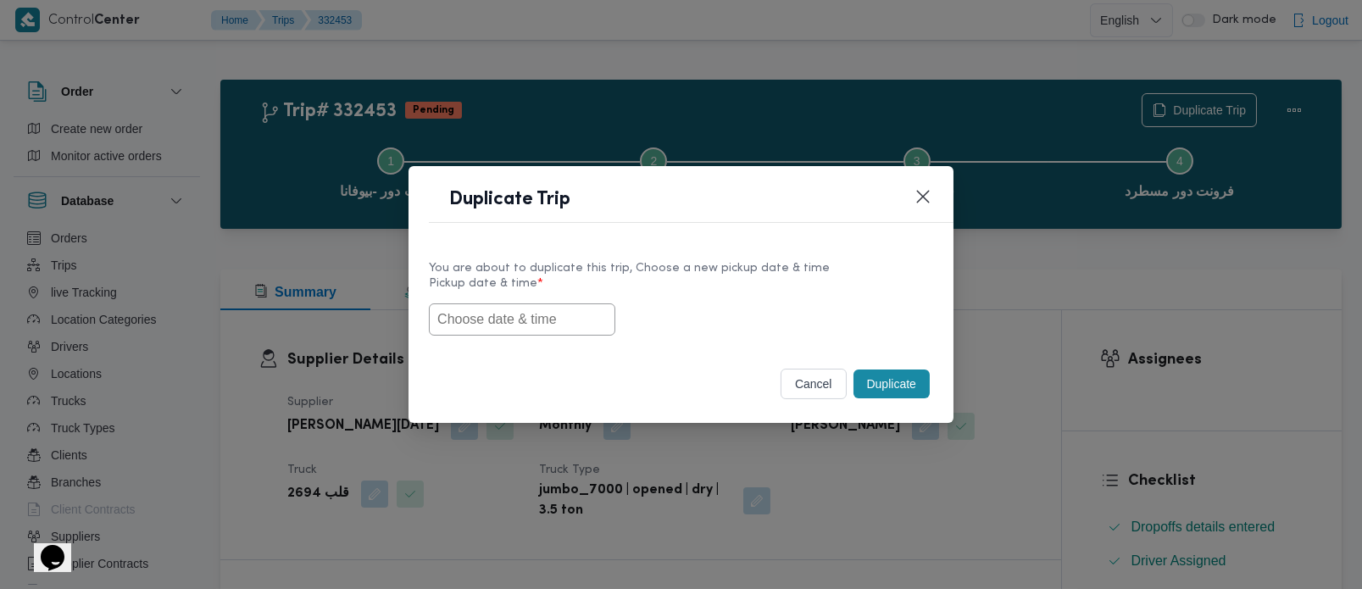
click at [537, 306] on input "text" at bounding box center [522, 319] width 186 height 32
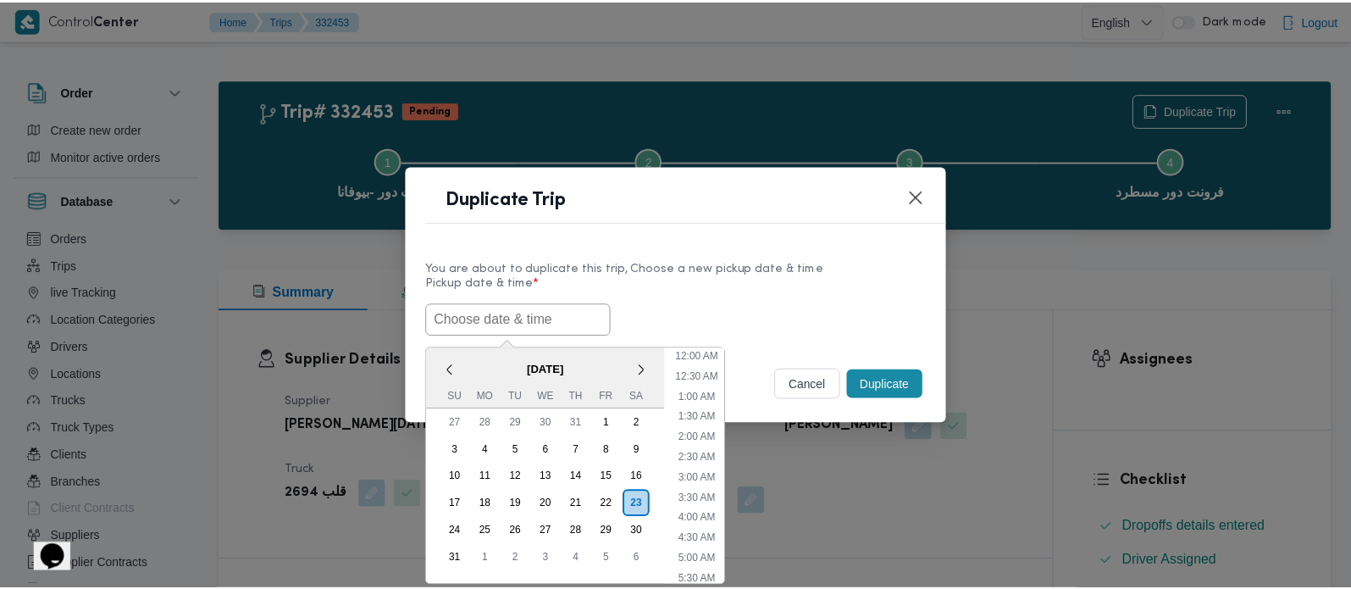
scroll to position [15, 0]
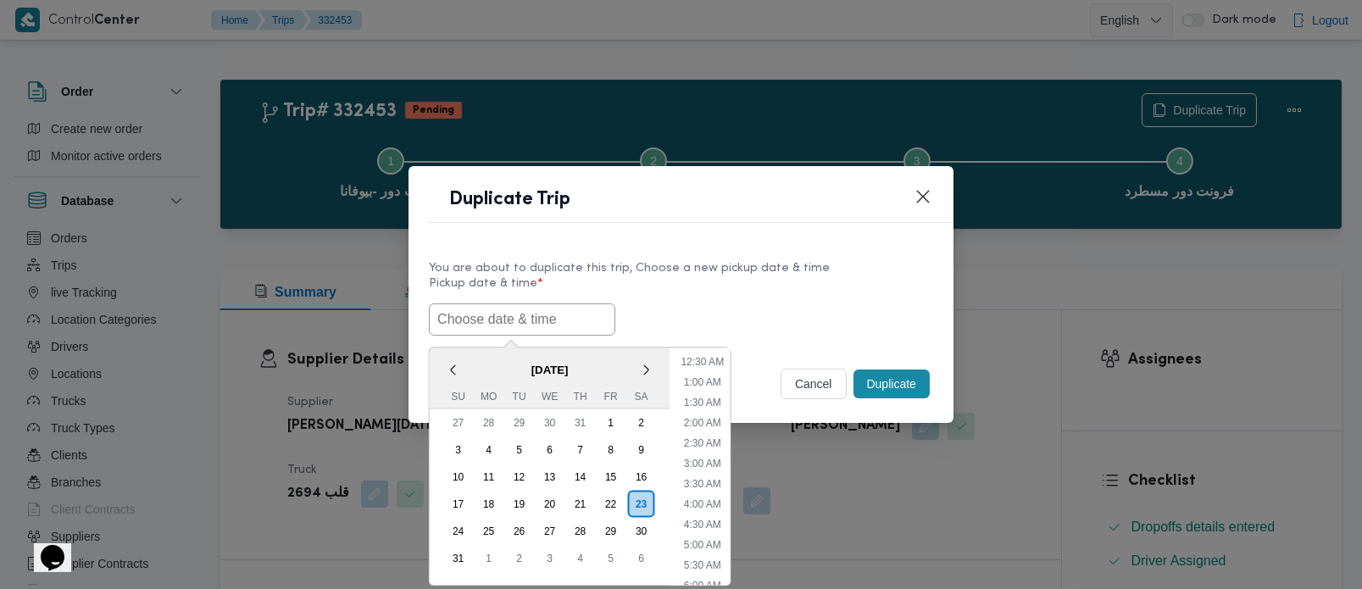
paste input "[DATE] 7:00AM"
type input "[DATE] 7:00AM"
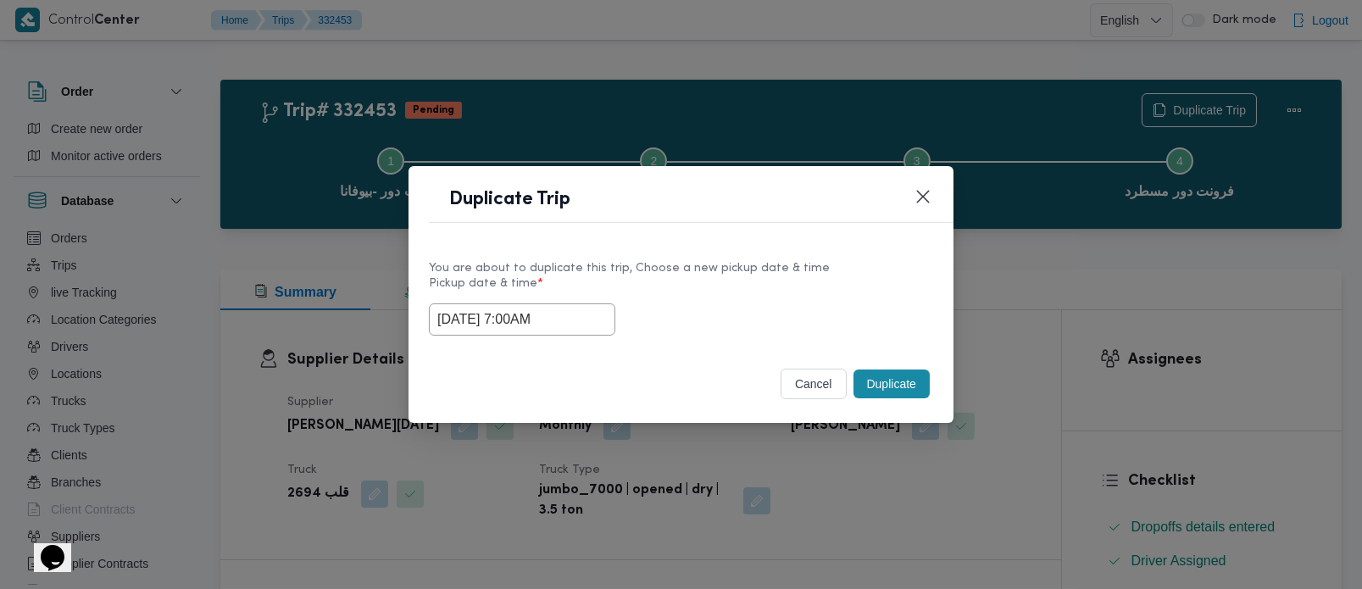
click at [708, 264] on div "You are about to duplicate this trip, Choose a new pickup date & time" at bounding box center [681, 268] width 504 height 18
click at [890, 397] on button "Duplicate" at bounding box center [891, 383] width 76 height 29
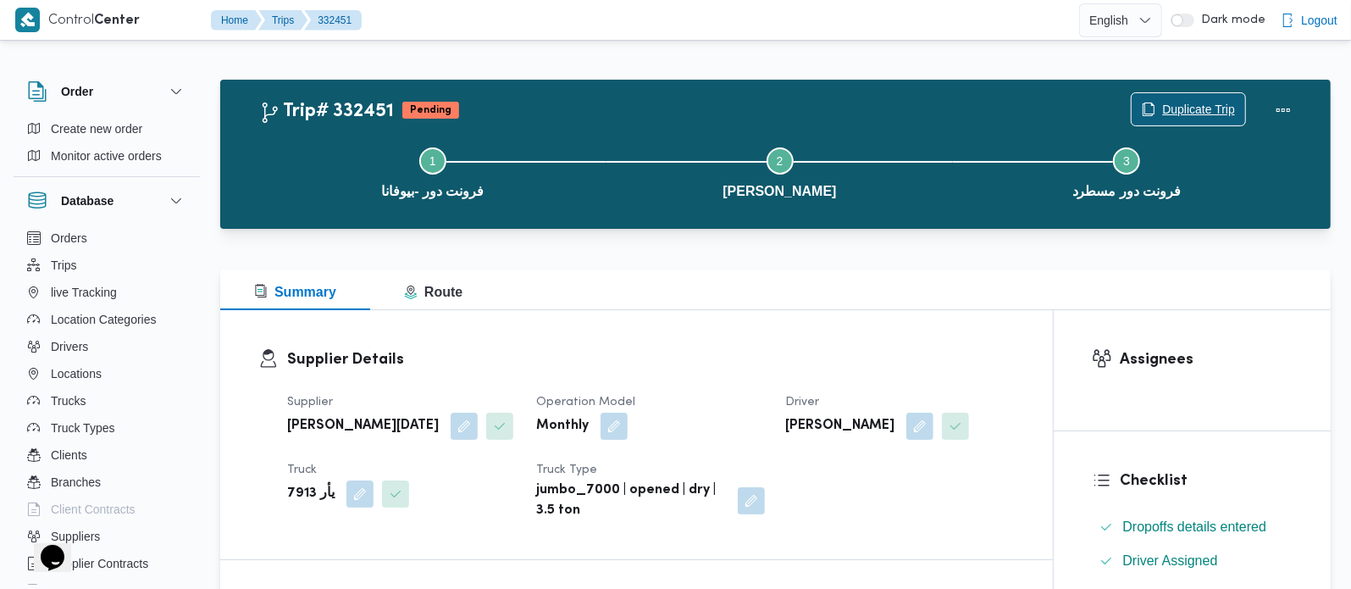
click at [1190, 103] on span "Duplicate Trip" at bounding box center [1198, 109] width 73 height 20
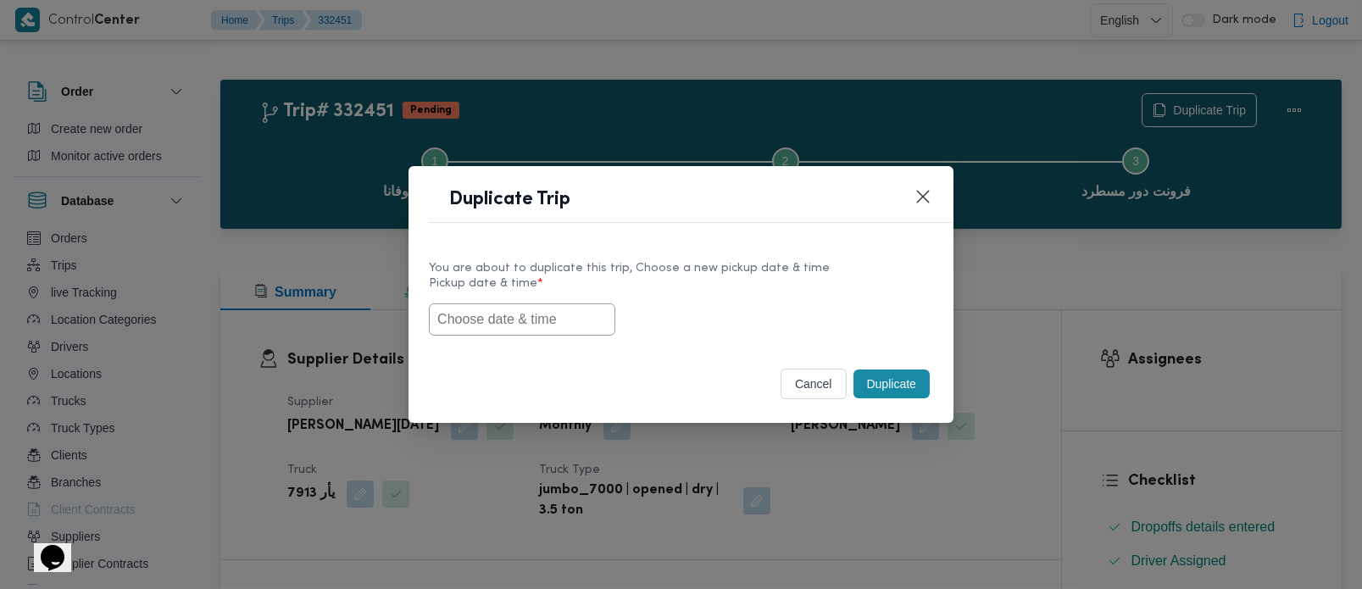
click at [534, 319] on input "text" at bounding box center [522, 319] width 186 height 32
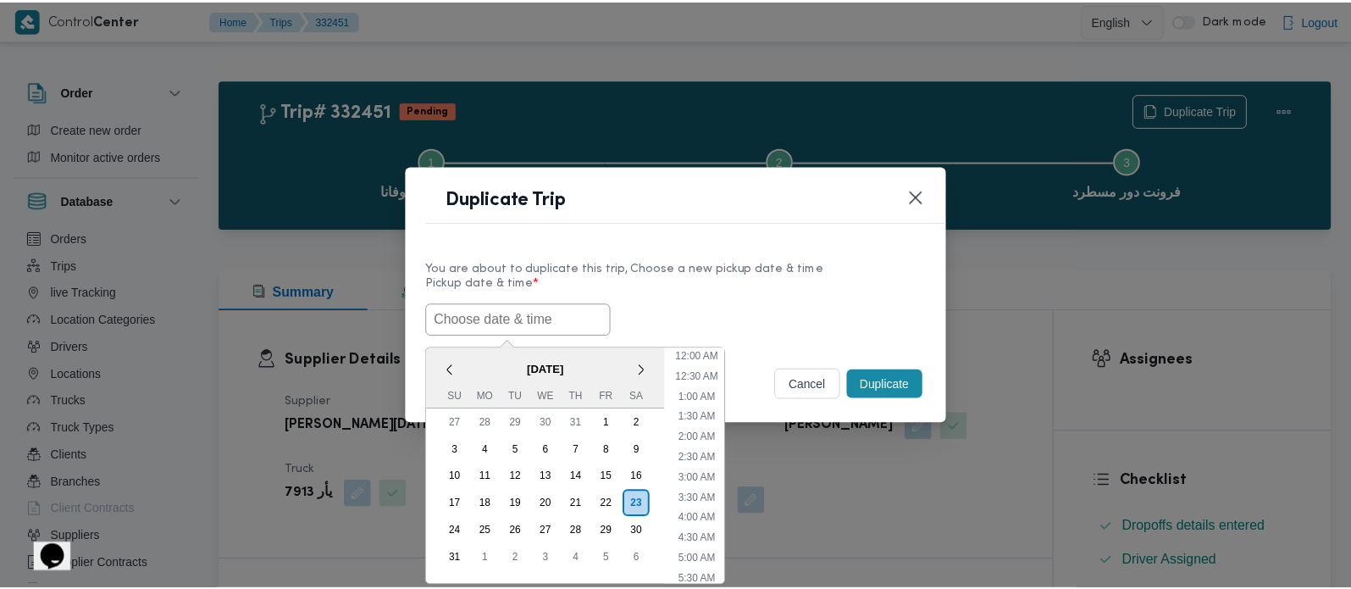
scroll to position [15, 0]
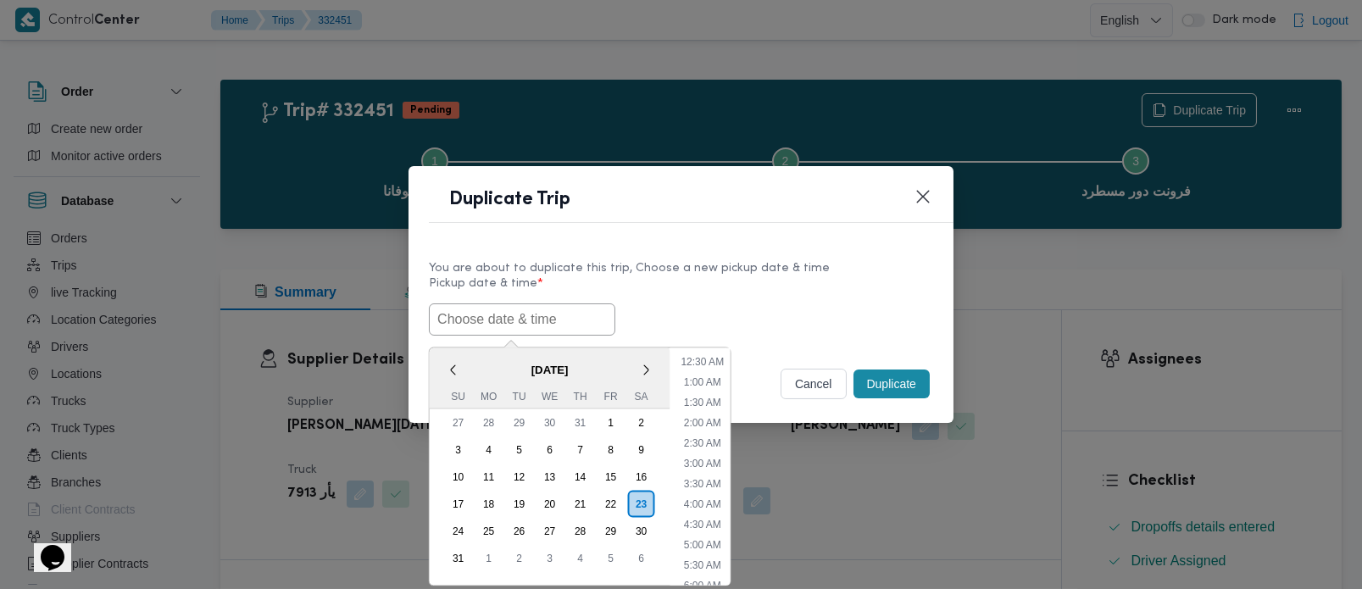
paste input "[DATE] 7:00AM"
type input "[DATE] 7:00AM"
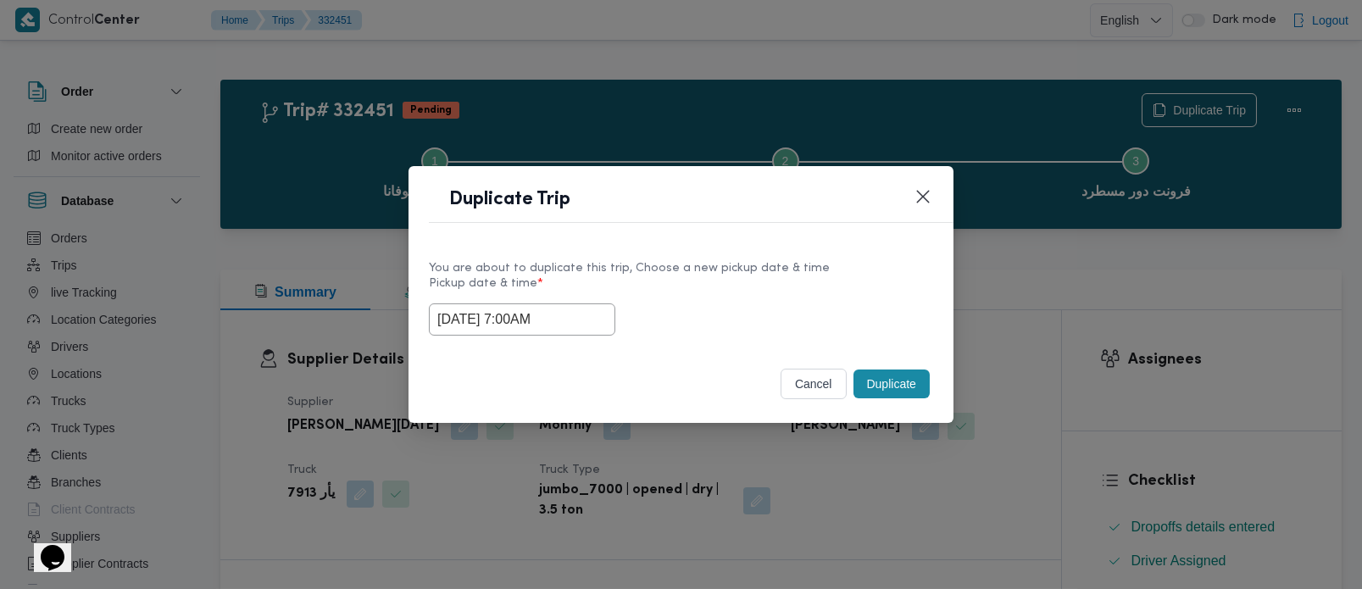
drag, startPoint x: 868, startPoint y: 230, endPoint x: 854, endPoint y: 252, distance: 25.1
click at [866, 230] on div "Duplicate Trip" at bounding box center [680, 204] width 545 height 77
click at [897, 370] on button "Duplicate" at bounding box center [891, 383] width 76 height 29
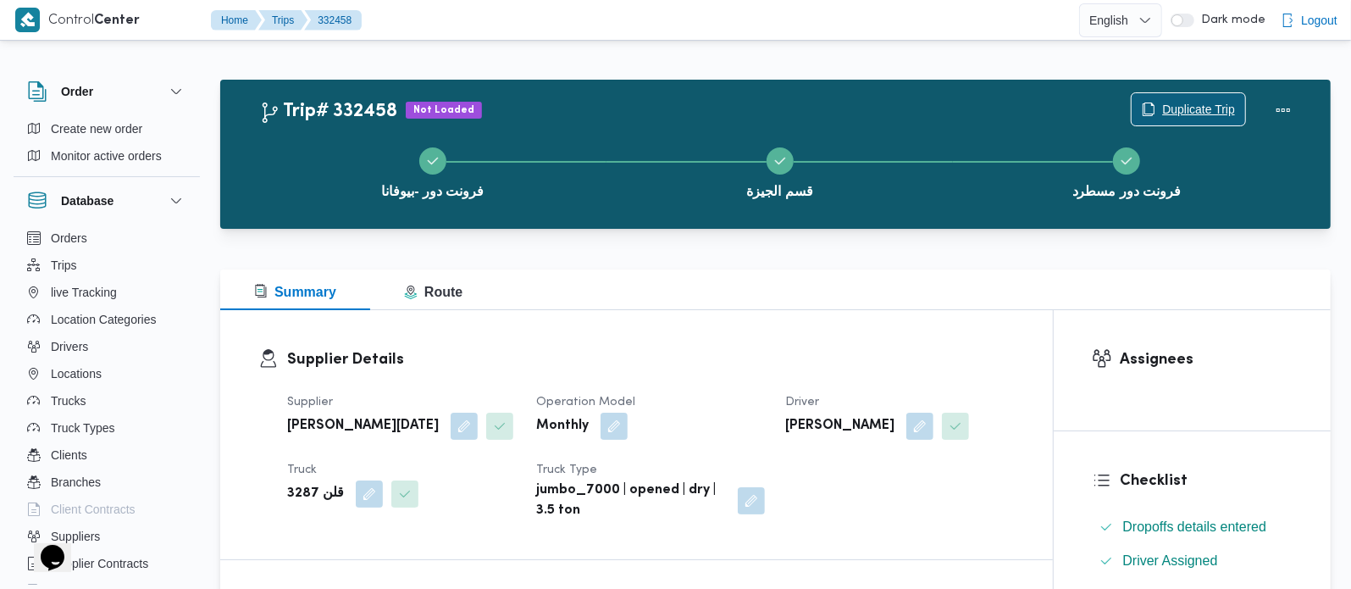
click at [1172, 114] on span "Duplicate Trip" at bounding box center [1198, 109] width 73 height 20
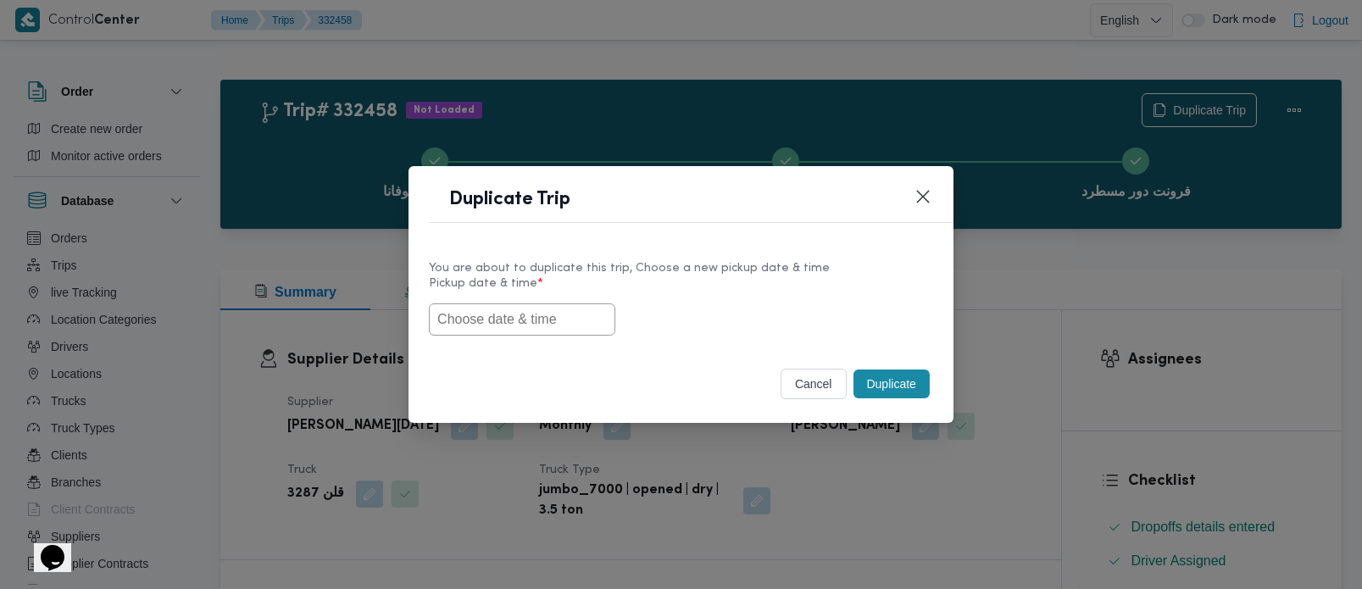
click at [524, 308] on input "text" at bounding box center [522, 319] width 186 height 32
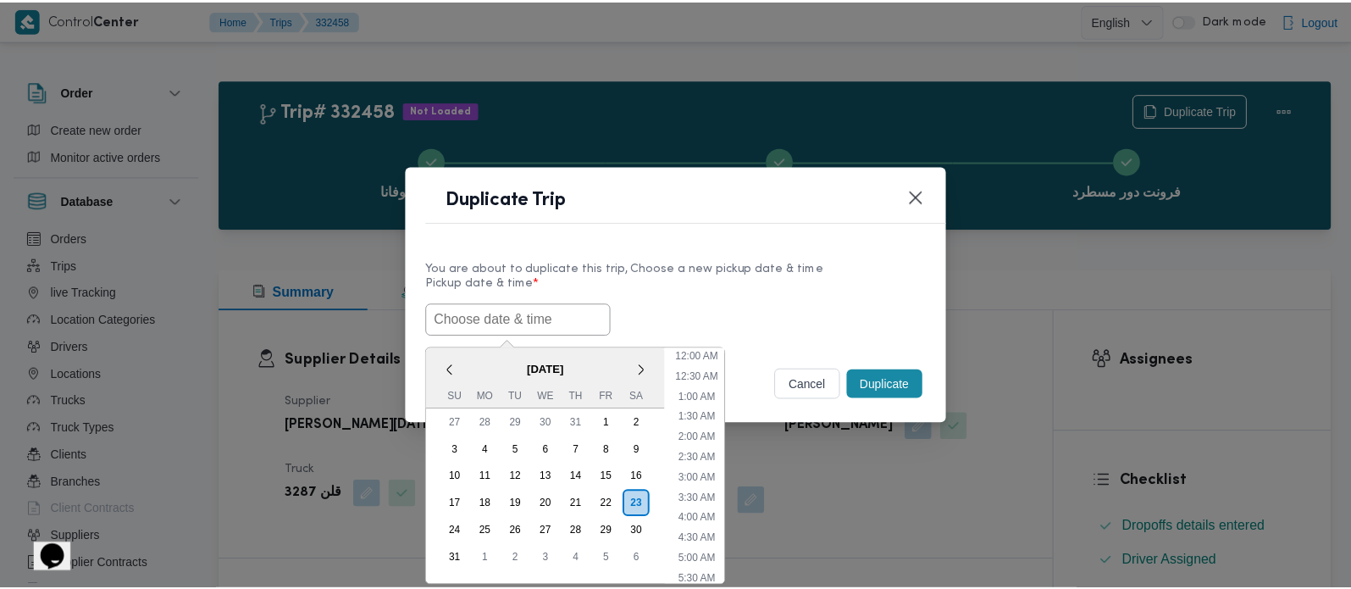
scroll to position [15, 0]
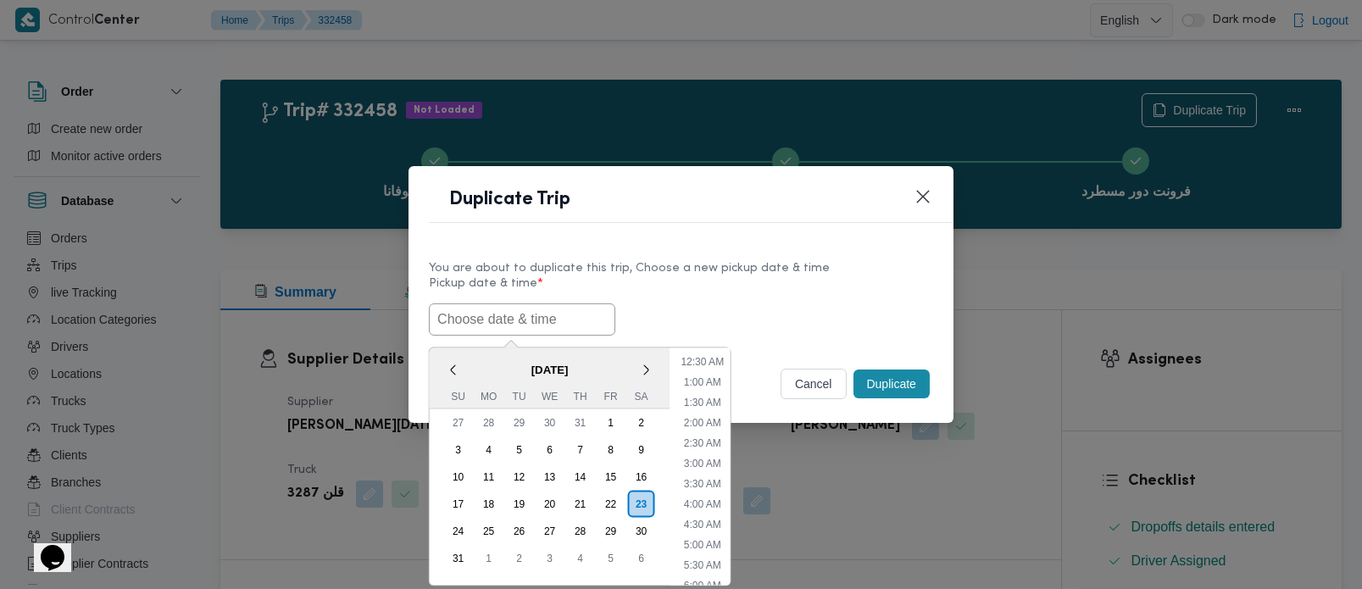
paste input "[DATE] 7:00AM"
type input "[DATE] 7:00AM"
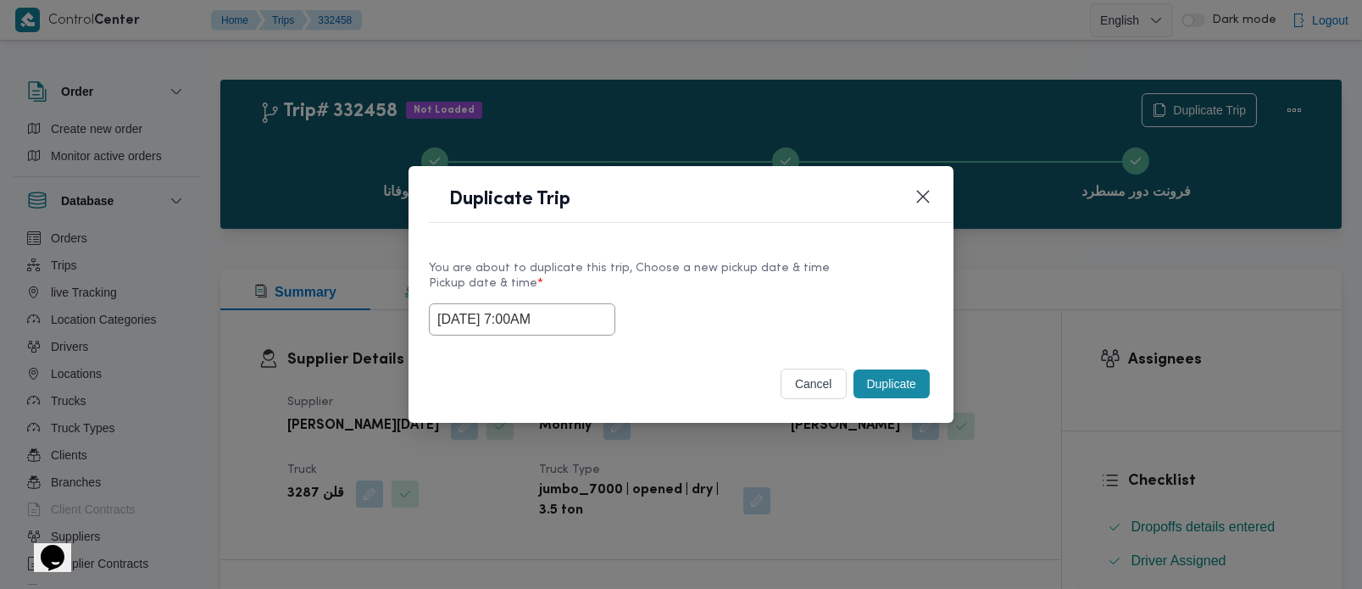
click at [744, 247] on div "You are about to duplicate this trip, Choose a new pickup date & time Pickup da…" at bounding box center [680, 297] width 545 height 108
click at [880, 393] on button "Duplicate" at bounding box center [891, 383] width 76 height 29
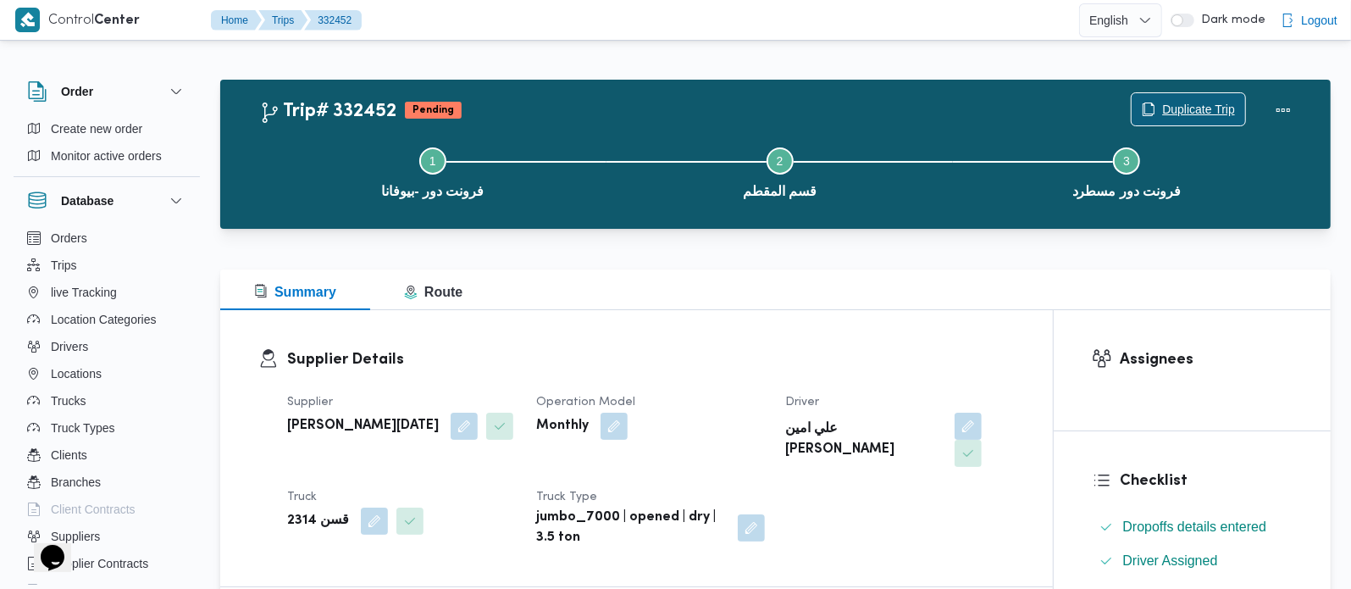
click at [1240, 104] on span "Duplicate Trip" at bounding box center [1189, 109] width 114 height 32
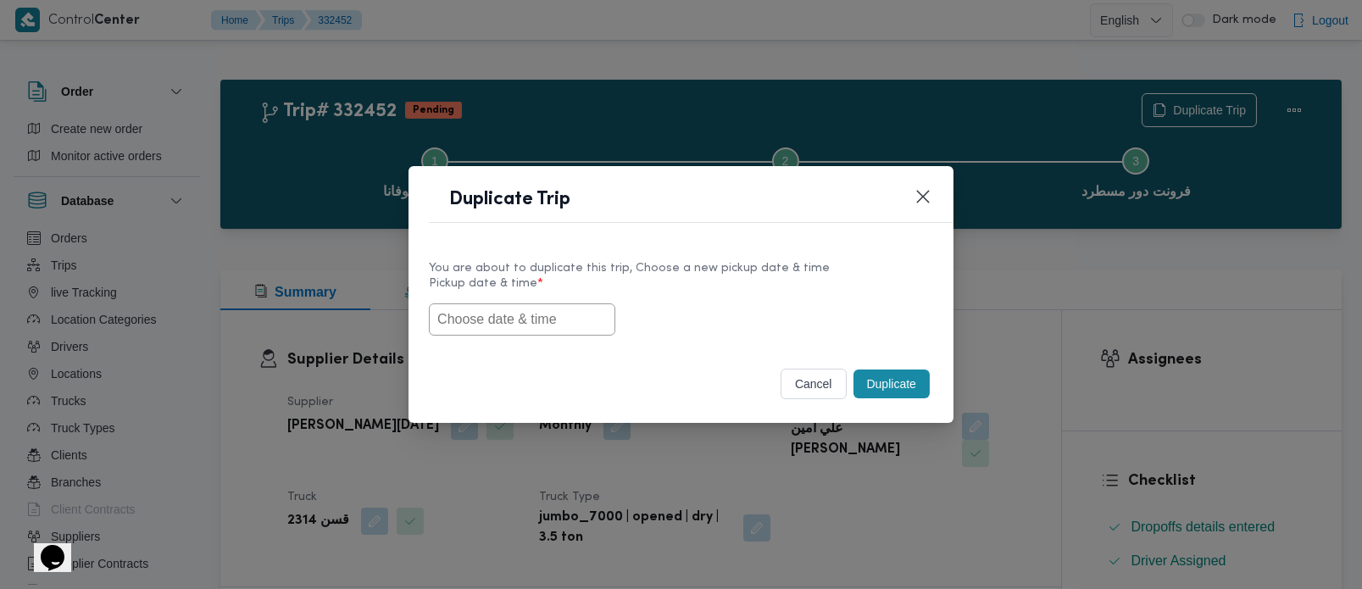
click at [468, 321] on input "text" at bounding box center [522, 319] width 186 height 32
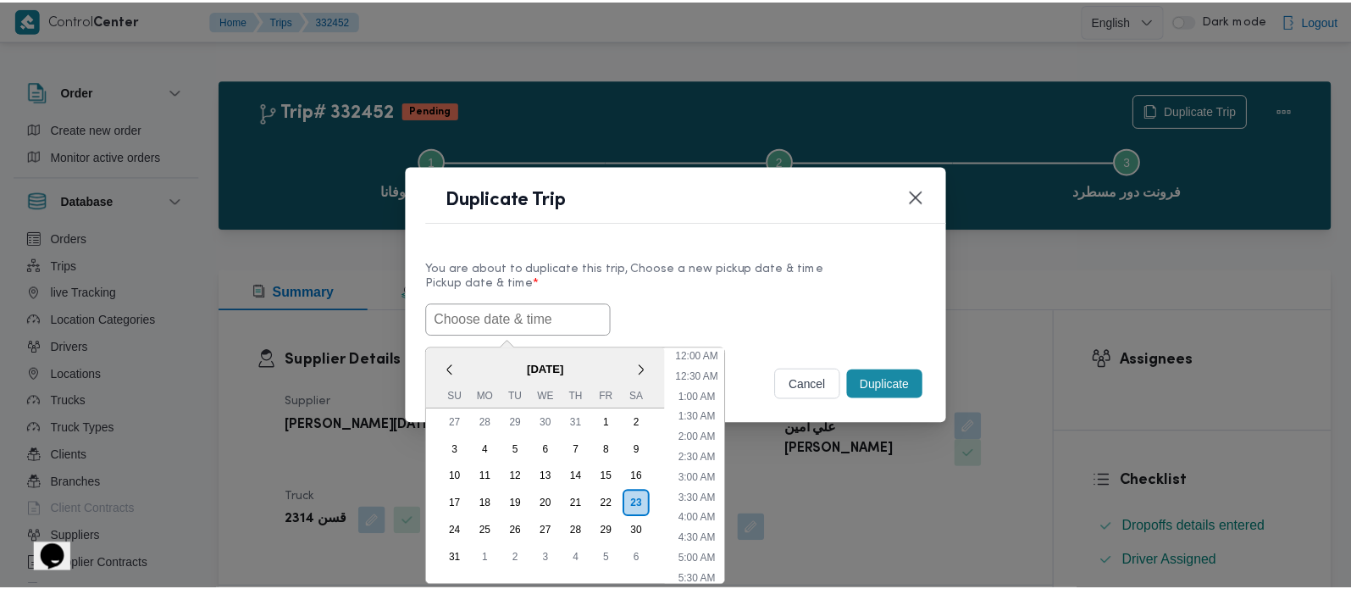
scroll to position [15, 0]
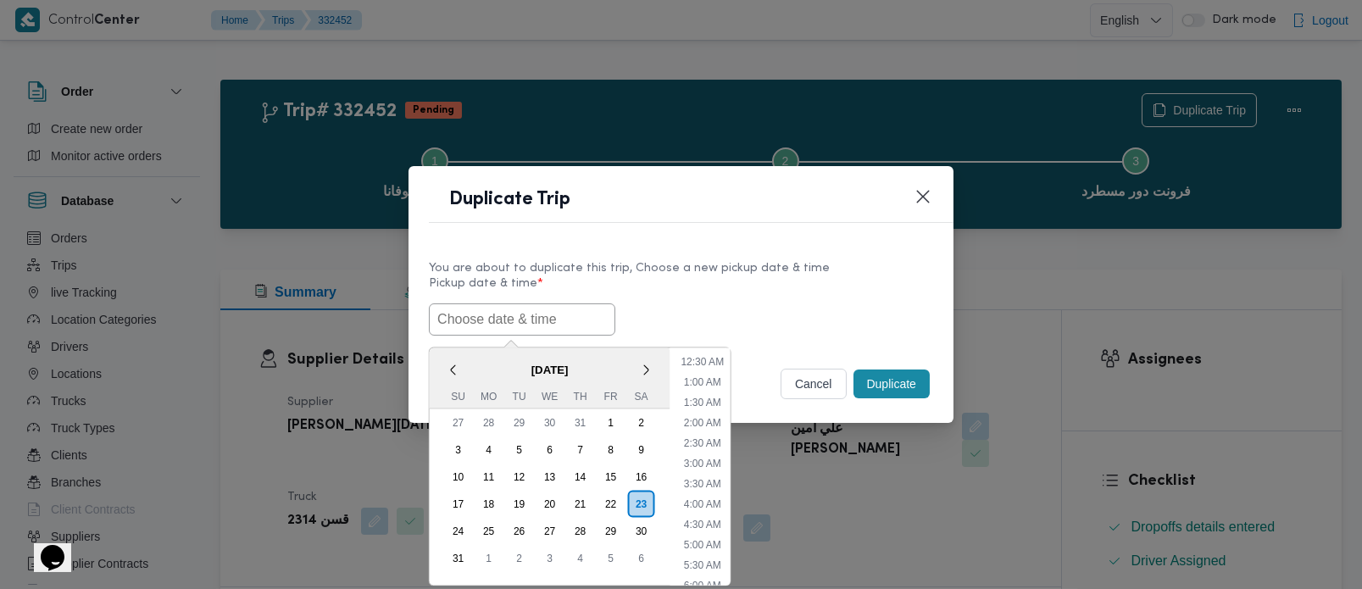
paste input "[DATE] 7:00AM"
type input "[DATE] 7:00AM"
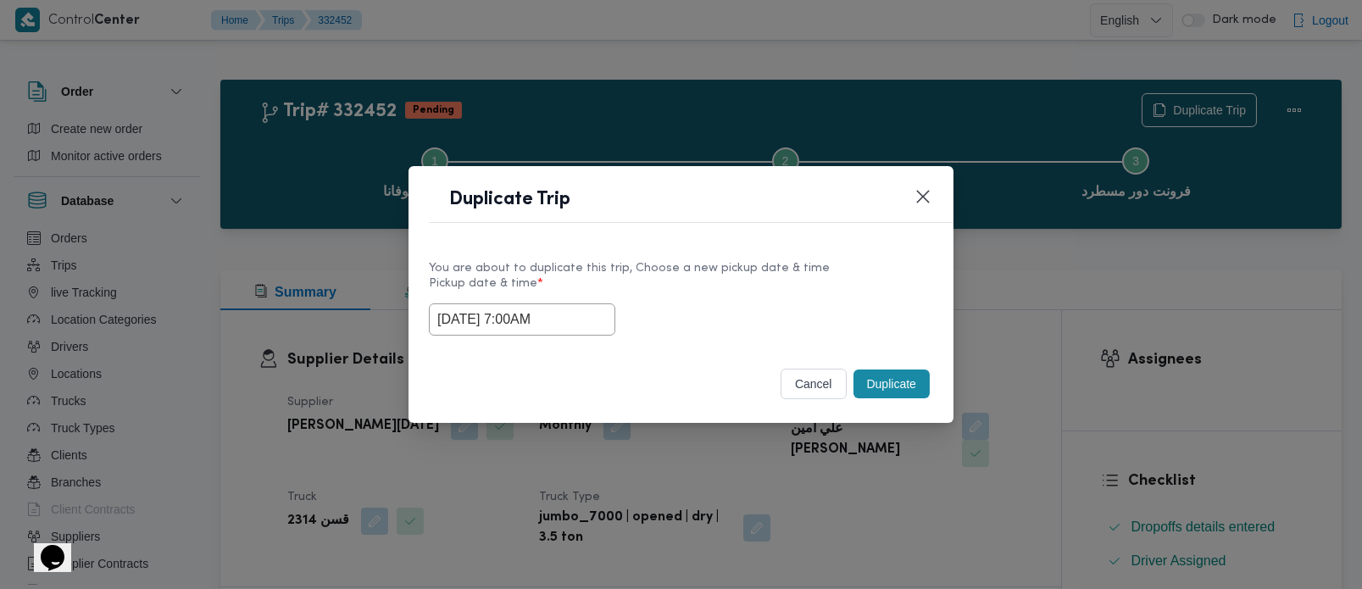
drag, startPoint x: 765, startPoint y: 247, endPoint x: 776, endPoint y: 261, distance: 17.5
click at [765, 247] on div "You are about to duplicate this trip, Choose a new pickup date & time Pickup da…" at bounding box center [680, 297] width 545 height 108
click at [923, 397] on button "Duplicate" at bounding box center [891, 383] width 76 height 29
